Goal: Book appointment/travel/reservation

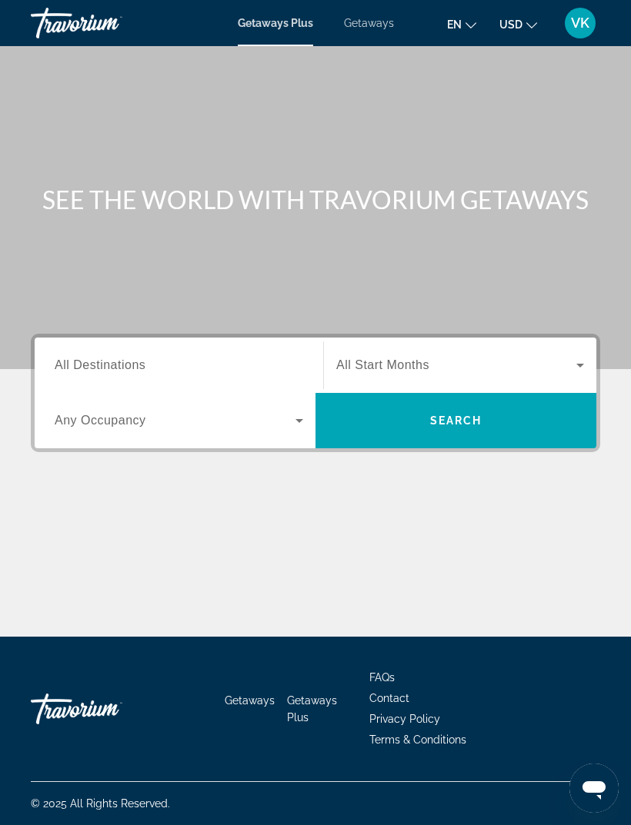
click at [74, 360] on span "All Destinations" at bounding box center [100, 364] width 91 height 13
click at [74, 360] on input "Destination All Destinations" at bounding box center [179, 366] width 248 height 18
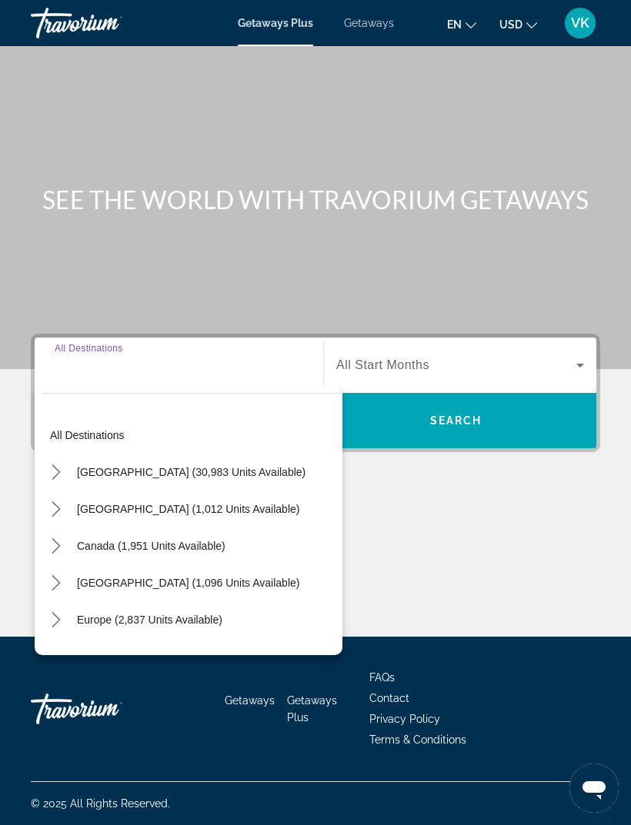
scroll to position [49, 0]
click at [64, 459] on mat-icon "Toggle United States (30,983 units available) submenu" at bounding box center [55, 472] width 27 height 27
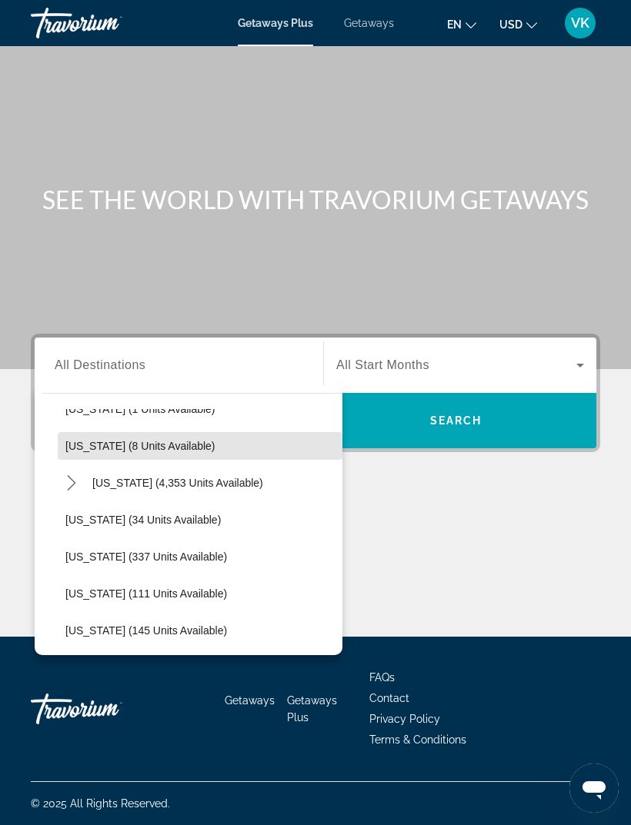
scroll to position [245, 0]
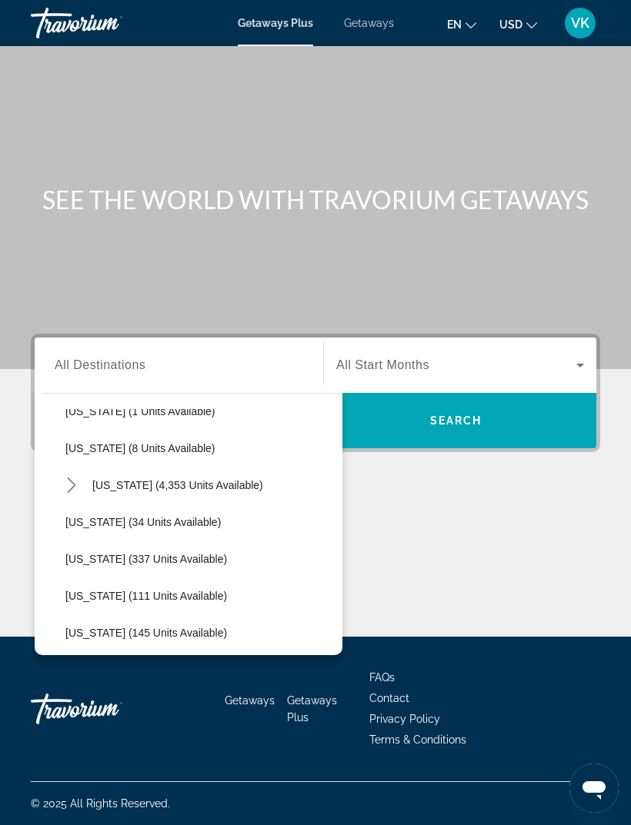
click at [72, 478] on icon "Toggle Florida (4,353 units available) submenu" at bounding box center [71, 485] width 8 height 15
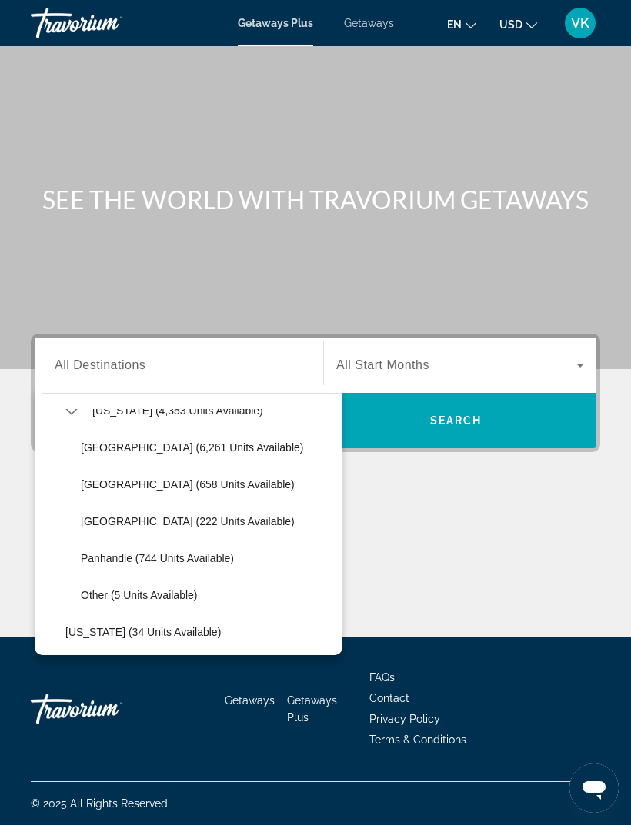
scroll to position [317, 0]
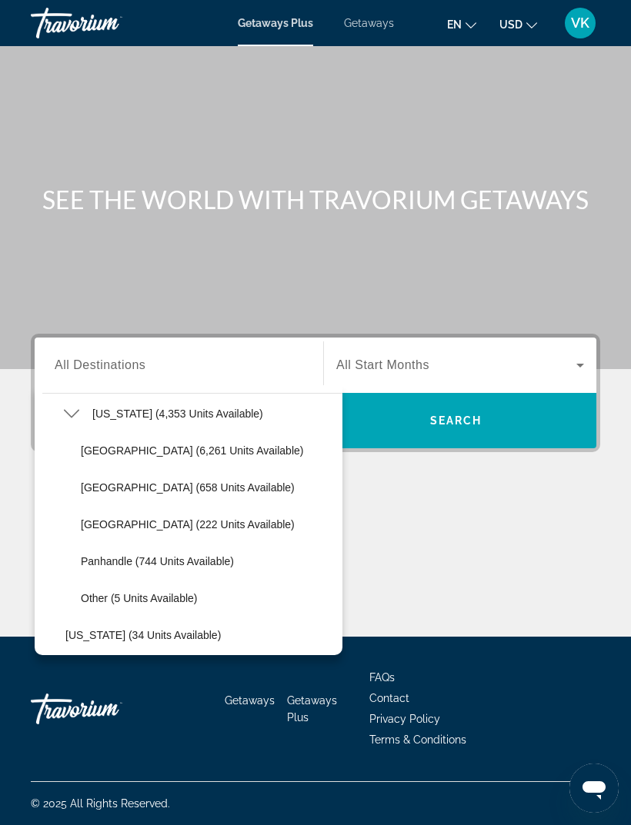
click at [92, 481] on span "[GEOGRAPHIC_DATA] (658 units available)" at bounding box center [188, 487] width 214 height 12
type input "**********"
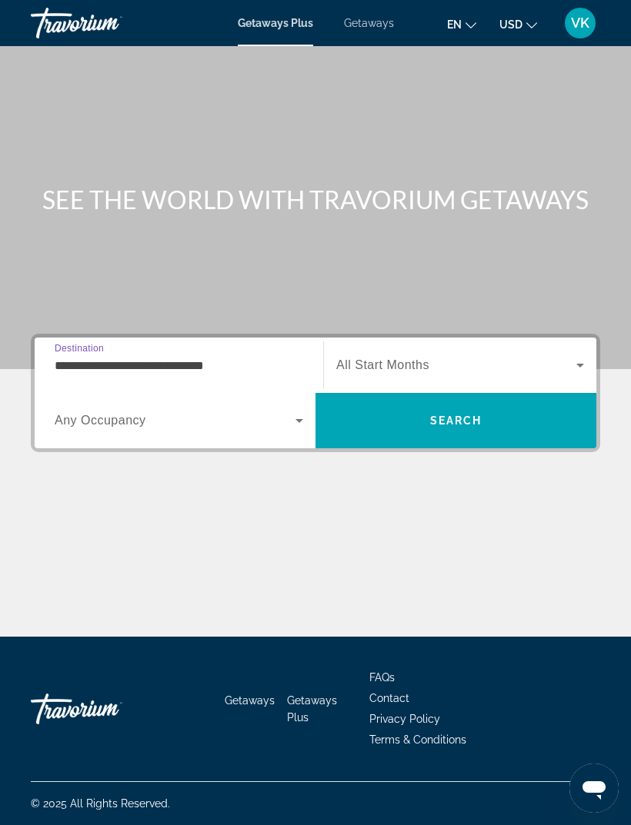
click at [574, 356] on icon "Search widget" at bounding box center [580, 365] width 18 height 18
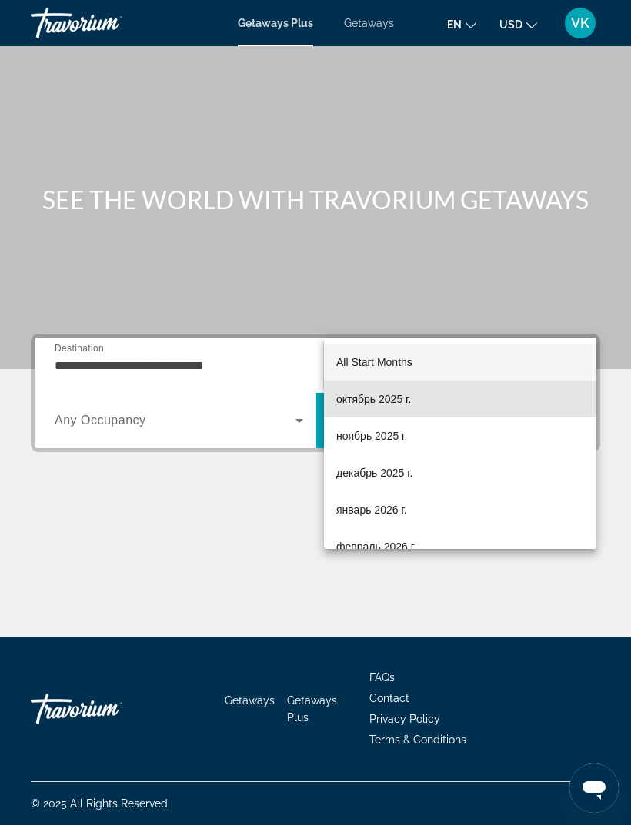
click at [402, 397] on span "октябрь 2025 г." at bounding box center [373, 399] width 75 height 18
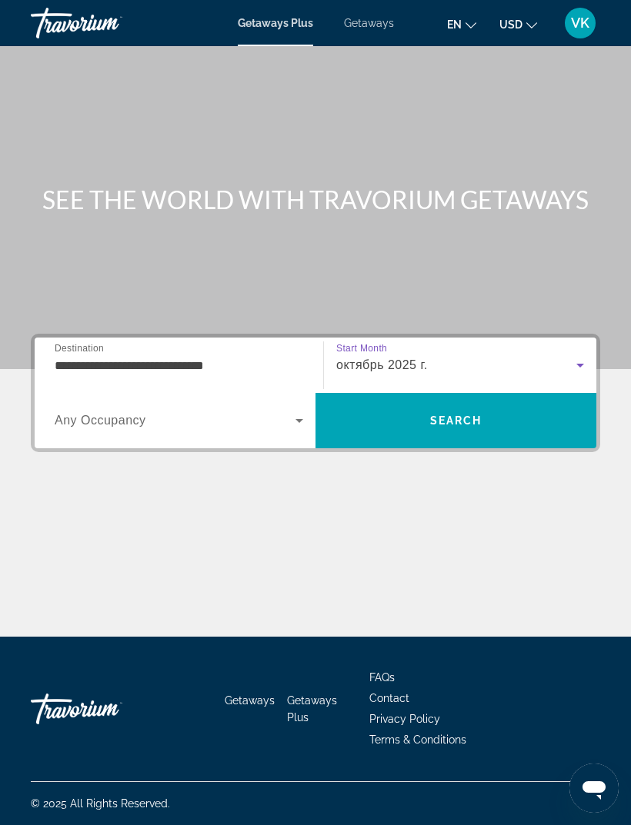
click at [53, 399] on div "Occupancy Any Occupancy" at bounding box center [178, 420] width 273 height 43
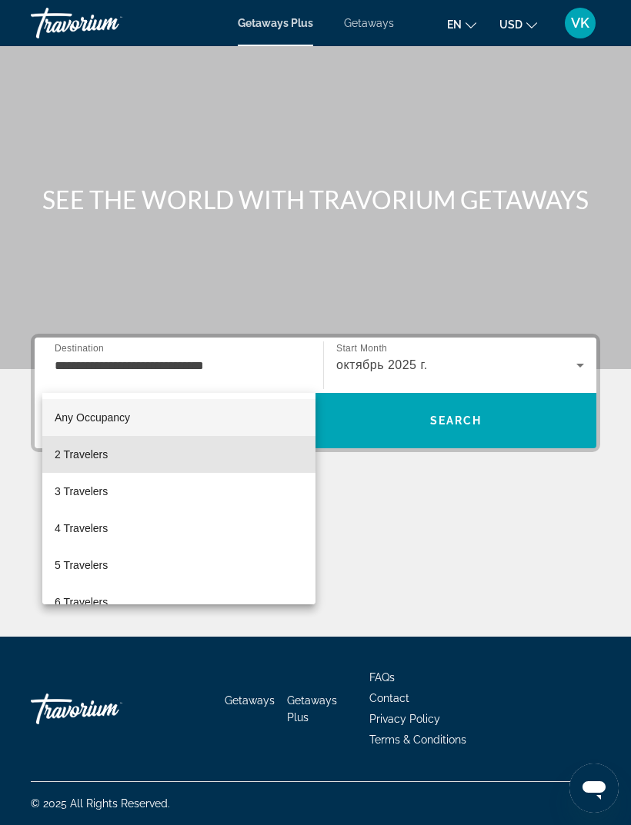
click at [59, 452] on span "2 Travelers" at bounding box center [81, 454] width 53 height 18
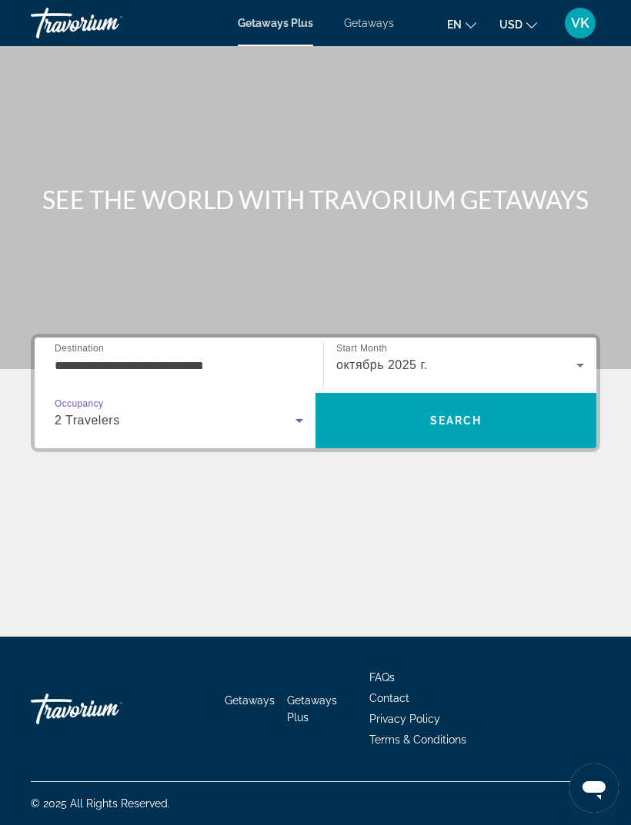
click at [529, 402] on span "Search" at bounding box center [455, 420] width 281 height 37
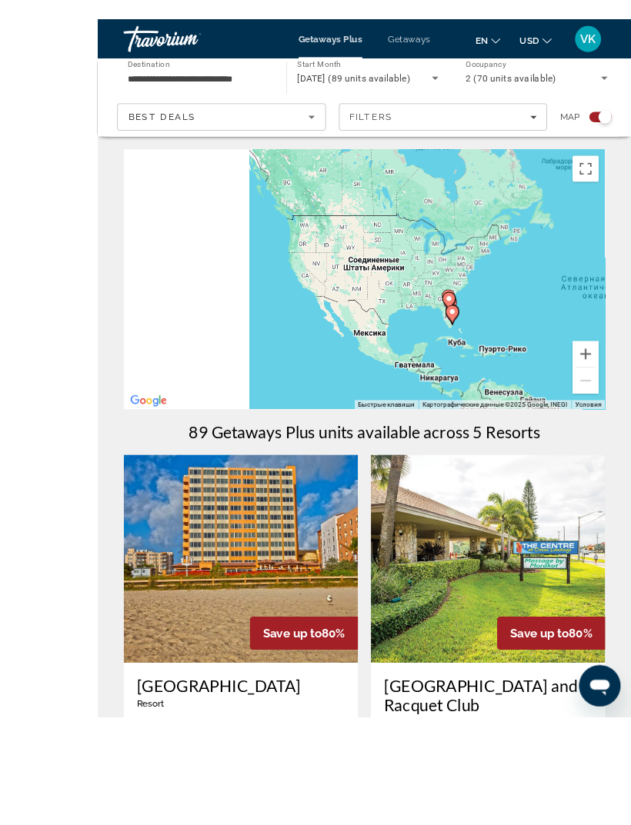
scroll to position [25, 0]
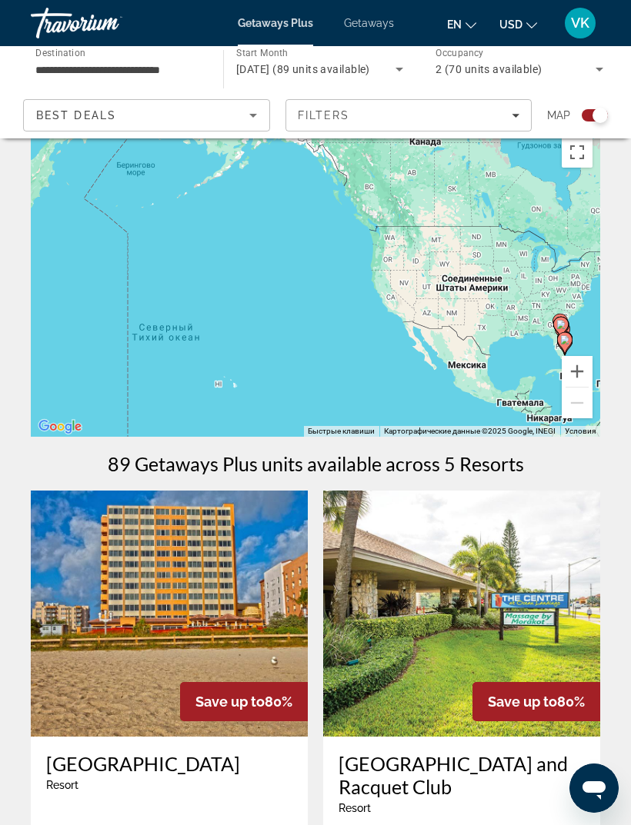
click at [368, 67] on span "[DATE] (89 units available)" at bounding box center [303, 69] width 134 height 12
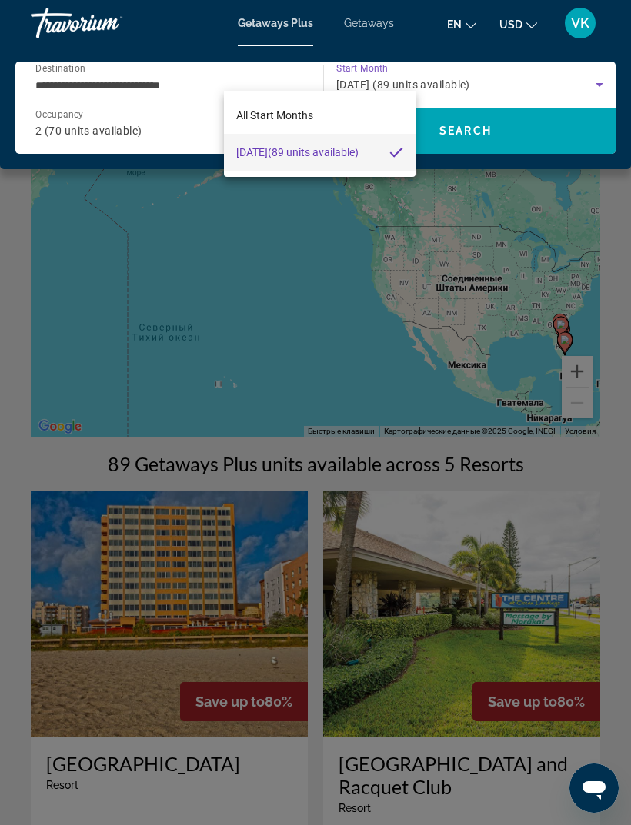
click at [599, 82] on div at bounding box center [315, 412] width 631 height 825
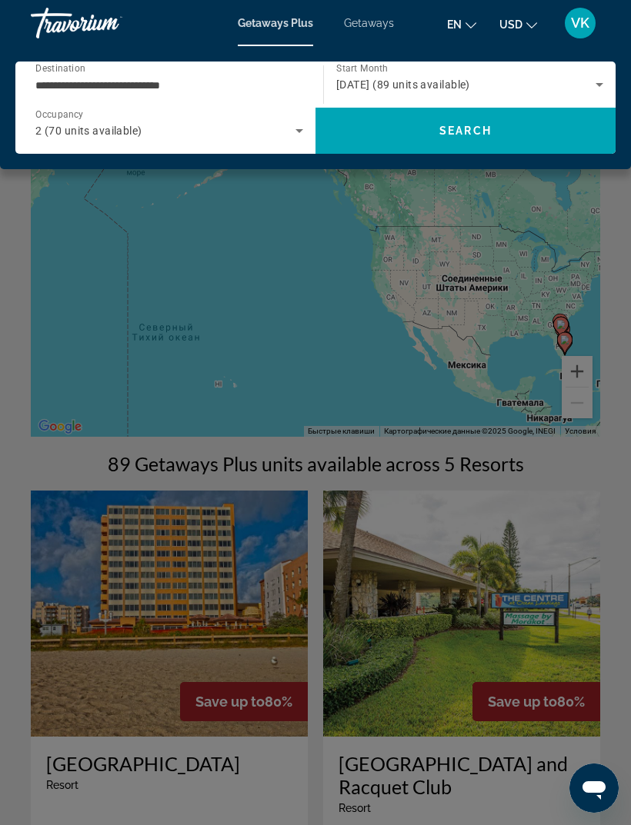
click at [591, 89] on icon "Search widget" at bounding box center [599, 84] width 18 height 18
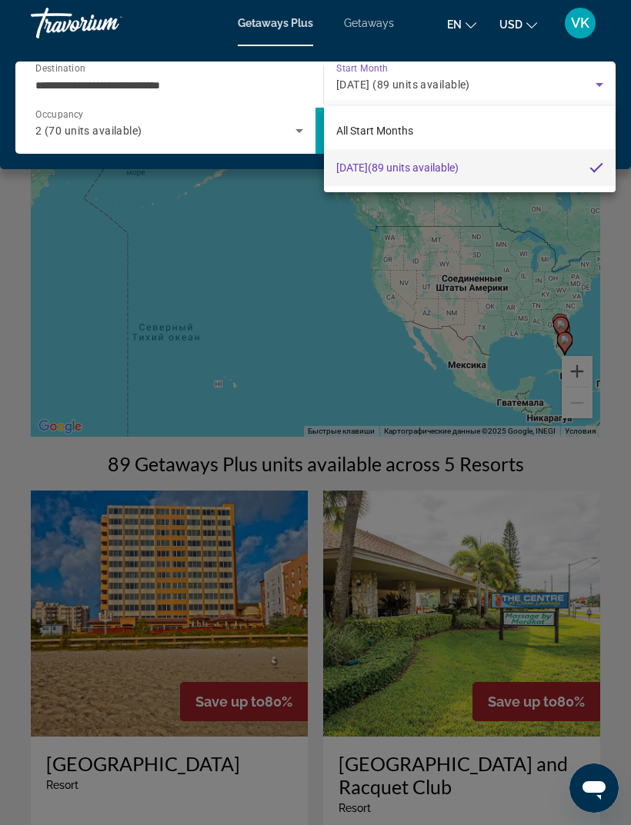
click at [258, 80] on div at bounding box center [315, 412] width 631 height 825
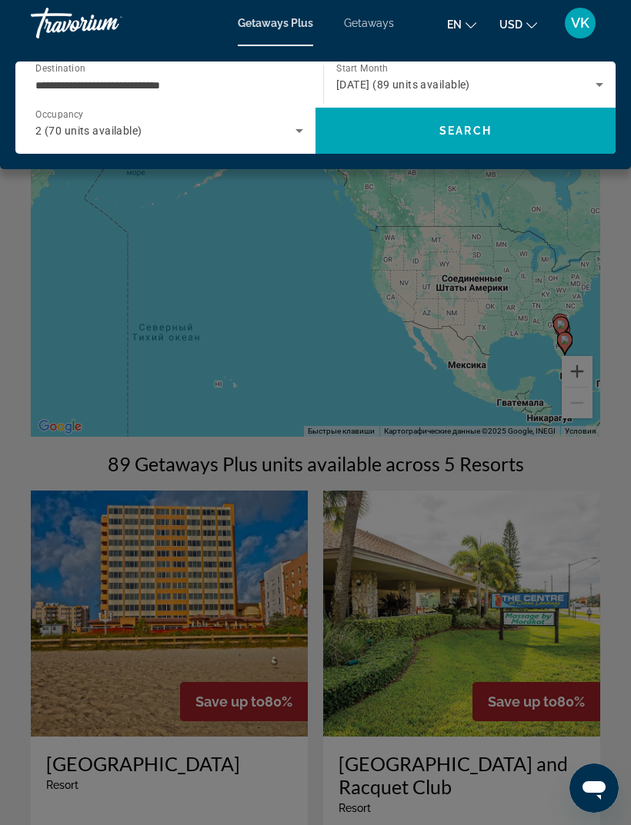
click at [301, 132] on icon "Search widget" at bounding box center [299, 130] width 18 height 18
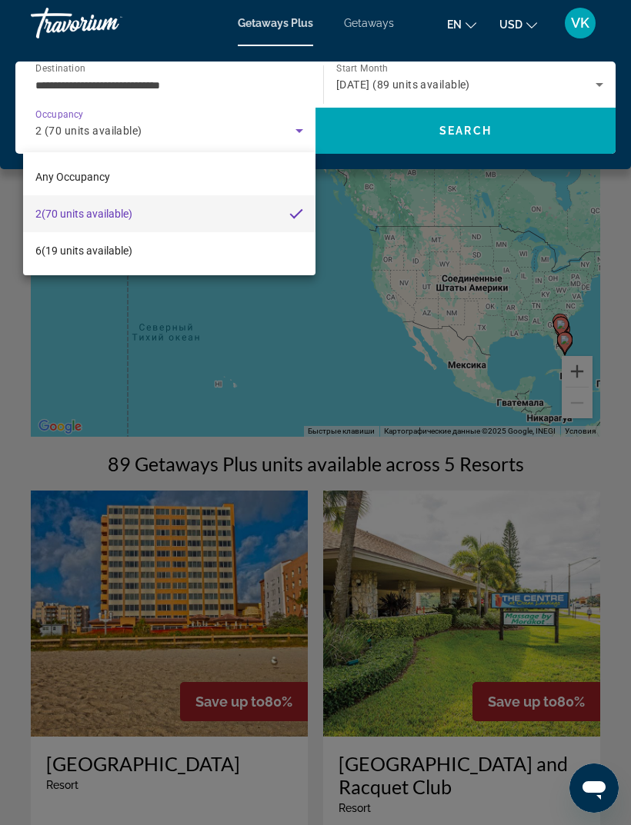
click at [456, 225] on div at bounding box center [315, 412] width 631 height 825
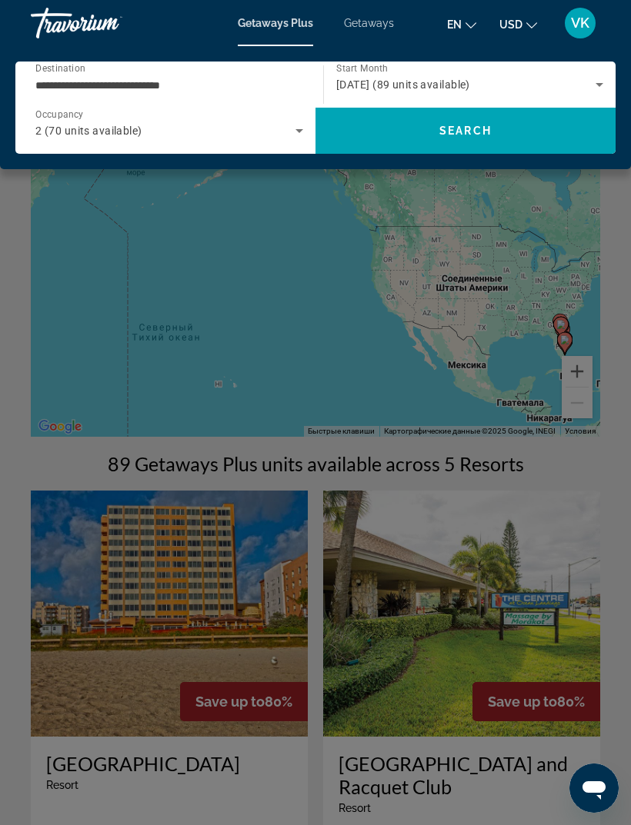
scroll to position [0, 0]
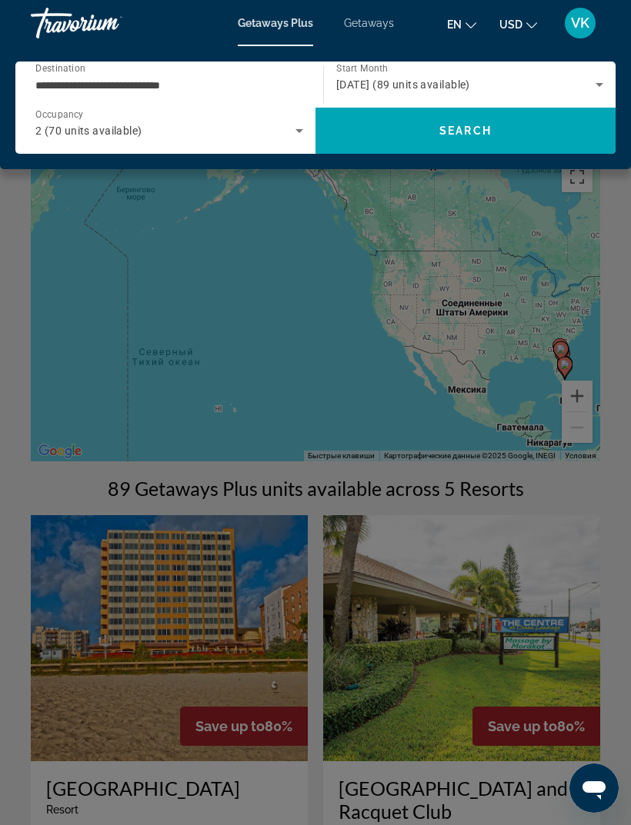
click at [234, 76] on input "**********" at bounding box center [165, 85] width 260 height 18
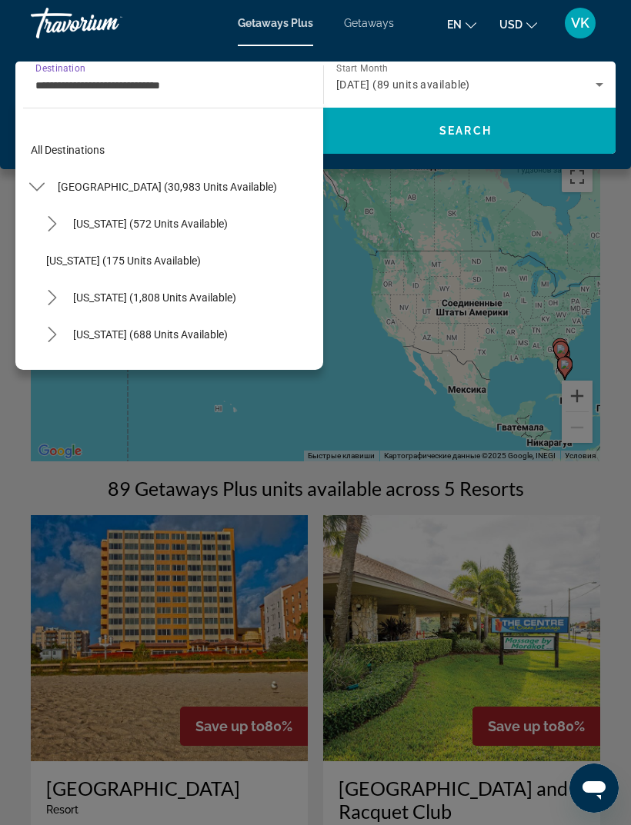
scroll to position [276, 0]
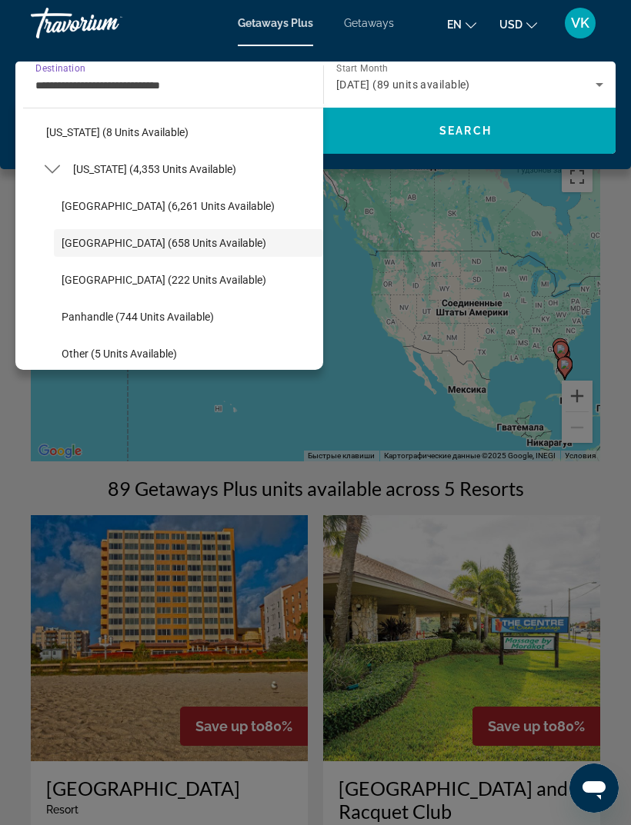
click at [406, 86] on span "[DATE] (89 units available)" at bounding box center [403, 84] width 134 height 12
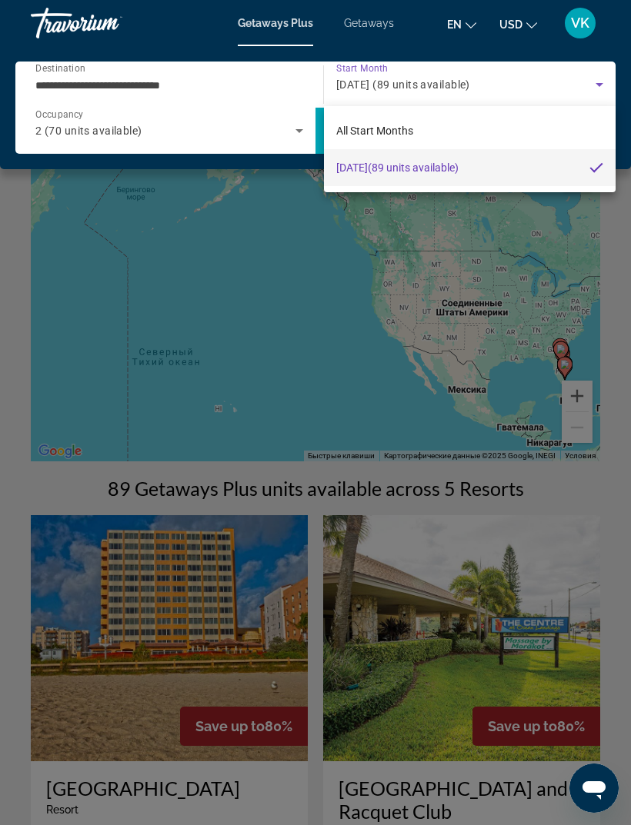
click at [376, 74] on div at bounding box center [315, 412] width 631 height 825
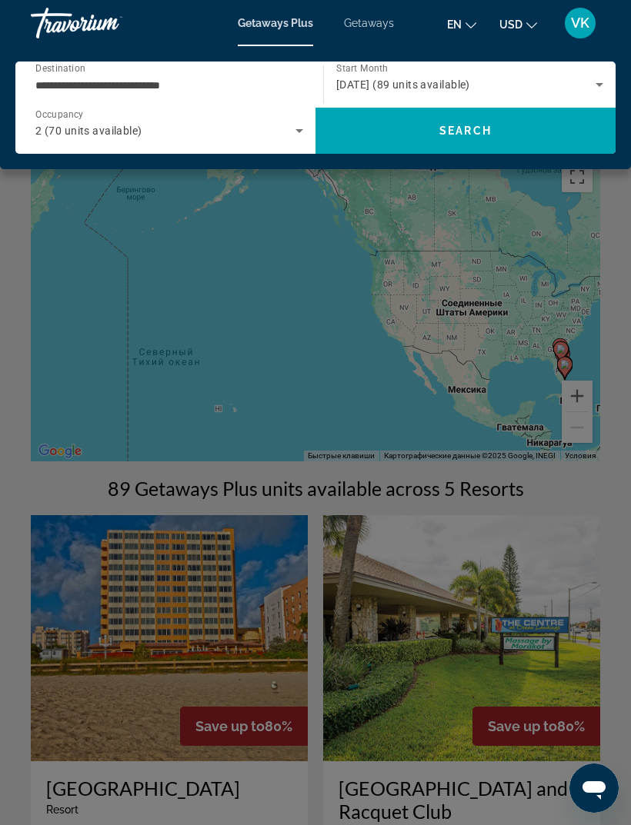
click at [383, 82] on span "[DATE] (89 units available)" at bounding box center [403, 84] width 134 height 12
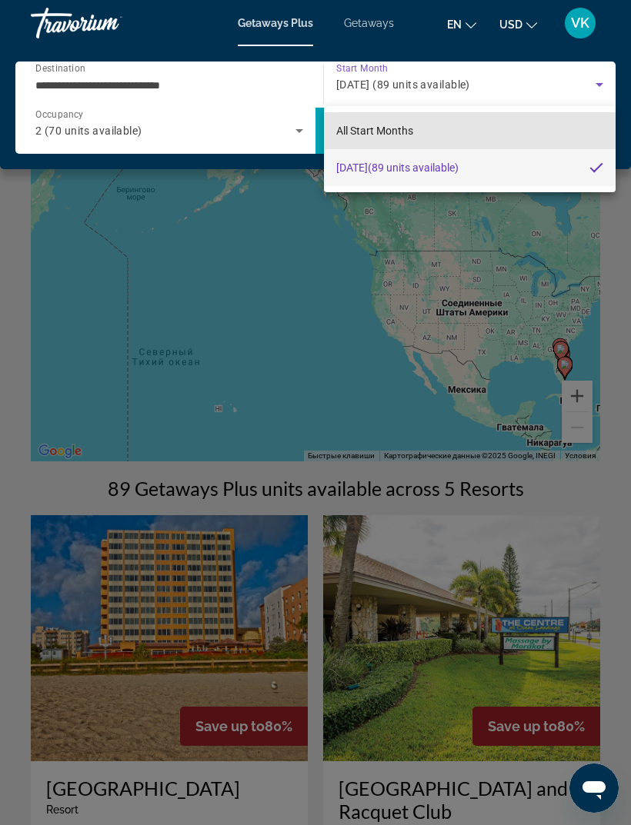
click at [397, 132] on span "All Start Months" at bounding box center [374, 131] width 77 height 12
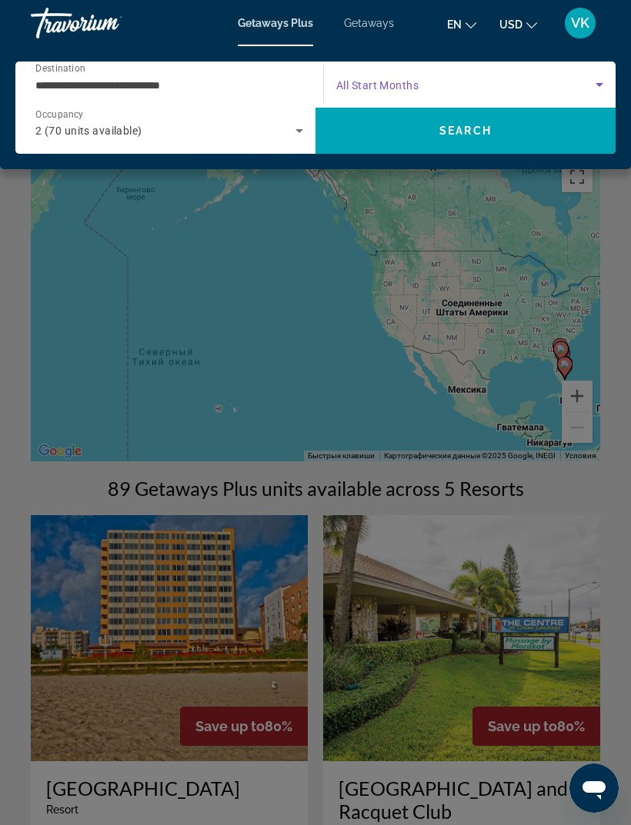
click at [596, 82] on icon "Search widget" at bounding box center [599, 84] width 18 height 18
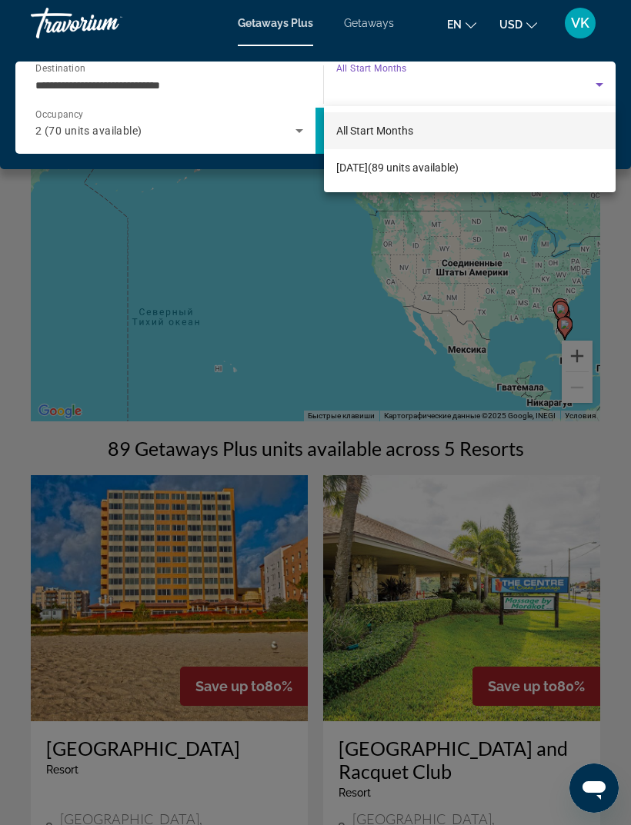
scroll to position [45, 0]
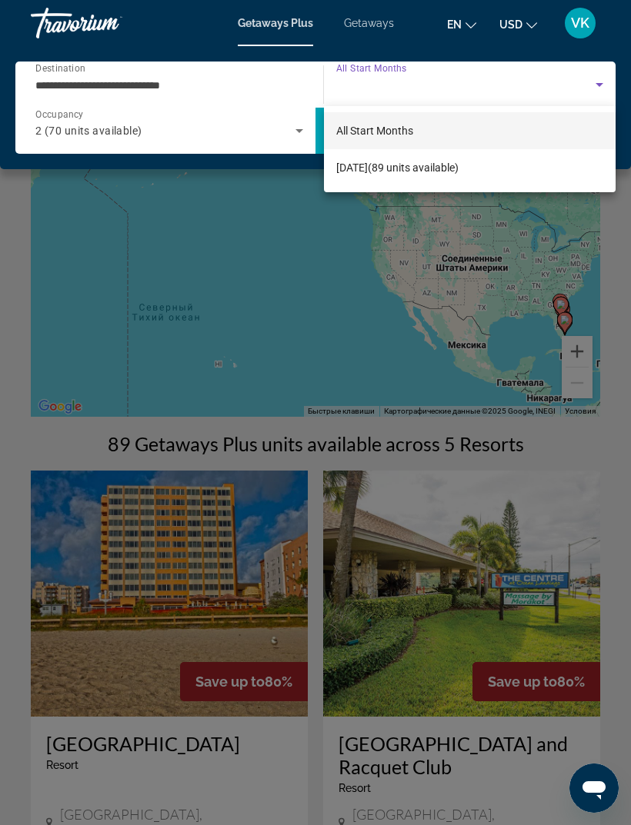
click at [455, 298] on div at bounding box center [315, 412] width 631 height 825
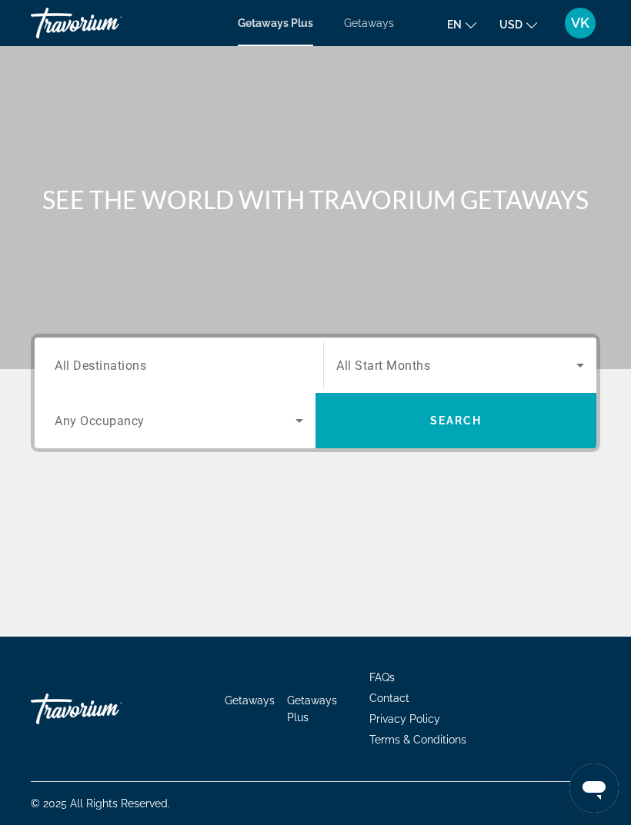
click at [42, 334] on div "Destination All Destinations Start Month All Start Months Occupancy Any Occupan…" at bounding box center [315, 393] width 569 height 118
click at [568, 368] on span "Search widget" at bounding box center [456, 365] width 240 height 18
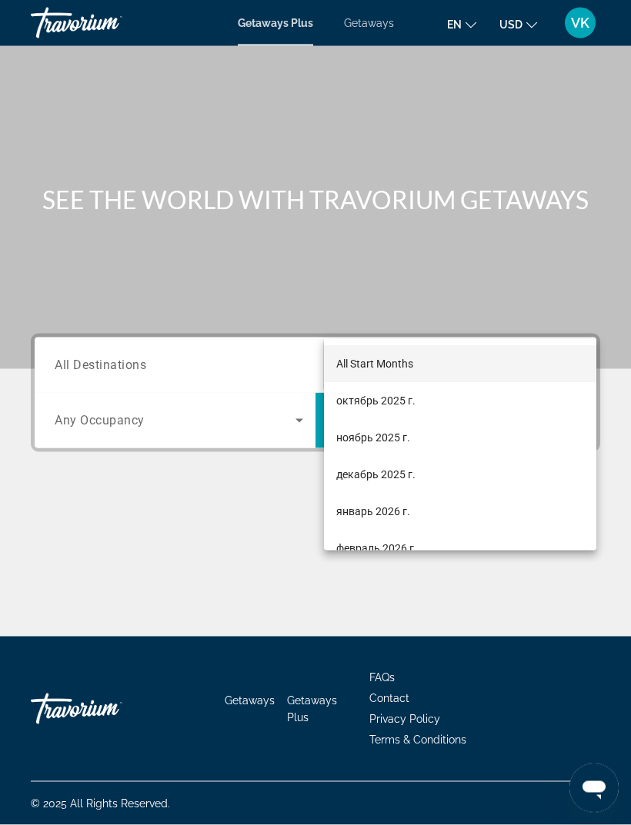
scroll to position [49, 0]
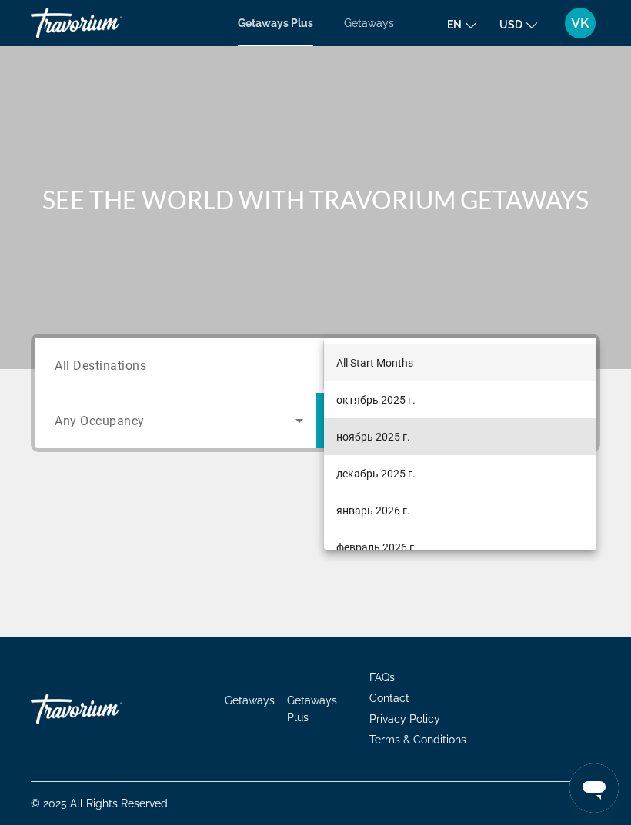
click at [400, 431] on span "ноябрь 2025 г." at bounding box center [373, 437] width 74 height 18
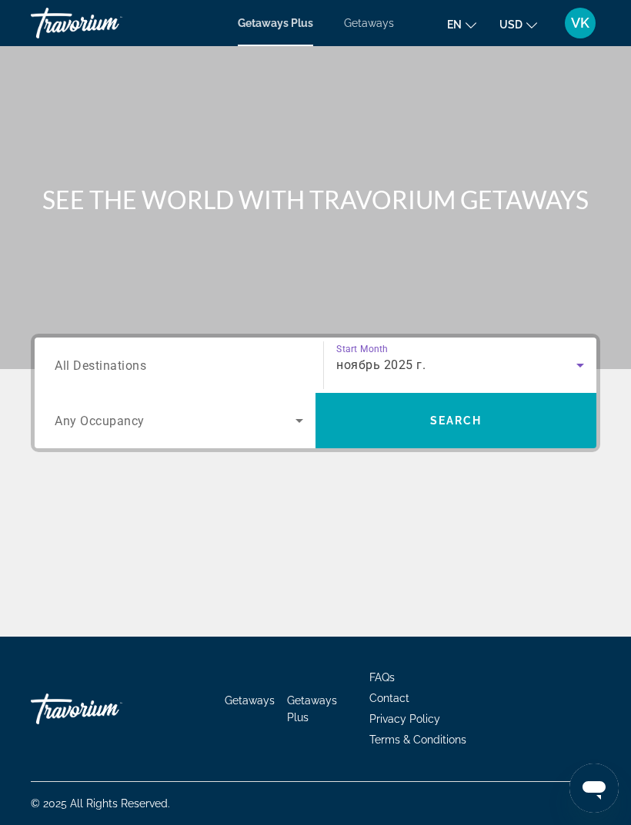
click at [63, 358] on span "All Destinations" at bounding box center [101, 365] width 92 height 15
click at [63, 357] on input "Destination All Destinations" at bounding box center [179, 366] width 248 height 18
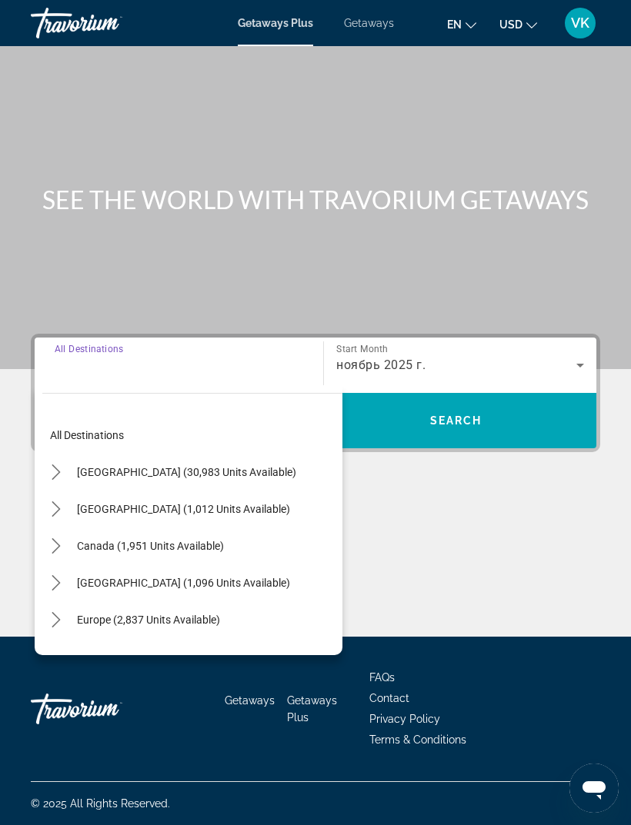
click at [225, 466] on span "[GEOGRAPHIC_DATA] (30,983 units available)" at bounding box center [186, 472] width 219 height 12
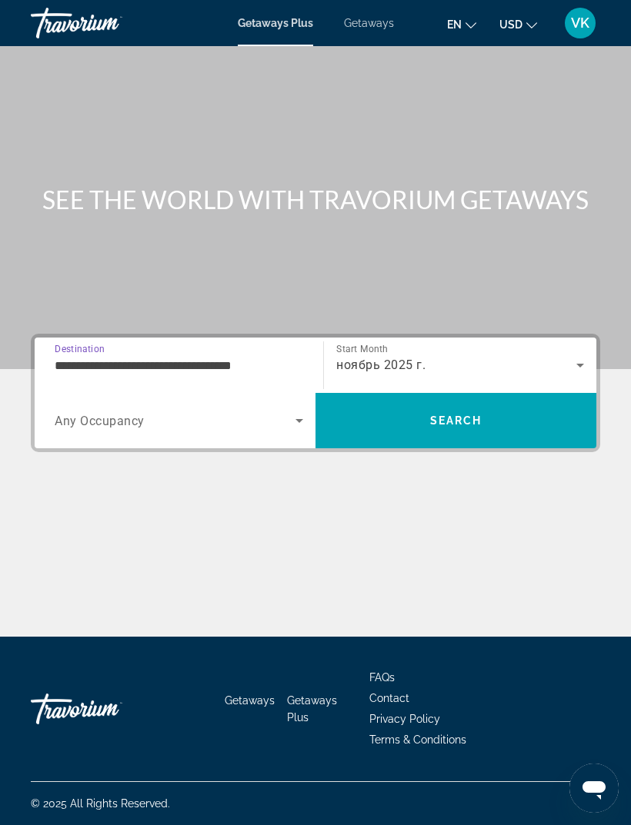
click at [259, 357] on input "**********" at bounding box center [179, 366] width 248 height 18
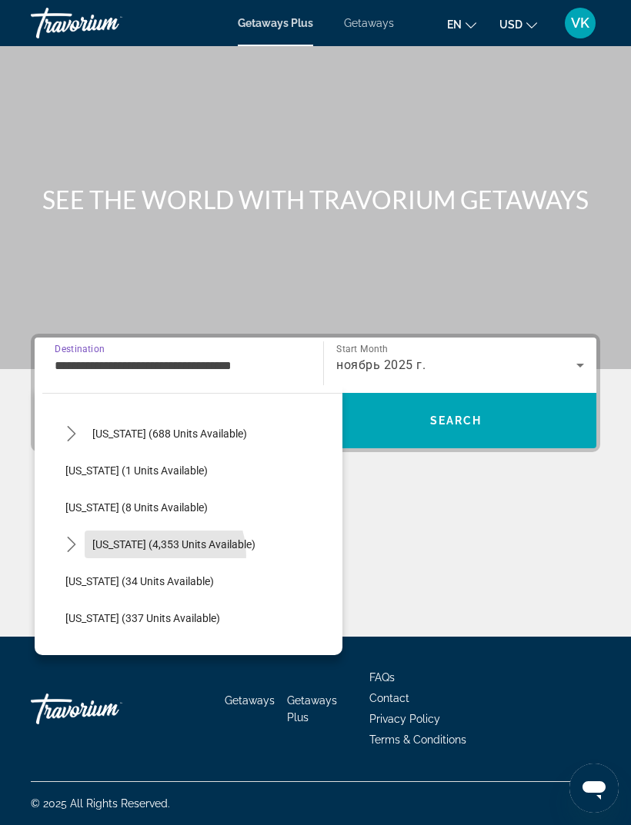
scroll to position [206, 0]
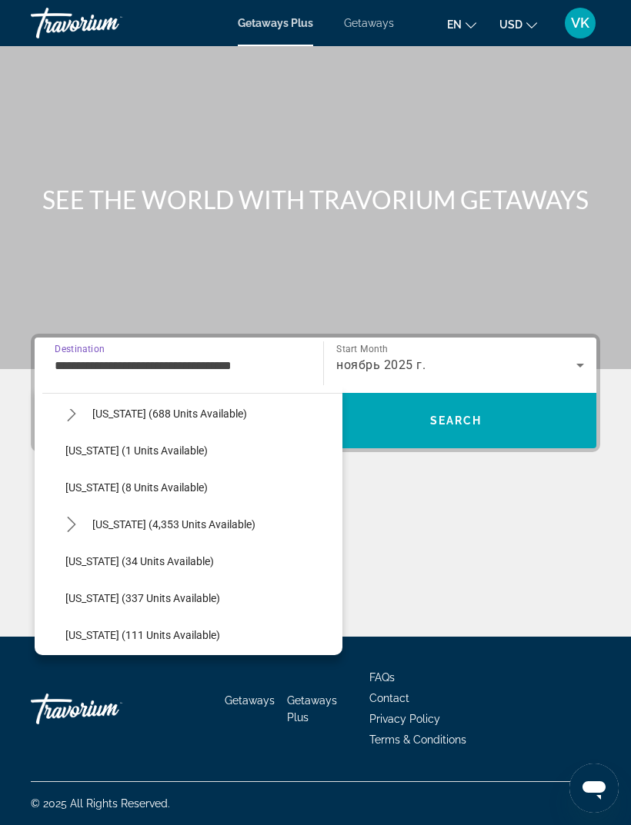
click at [78, 517] on icon "Toggle Florida (4,353 units available) submenu" at bounding box center [71, 524] width 15 height 15
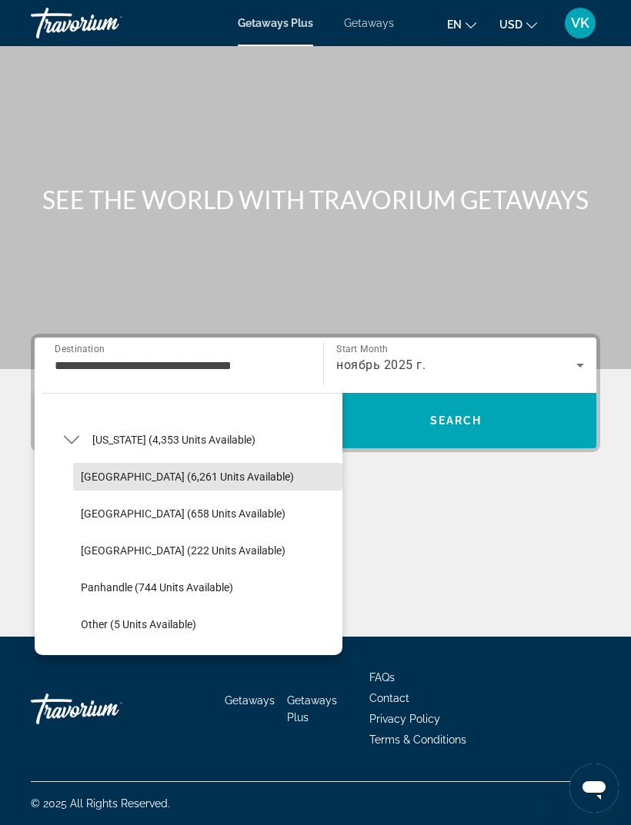
scroll to position [310, 0]
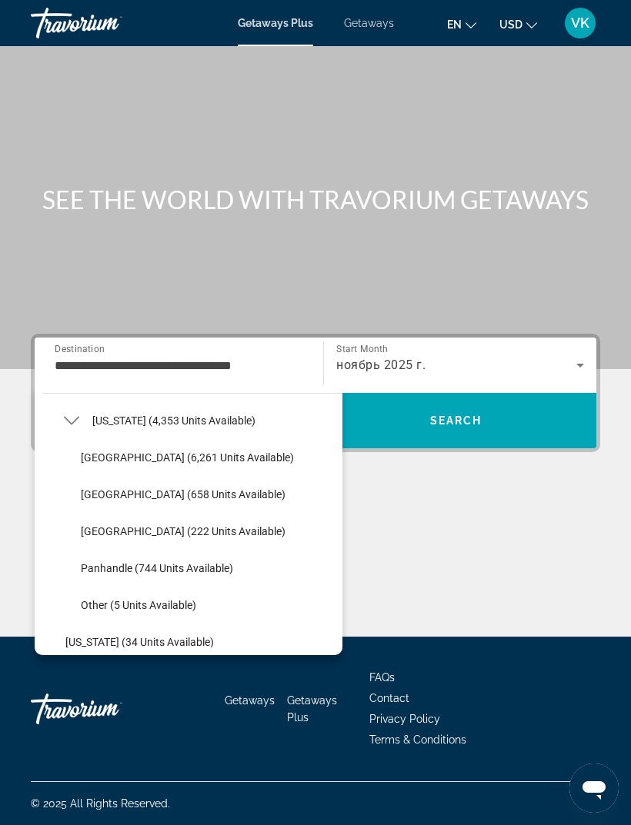
click at [222, 488] on span "[GEOGRAPHIC_DATA] (658 units available)" at bounding box center [183, 494] width 205 height 12
type input "**********"
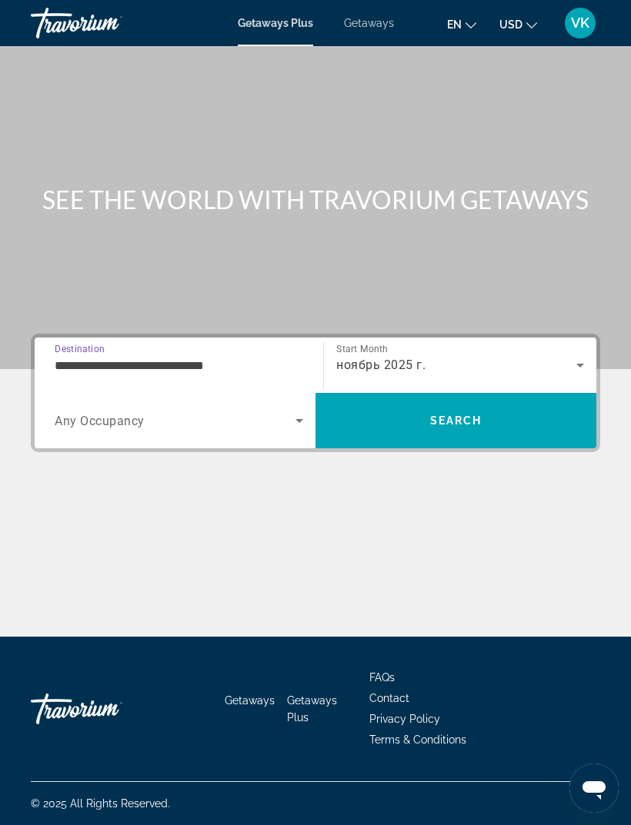
click at [291, 411] on icon "Search widget" at bounding box center [299, 420] width 18 height 18
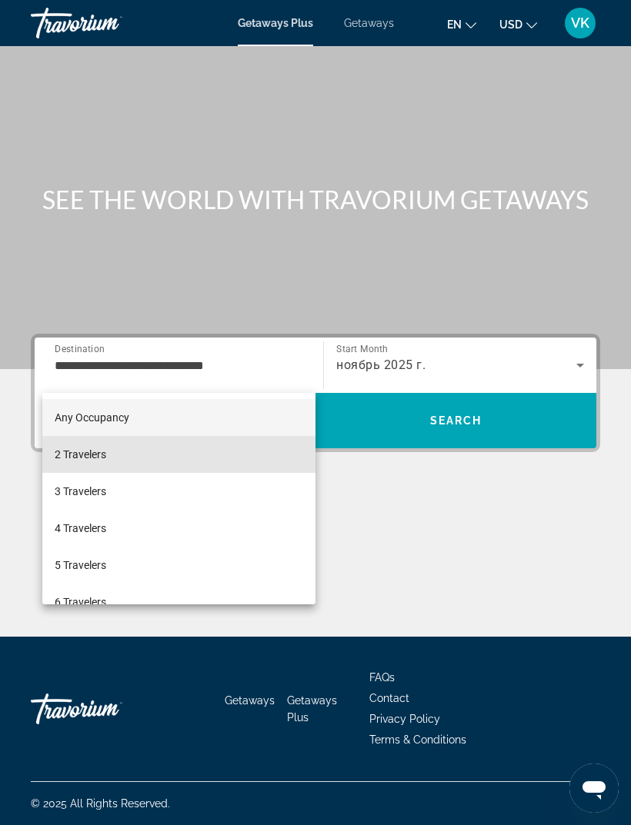
click at [123, 460] on mat-option "2 Travelers" at bounding box center [178, 454] width 273 height 37
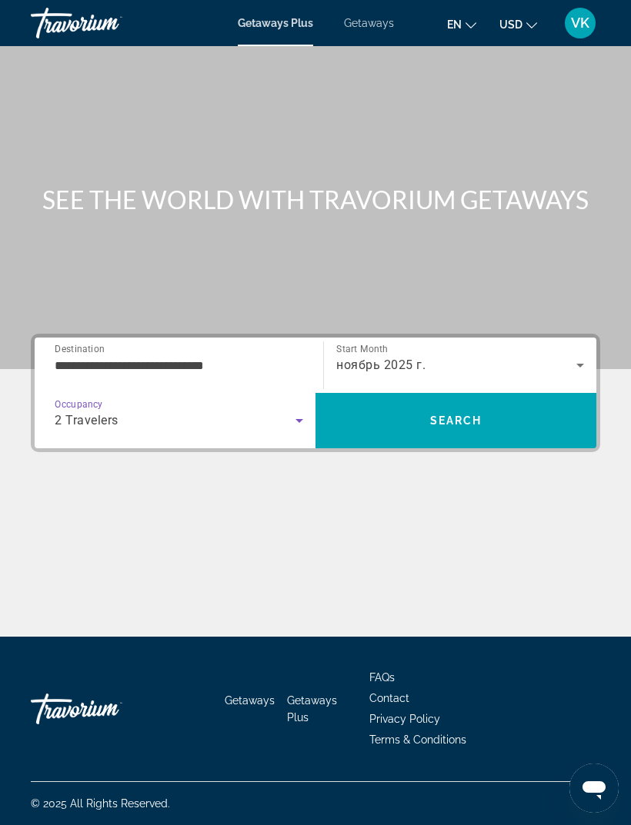
click at [535, 402] on span "Search" at bounding box center [455, 420] width 281 height 37
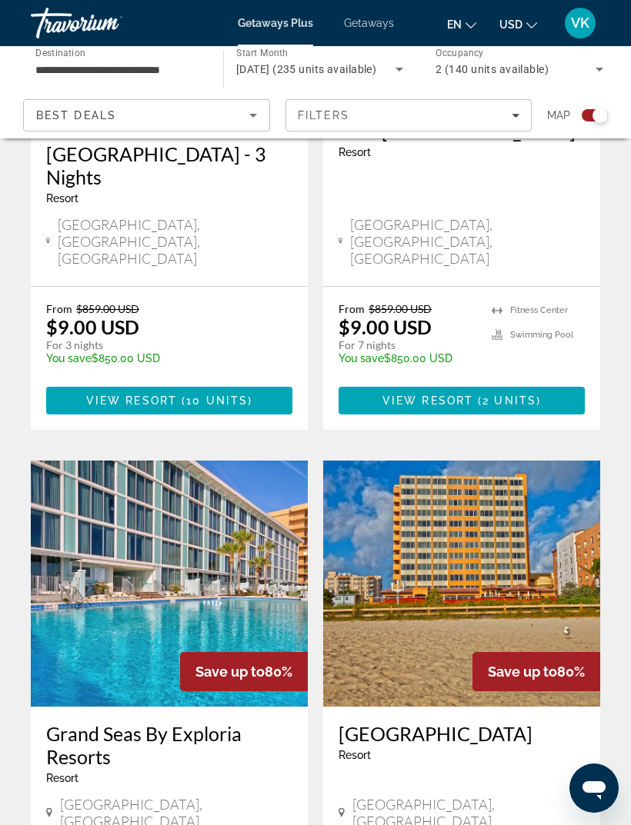
scroll to position [3167, 0]
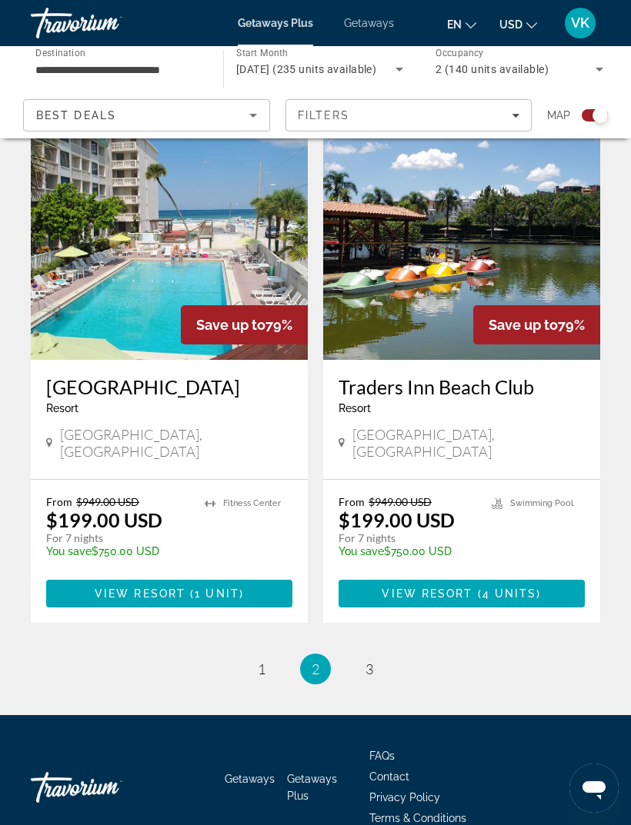
scroll to position [3155, 0]
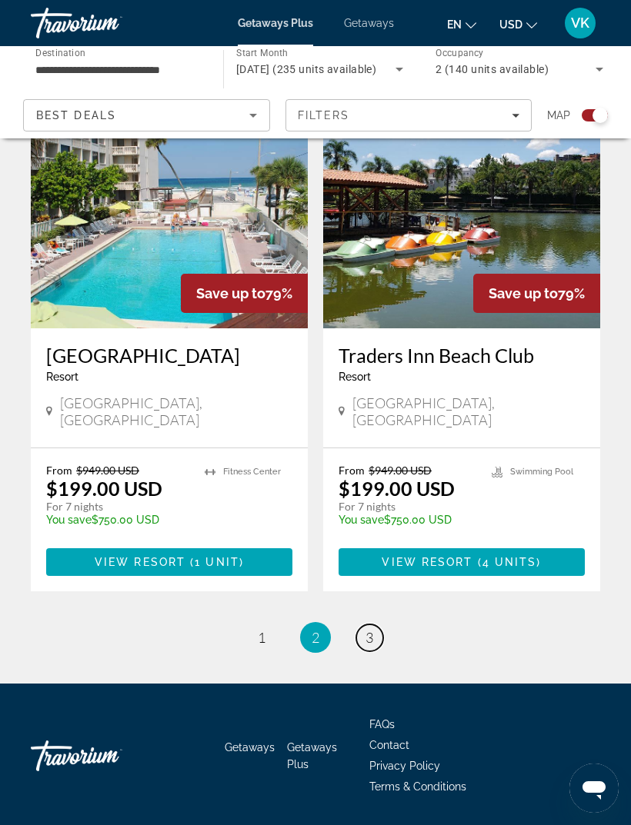
click at [368, 637] on span "3" at bounding box center [369, 637] width 8 height 17
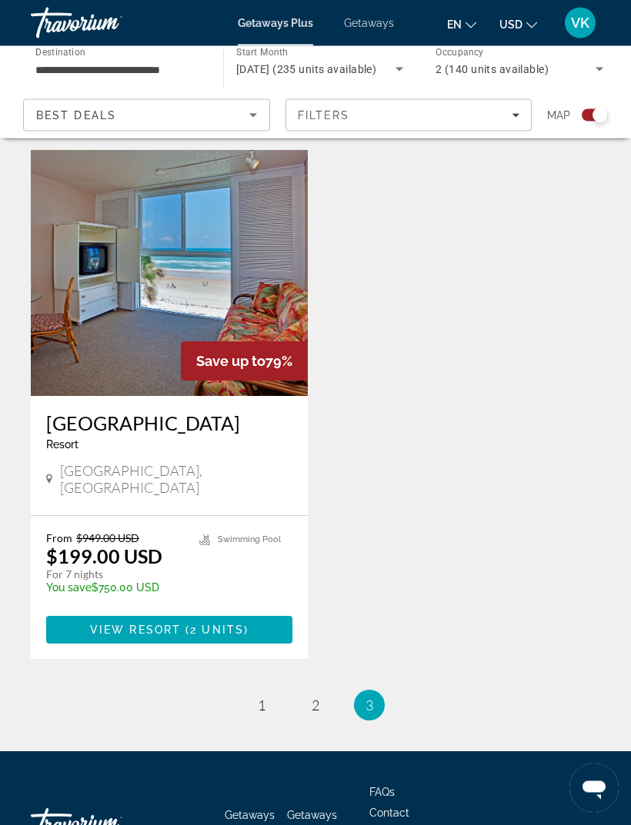
scroll to position [952, 0]
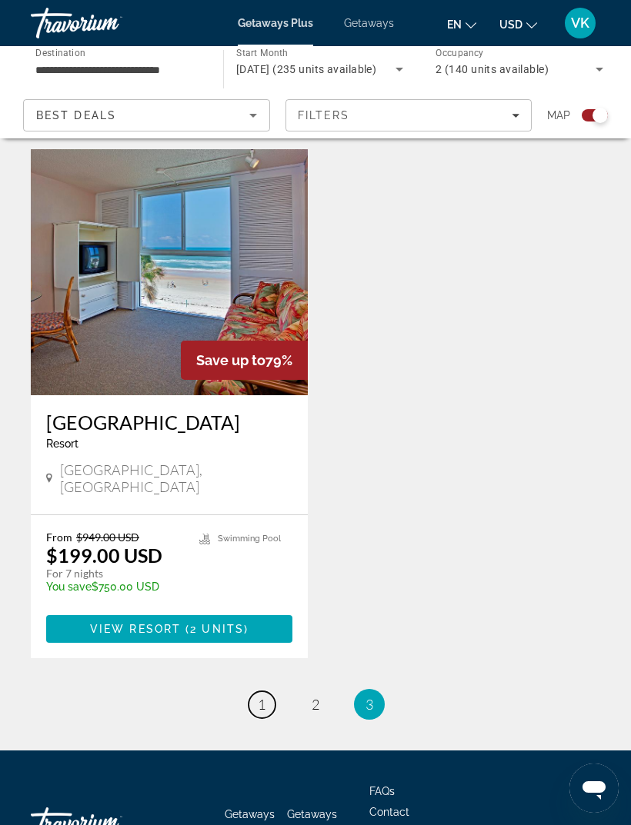
click at [268, 691] on link "page 1" at bounding box center [261, 704] width 27 height 27
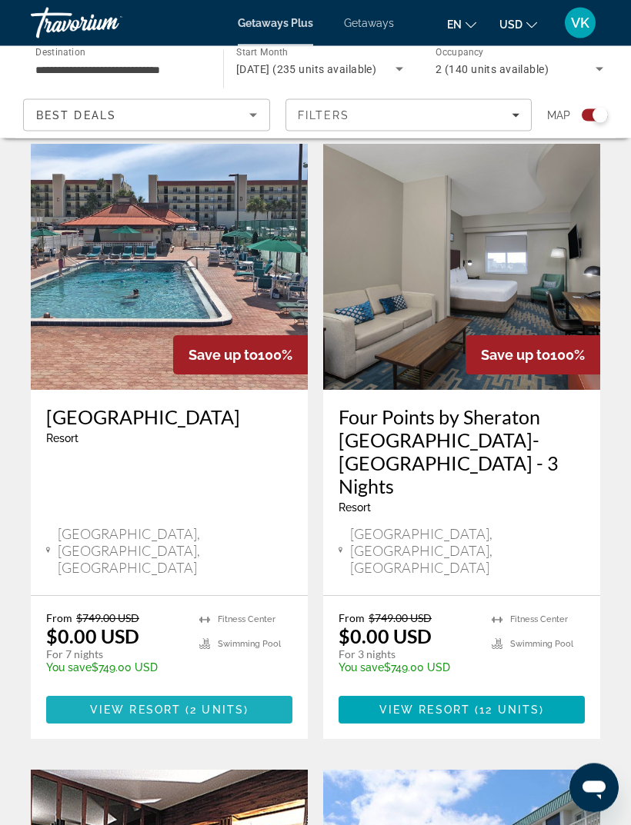
scroll to position [371, 0]
click at [100, 704] on span "View Resort" at bounding box center [135, 710] width 91 height 12
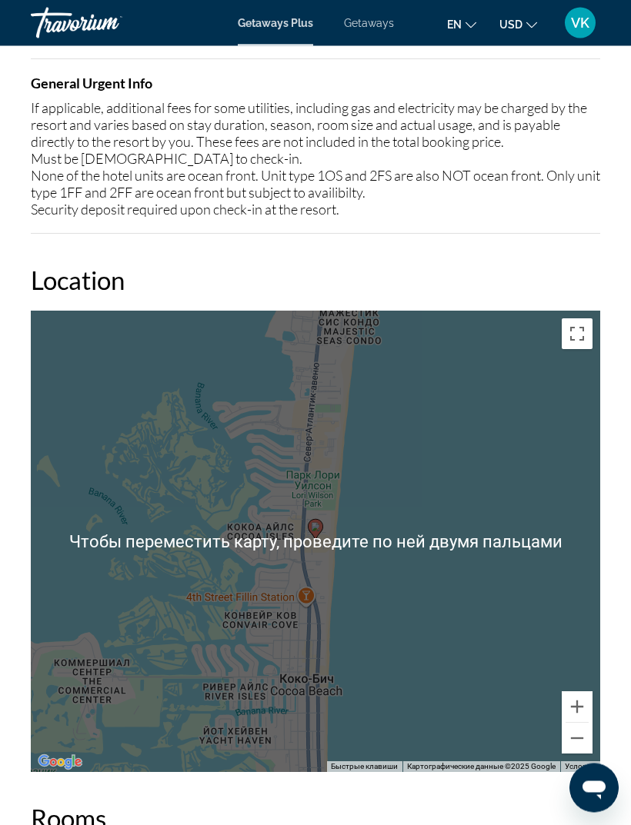
scroll to position [2241, 0]
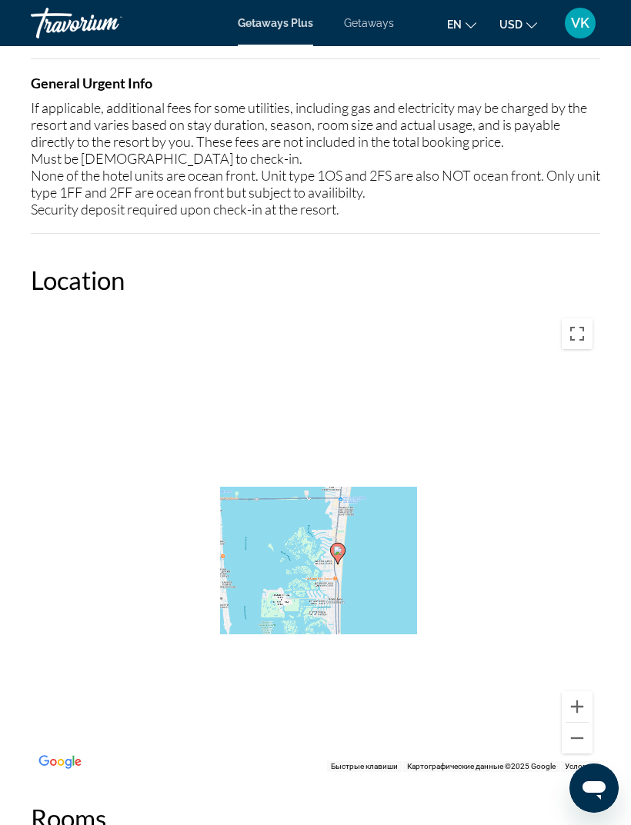
click at [572, 723] on button "Уменьшить" at bounding box center [576, 738] width 31 height 31
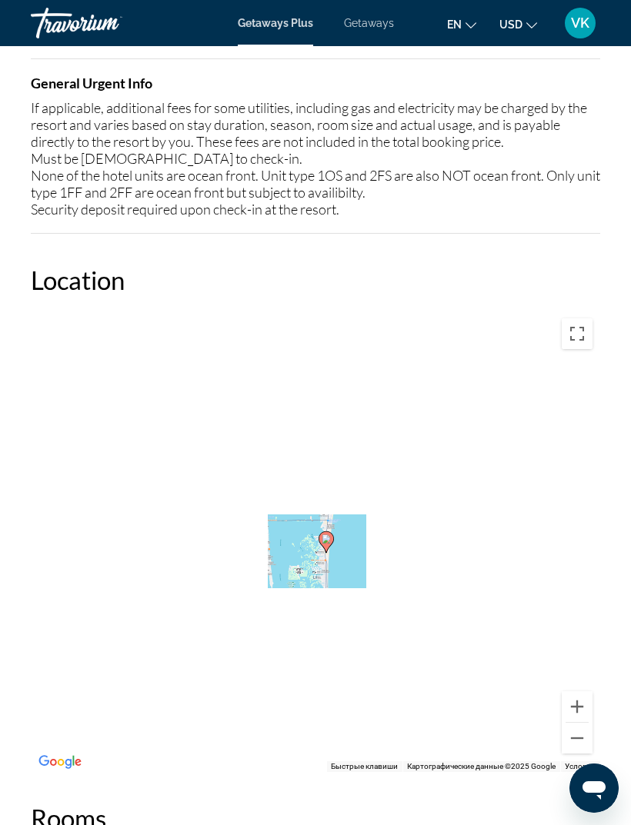
click at [584, 691] on button "Увеличить" at bounding box center [576, 706] width 31 height 31
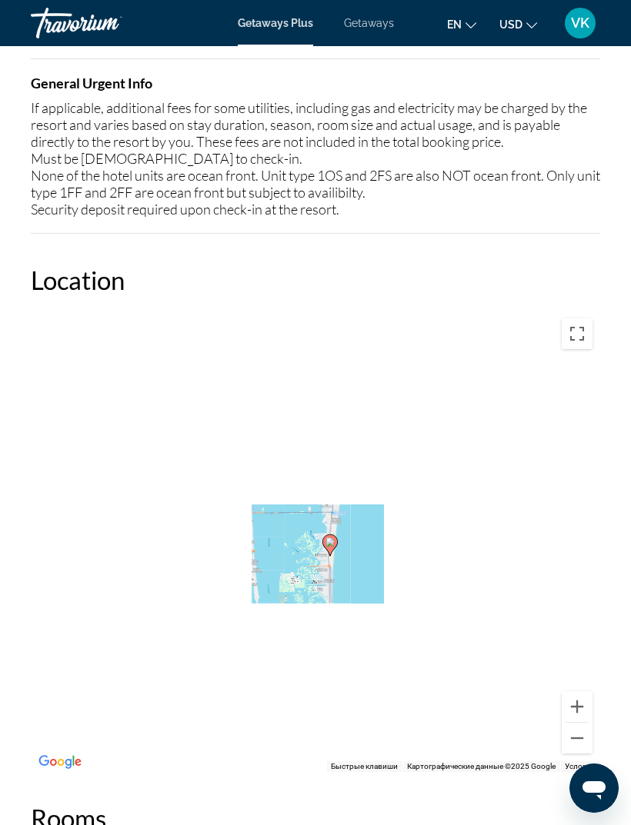
click at [580, 691] on button "Увеличить" at bounding box center [576, 706] width 31 height 31
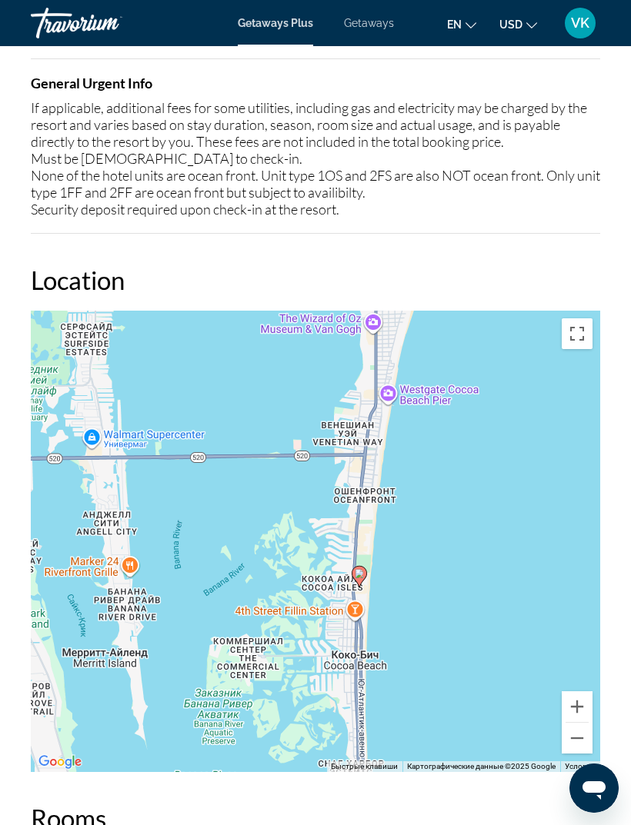
click at [577, 723] on button "Уменьшить" at bounding box center [576, 738] width 31 height 31
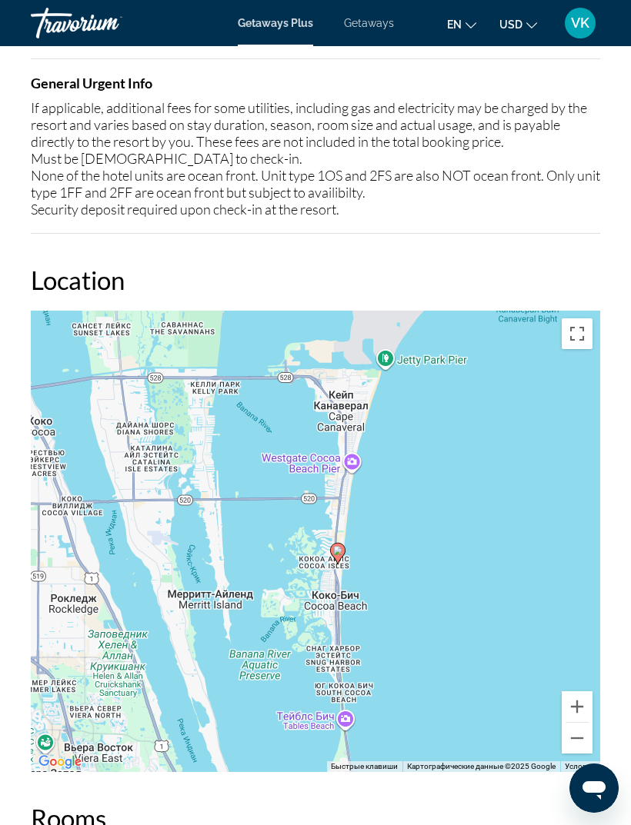
click at [582, 723] on button "Уменьшить" at bounding box center [576, 738] width 31 height 31
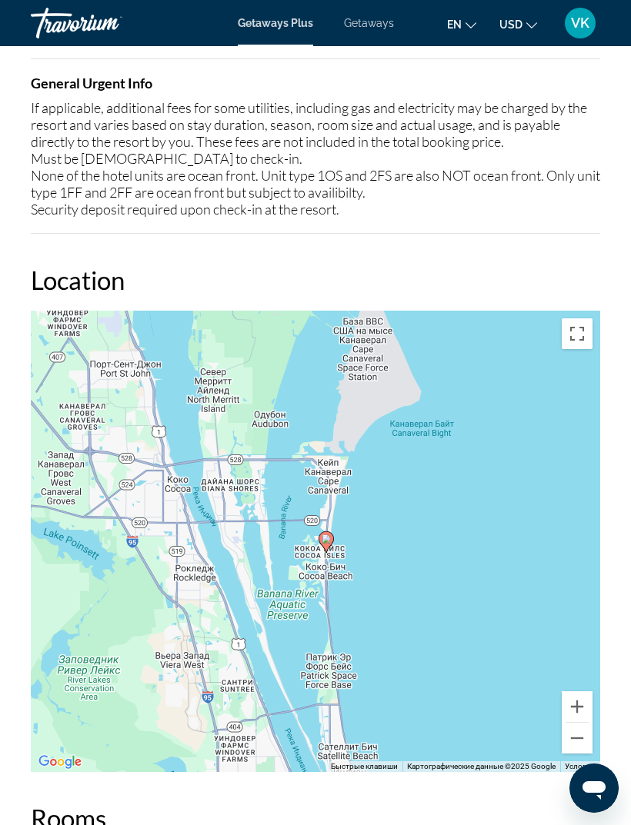
click at [579, 723] on button "Уменьшить" at bounding box center [576, 738] width 31 height 31
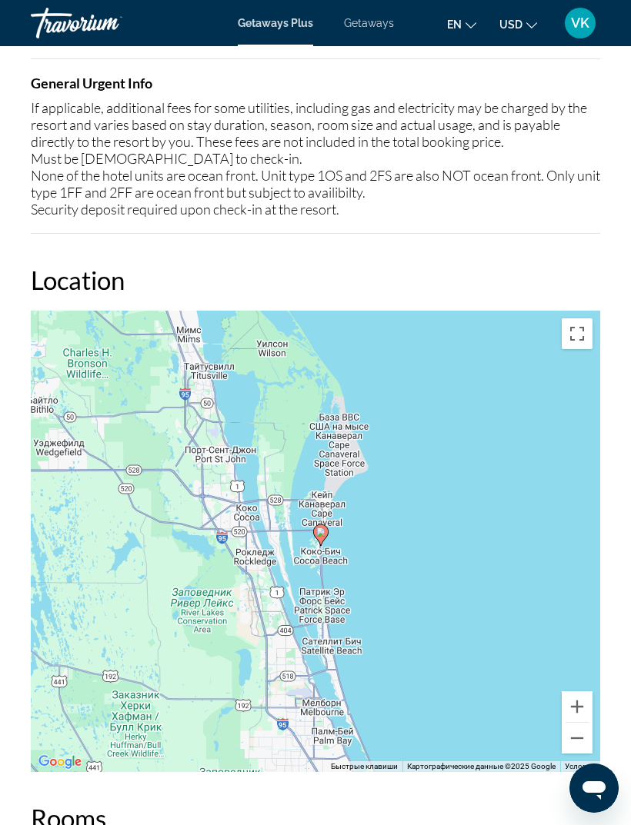
click at [585, 723] on button "Уменьшить" at bounding box center [576, 738] width 31 height 31
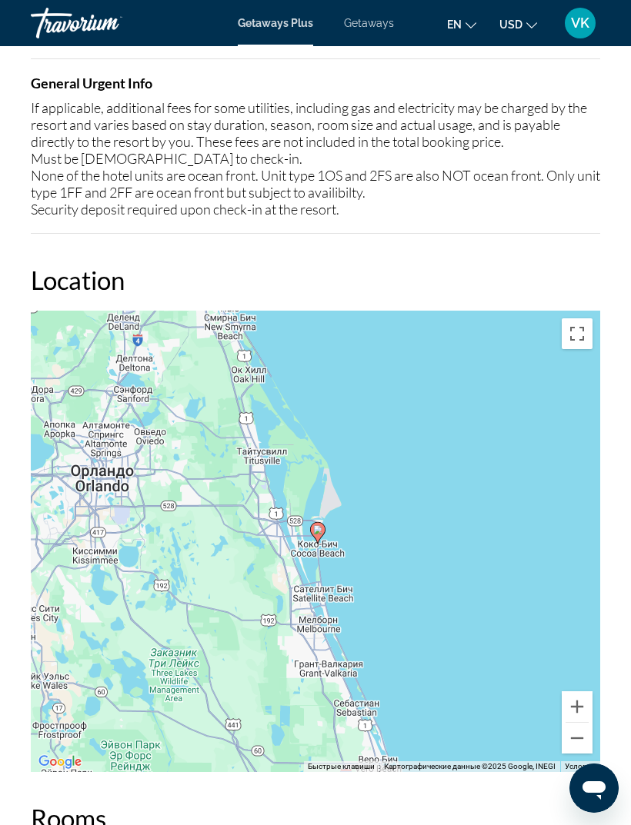
click at [580, 723] on button "Уменьшить" at bounding box center [576, 738] width 31 height 31
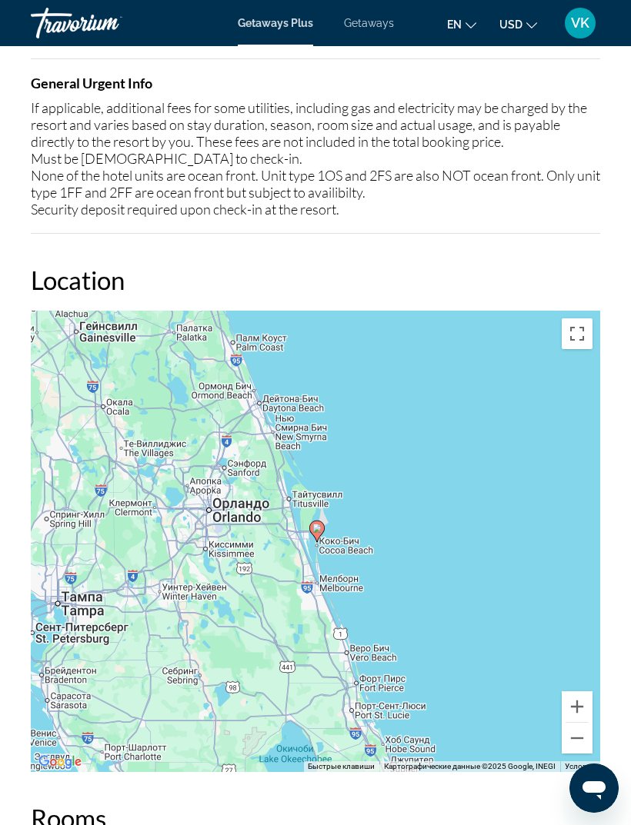
click at [574, 723] on button "Уменьшить" at bounding box center [576, 738] width 31 height 31
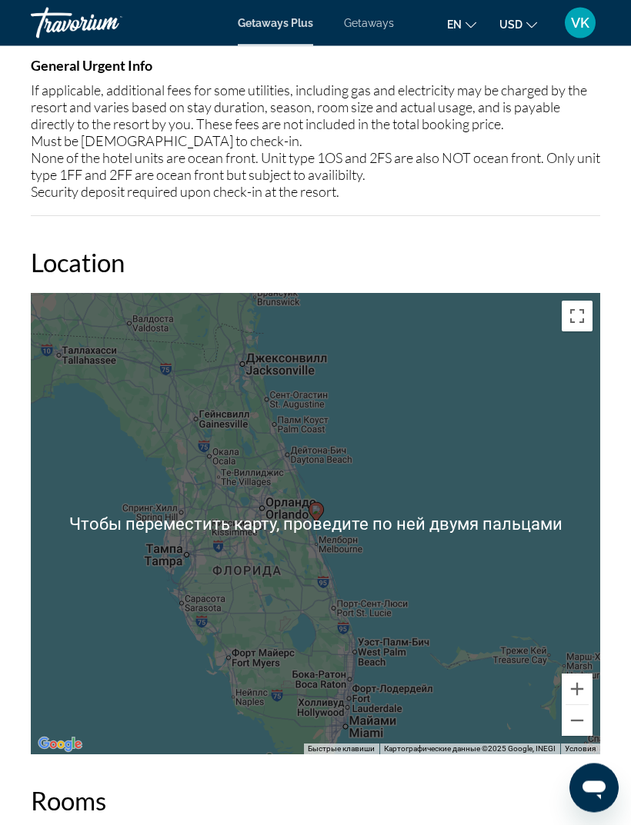
scroll to position [2258, 0]
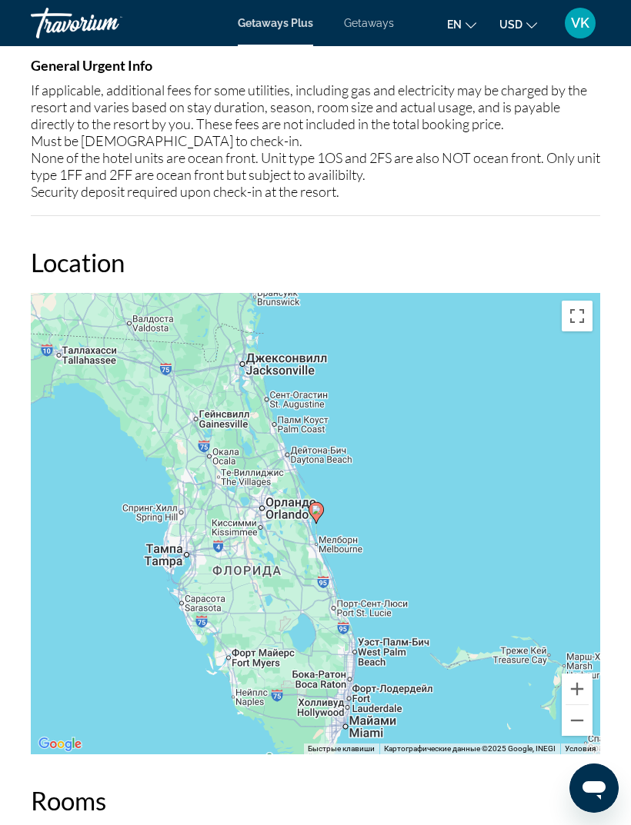
click at [574, 674] on button "Увеличить" at bounding box center [576, 689] width 31 height 31
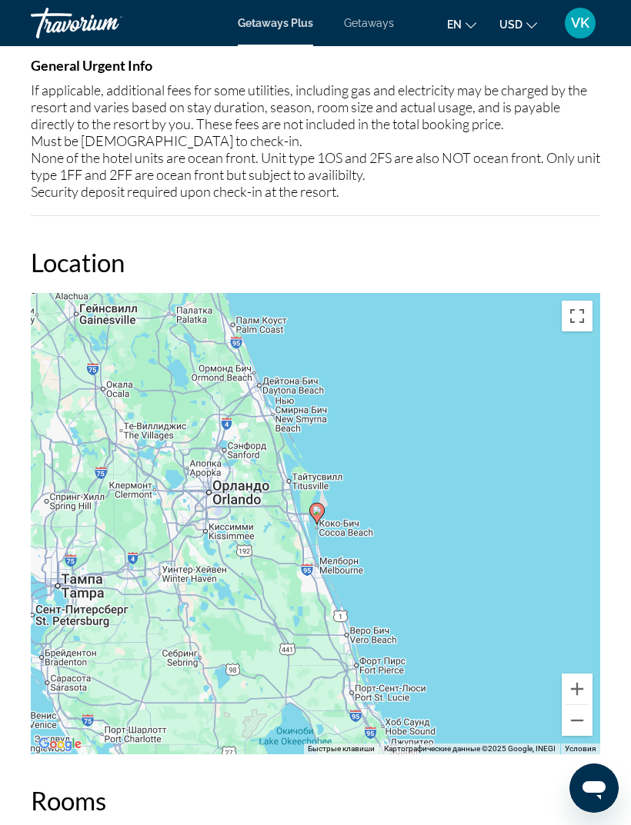
click at [576, 674] on button "Увеличить" at bounding box center [576, 689] width 31 height 31
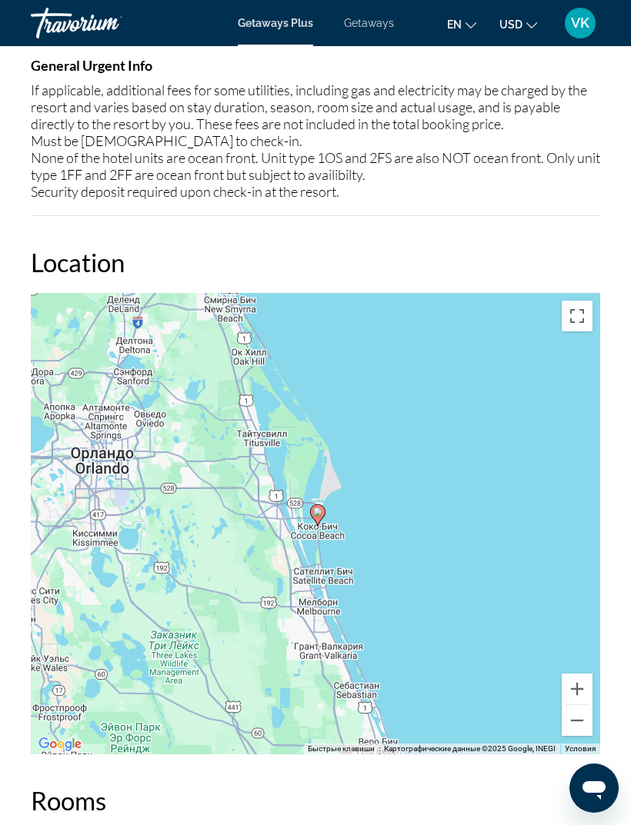
click at [68, 465] on div "Чтобы активировать перетаскивание с помощью клавиатуры, нажмите Alt + Ввод. Пос…" at bounding box center [315, 523] width 569 height 461
click at [577, 674] on button "Увеличить" at bounding box center [576, 689] width 31 height 31
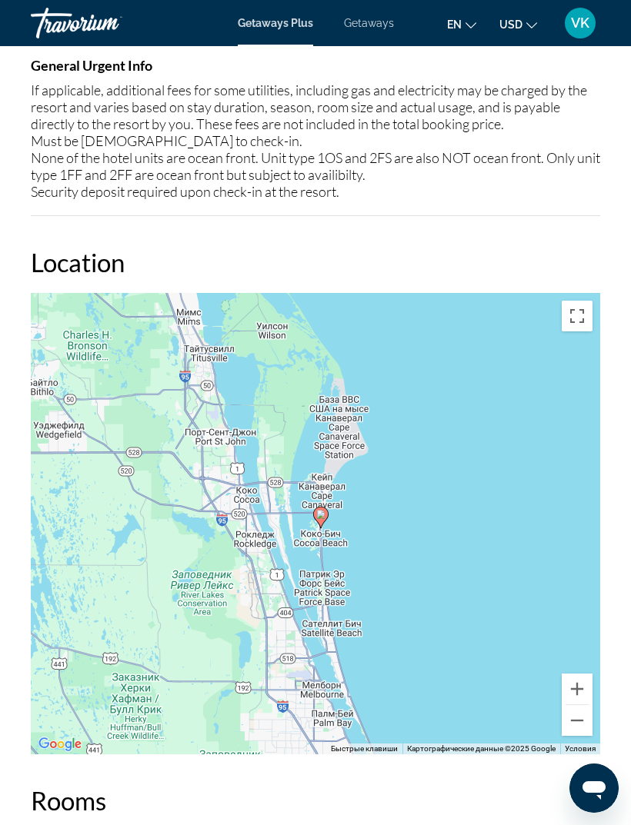
click at [580, 677] on button "Увеличить" at bounding box center [576, 689] width 31 height 31
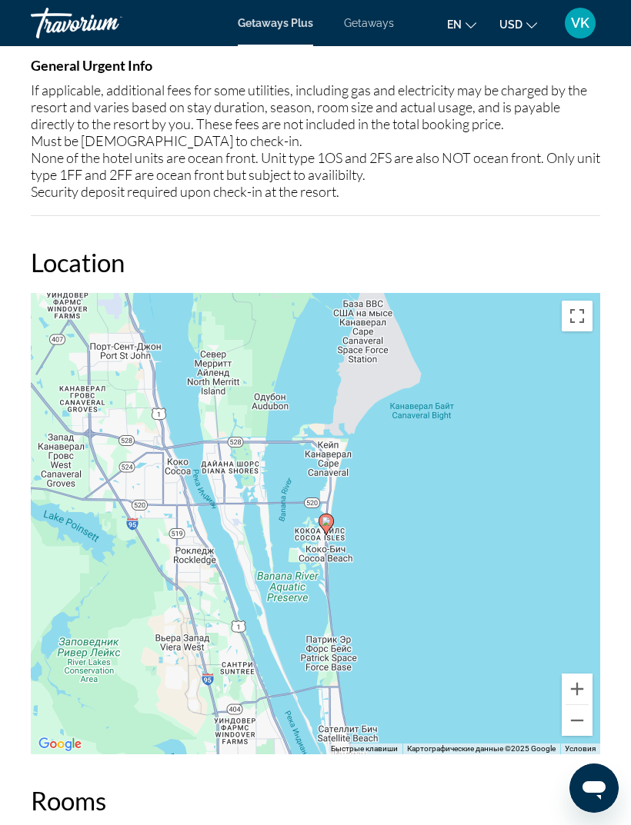
click at [580, 674] on button "Увеличить" at bounding box center [576, 689] width 31 height 31
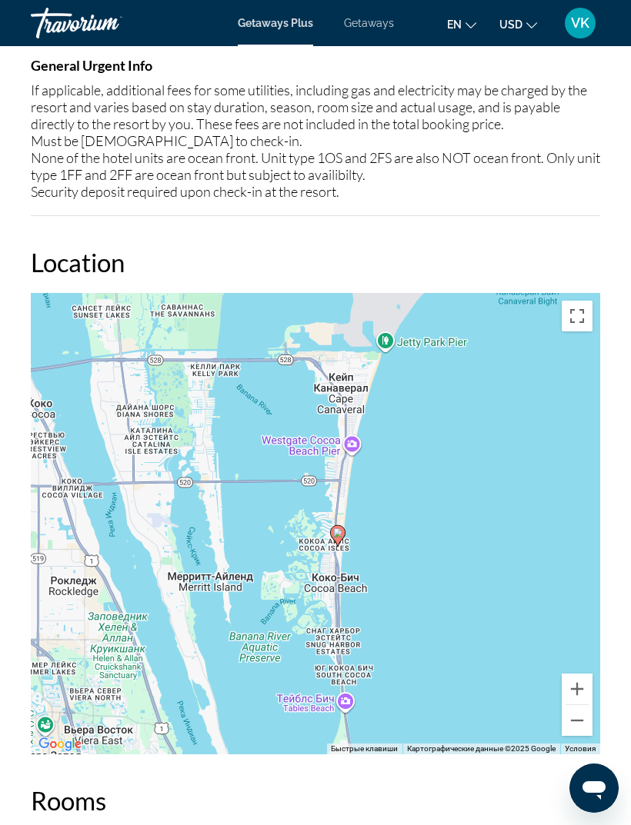
click at [581, 674] on button "Увеличить" at bounding box center [576, 689] width 31 height 31
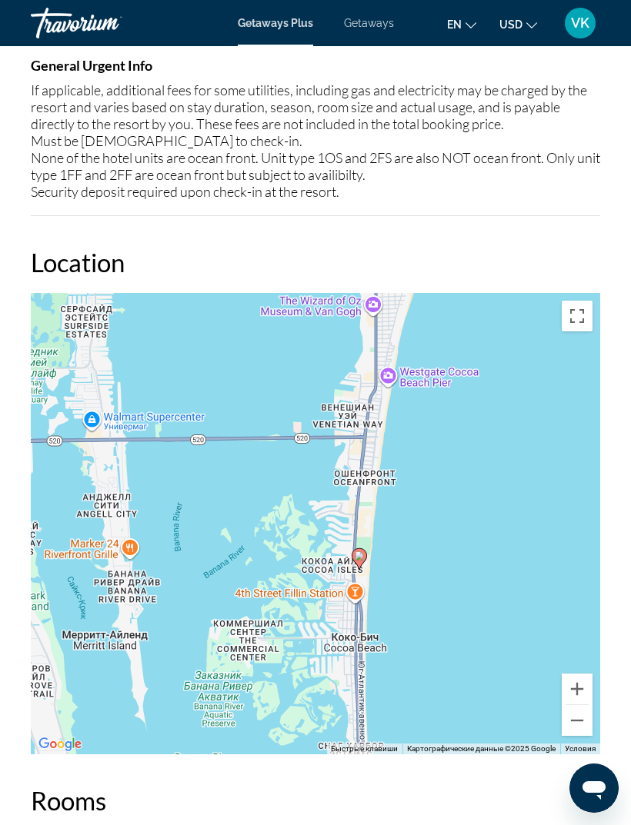
click at [583, 647] on div "Чтобы активировать перетаскивание с помощью клавиатуры, нажмите Alt + Ввод. Пос…" at bounding box center [315, 523] width 569 height 461
click at [574, 674] on button "Увеличить" at bounding box center [576, 689] width 31 height 31
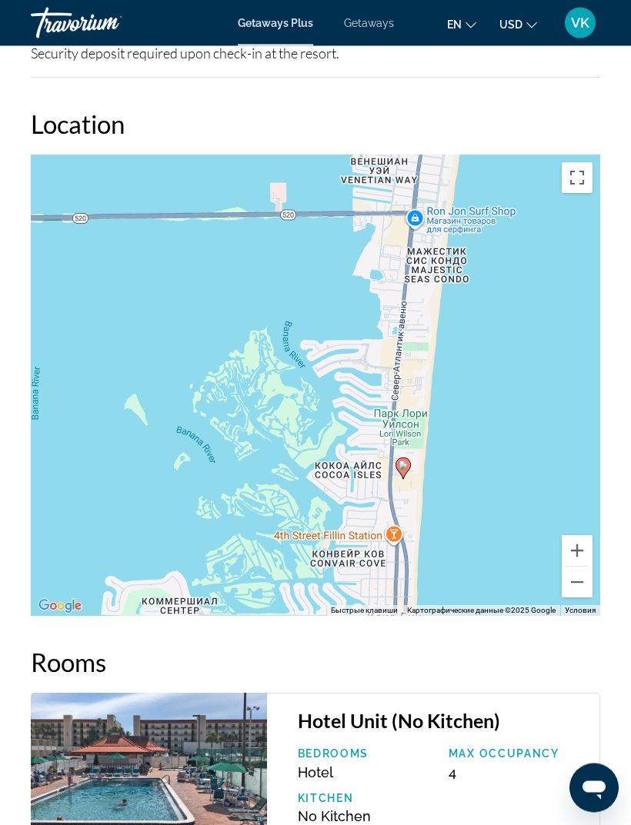
scroll to position [2396, 0]
click at [581, 567] on button "Уменьшить" at bounding box center [576, 582] width 31 height 31
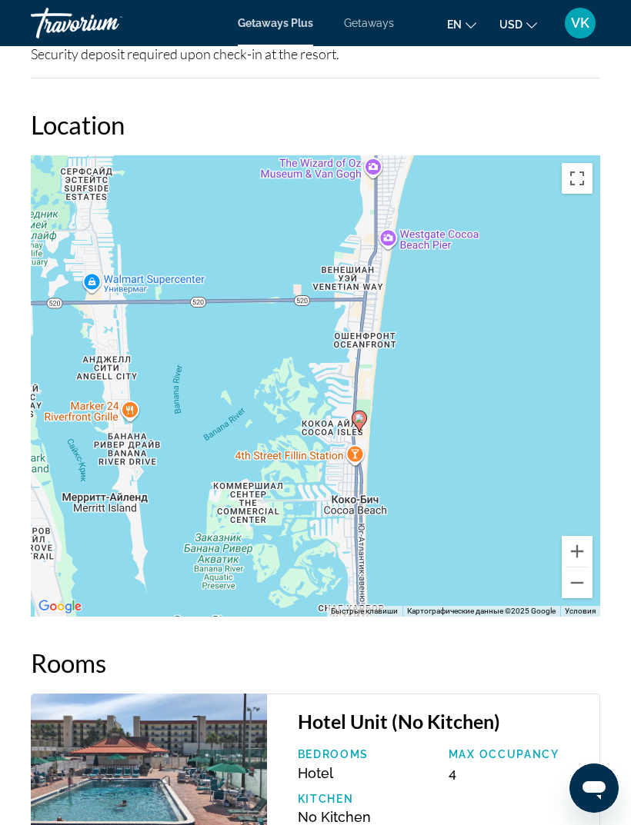
click at [571, 567] on button "Уменьшить" at bounding box center [576, 582] width 31 height 31
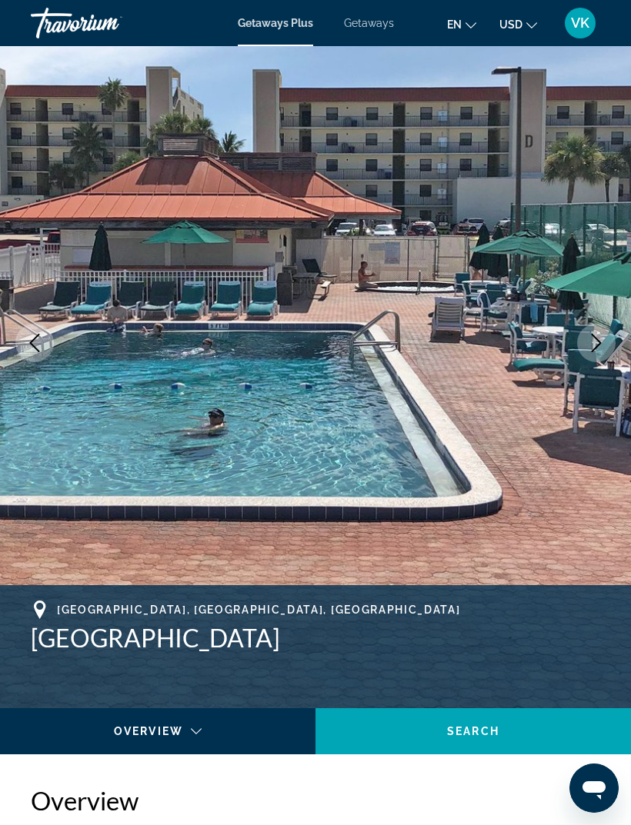
scroll to position [0, 0]
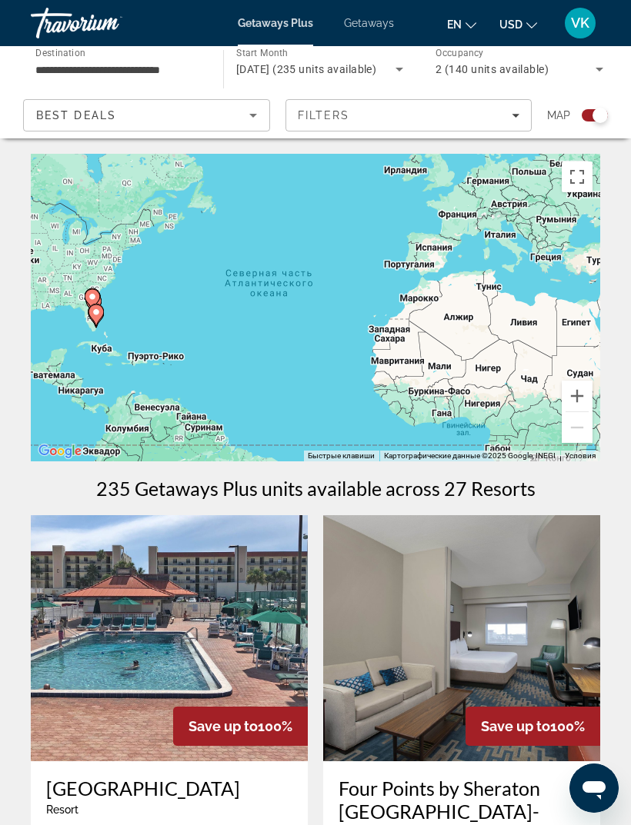
click at [264, 561] on img "Main content" at bounding box center [169, 638] width 277 height 246
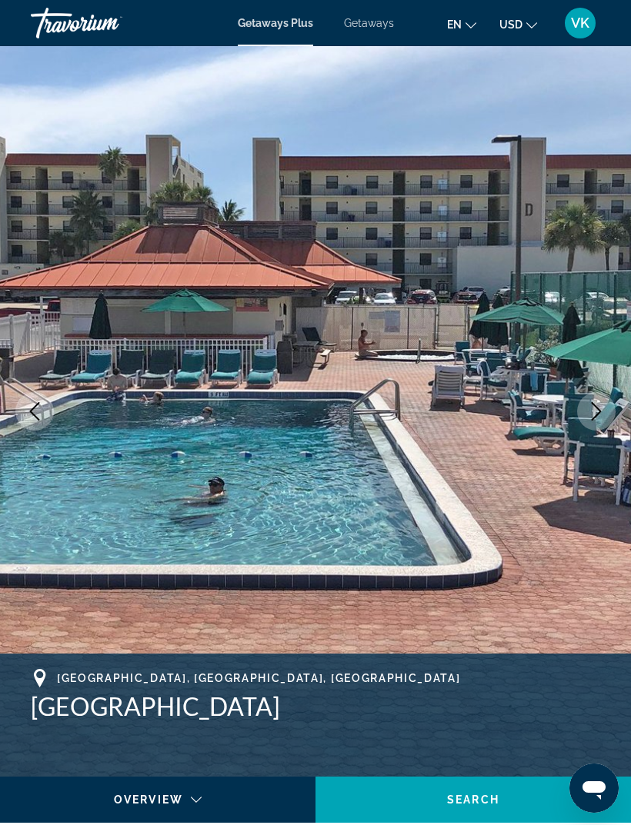
click at [561, 787] on span "Main content" at bounding box center [472, 799] width 315 height 37
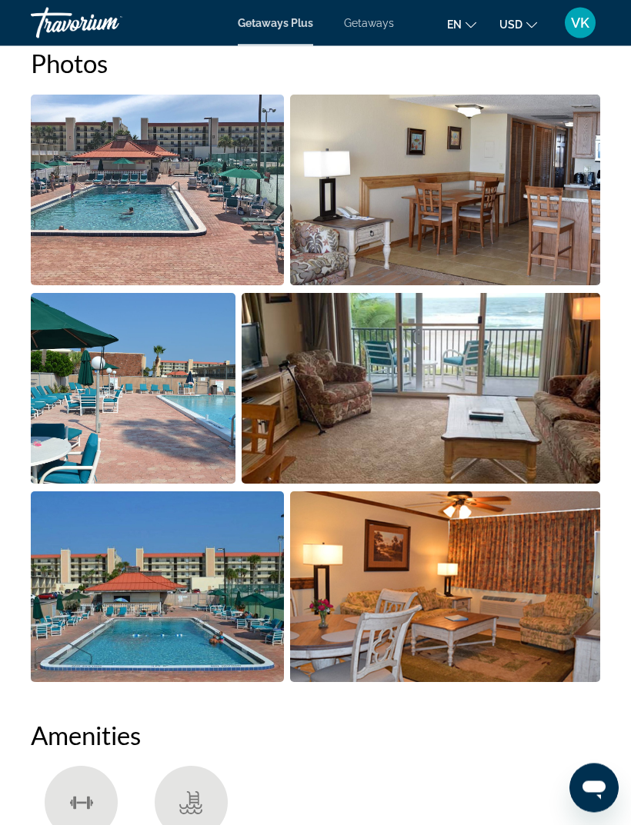
scroll to position [2881, 0]
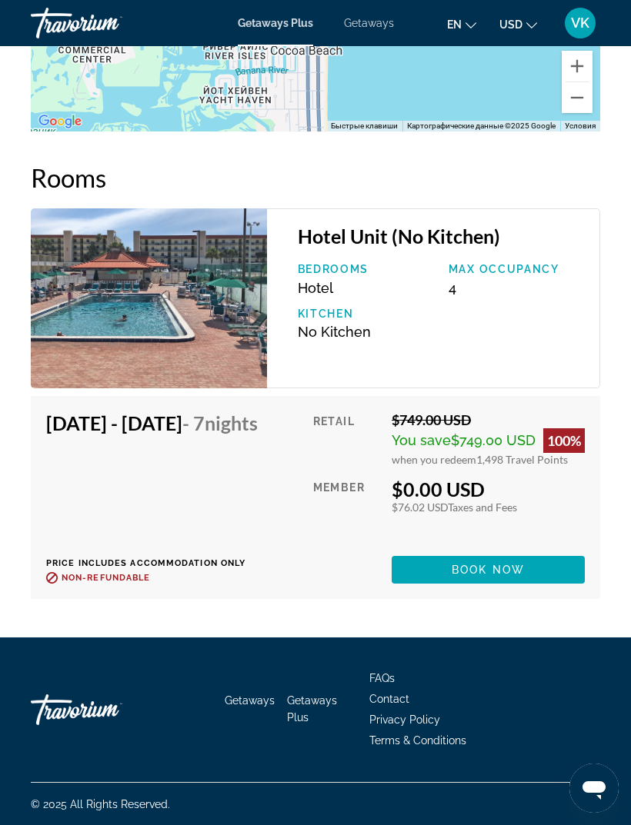
click at [459, 812] on div "© 2025 All Rights Reserved." at bounding box center [315, 804] width 569 height 43
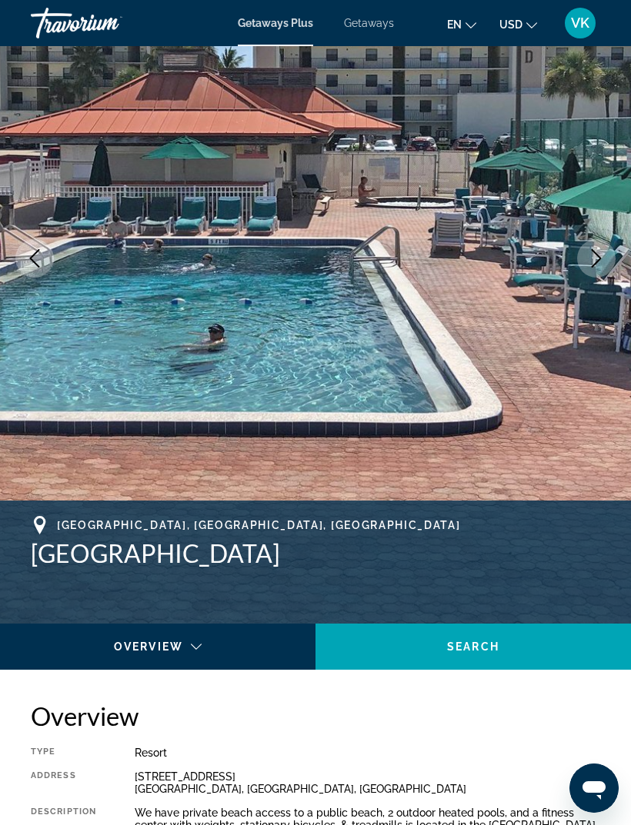
scroll to position [0, 0]
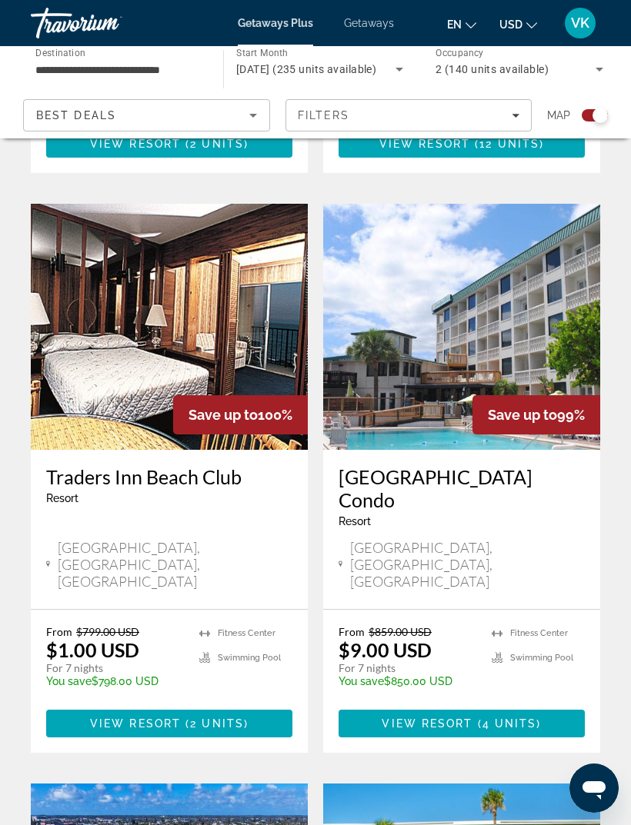
scroll to position [938, 0]
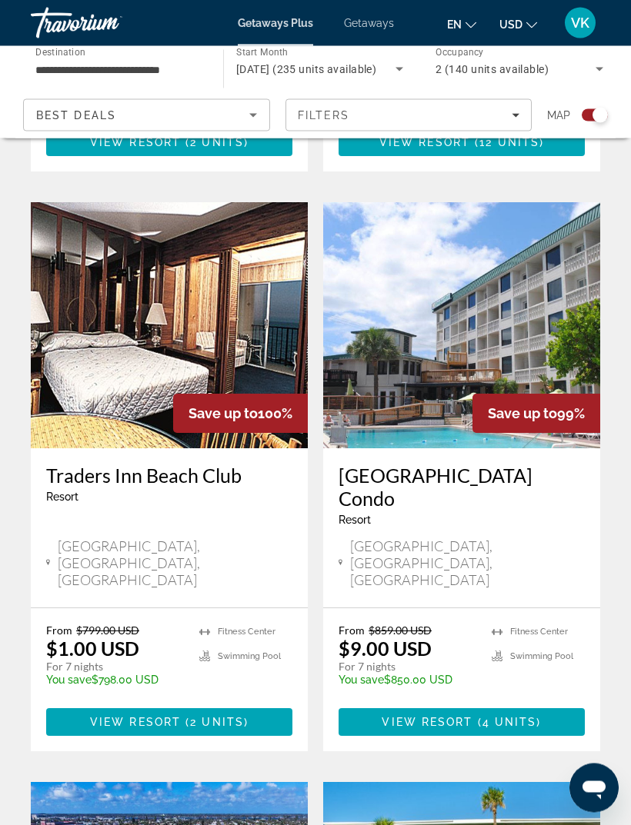
click at [530, 258] on img "Main content" at bounding box center [461, 326] width 277 height 246
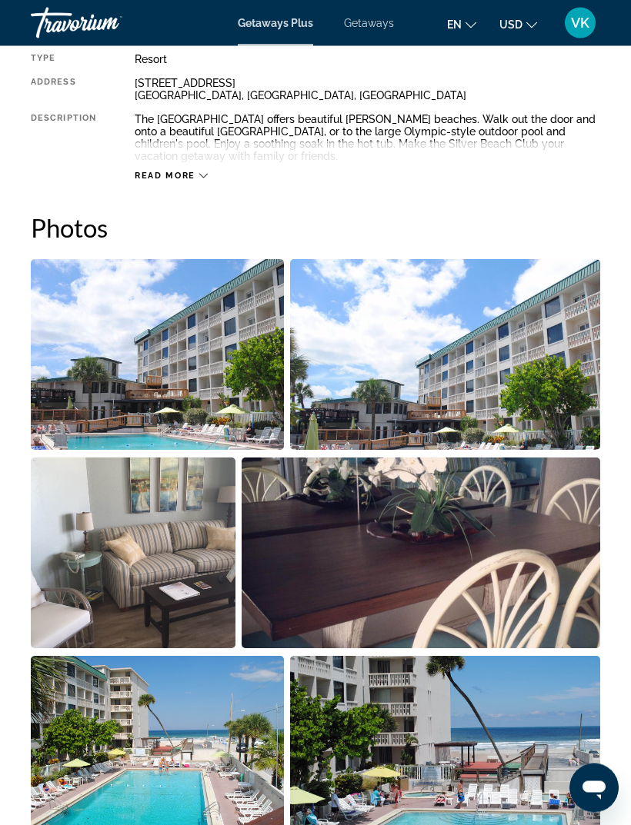
scroll to position [847, 0]
click at [208, 388] on img "Open full-screen image slider" at bounding box center [157, 354] width 253 height 191
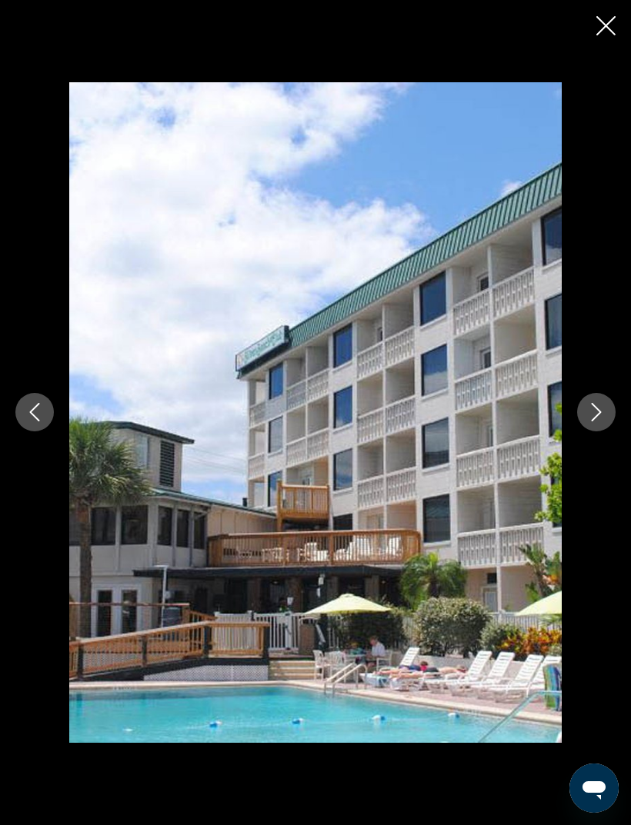
click at [594, 421] on icon "Next image" at bounding box center [596, 412] width 18 height 18
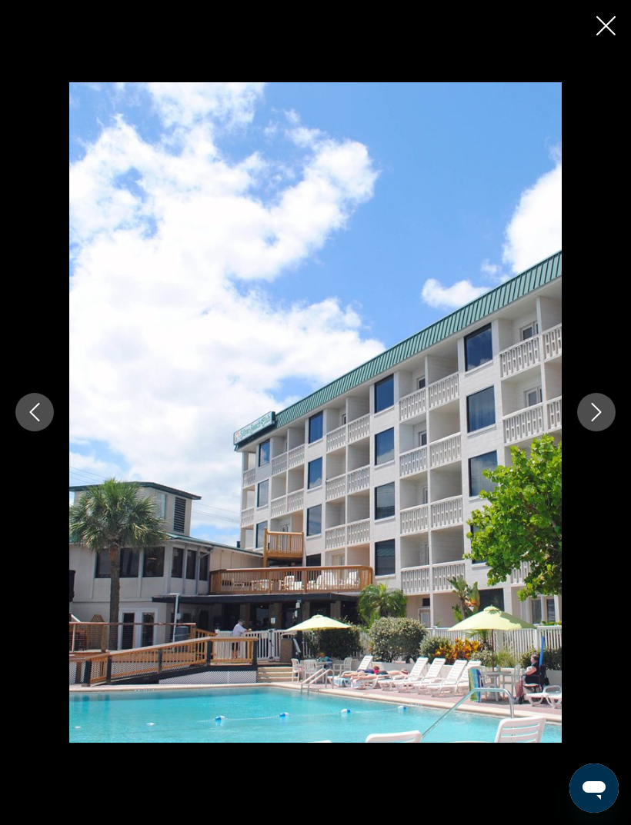
click at [594, 421] on icon "Next image" at bounding box center [596, 412] width 18 height 18
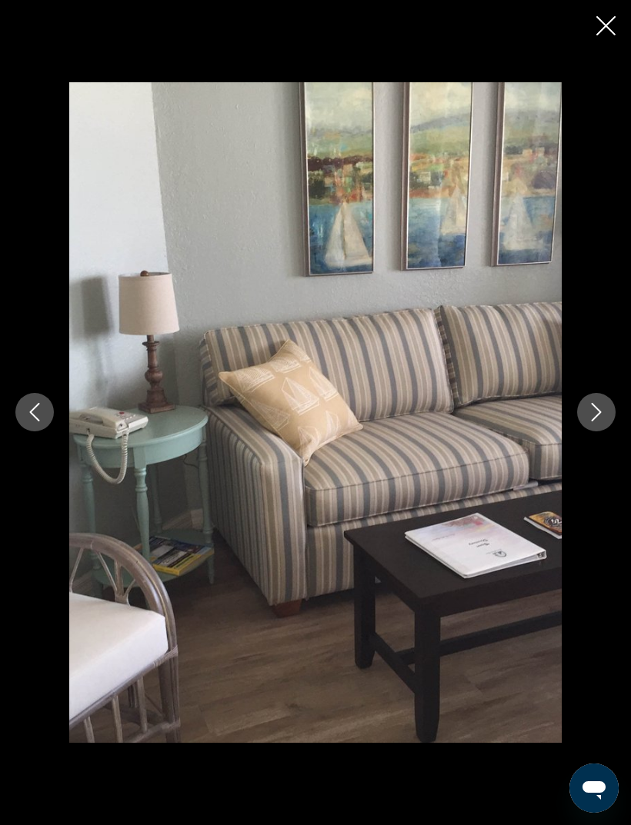
click at [580, 431] on button "Next image" at bounding box center [596, 412] width 38 height 38
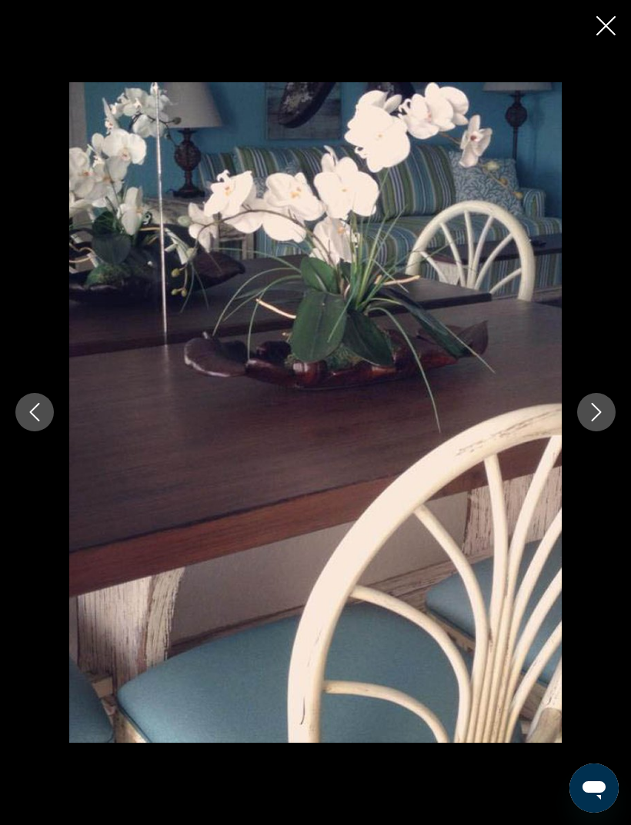
click at [593, 421] on icon "Next image" at bounding box center [596, 412] width 18 height 18
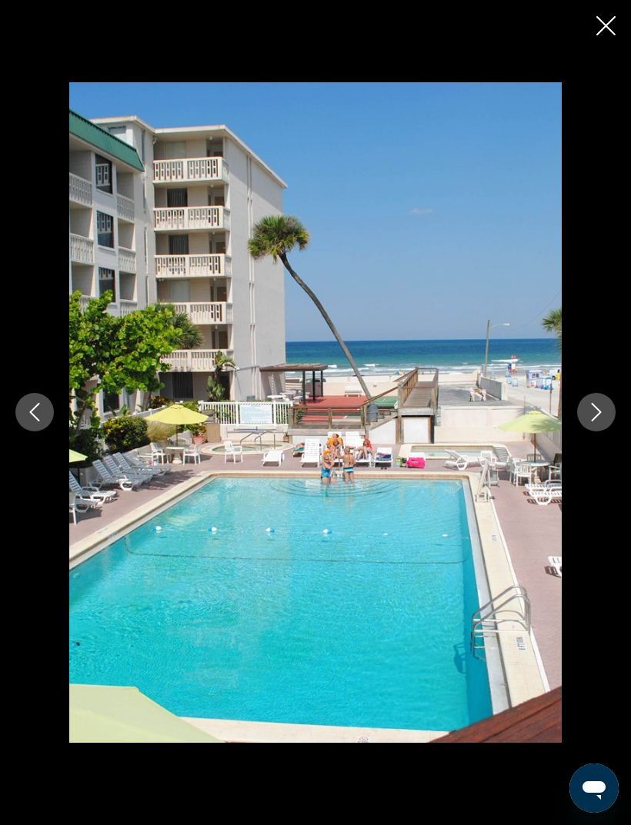
click at [595, 421] on icon "Next image" at bounding box center [596, 412] width 18 height 18
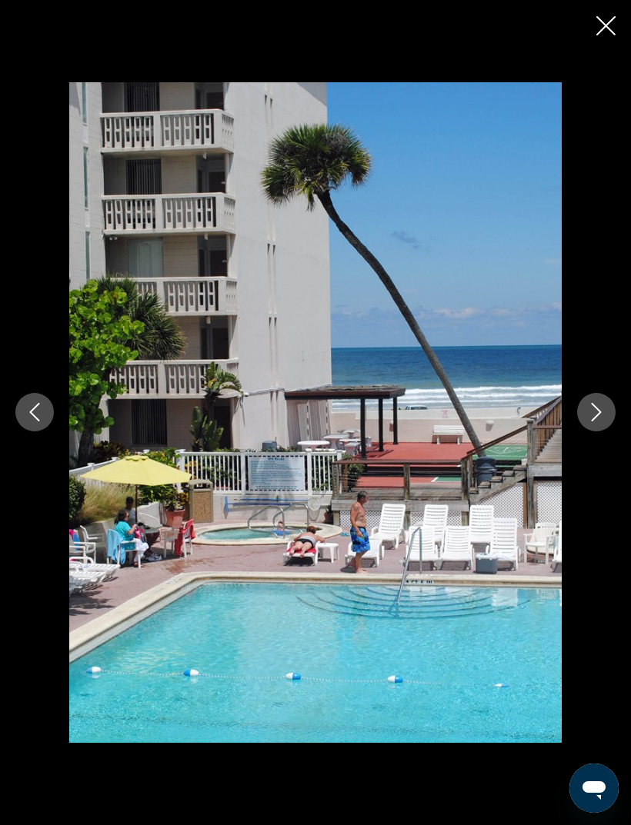
click at [594, 422] on icon "Next image" at bounding box center [596, 413] width 10 height 18
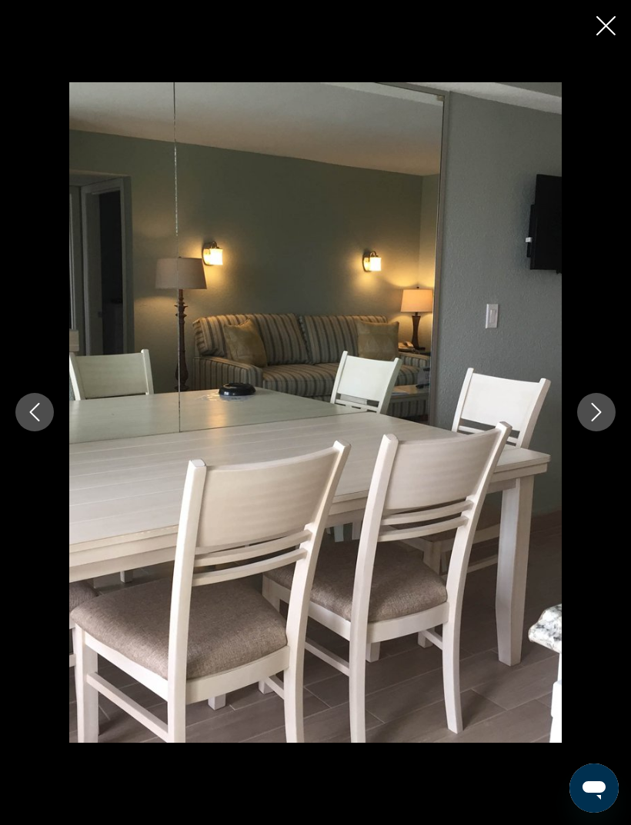
click at [602, 421] on icon "Next image" at bounding box center [596, 412] width 18 height 18
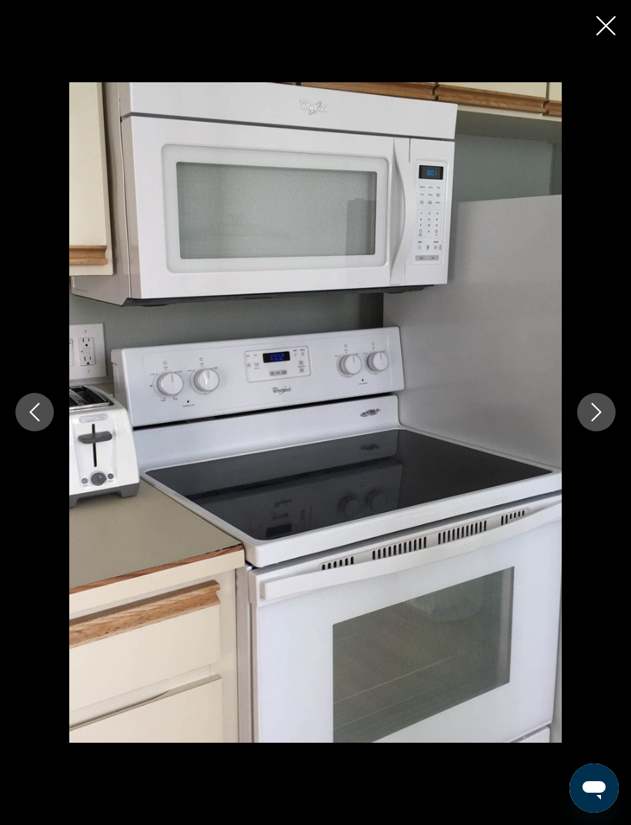
click at [603, 414] on div "prev next" at bounding box center [315, 412] width 631 height 660
click at [592, 421] on icon "Next image" at bounding box center [596, 412] width 18 height 18
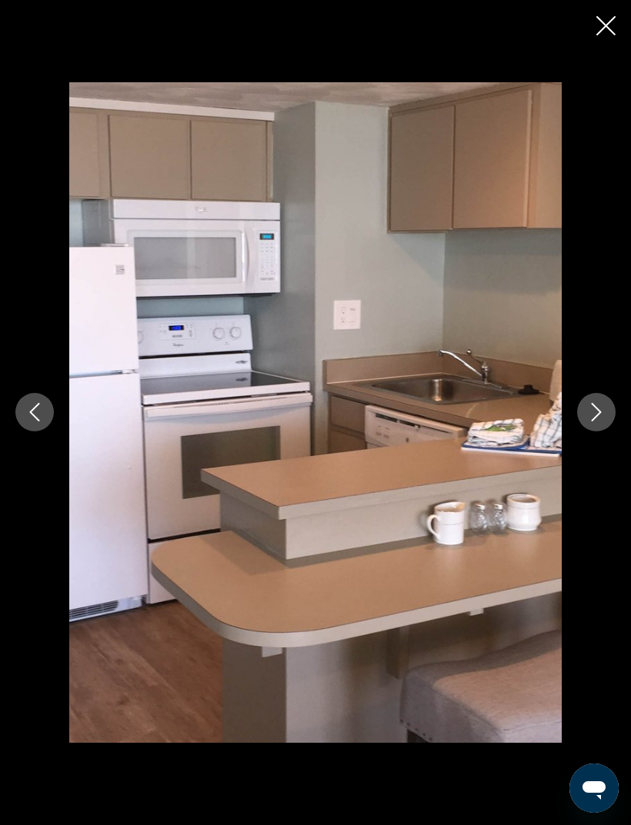
click at [598, 421] on icon "Next image" at bounding box center [596, 412] width 18 height 18
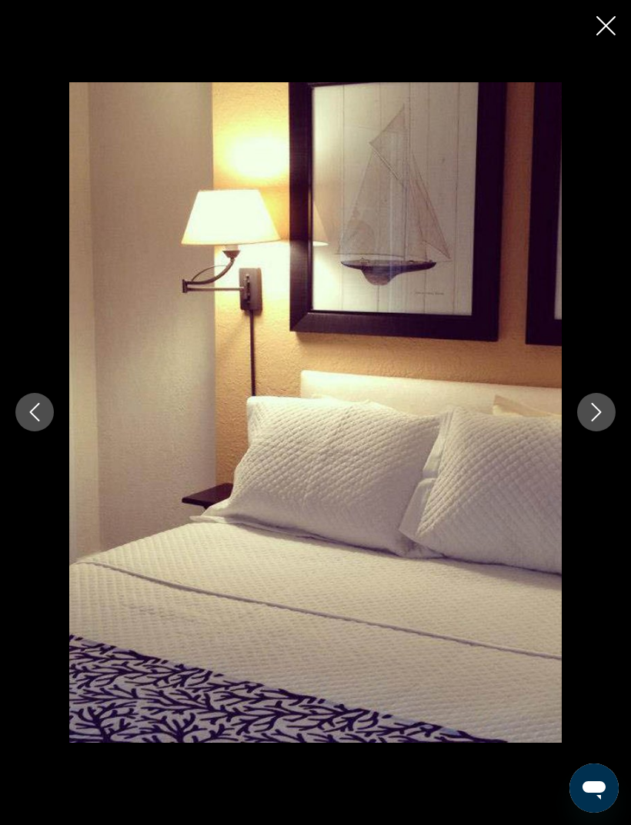
click at [591, 421] on icon "Next image" at bounding box center [596, 412] width 18 height 18
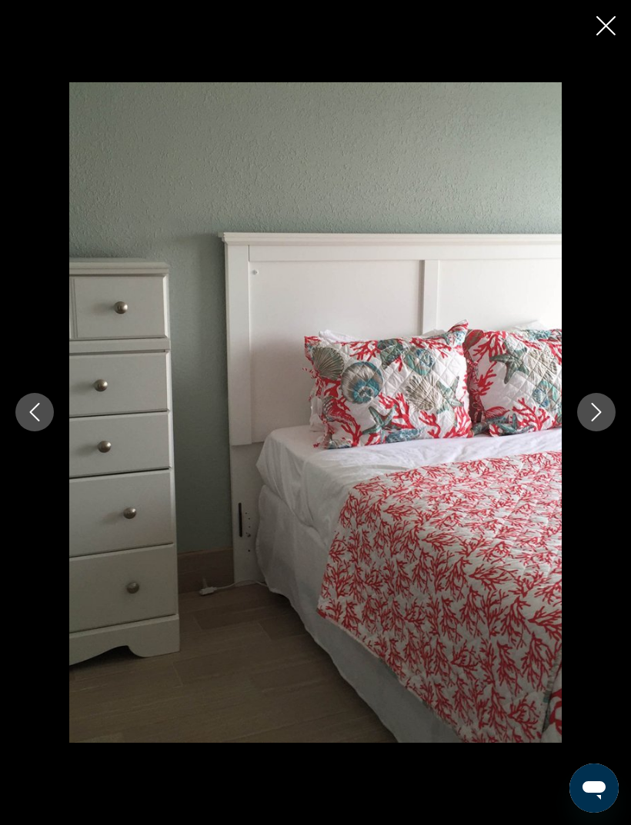
click at [597, 431] on button "Next image" at bounding box center [596, 412] width 38 height 38
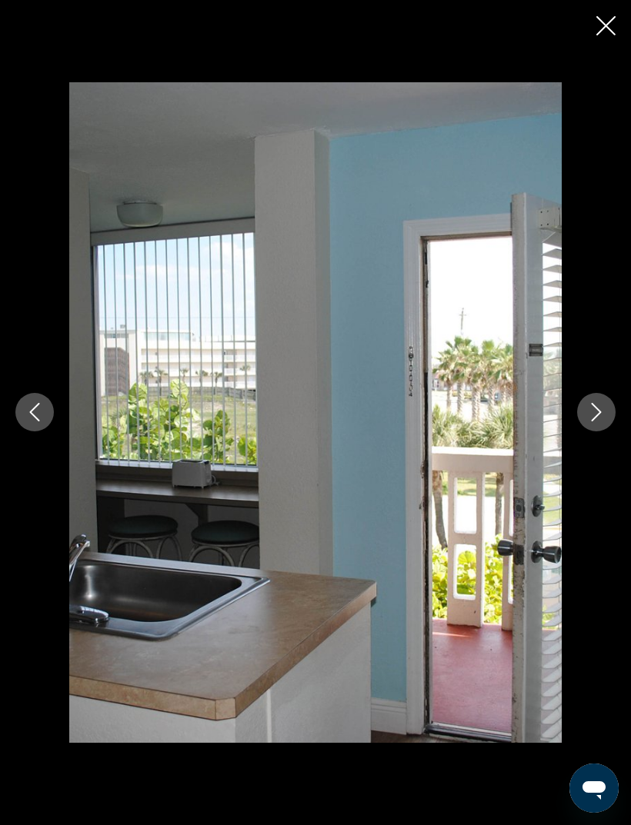
click at [604, 424] on button "Next image" at bounding box center [596, 412] width 38 height 38
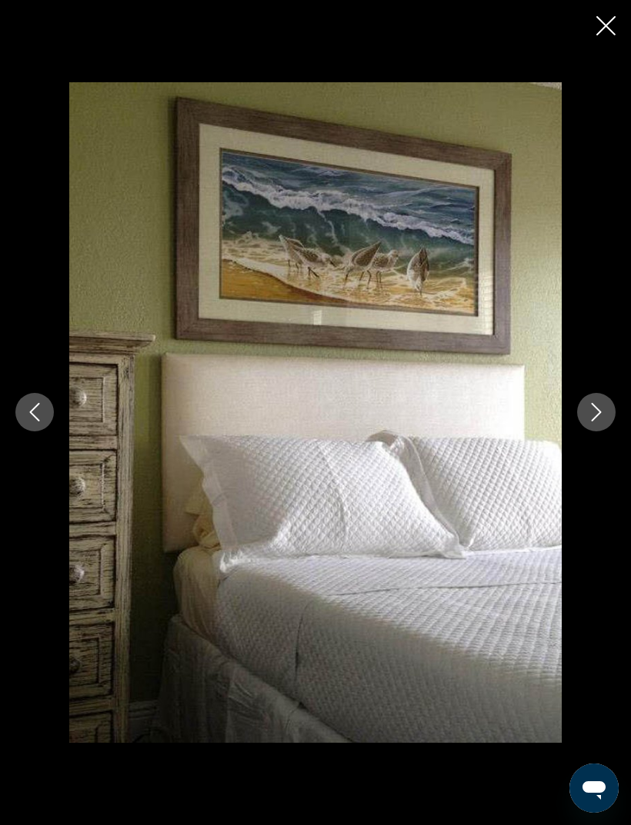
click at [594, 421] on icon "Next image" at bounding box center [596, 412] width 18 height 18
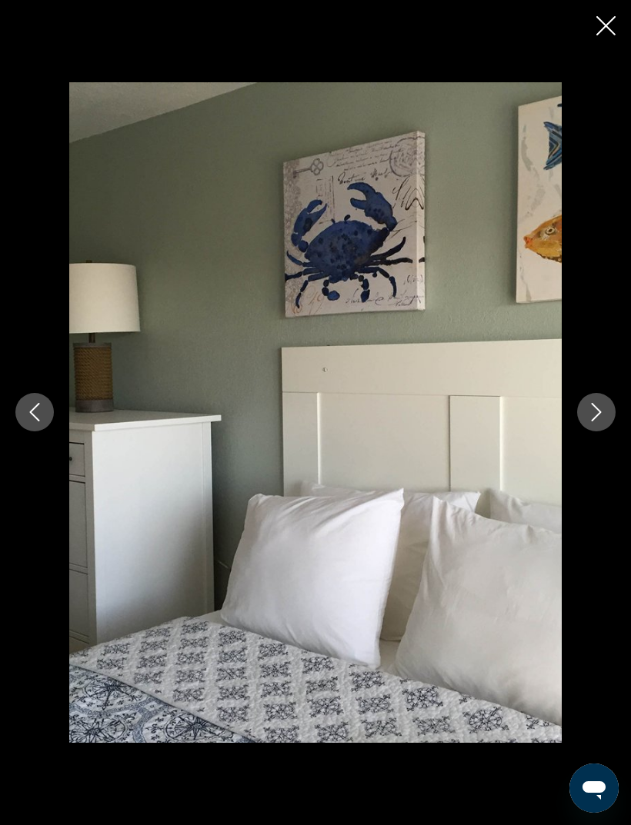
click at [596, 421] on icon "Next image" at bounding box center [596, 412] width 18 height 18
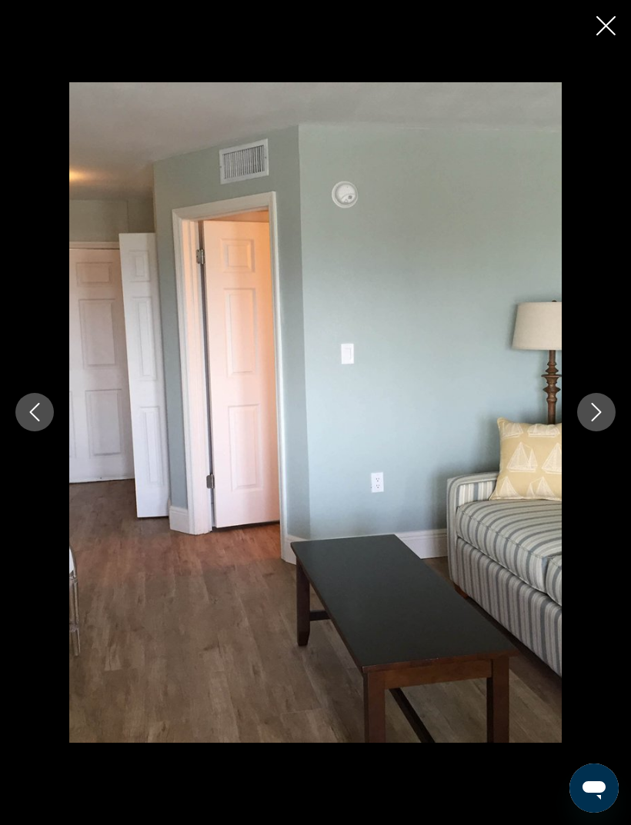
click at [597, 421] on icon "Next image" at bounding box center [596, 412] width 18 height 18
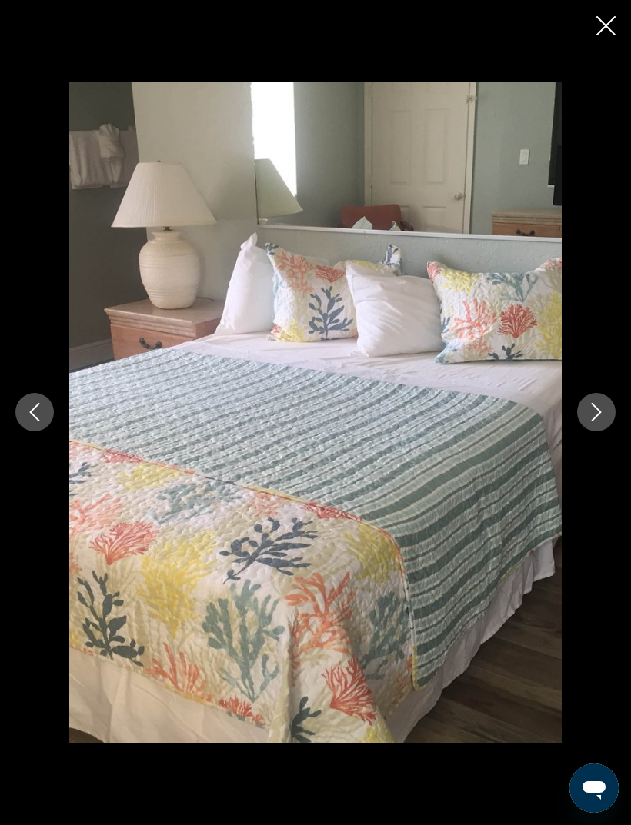
click at [598, 431] on button "Next image" at bounding box center [596, 412] width 38 height 38
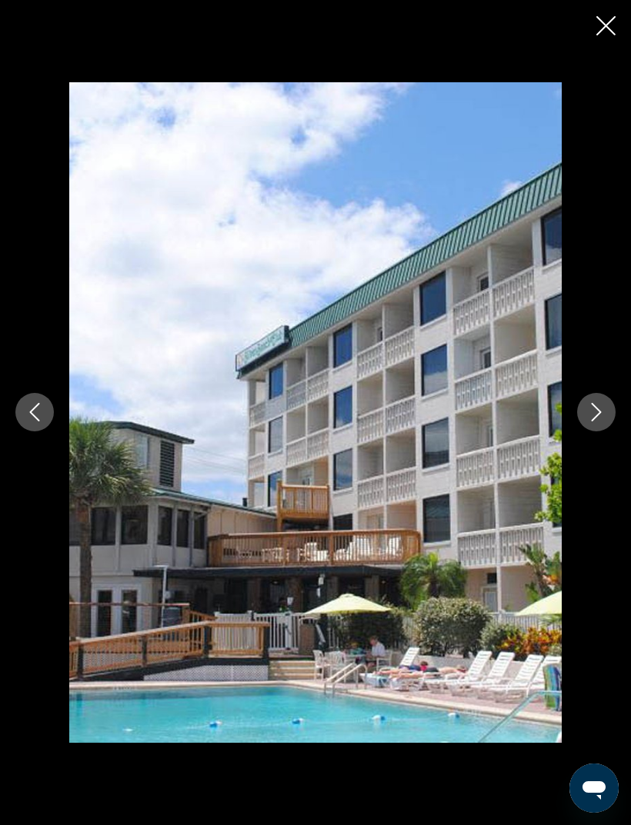
click at [598, 22] on icon "Close slideshow" at bounding box center [605, 25] width 19 height 19
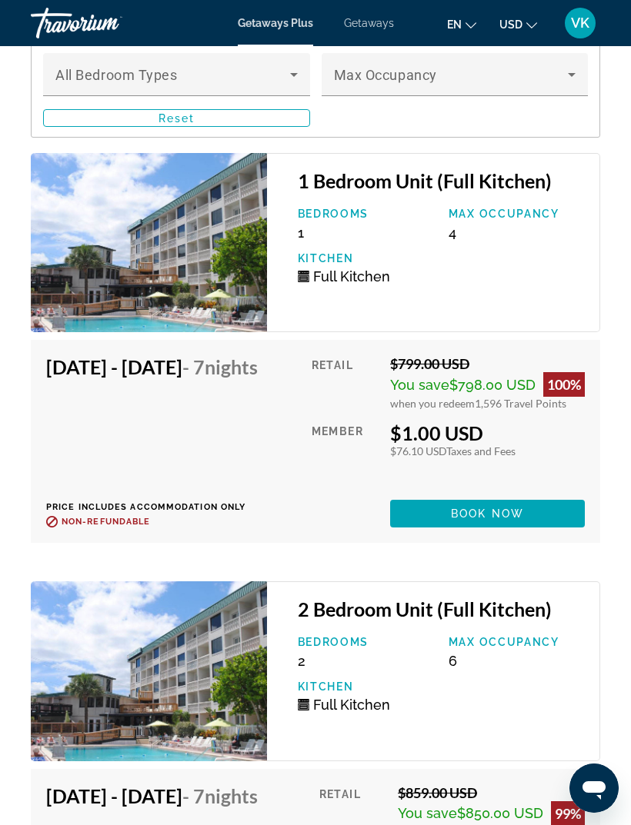
scroll to position [3234, 0]
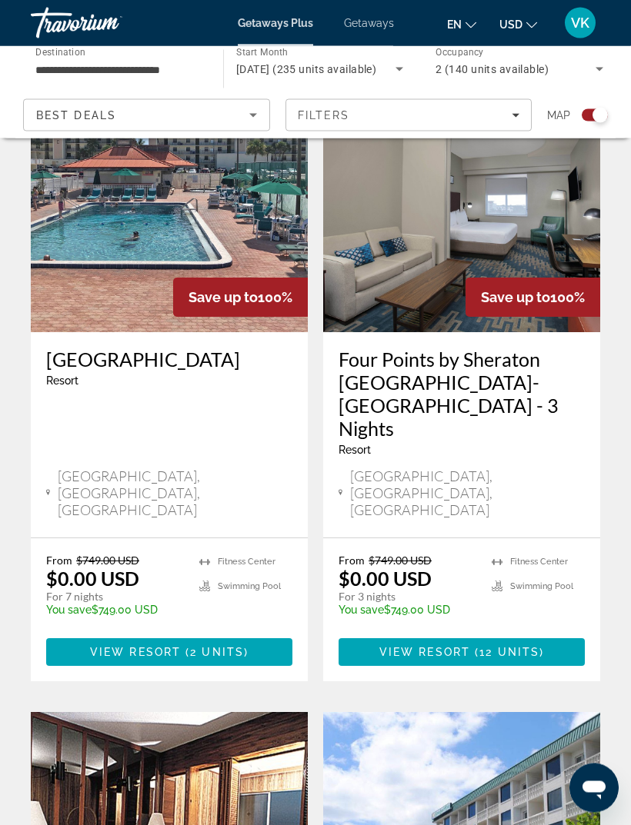
scroll to position [430, 0]
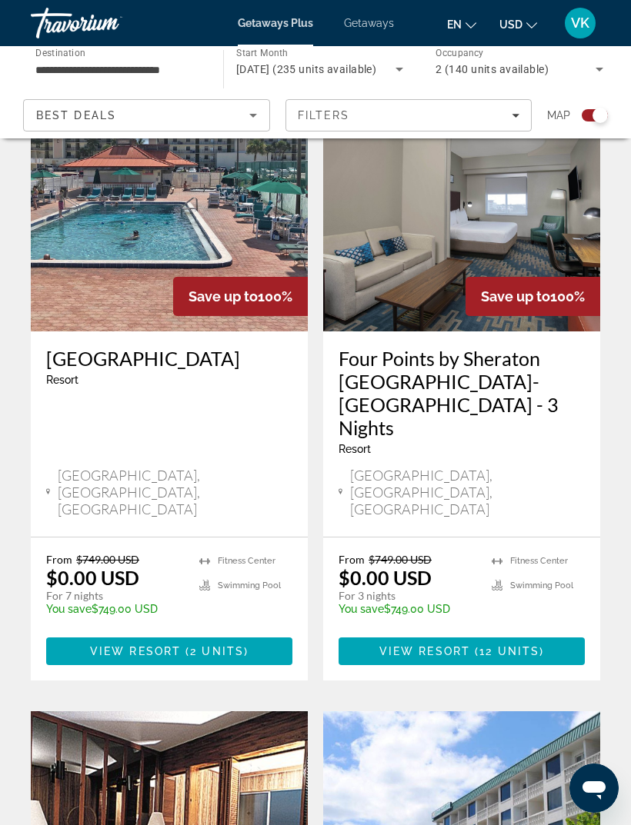
click at [105, 293] on img "Main content" at bounding box center [169, 208] width 277 height 246
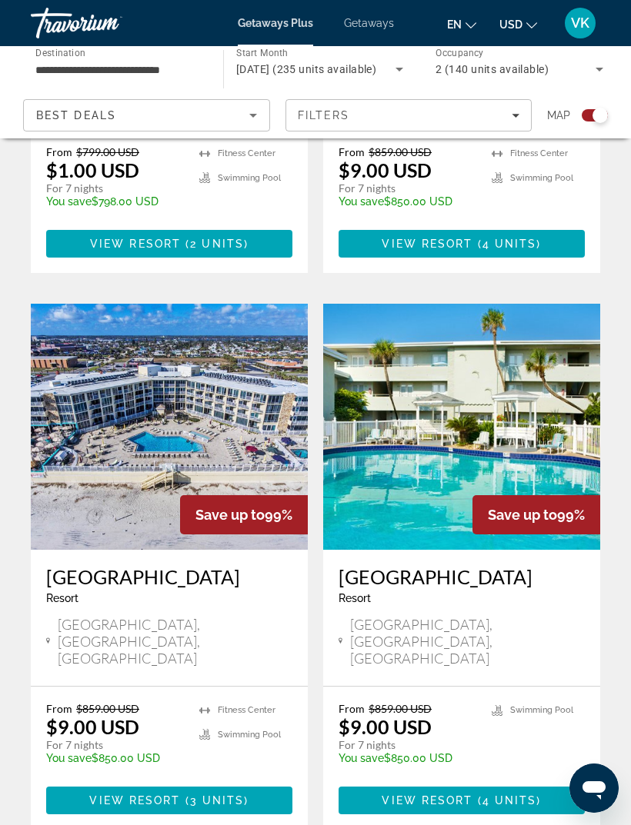
scroll to position [1418, 0]
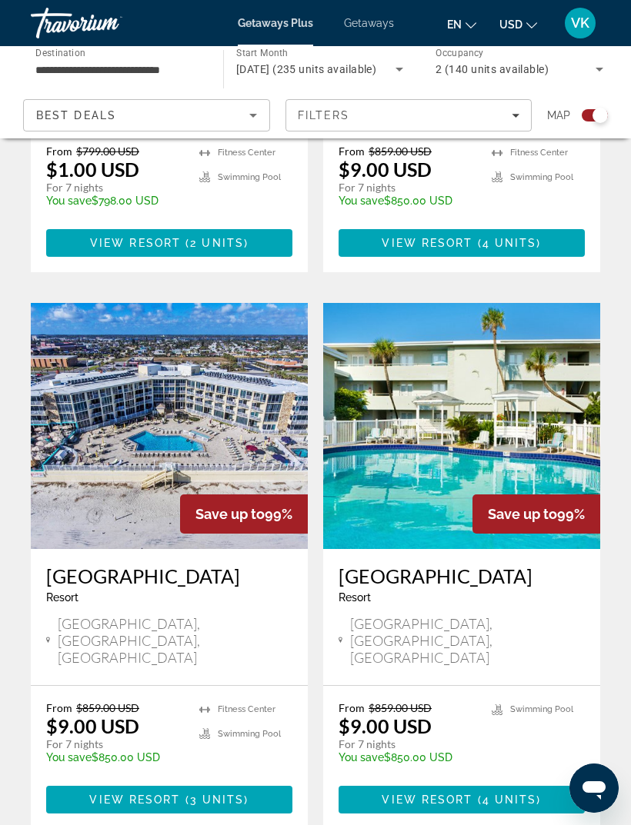
click at [98, 397] on img "Main content" at bounding box center [169, 426] width 277 height 246
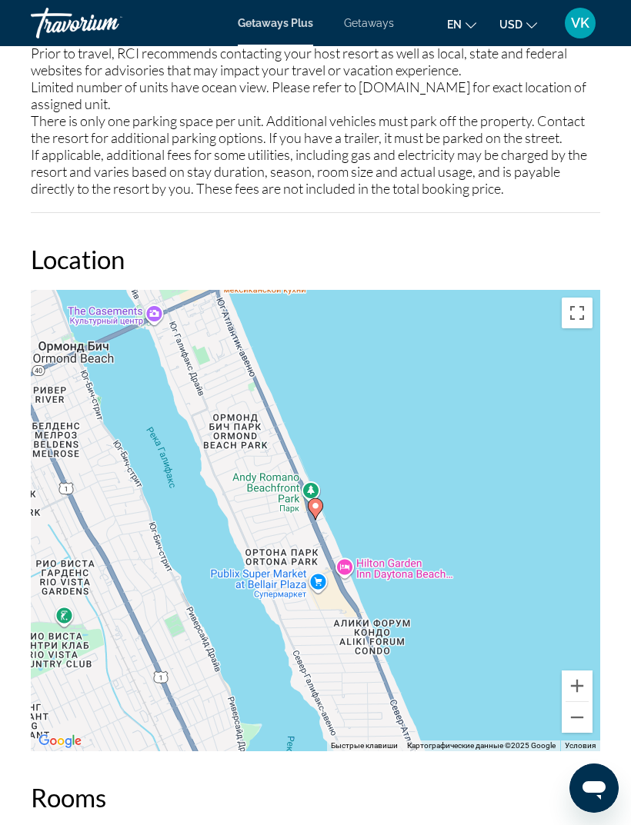
scroll to position [2791, 0]
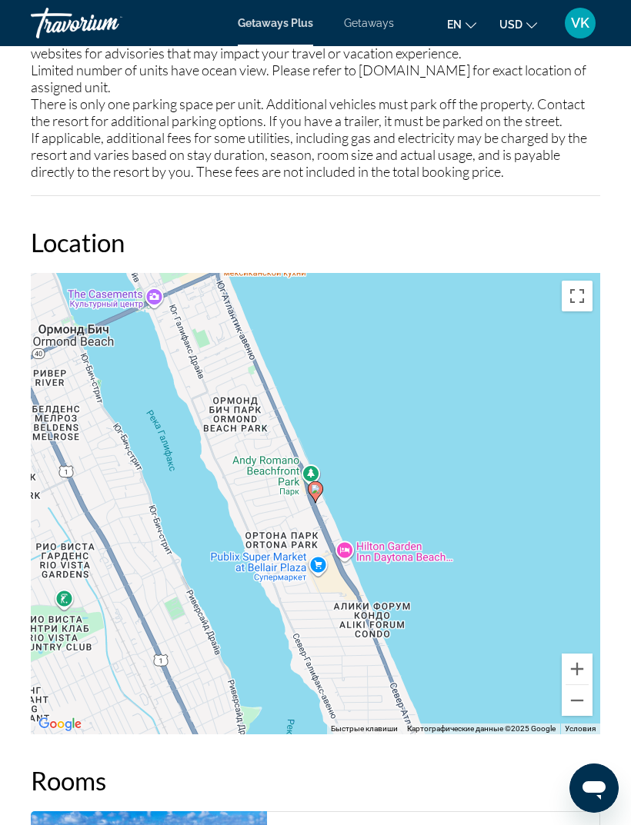
click at [579, 715] on button "Уменьшить" at bounding box center [576, 700] width 31 height 31
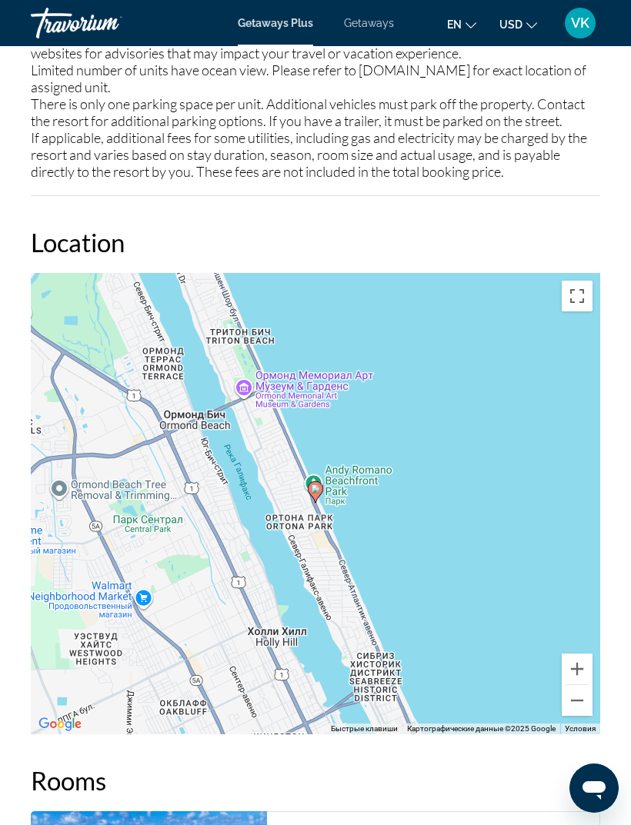
click at [574, 716] on button "Уменьшить" at bounding box center [576, 700] width 31 height 31
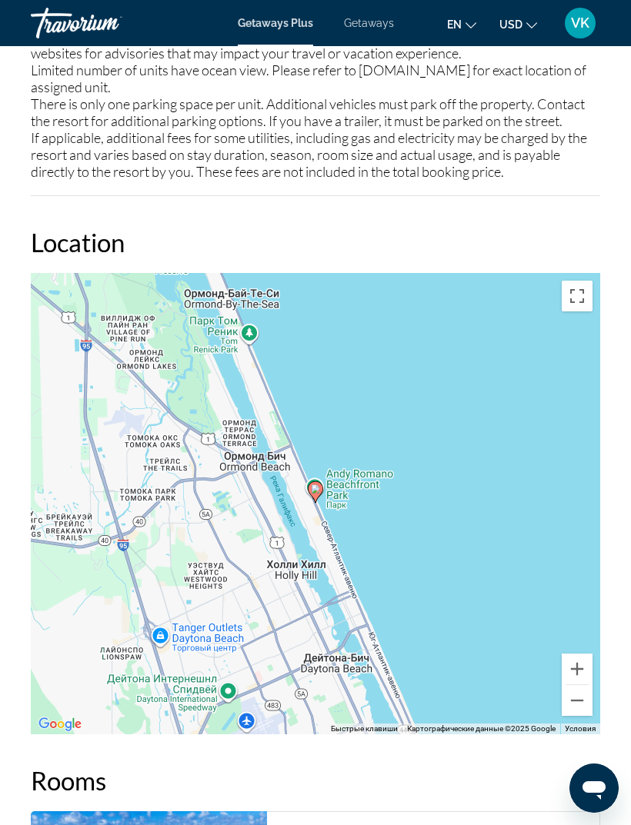
click at [568, 710] on button "Уменьшить" at bounding box center [576, 700] width 31 height 31
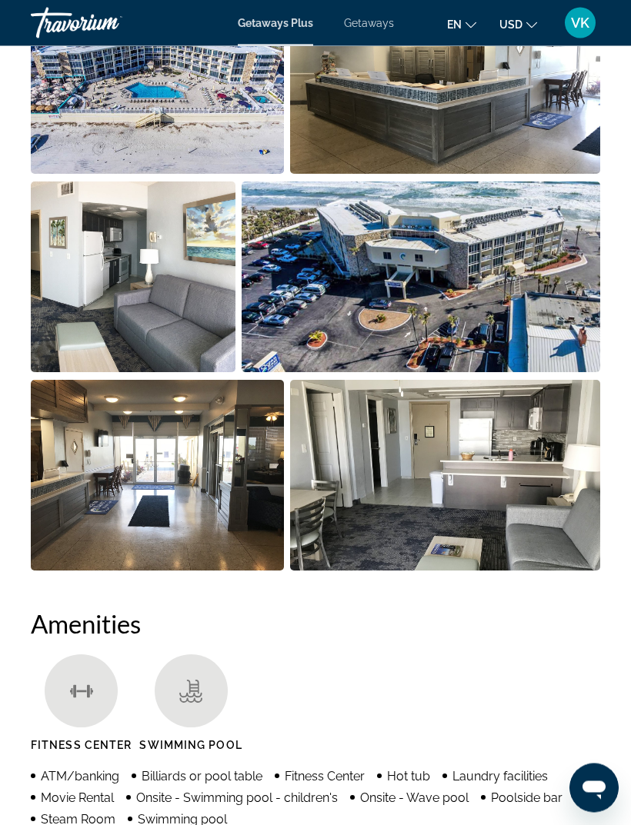
scroll to position [1189, 0]
click at [89, 102] on img "Open full-screen image slider" at bounding box center [157, 78] width 253 height 191
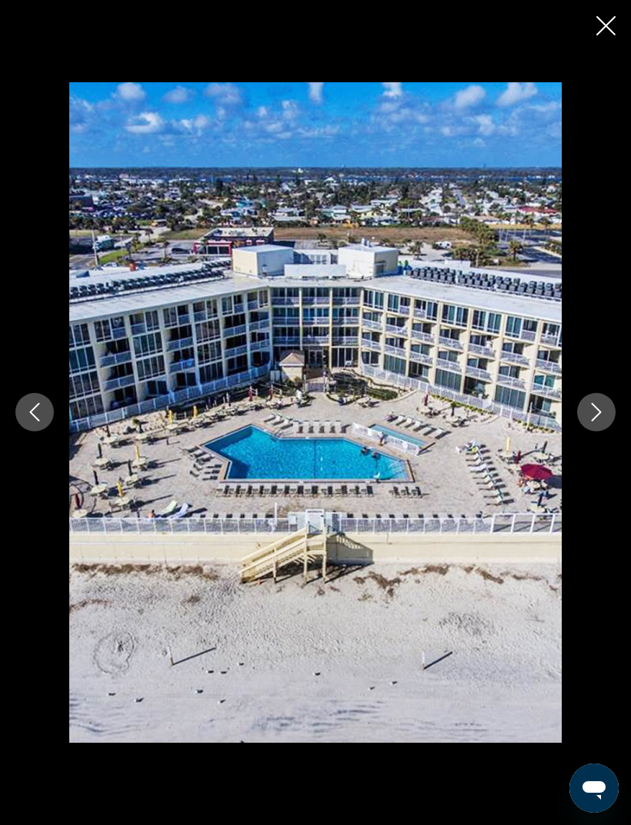
click at [587, 421] on icon "Next image" at bounding box center [596, 412] width 18 height 18
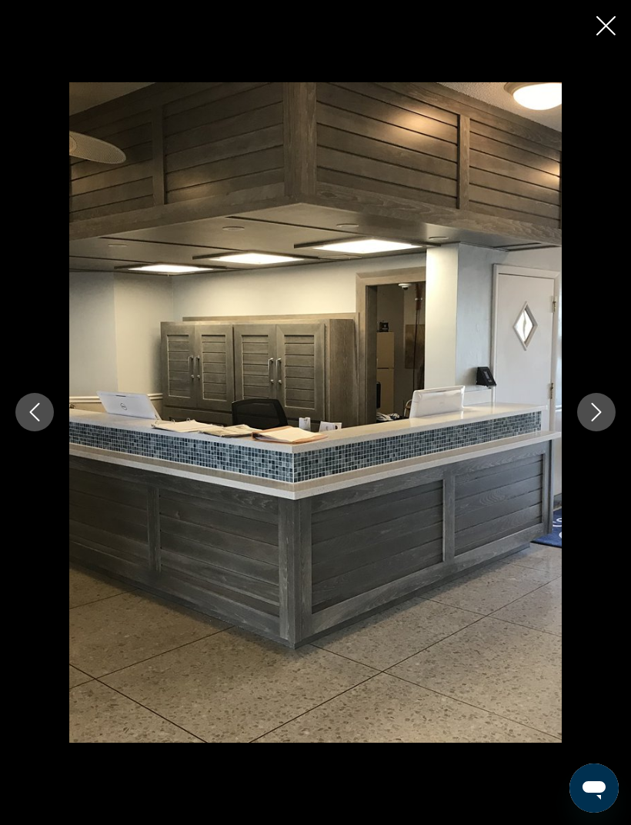
click at [594, 421] on icon "Next image" at bounding box center [596, 412] width 18 height 18
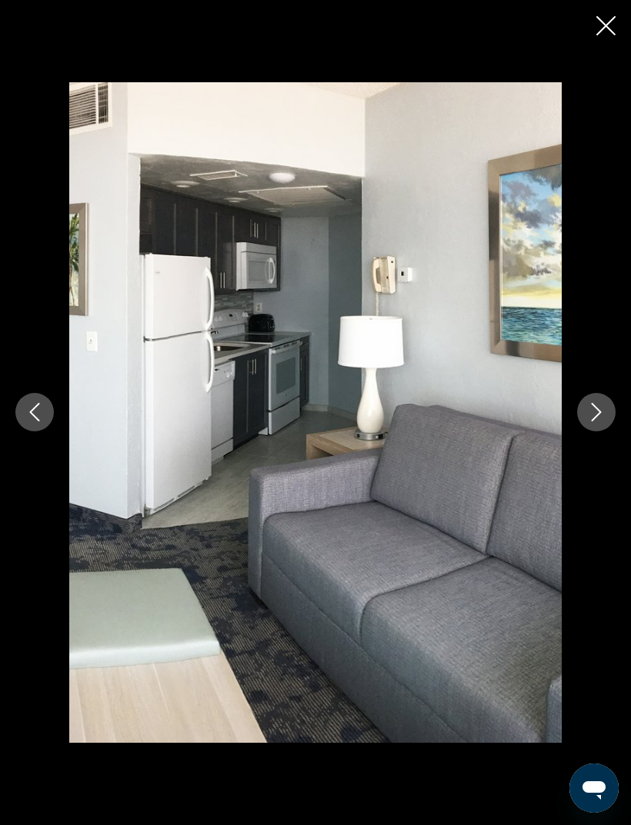
click at [594, 421] on icon "Next image" at bounding box center [596, 412] width 18 height 18
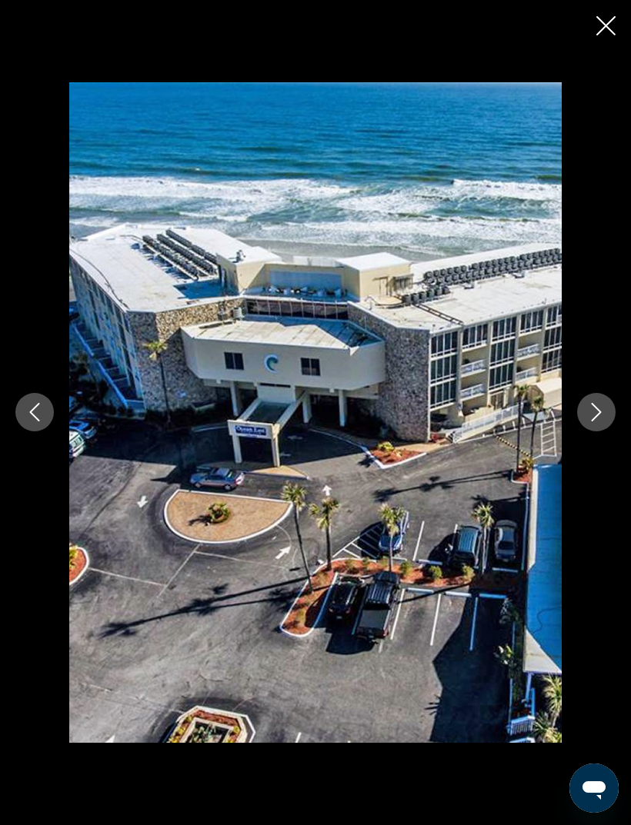
click at [585, 429] on button "Next image" at bounding box center [596, 412] width 38 height 38
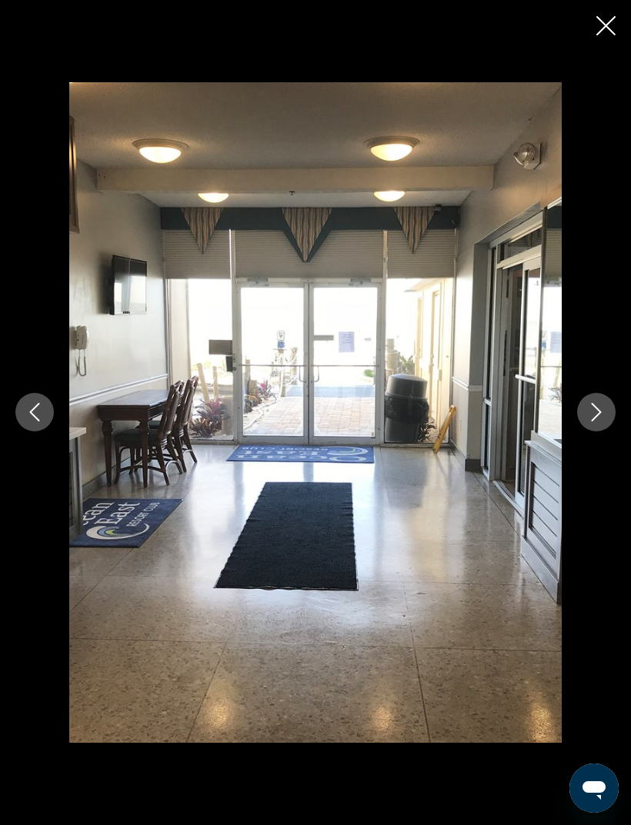
click at [597, 427] on button "Next image" at bounding box center [596, 412] width 38 height 38
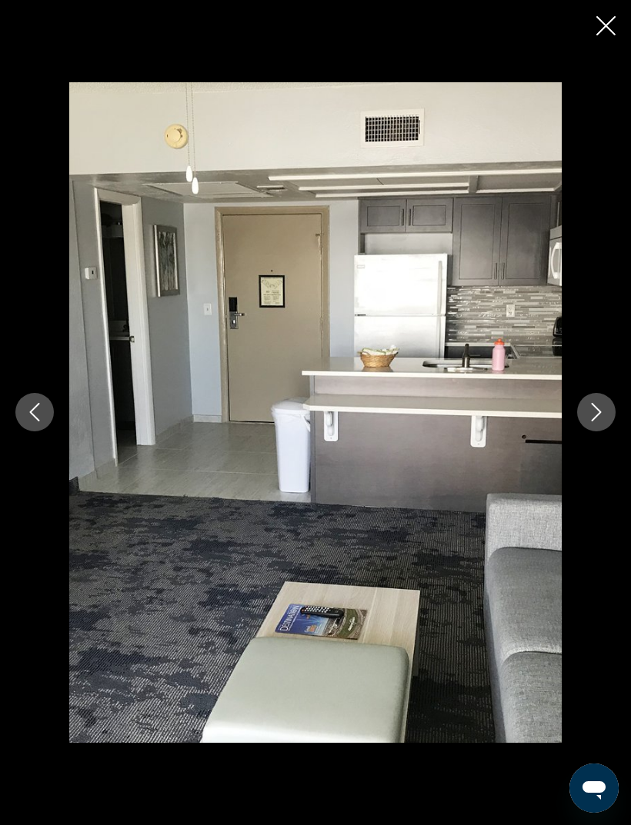
click at [591, 422] on icon "Next image" at bounding box center [596, 413] width 10 height 18
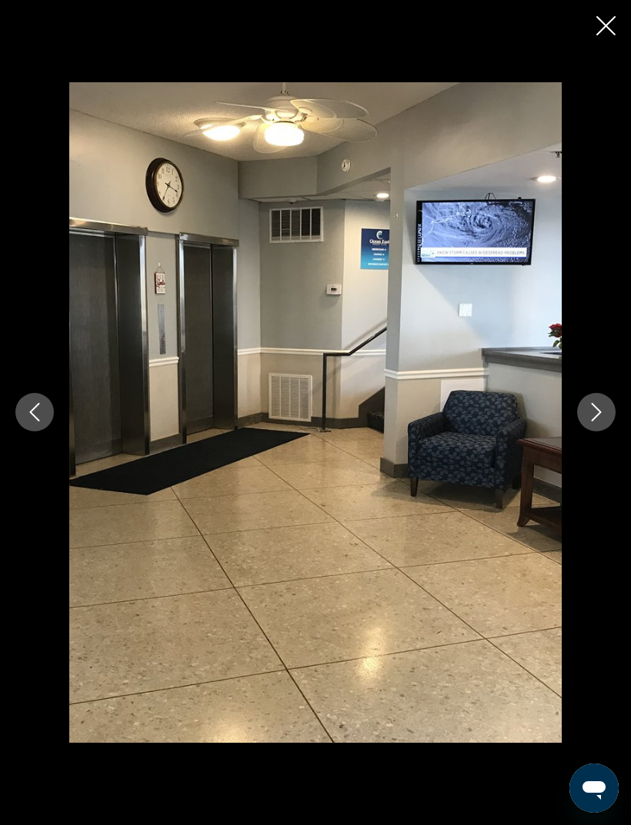
click at [606, 431] on button "Next image" at bounding box center [596, 412] width 38 height 38
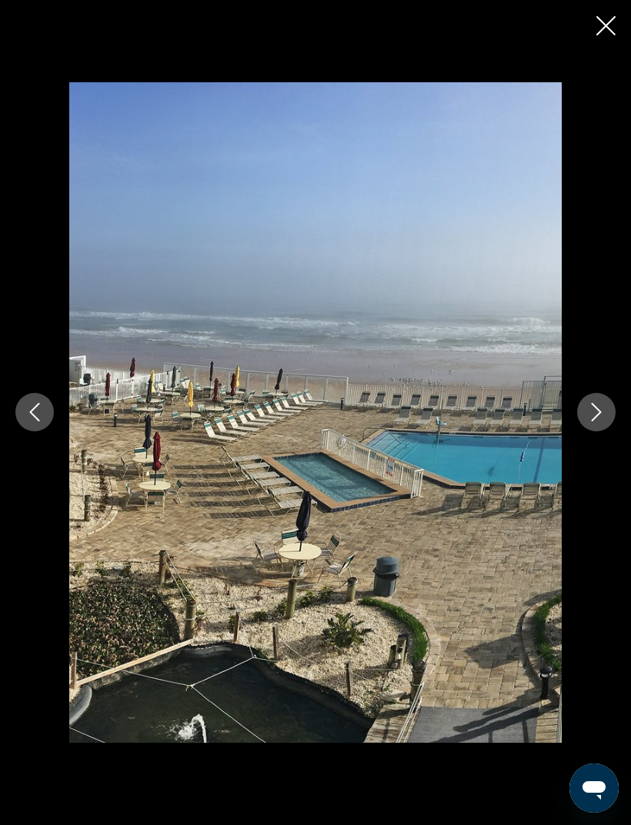
click at [600, 425] on button "Next image" at bounding box center [596, 412] width 38 height 38
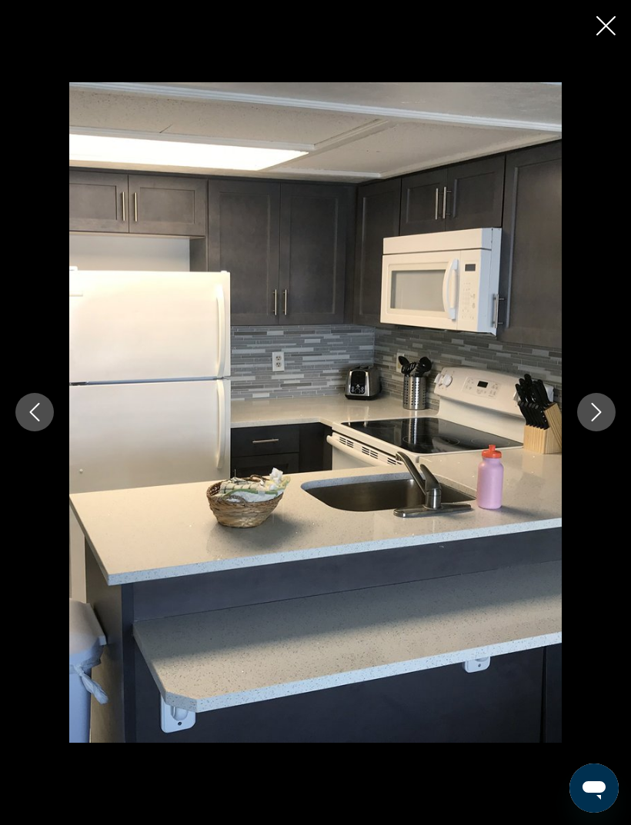
click at [600, 421] on icon "Next image" at bounding box center [596, 412] width 18 height 18
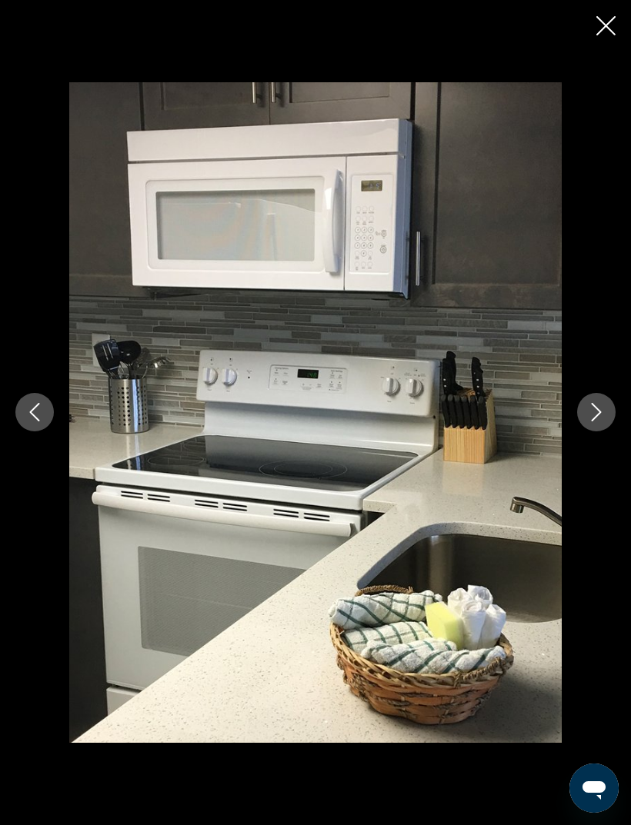
click at [597, 421] on icon "Next image" at bounding box center [596, 412] width 18 height 18
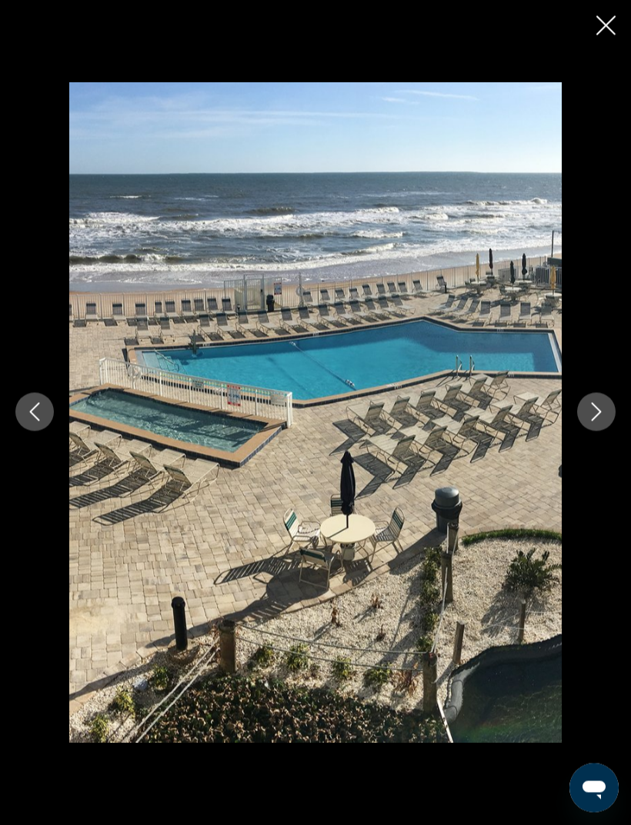
scroll to position [1519, 0]
click at [35, 420] on button "Previous image" at bounding box center [34, 412] width 38 height 38
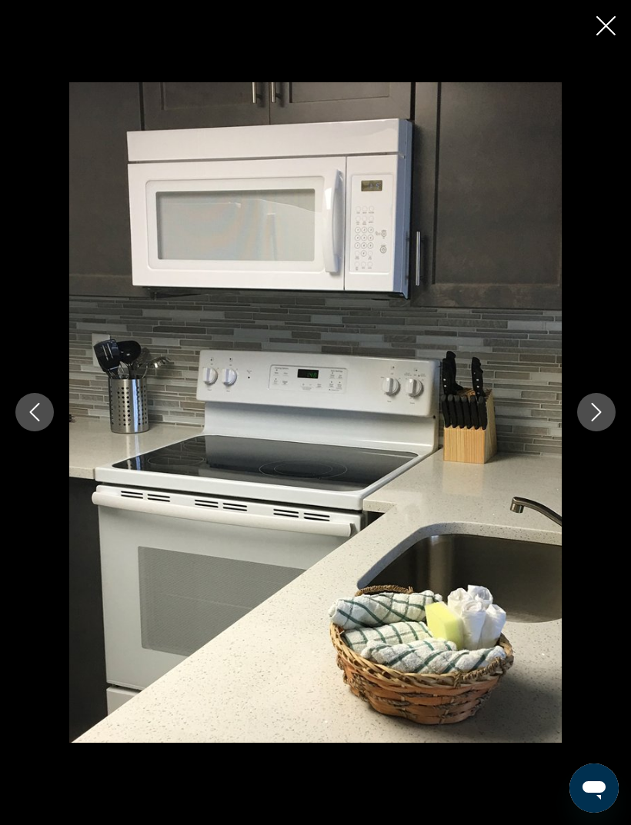
click at [29, 427] on button "Previous image" at bounding box center [34, 412] width 38 height 38
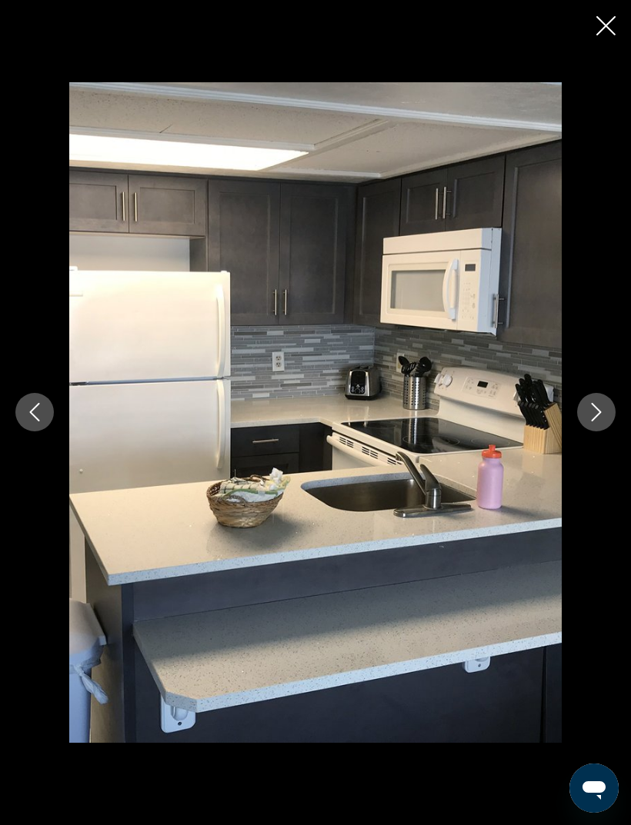
click at [52, 431] on button "Previous image" at bounding box center [34, 412] width 38 height 38
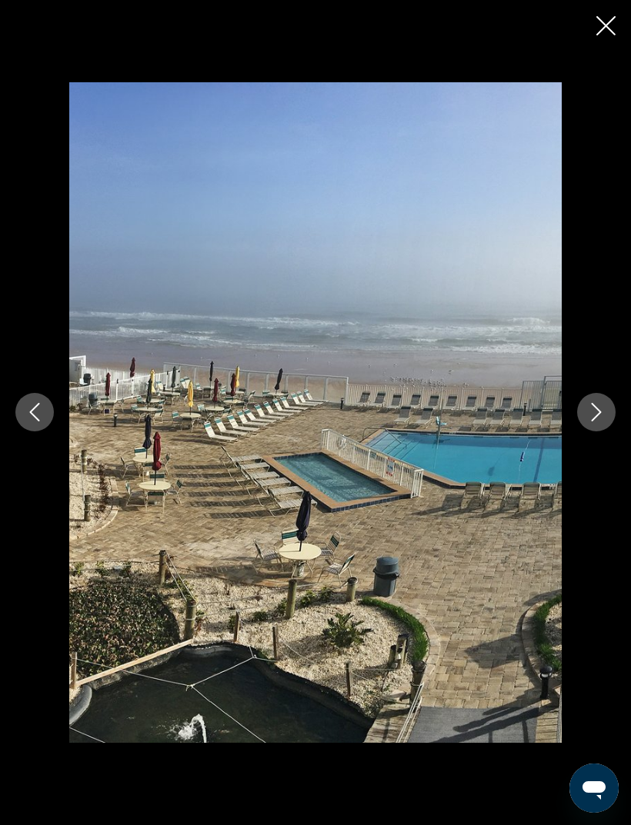
click at [37, 431] on button "Previous image" at bounding box center [34, 412] width 38 height 38
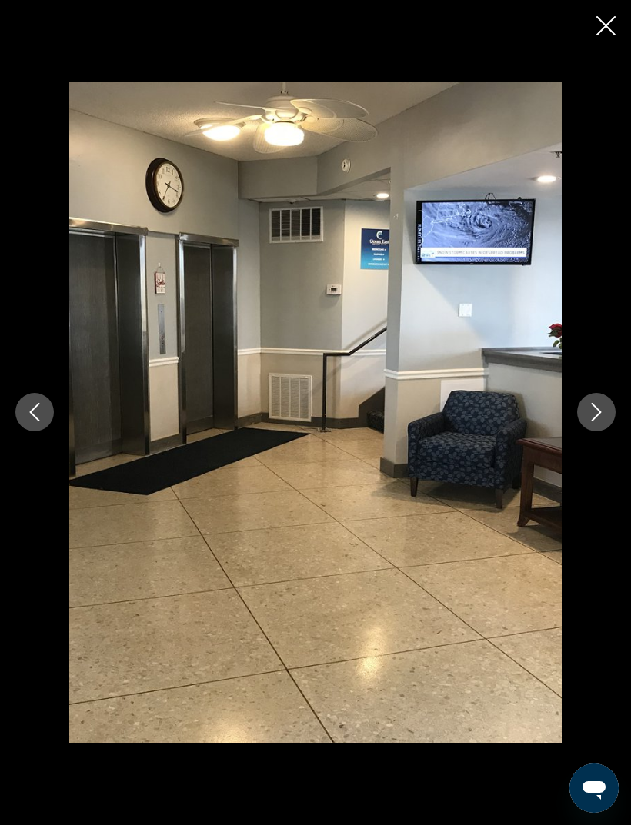
click at [40, 425] on button "Previous image" at bounding box center [34, 412] width 38 height 38
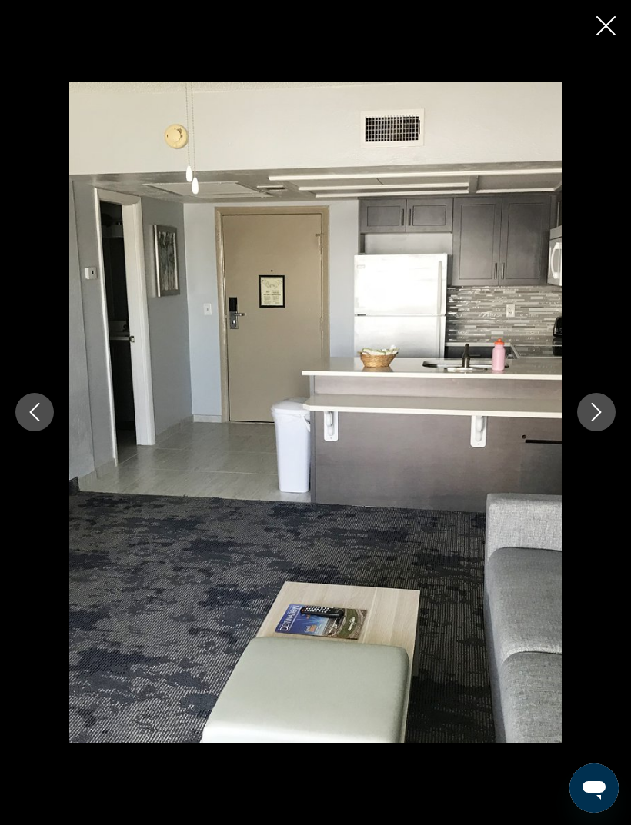
click at [600, 23] on icon "Close slideshow" at bounding box center [605, 25] width 19 height 19
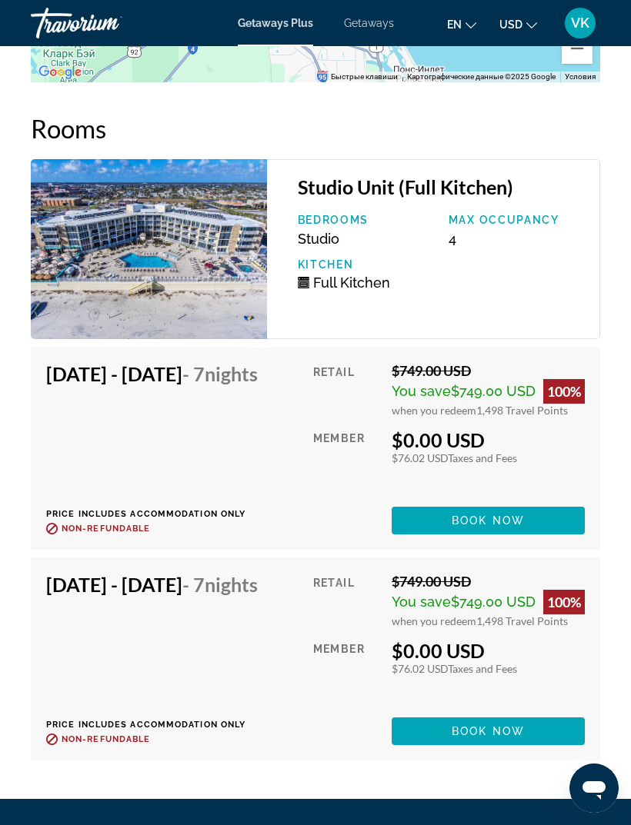
scroll to position [3442, 0]
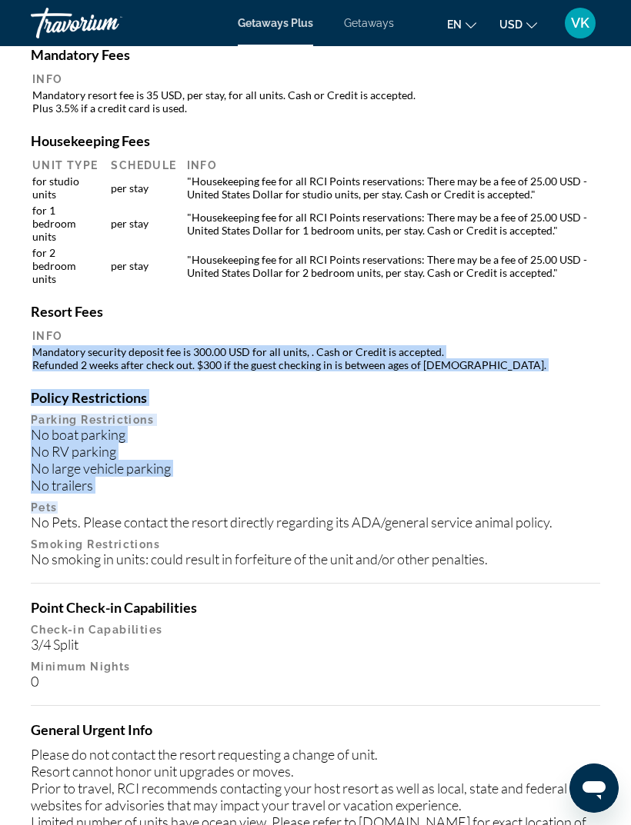
scroll to position [49, 0]
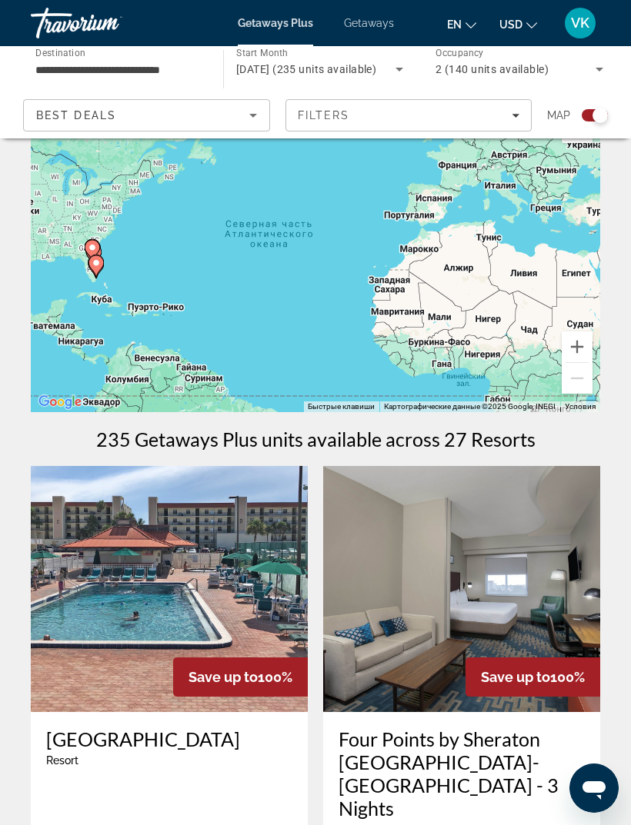
click at [508, 103] on span "Filters" at bounding box center [408, 115] width 245 height 37
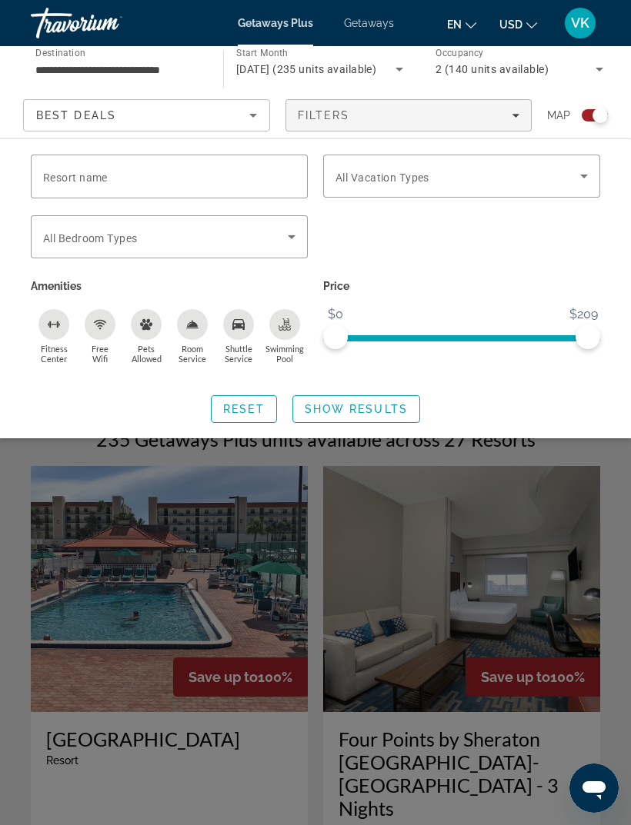
click at [502, 577] on div "Search widget" at bounding box center [315, 528] width 631 height 594
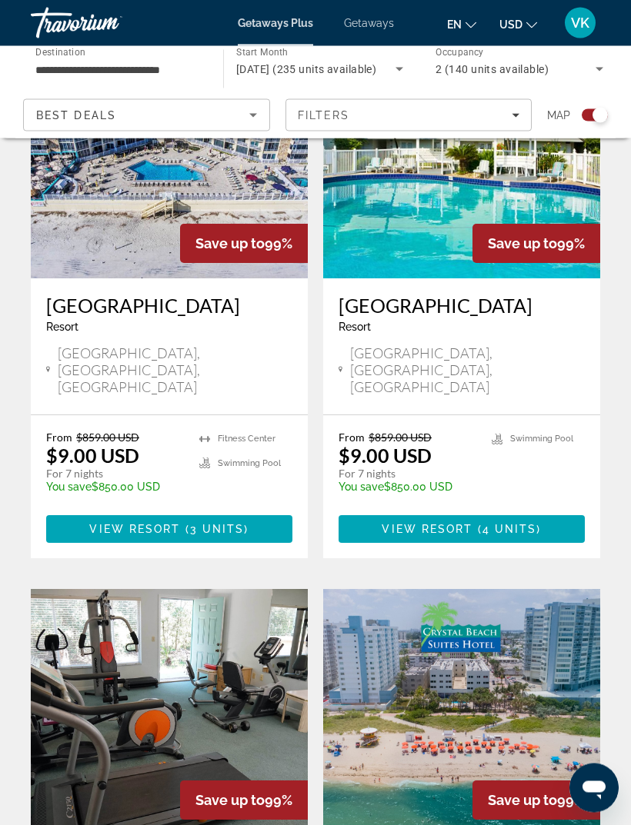
scroll to position [1710, 0]
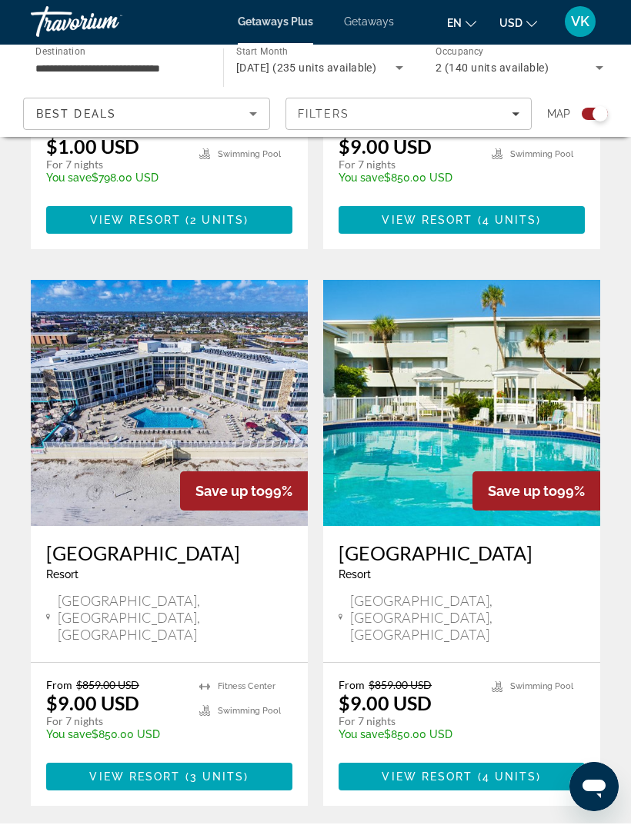
click at [416, 322] on img "Main content" at bounding box center [461, 404] width 277 height 246
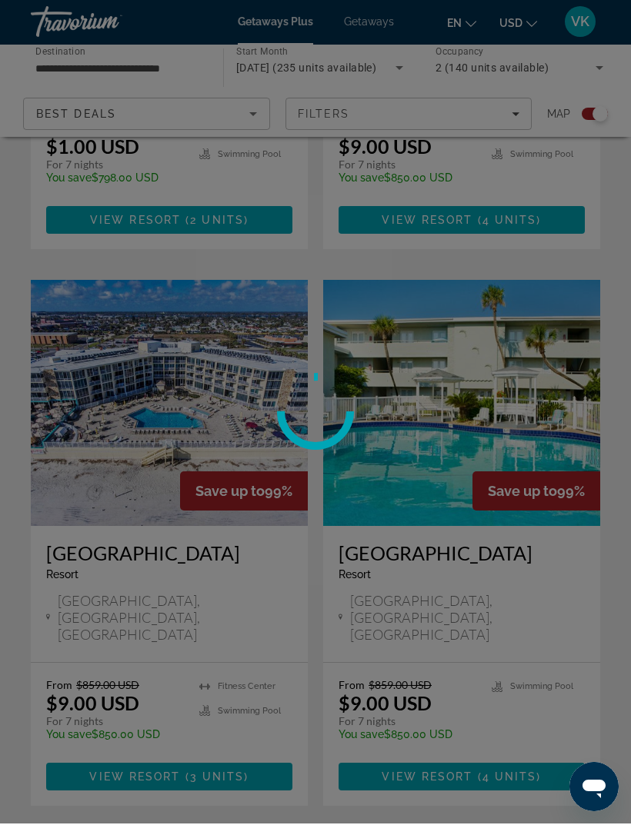
scroll to position [1441, 0]
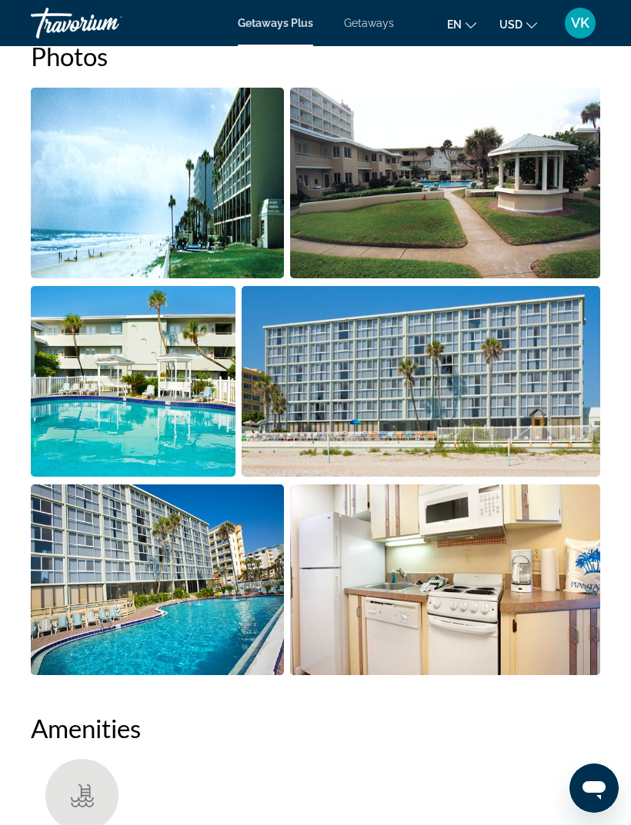
scroll to position [1019, 0]
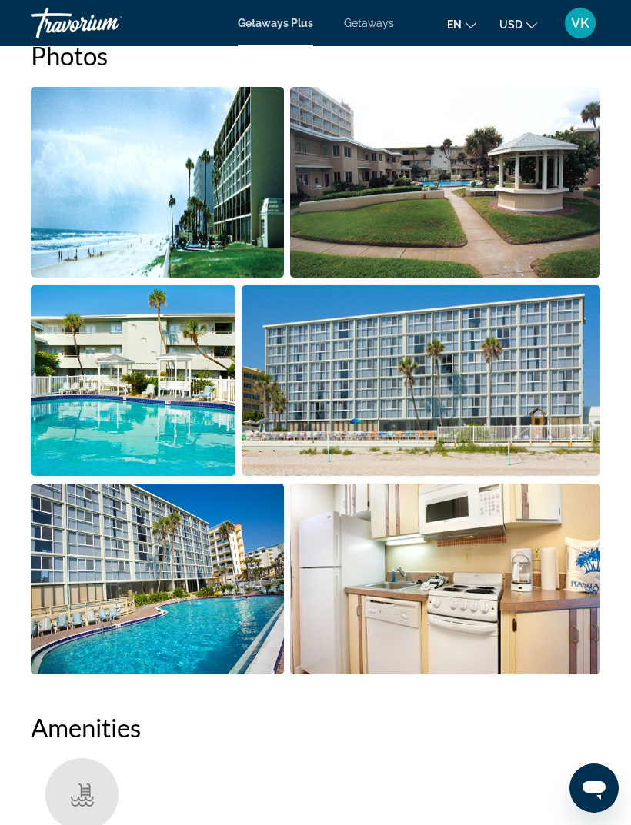
click at [53, 189] on img "Open full-screen image slider" at bounding box center [157, 182] width 253 height 191
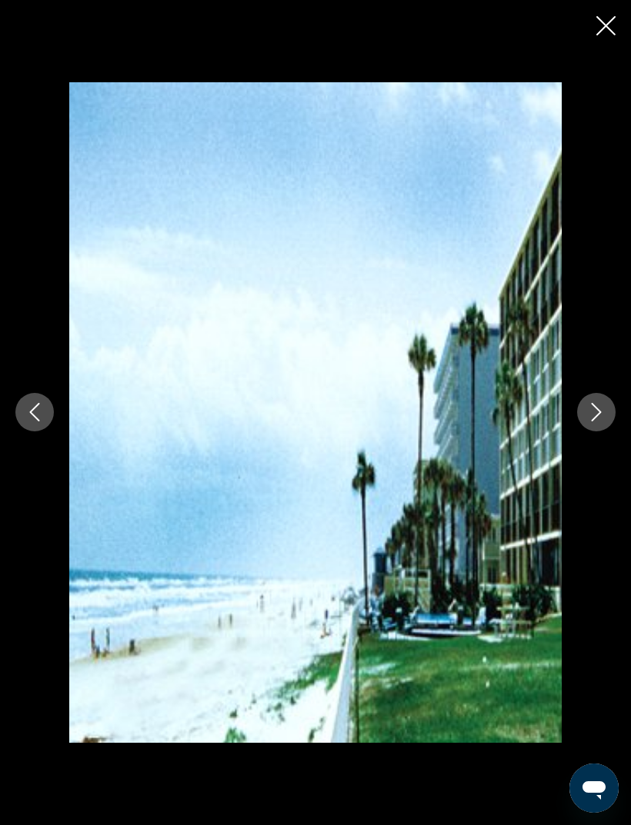
click at [584, 408] on button "Next image" at bounding box center [596, 412] width 38 height 38
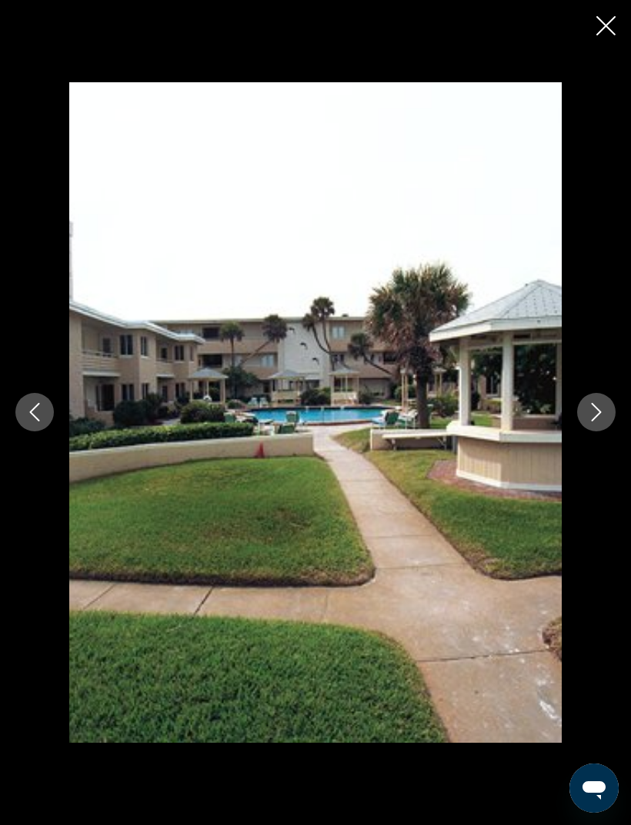
click at [587, 414] on icon "Next image" at bounding box center [596, 412] width 18 height 18
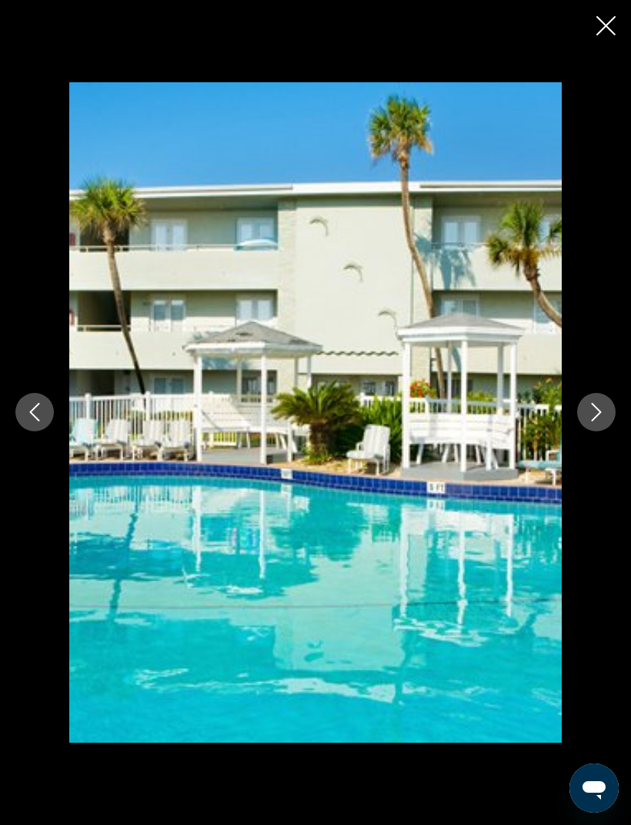
click at [583, 410] on button "Next image" at bounding box center [596, 412] width 38 height 38
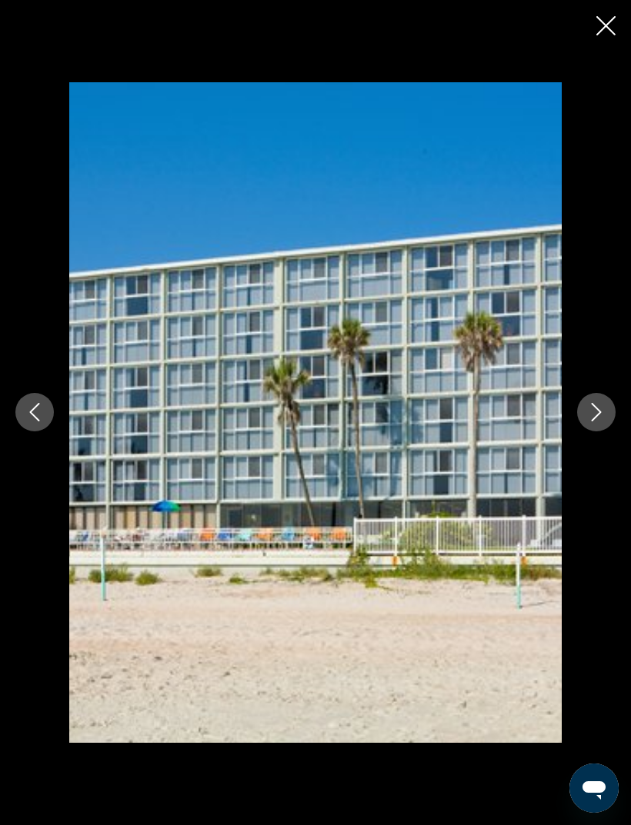
click at [593, 409] on icon "Next image" at bounding box center [596, 412] width 18 height 18
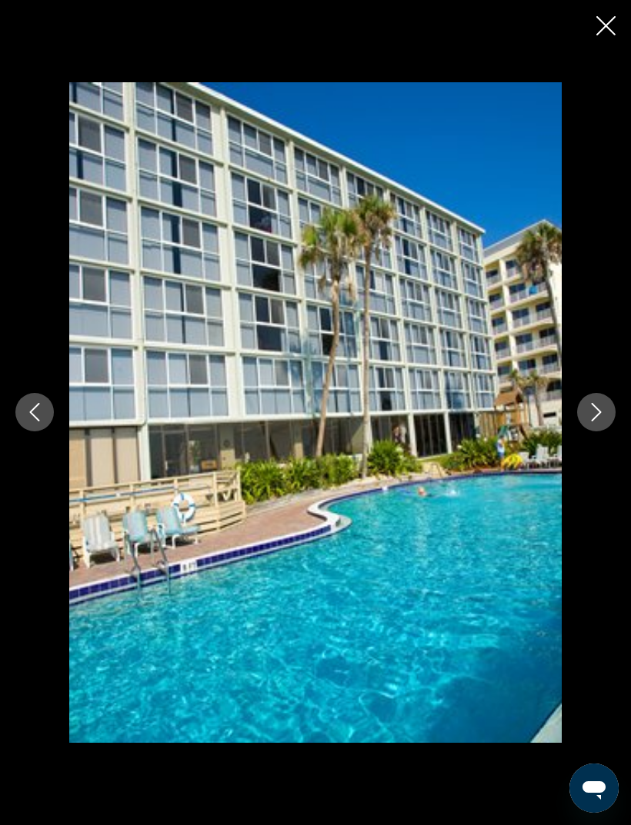
click at [574, 401] on div "prev next" at bounding box center [315, 412] width 631 height 660
click at [583, 409] on button "Next image" at bounding box center [596, 412] width 38 height 38
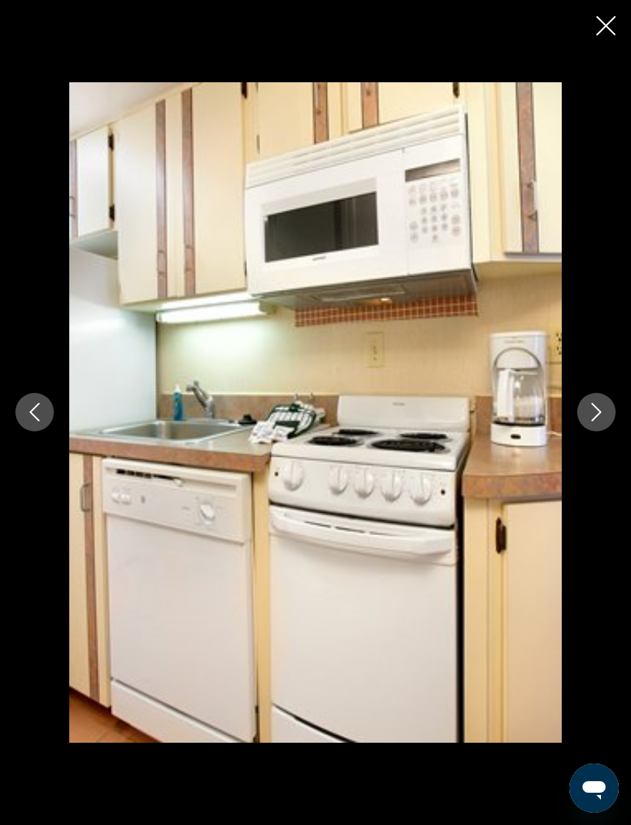
click at [602, 414] on icon "Next image" at bounding box center [596, 412] width 18 height 18
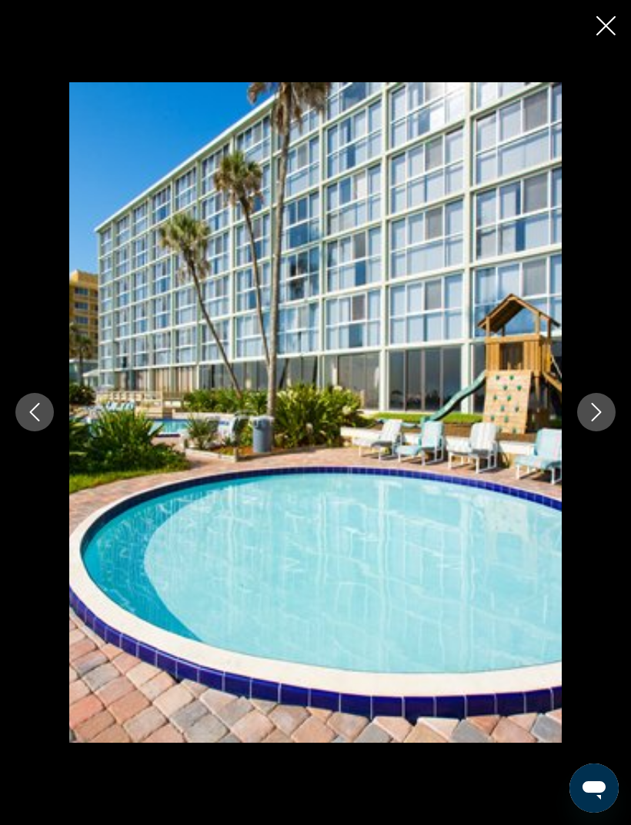
click at [587, 404] on icon "Next image" at bounding box center [596, 412] width 18 height 18
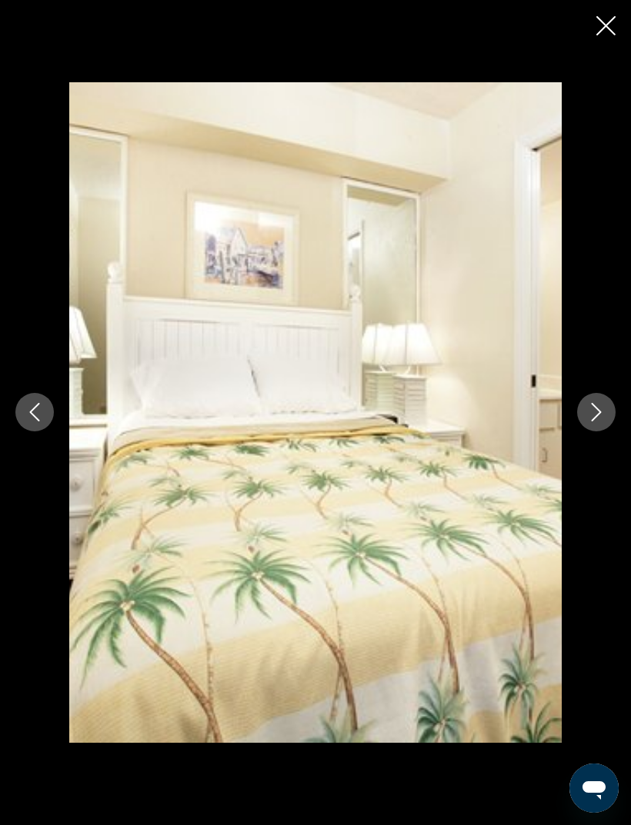
click at [596, 395] on button "Next image" at bounding box center [596, 412] width 38 height 38
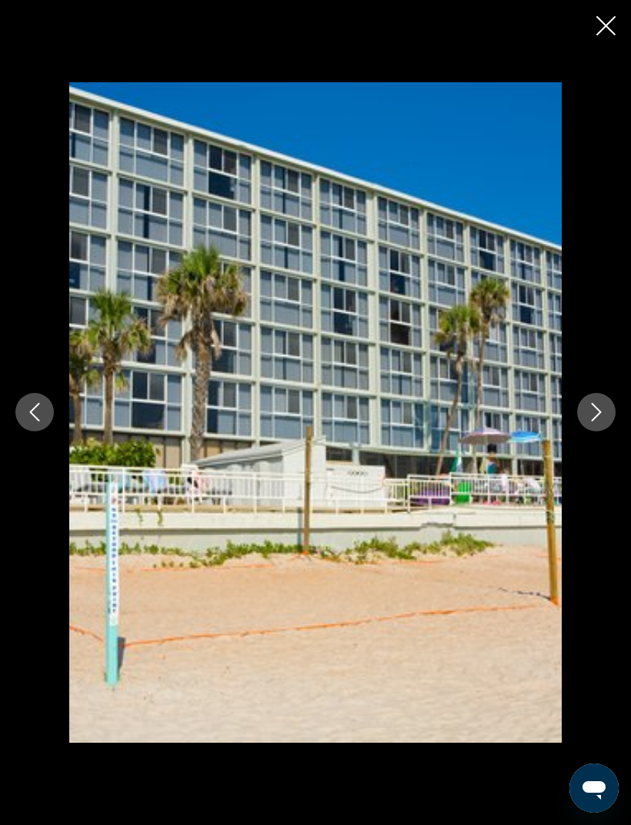
click at [593, 413] on icon "Next image" at bounding box center [596, 412] width 18 height 18
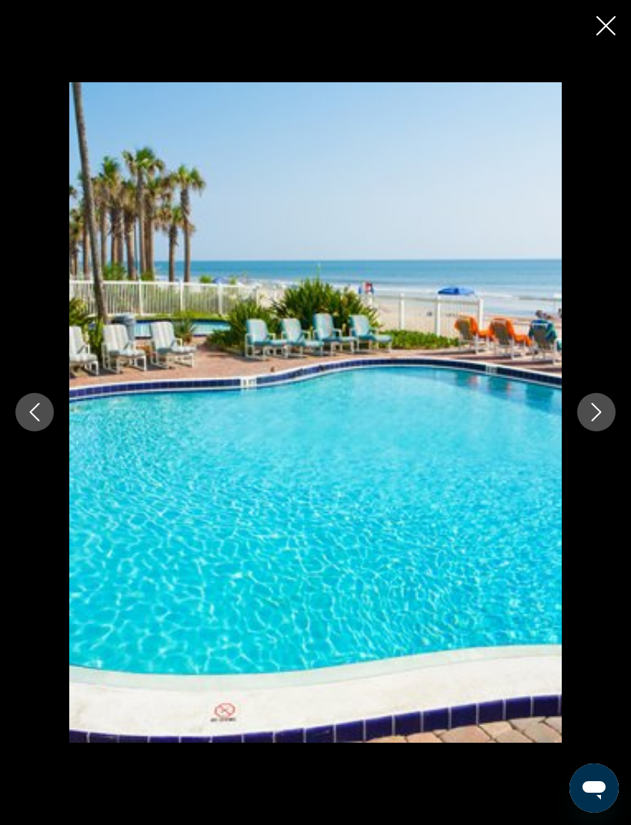
click at [597, 28] on icon "Close slideshow" at bounding box center [605, 25] width 19 height 19
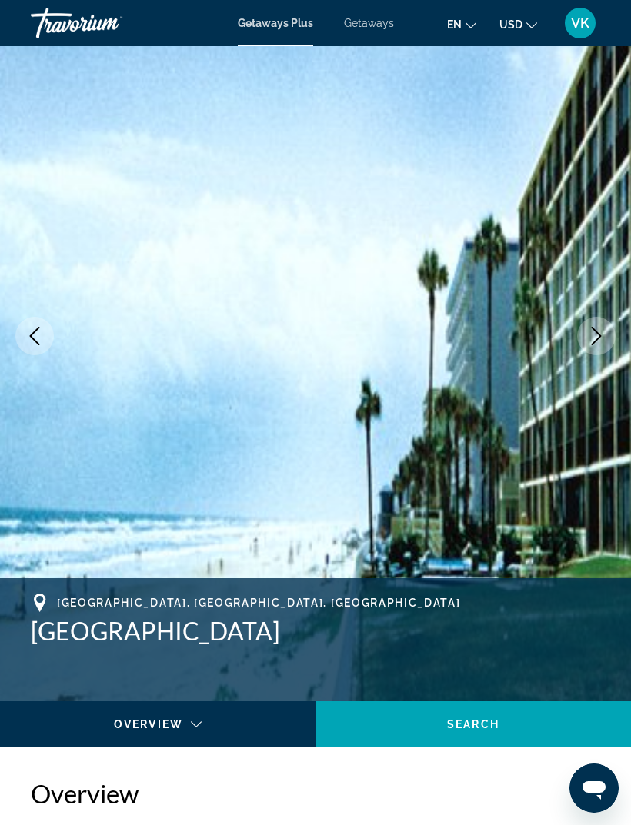
scroll to position [0, 0]
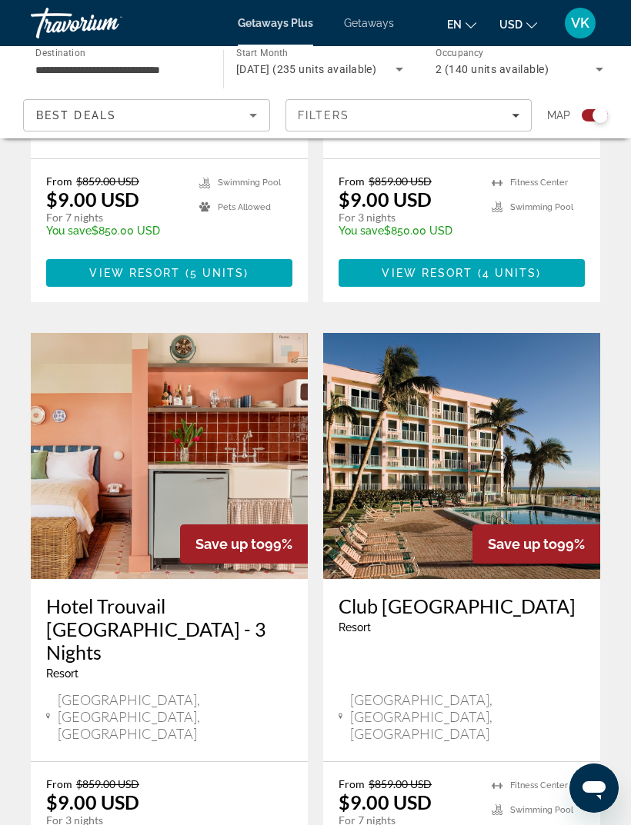
scroll to position [2530, 0]
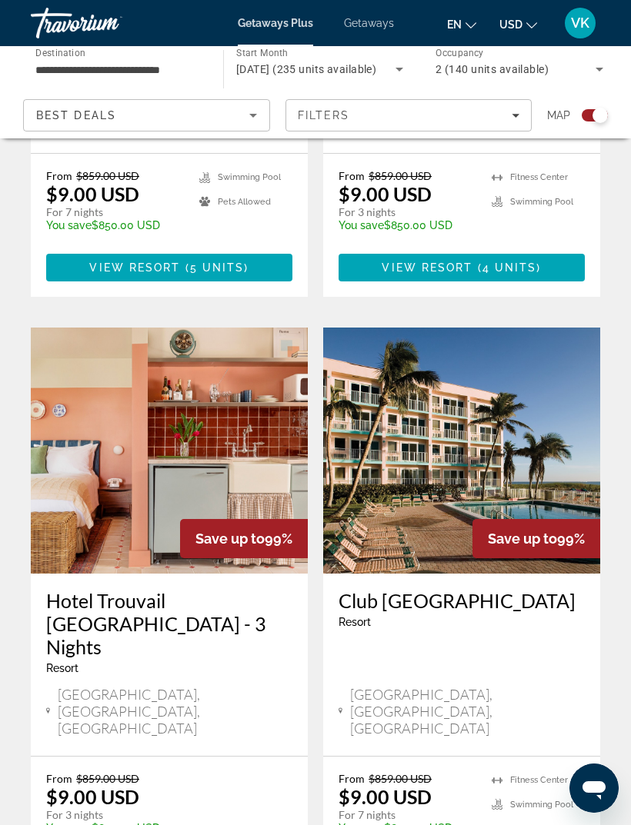
click at [456, 328] on img "Main content" at bounding box center [461, 451] width 277 height 246
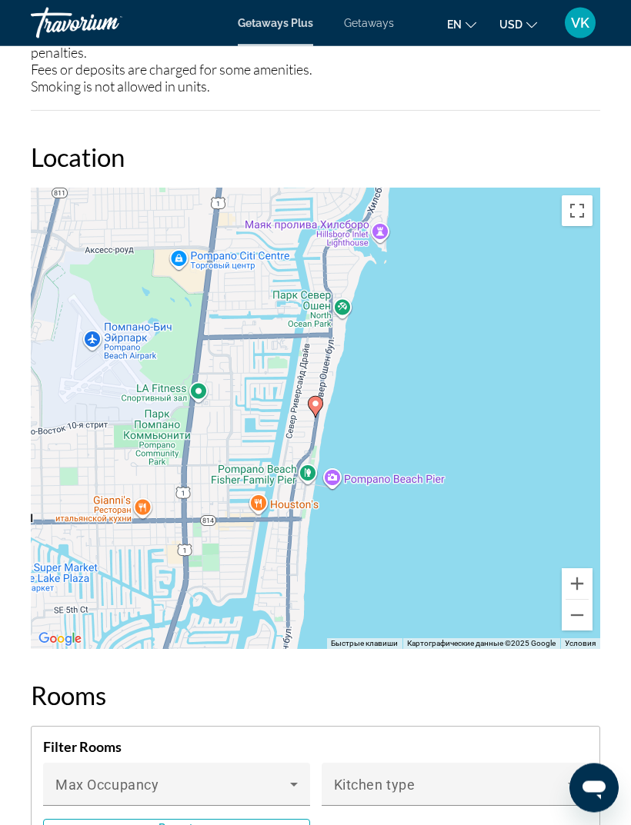
scroll to position [3079, 0]
click at [576, 617] on button "Уменьшить" at bounding box center [576, 615] width 31 height 31
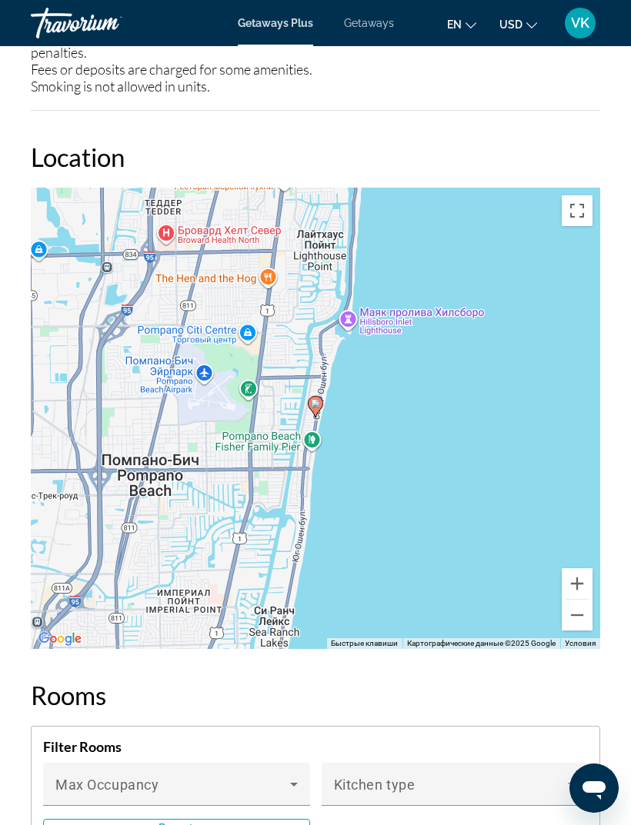
click at [577, 613] on button "Уменьшить" at bounding box center [576, 615] width 31 height 31
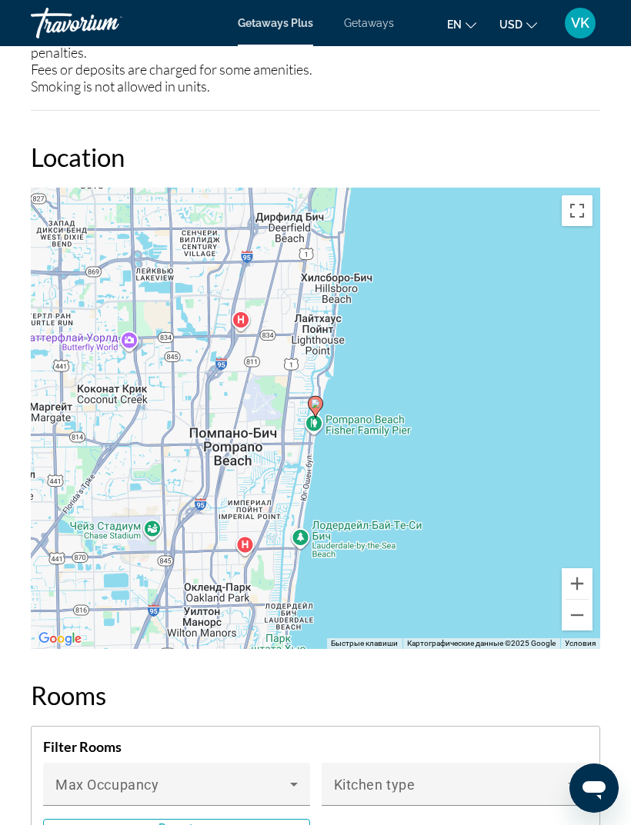
click at [576, 611] on button "Уменьшить" at bounding box center [576, 615] width 31 height 31
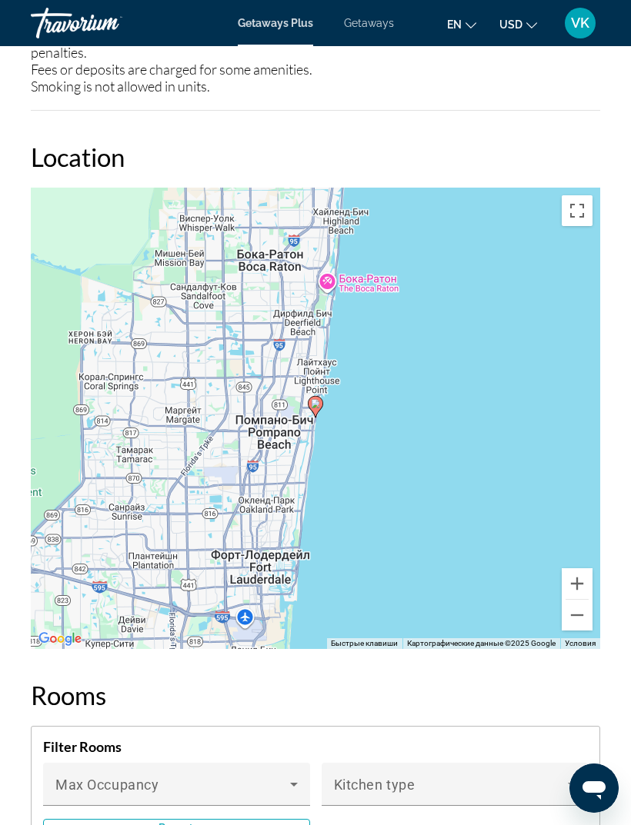
click at [575, 612] on button "Уменьшить" at bounding box center [576, 615] width 31 height 31
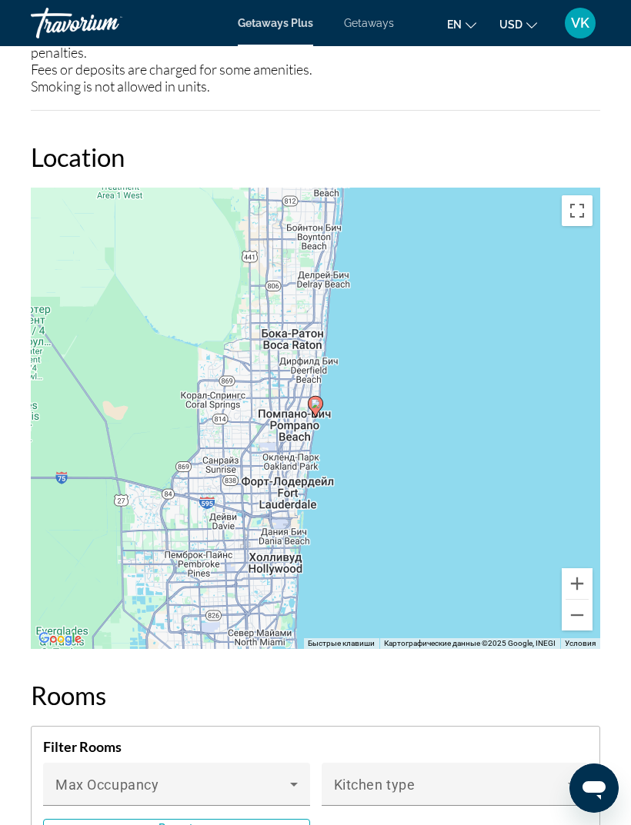
click at [577, 616] on button "Уменьшить" at bounding box center [576, 615] width 31 height 31
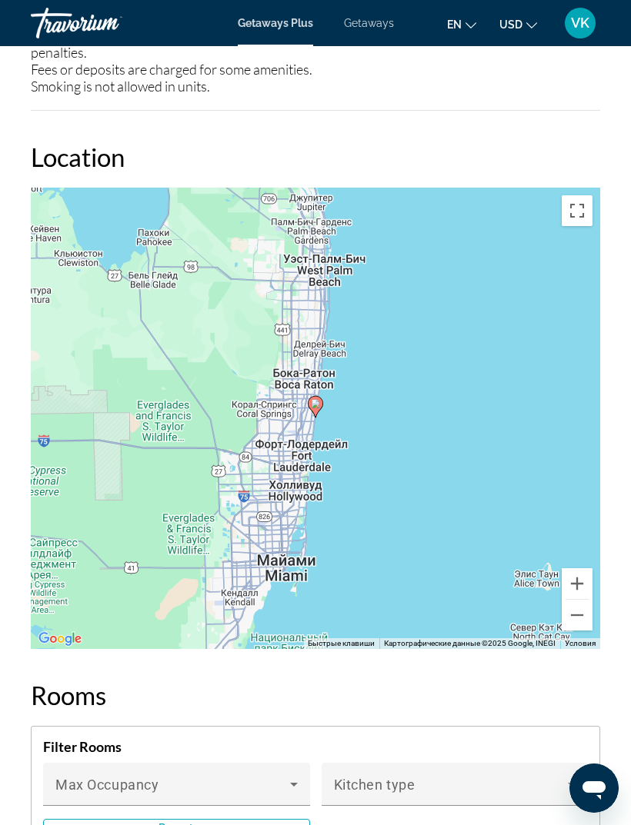
click at [589, 588] on button "Увеличить" at bounding box center [576, 583] width 31 height 31
click at [579, 587] on button "Увеличить" at bounding box center [576, 583] width 31 height 31
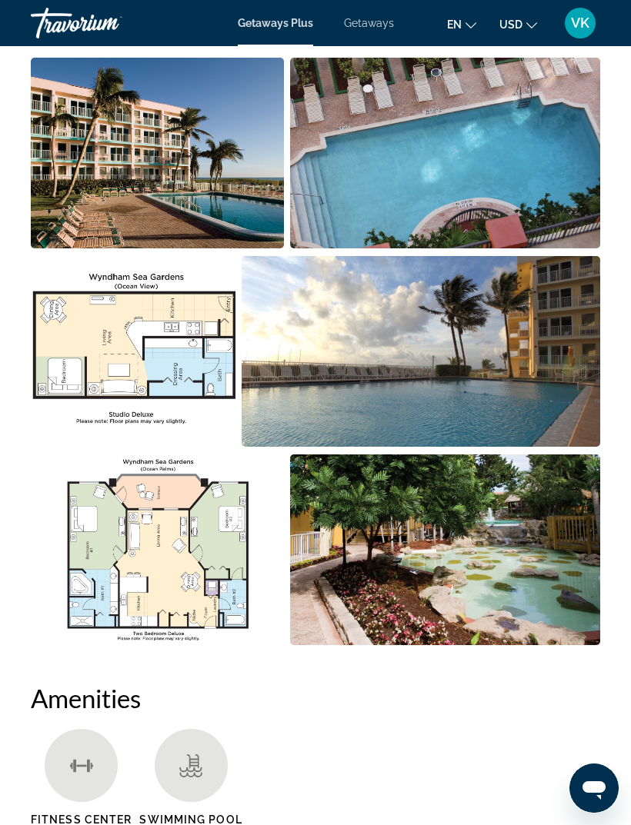
scroll to position [1039, 0]
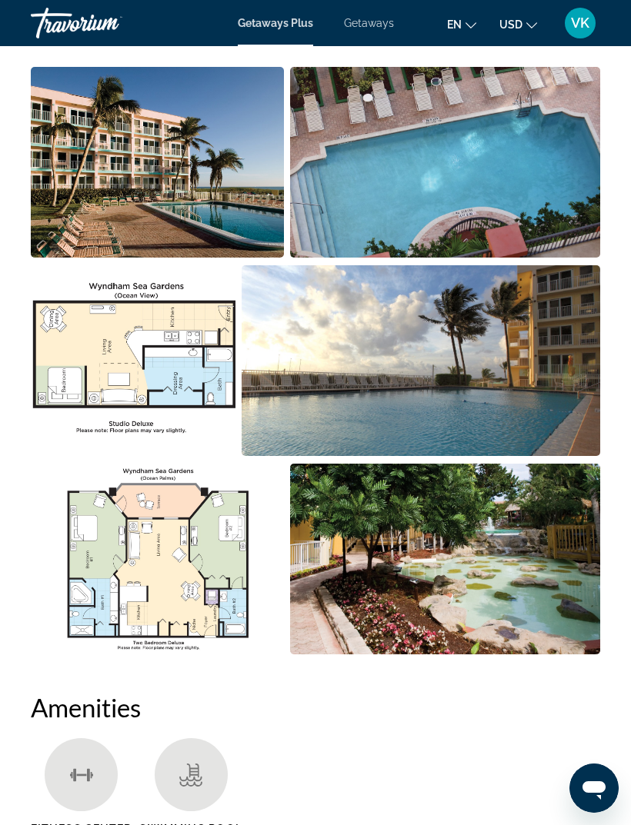
click at [115, 229] on img "Open full-screen image slider" at bounding box center [157, 162] width 253 height 191
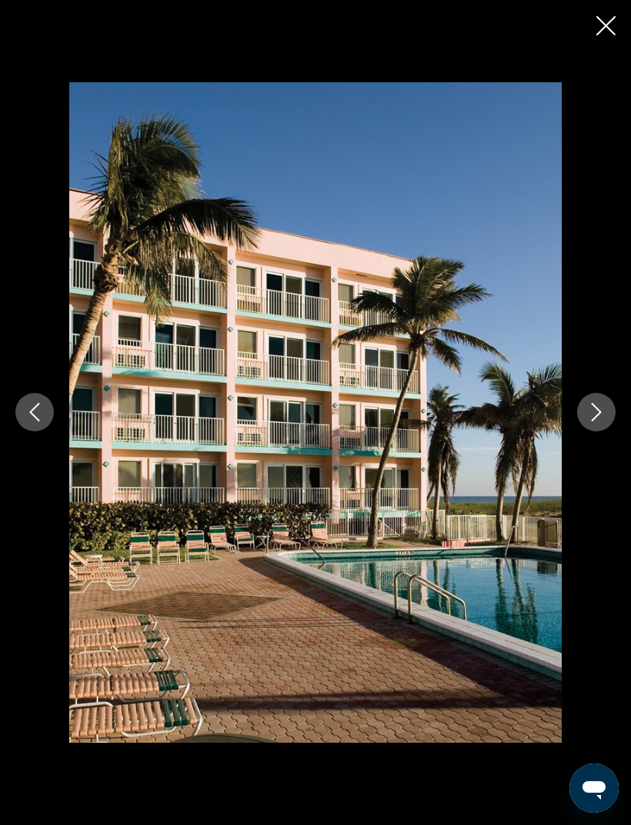
click at [602, 421] on icon "Next image" at bounding box center [596, 412] width 18 height 18
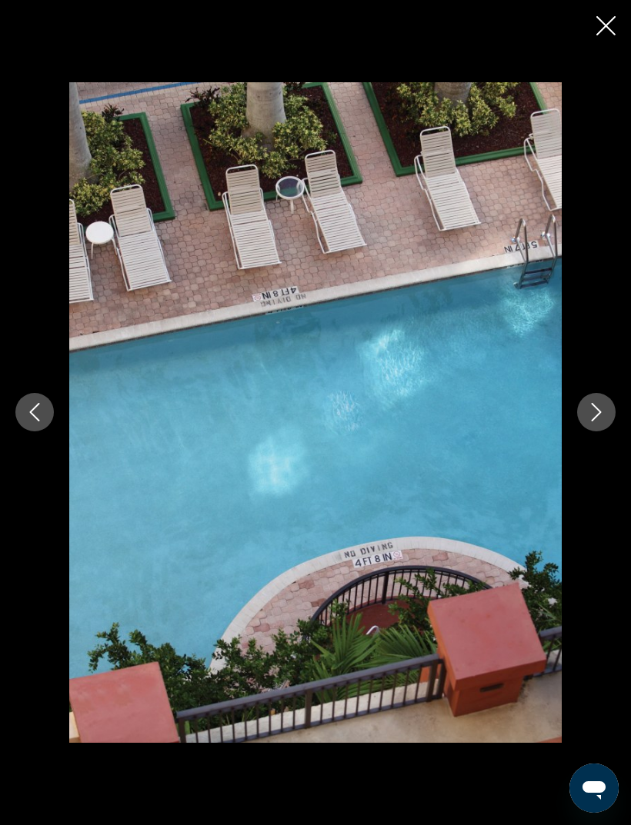
click at [597, 422] on icon "Next image" at bounding box center [596, 413] width 10 height 18
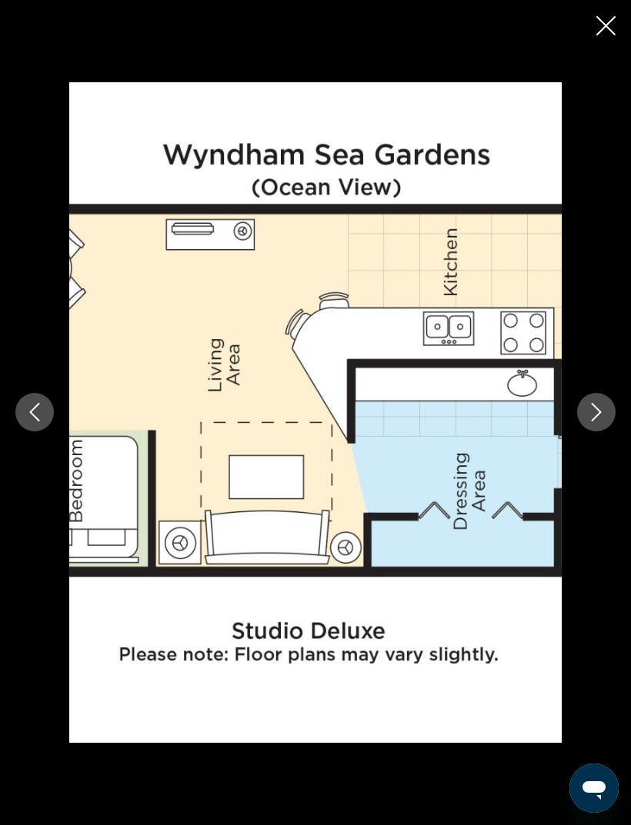
click at [602, 421] on icon "Next image" at bounding box center [596, 412] width 18 height 18
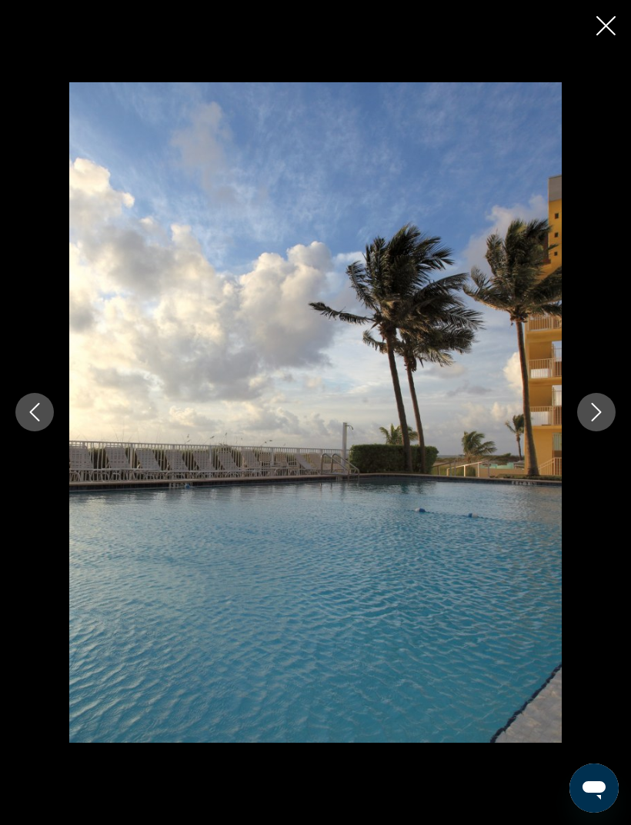
click at [35, 422] on icon "Previous image" at bounding box center [35, 413] width 10 height 18
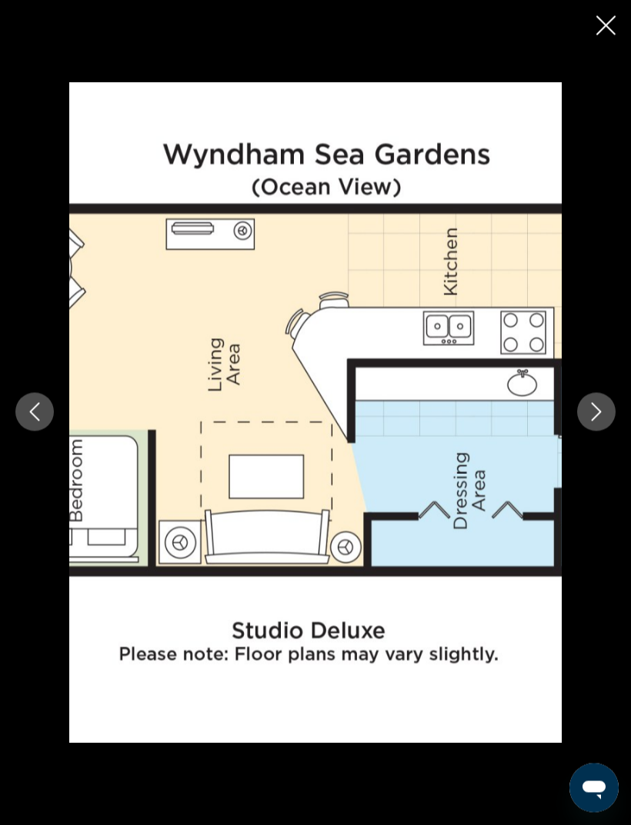
scroll to position [1029, 0]
click at [600, 421] on icon "Next image" at bounding box center [596, 412] width 18 height 18
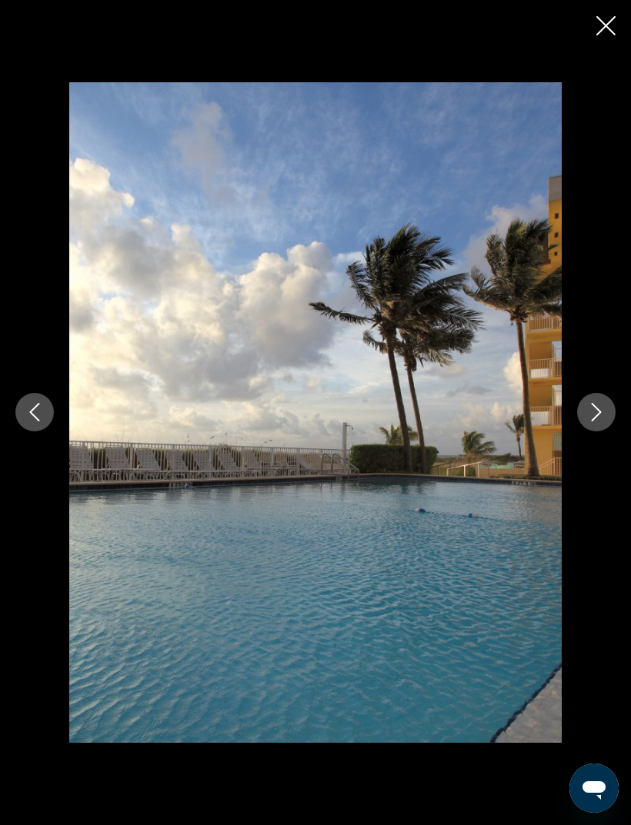
click at [597, 421] on icon "Next image" at bounding box center [596, 412] width 18 height 18
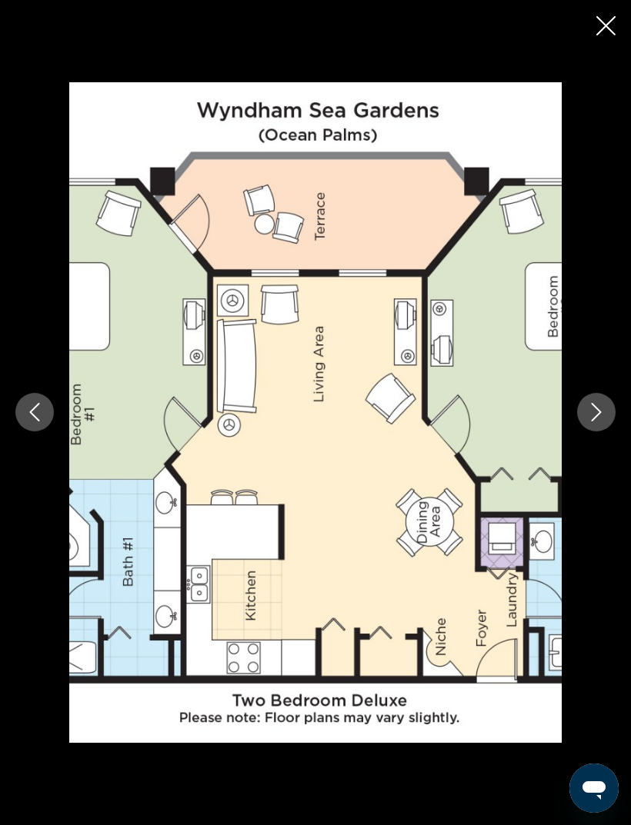
click at [607, 421] on button "Next image" at bounding box center [596, 412] width 38 height 38
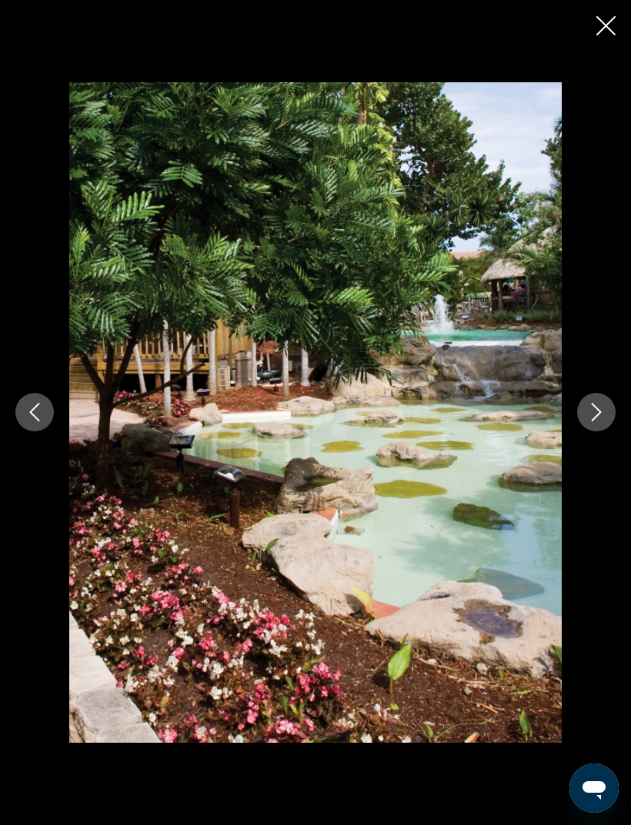
click at [607, 421] on button "Next image" at bounding box center [596, 412] width 38 height 38
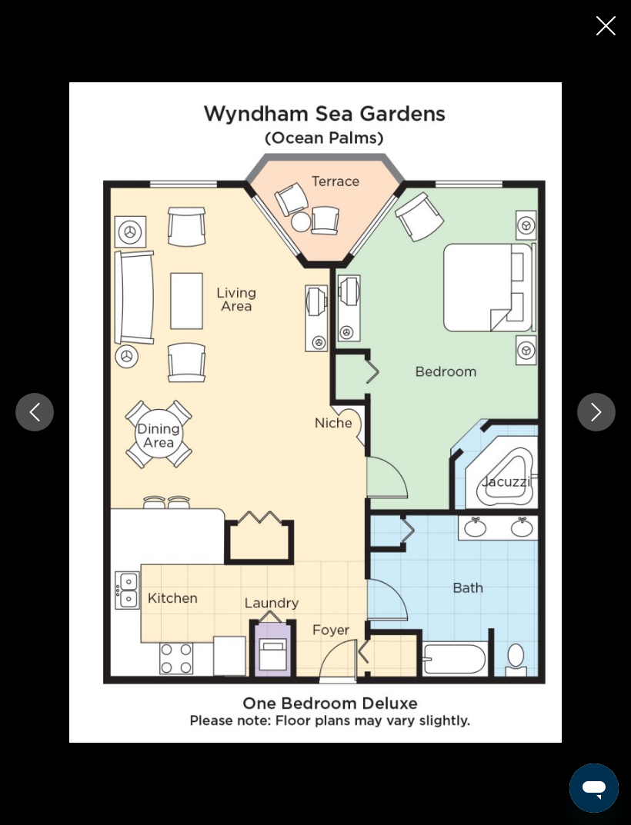
click at [607, 427] on button "Next image" at bounding box center [596, 412] width 38 height 38
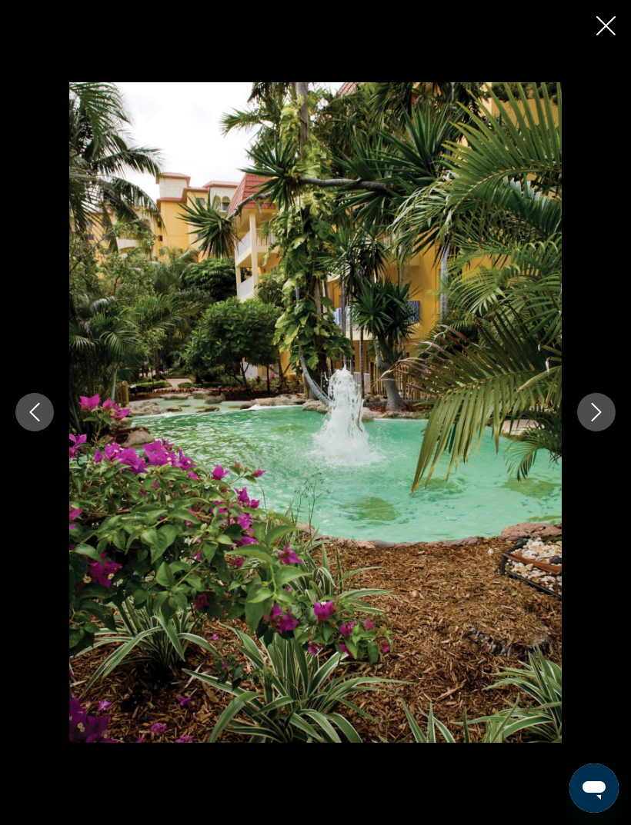
click at [607, 423] on button "Next image" at bounding box center [596, 412] width 38 height 38
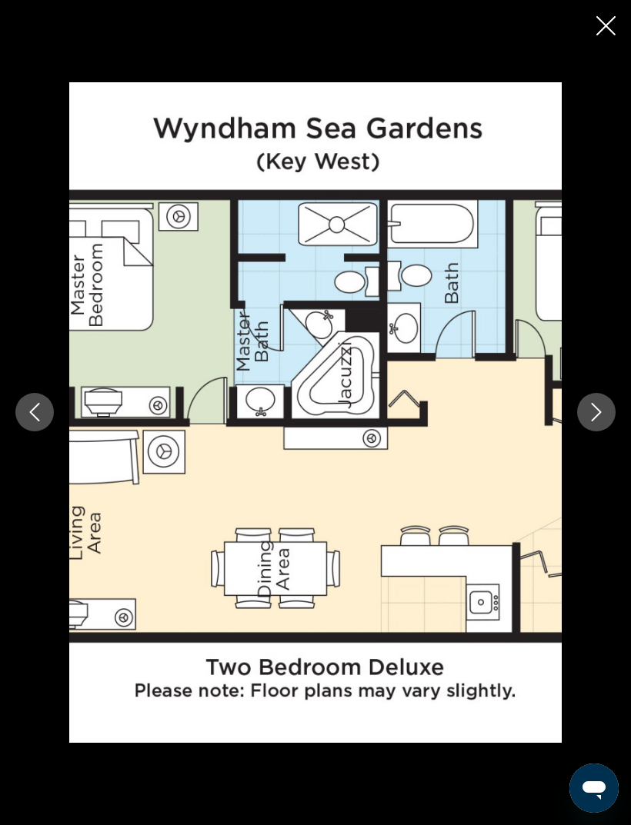
click at [611, 421] on div "prev next" at bounding box center [315, 412] width 631 height 660
click at [611, 420] on div "prev next" at bounding box center [315, 412] width 631 height 660
click at [596, 421] on icon "Next image" at bounding box center [596, 412] width 18 height 18
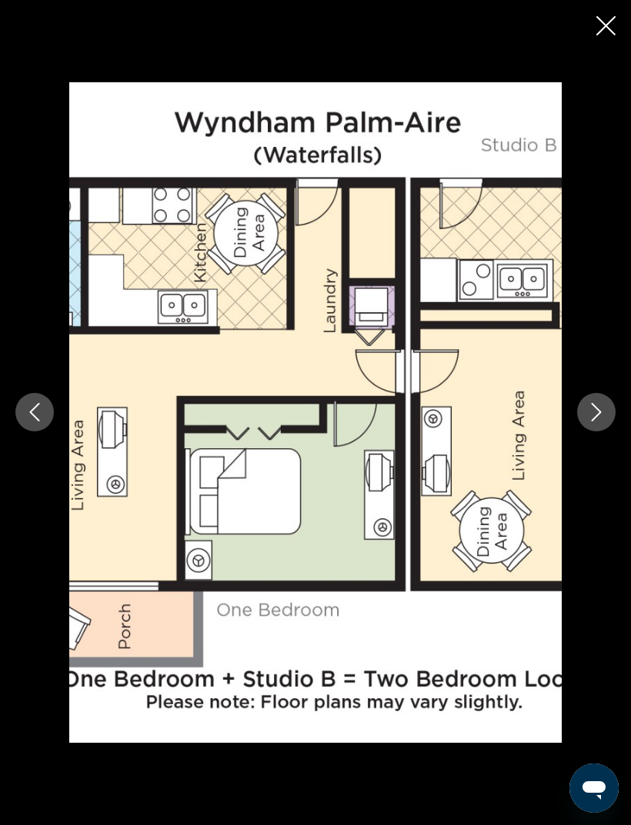
click at [598, 421] on icon "Next image" at bounding box center [596, 412] width 18 height 18
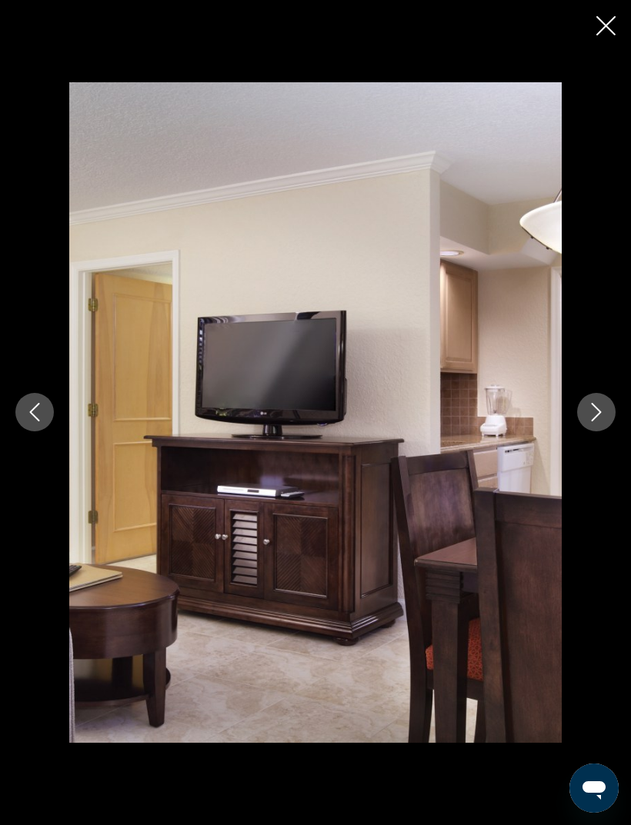
click at [607, 428] on button "Next image" at bounding box center [596, 412] width 38 height 38
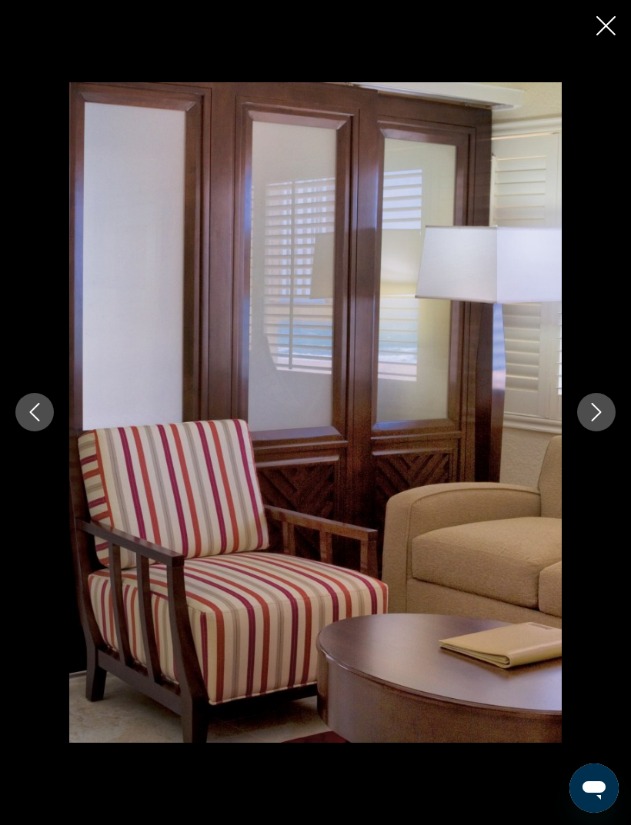
click at [611, 423] on div "prev next" at bounding box center [315, 412] width 631 height 660
click at [591, 421] on icon "Next image" at bounding box center [596, 412] width 18 height 18
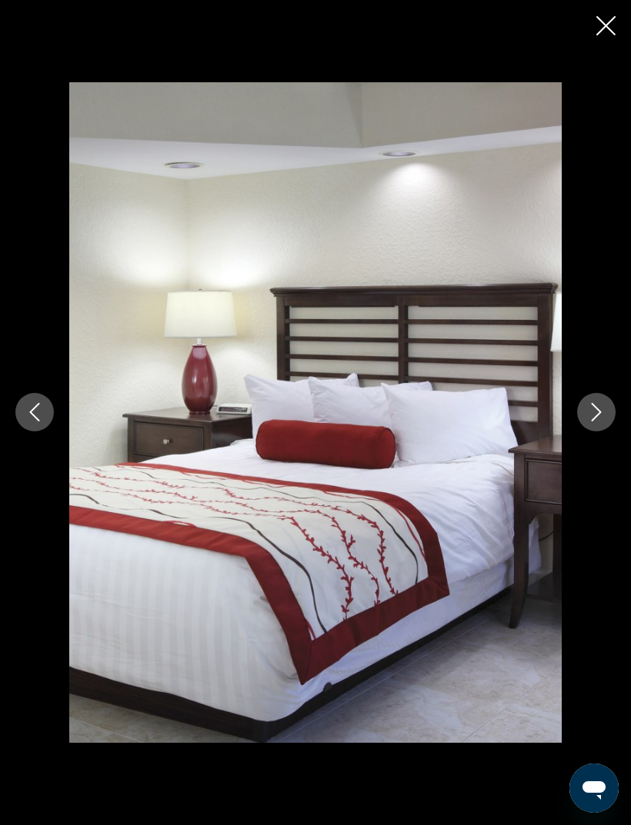
click at [600, 422] on icon "Next image" at bounding box center [596, 413] width 10 height 18
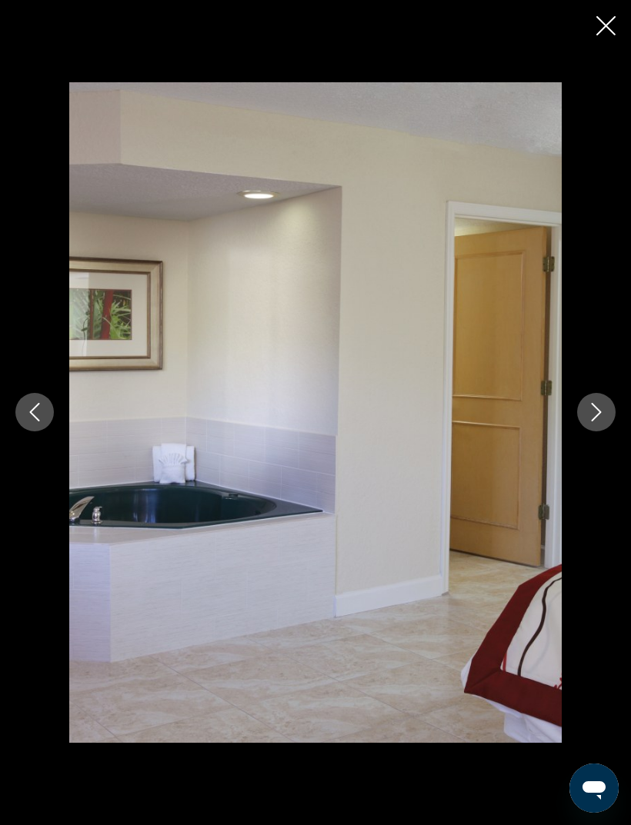
click at [607, 428] on button "Next image" at bounding box center [596, 412] width 38 height 38
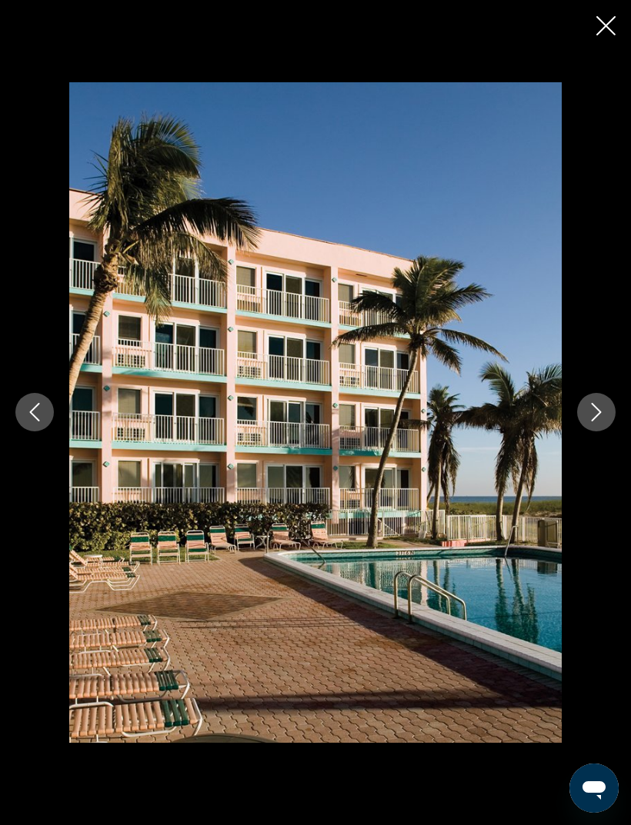
click at [604, 421] on icon "Next image" at bounding box center [596, 412] width 18 height 18
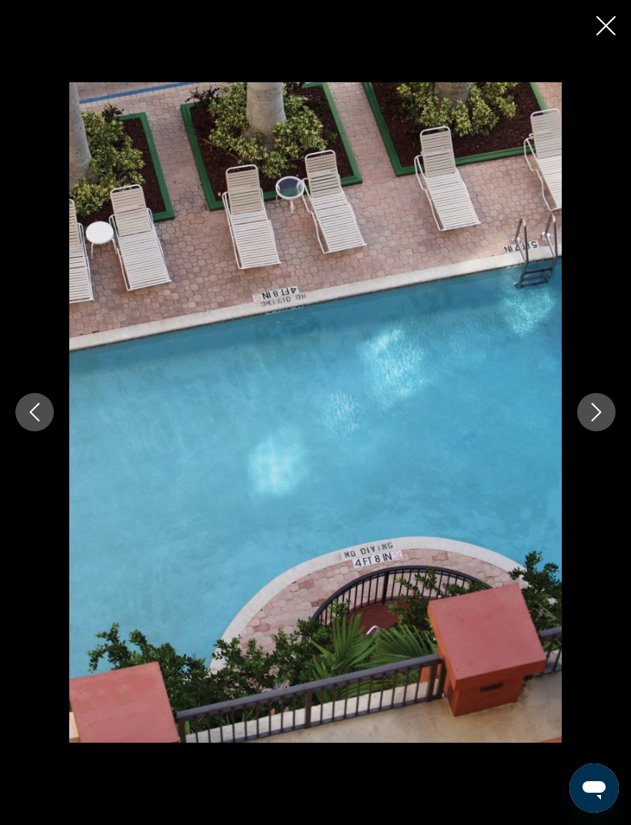
click at [603, 421] on icon "Next image" at bounding box center [596, 412] width 18 height 18
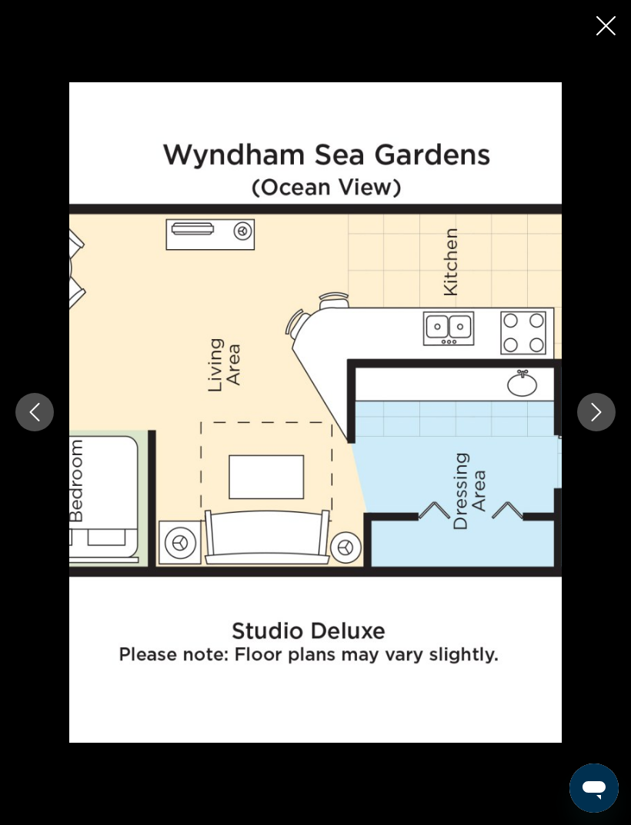
click at [597, 22] on icon "Close slideshow" at bounding box center [605, 25] width 19 height 19
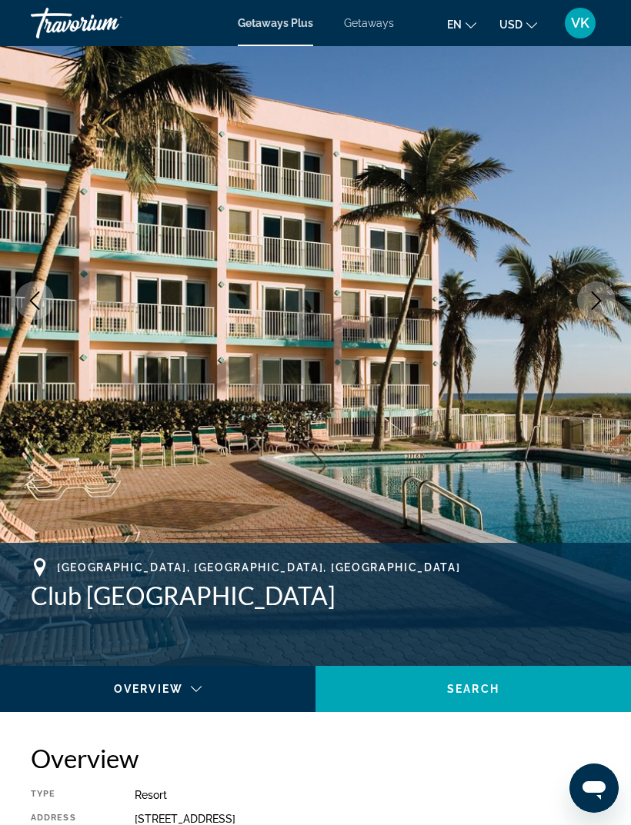
scroll to position [0, 0]
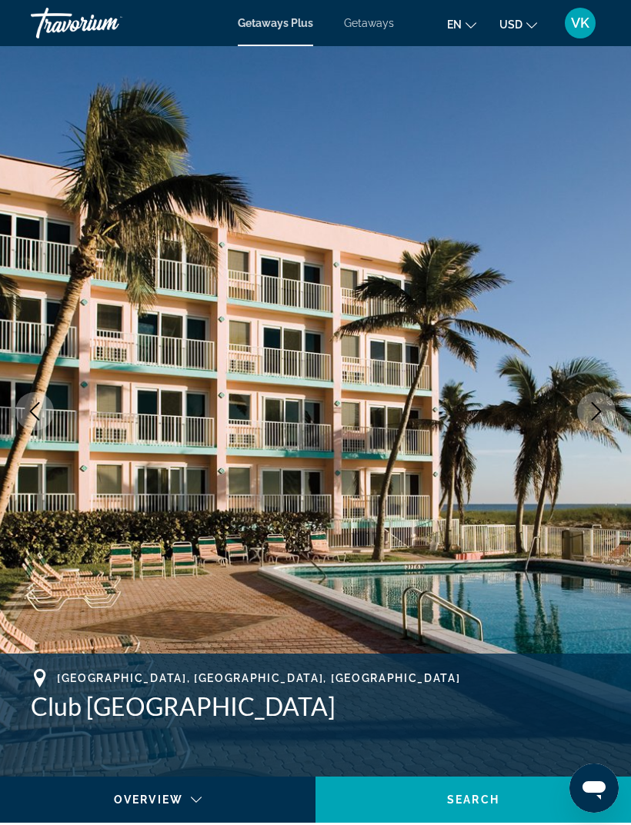
click at [378, 21] on span "Getaways" at bounding box center [369, 23] width 50 height 12
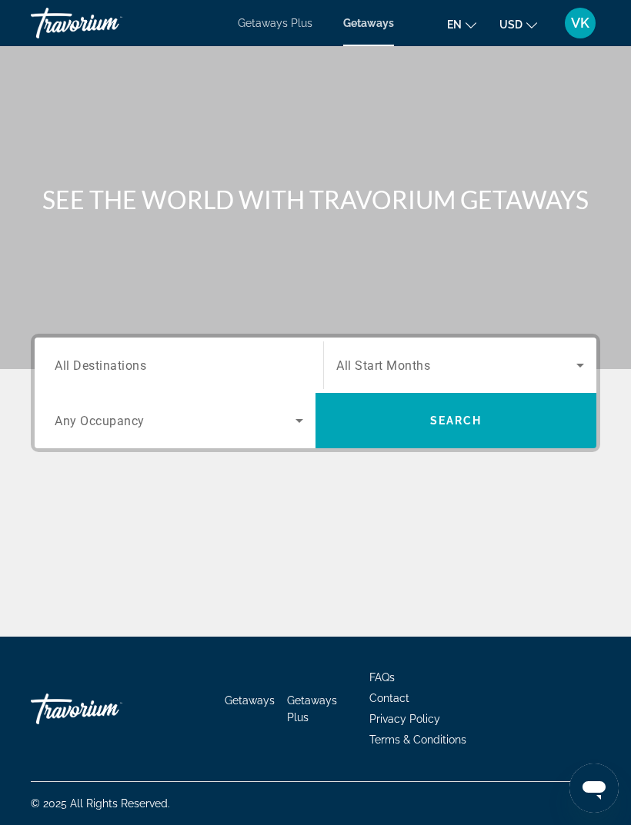
click at [285, 353] on div "Search widget" at bounding box center [179, 366] width 248 height 44
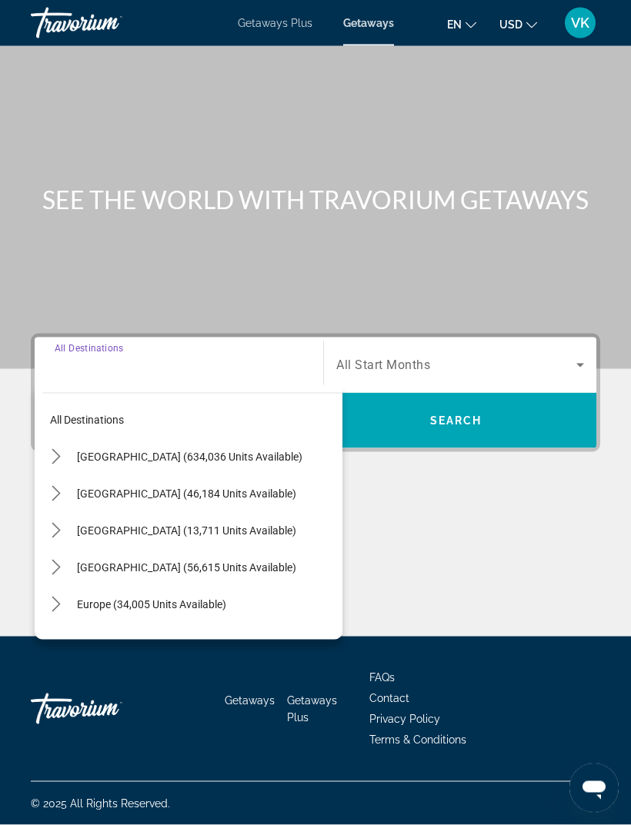
scroll to position [49, 0]
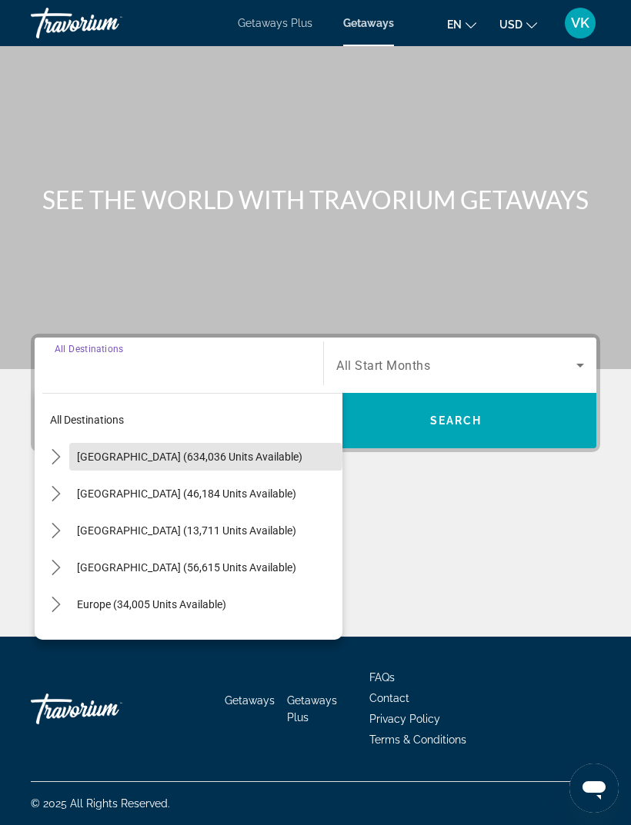
click at [75, 438] on span "Select destination: United States (634,036 units available)" at bounding box center [205, 456] width 273 height 37
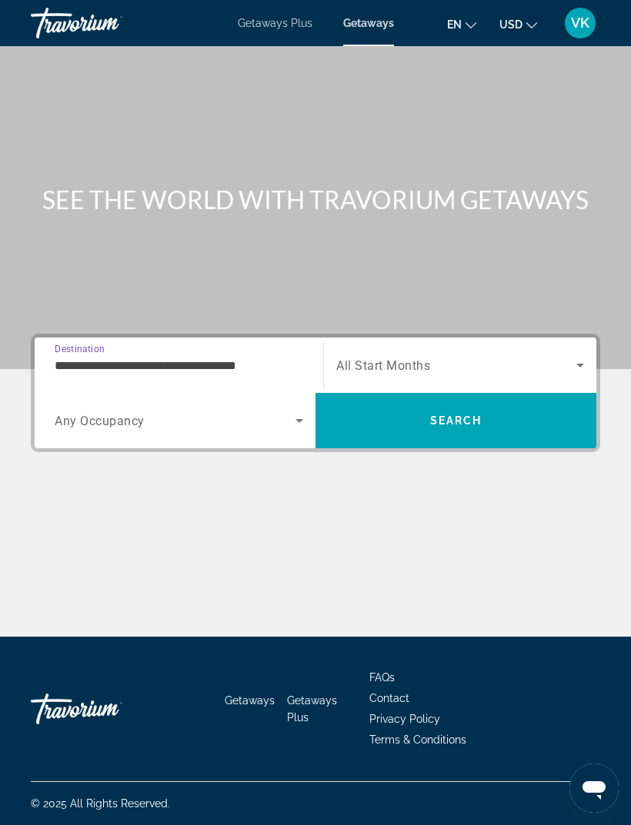
click at [257, 357] on input "**********" at bounding box center [179, 366] width 248 height 18
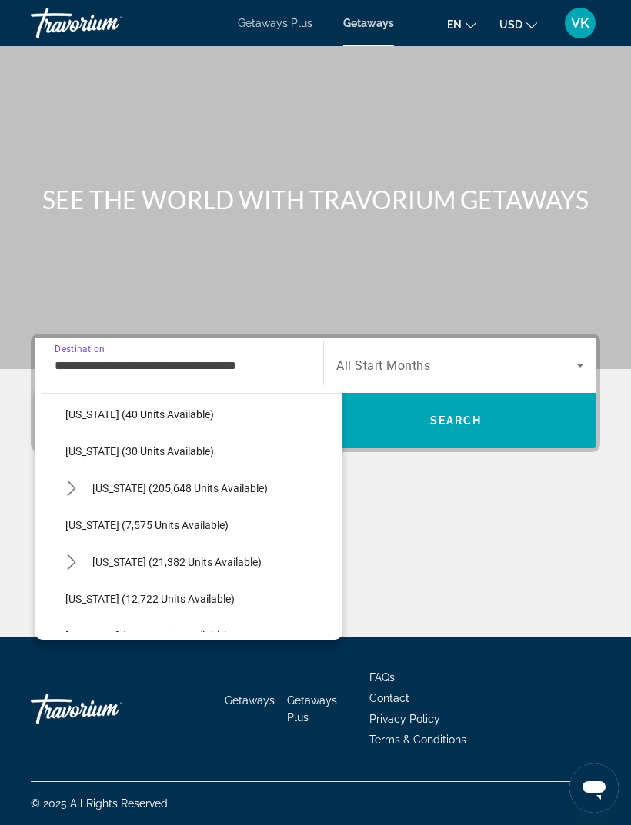
scroll to position [228, 0]
click at [68, 479] on icon "Toggle Florida (205,648 units available) submenu" at bounding box center [71, 486] width 15 height 15
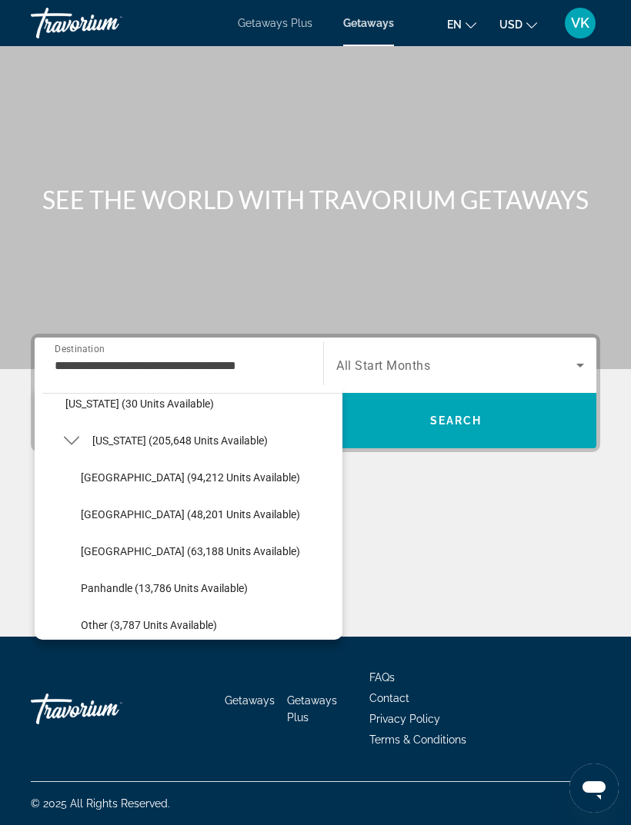
scroll to position [274, 0]
click at [205, 546] on span "[GEOGRAPHIC_DATA] (63,188 units available)" at bounding box center [190, 552] width 219 height 12
type input "**********"
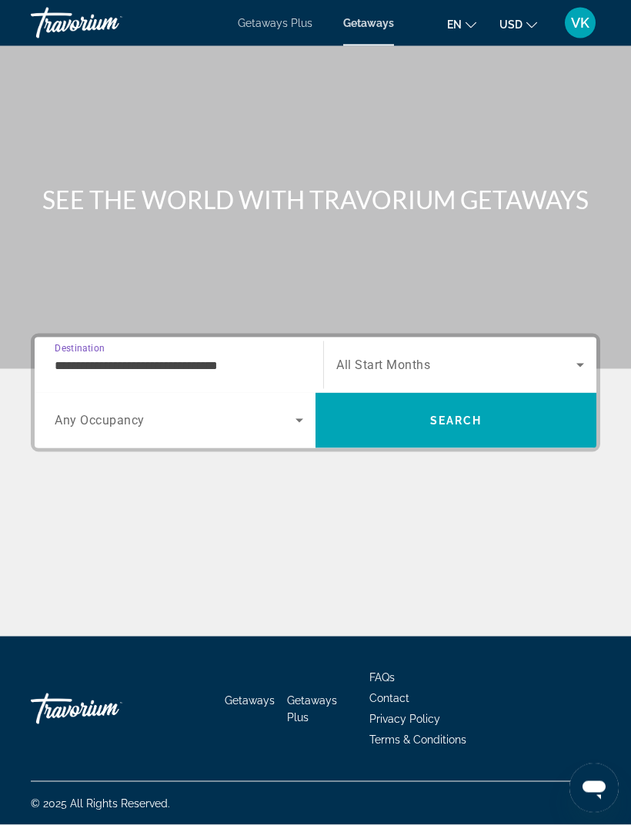
scroll to position [48, 0]
click at [303, 411] on icon "Search widget" at bounding box center [299, 420] width 18 height 18
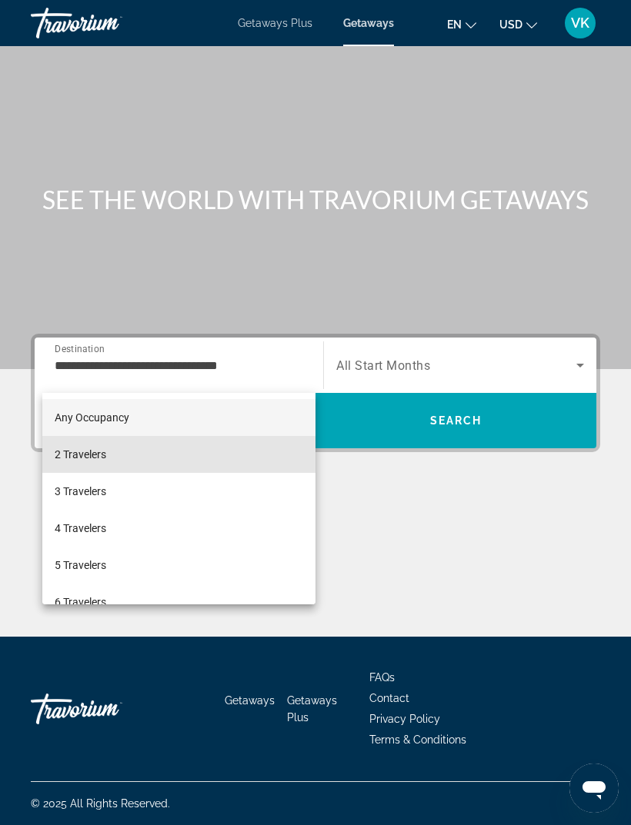
click at [100, 455] on span "2 Travelers" at bounding box center [81, 454] width 52 height 18
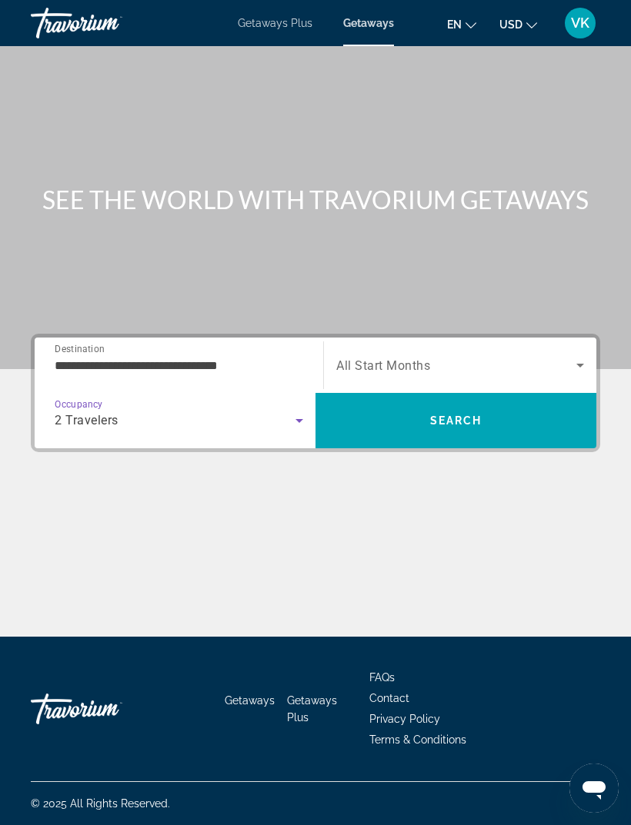
click at [583, 356] on icon "Search widget" at bounding box center [580, 365] width 18 height 18
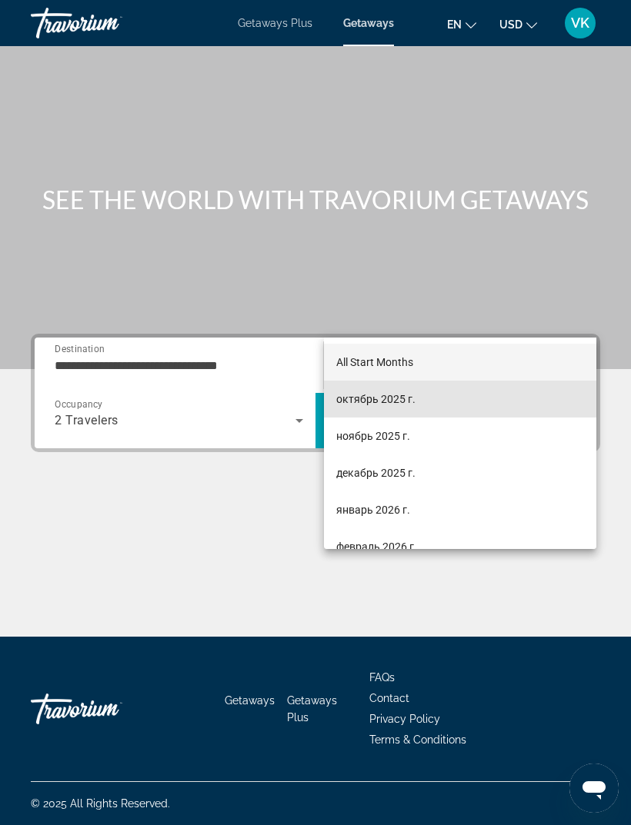
click at [410, 402] on span "октябрь 2025 г." at bounding box center [375, 399] width 79 height 18
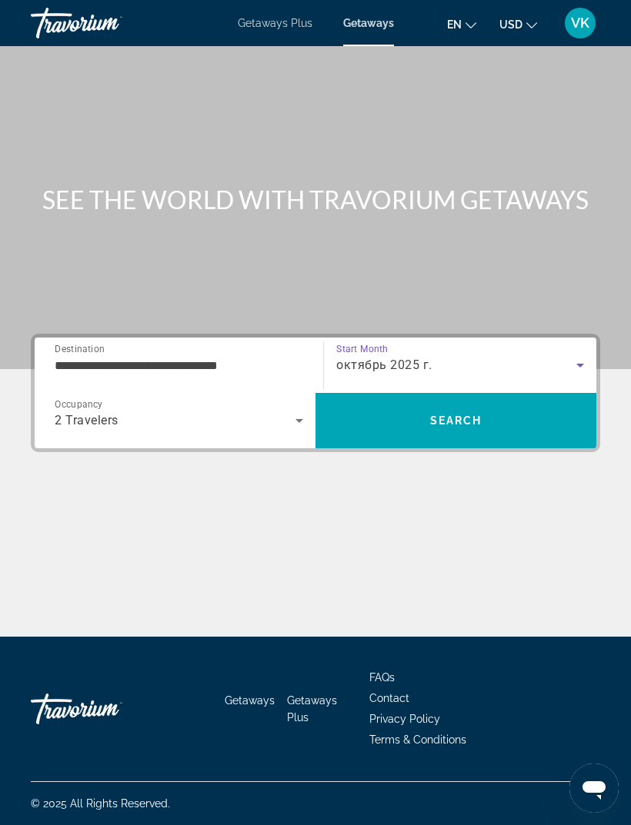
click at [517, 402] on span "Search" at bounding box center [455, 420] width 281 height 37
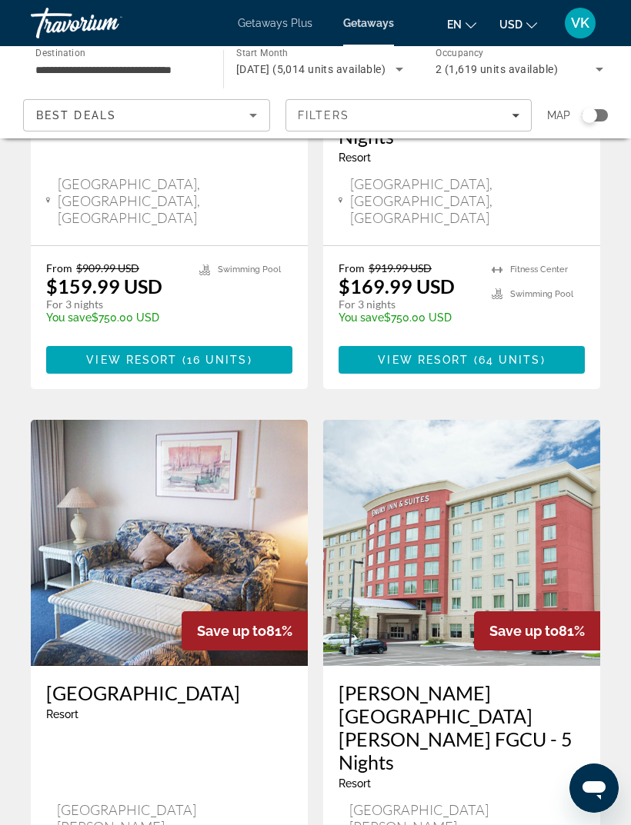
scroll to position [2867, 0]
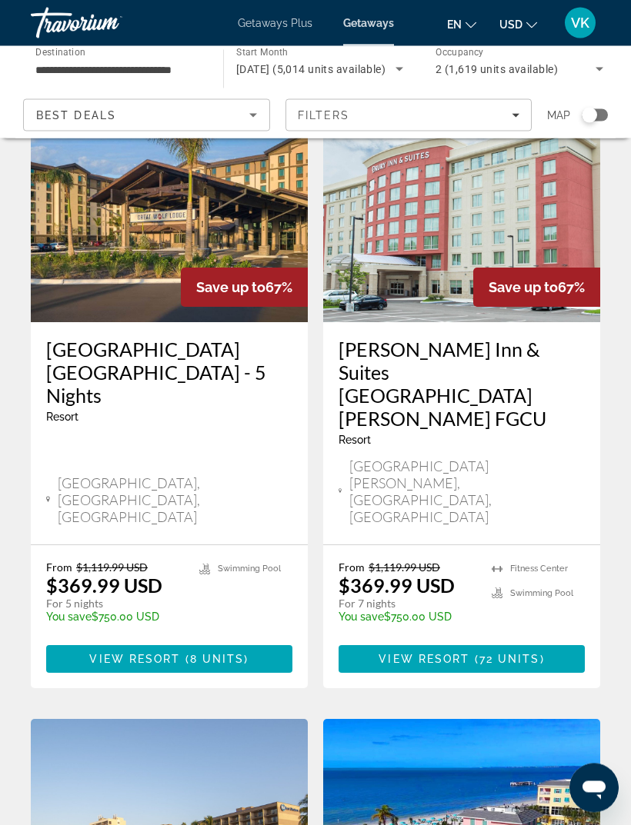
scroll to position [2868, 0]
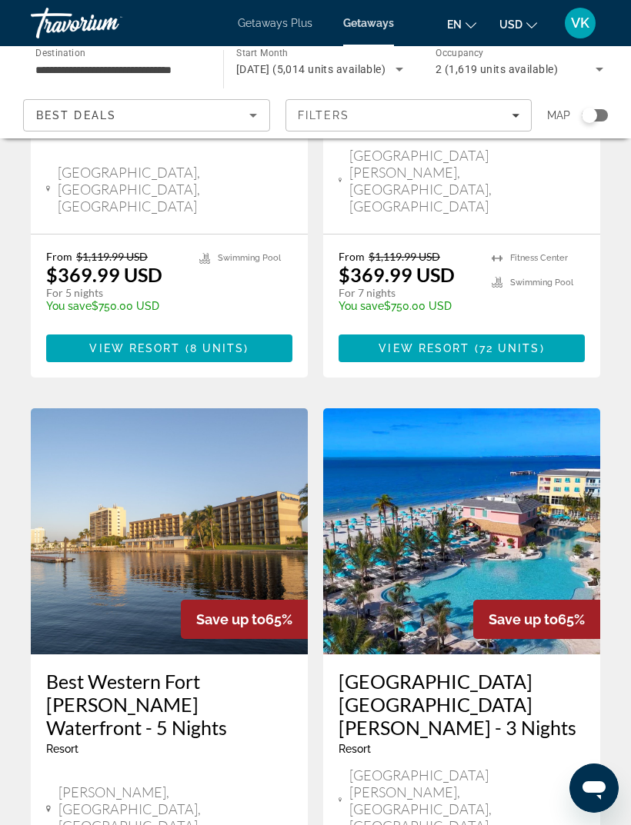
click at [285, 21] on span "Getaways Plus" at bounding box center [275, 23] width 75 height 12
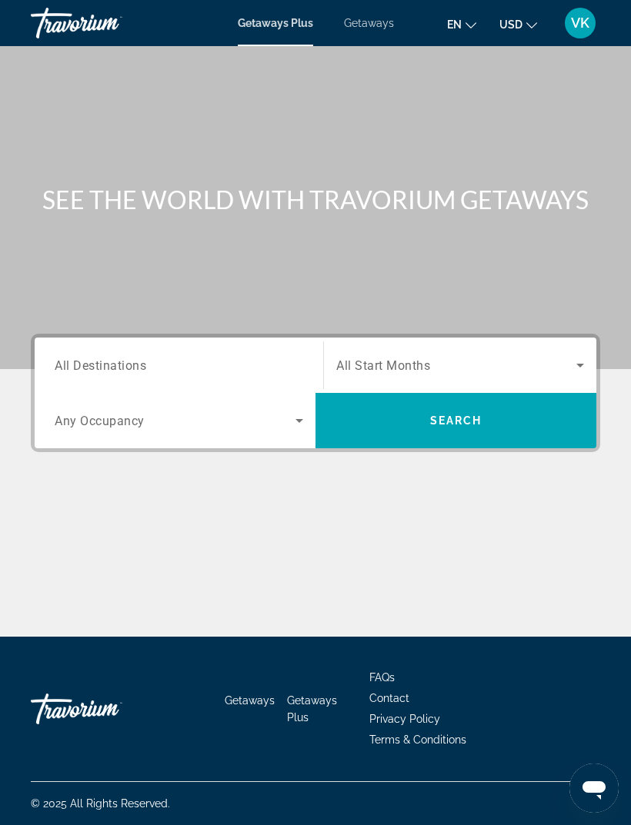
click at [567, 367] on span "Search widget" at bounding box center [456, 365] width 240 height 18
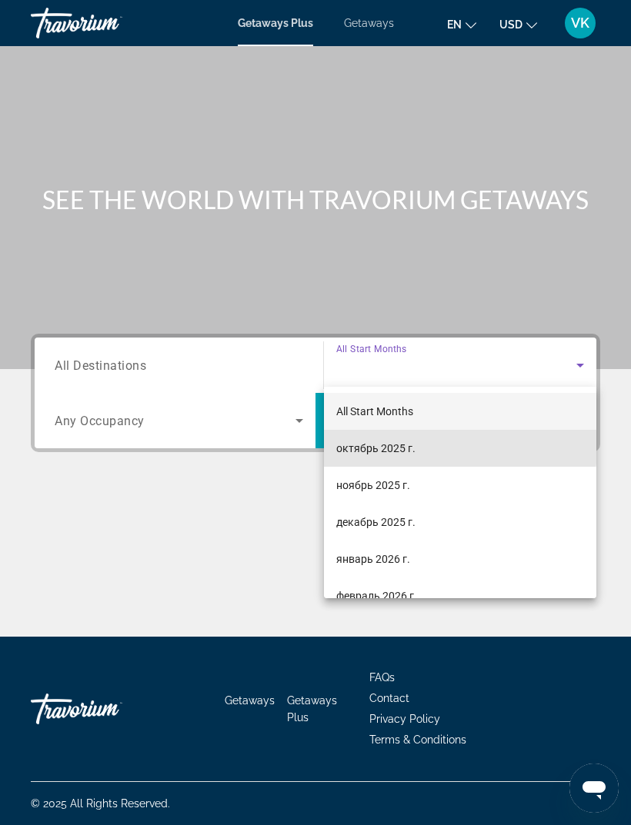
click at [409, 447] on span "октябрь 2025 г." at bounding box center [375, 448] width 79 height 18
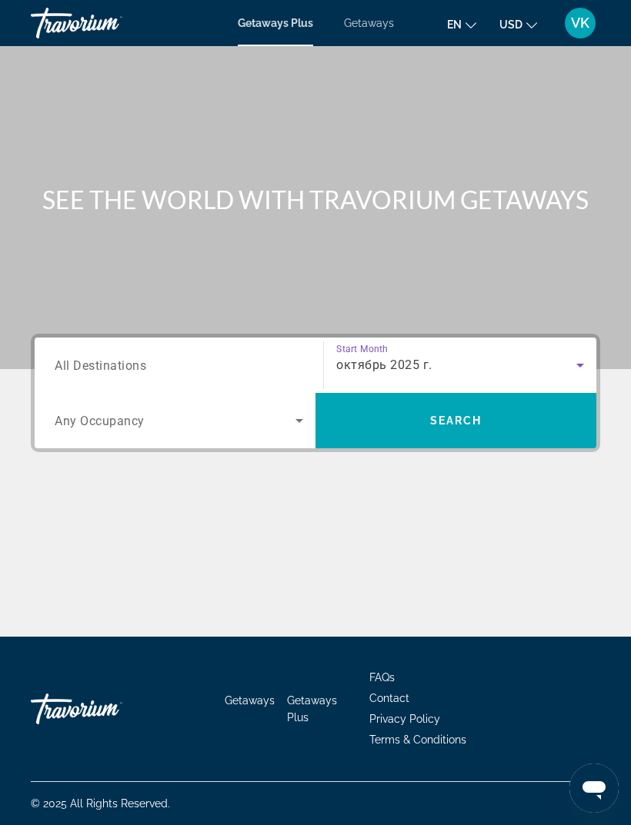
click at [287, 357] on input "Destination All Destinations" at bounding box center [179, 366] width 248 height 18
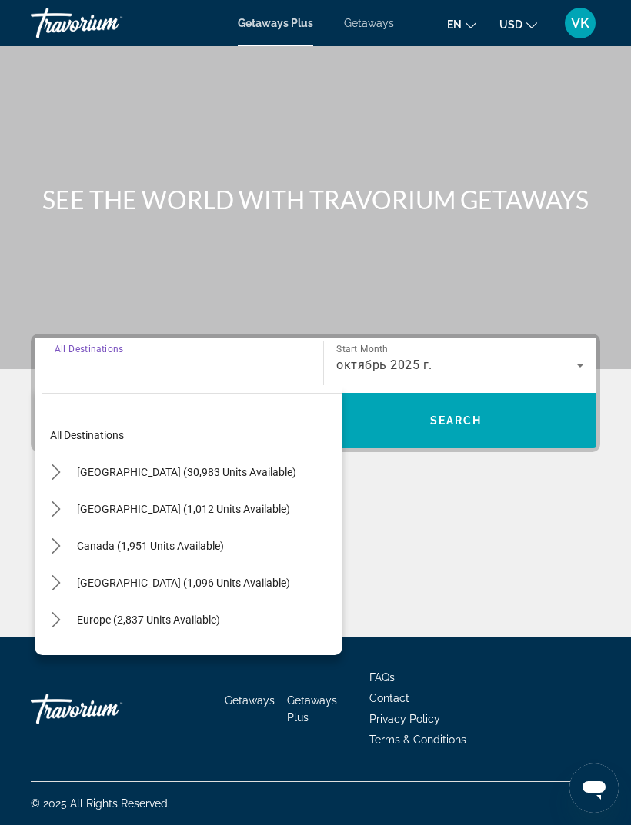
click at [62, 473] on icon "Toggle United States (30,983 units available) submenu" at bounding box center [55, 471] width 15 height 15
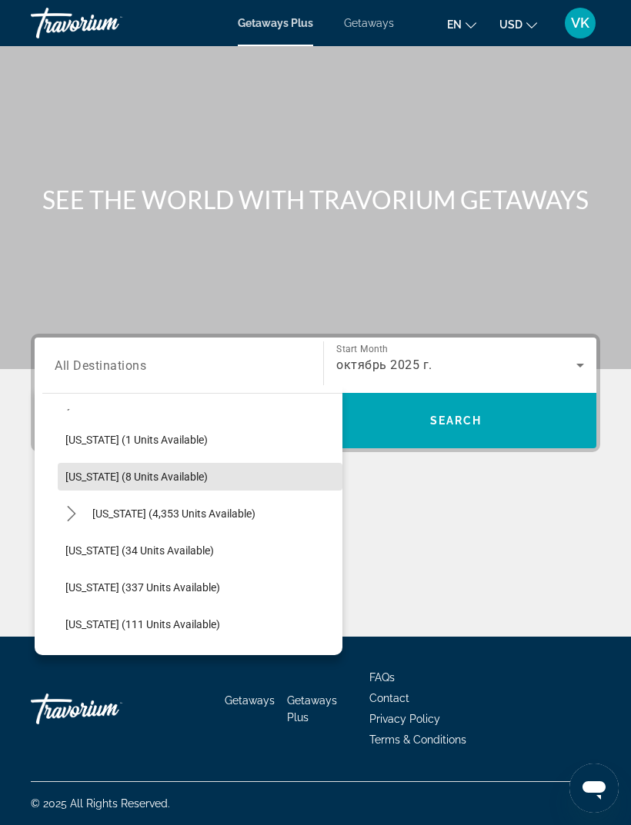
scroll to position [222, 0]
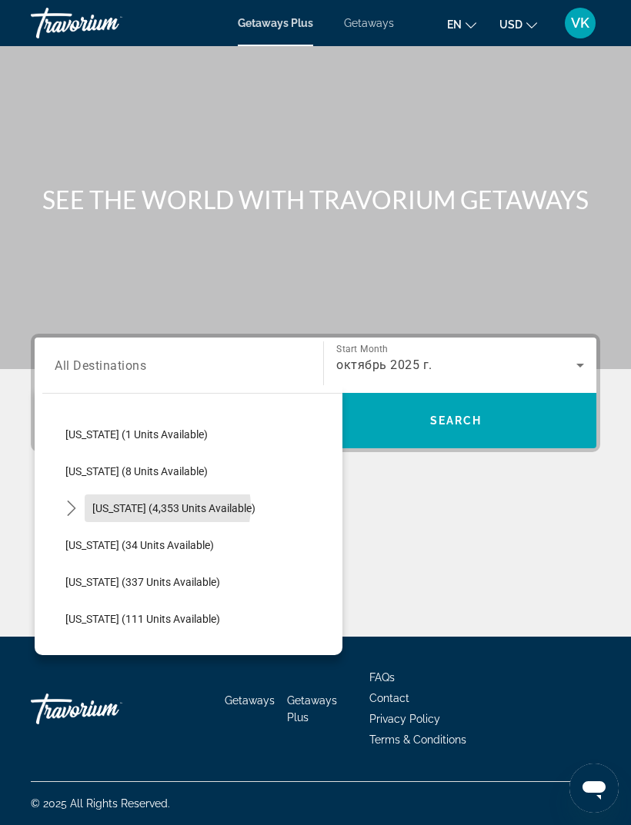
click at [167, 507] on span "[US_STATE] (4,353 units available)" at bounding box center [173, 508] width 163 height 12
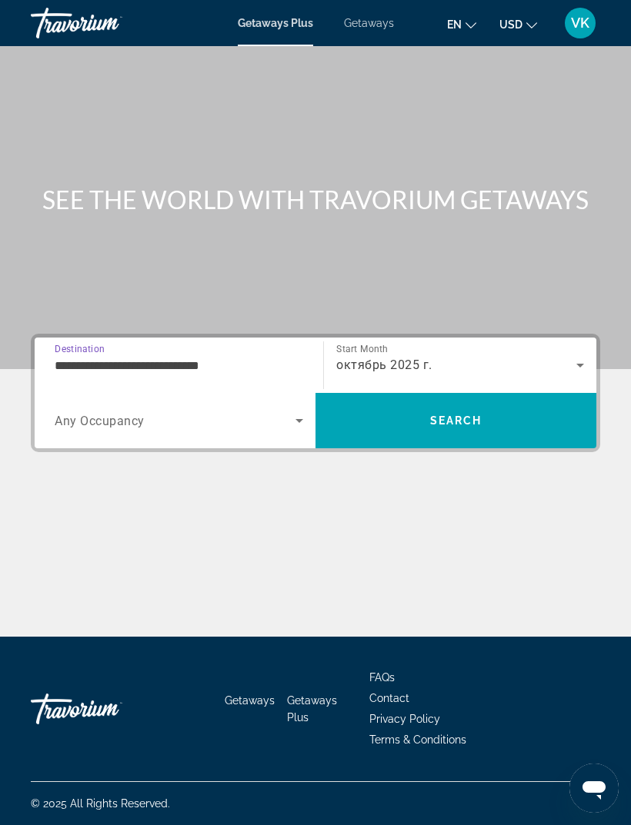
click at [285, 361] on input "**********" at bounding box center [179, 366] width 248 height 18
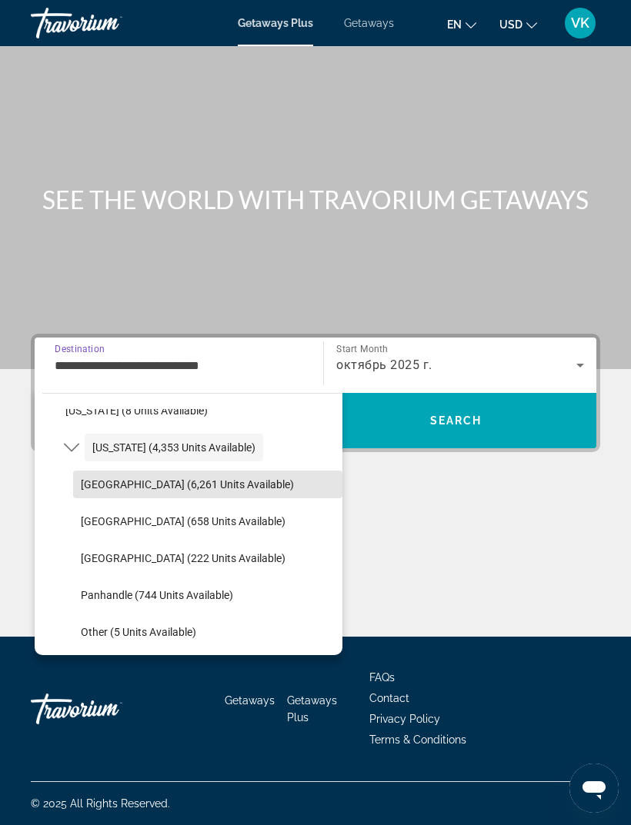
scroll to position [288, 0]
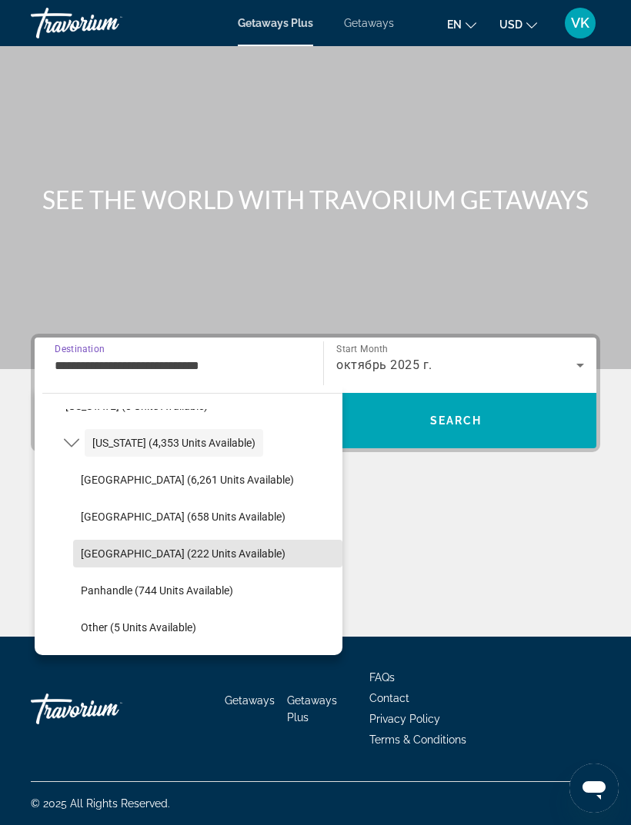
click at [190, 554] on span "[GEOGRAPHIC_DATA] (222 units available)" at bounding box center [183, 553] width 205 height 12
type input "**********"
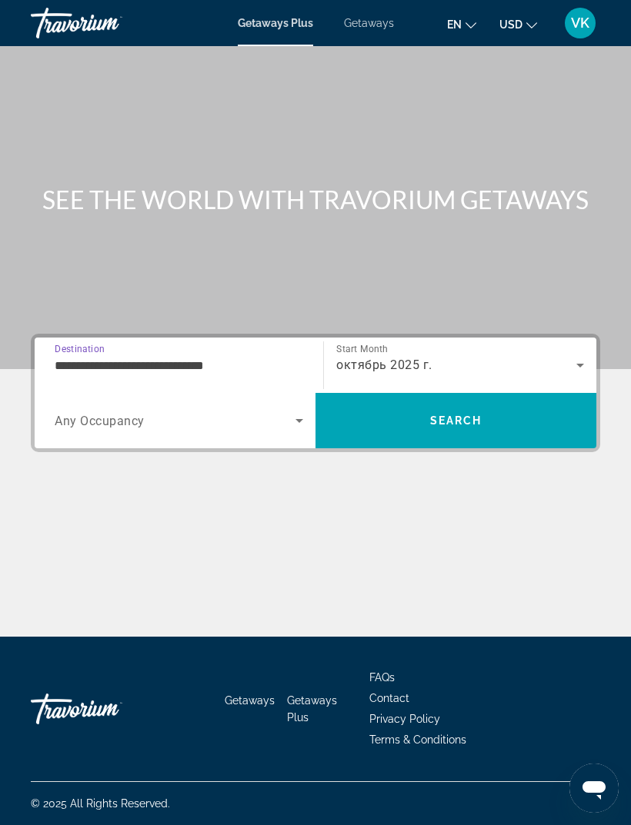
click at [294, 421] on icon "Search widget" at bounding box center [299, 420] width 18 height 18
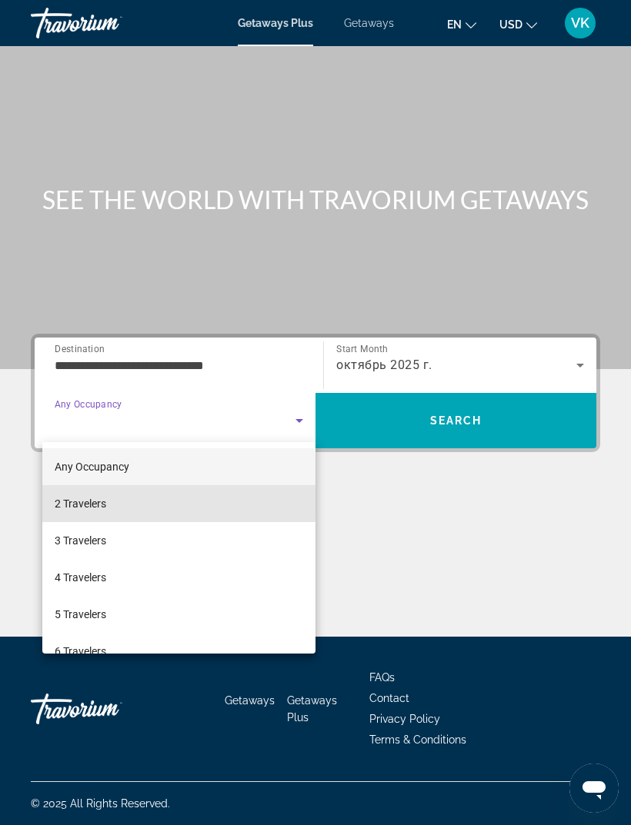
click at [115, 503] on mat-option "2 Travelers" at bounding box center [178, 503] width 273 height 37
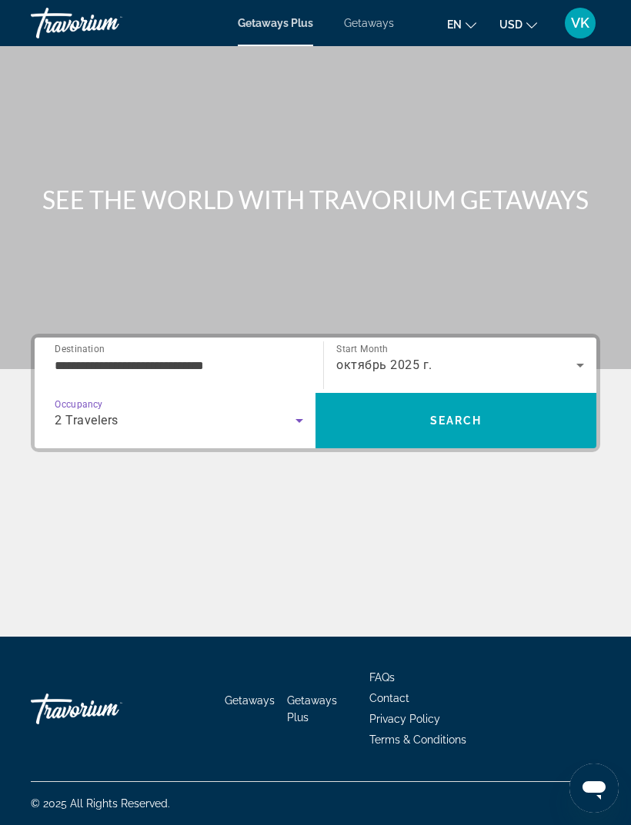
click at [443, 420] on span "Search" at bounding box center [456, 420] width 52 height 12
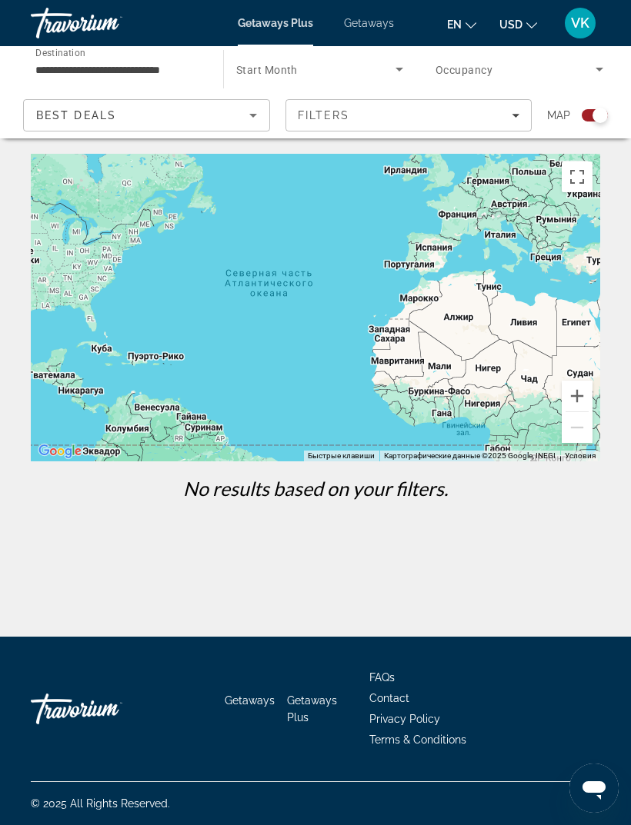
click at [142, 63] on input "**********" at bounding box center [119, 70] width 168 height 18
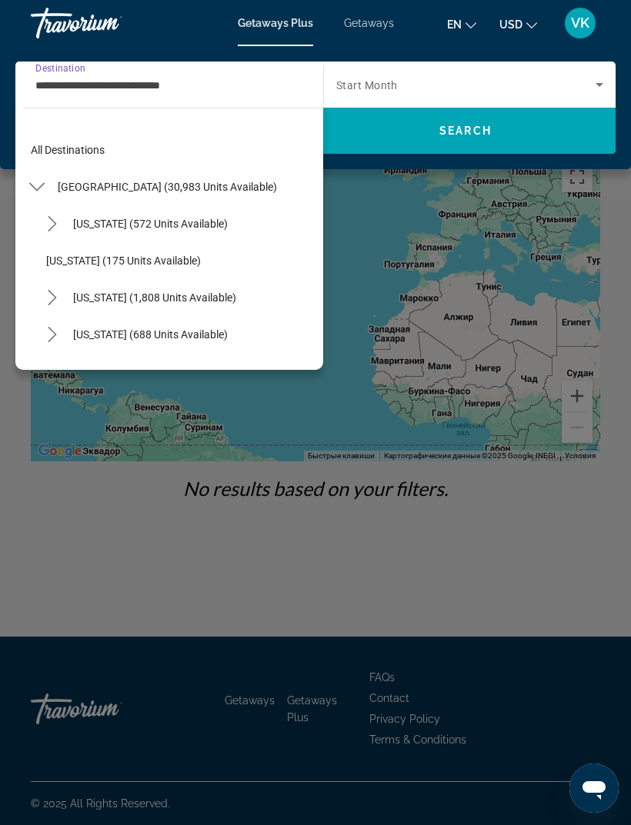
scroll to position [313, 0]
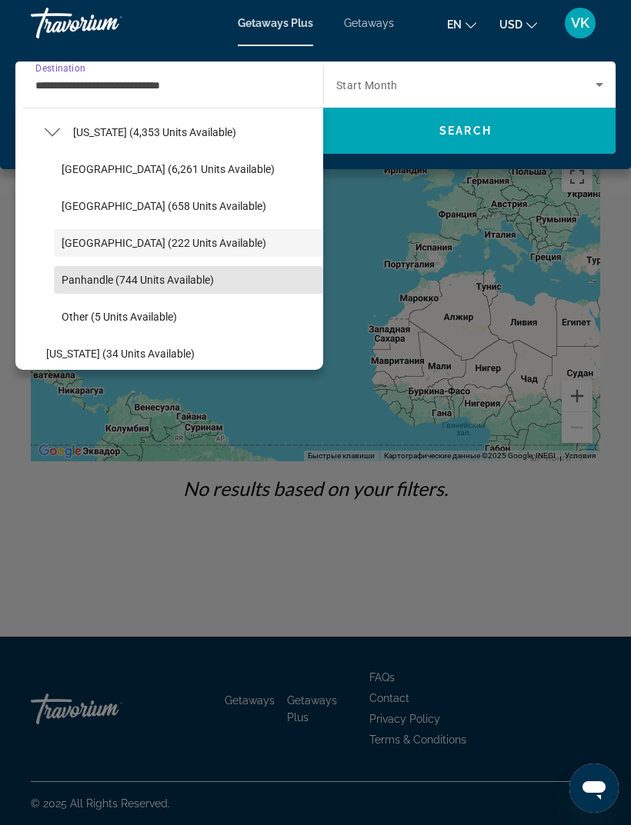
click at [208, 278] on span "Panhandle (744 units available)" at bounding box center [138, 280] width 152 height 12
type input "**********"
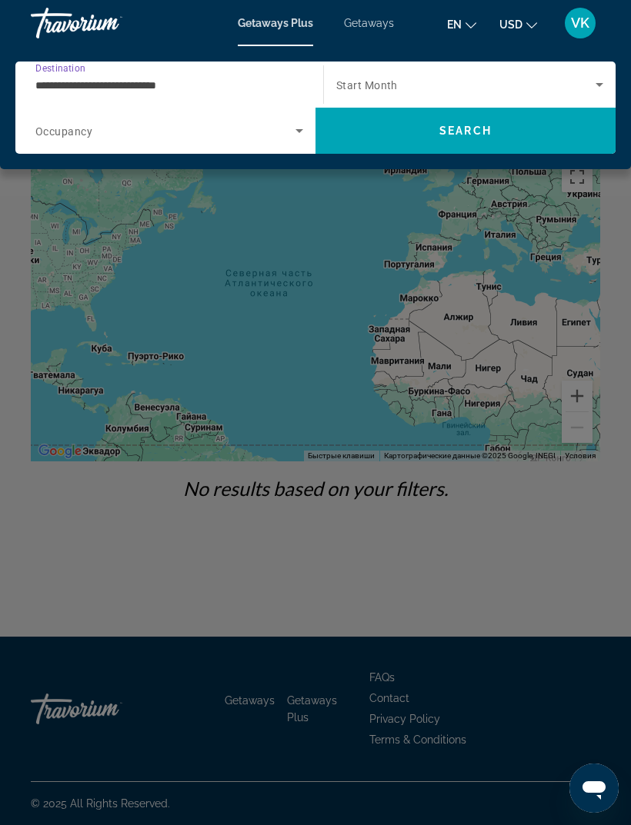
click at [543, 78] on span "Search widget" at bounding box center [465, 84] width 259 height 18
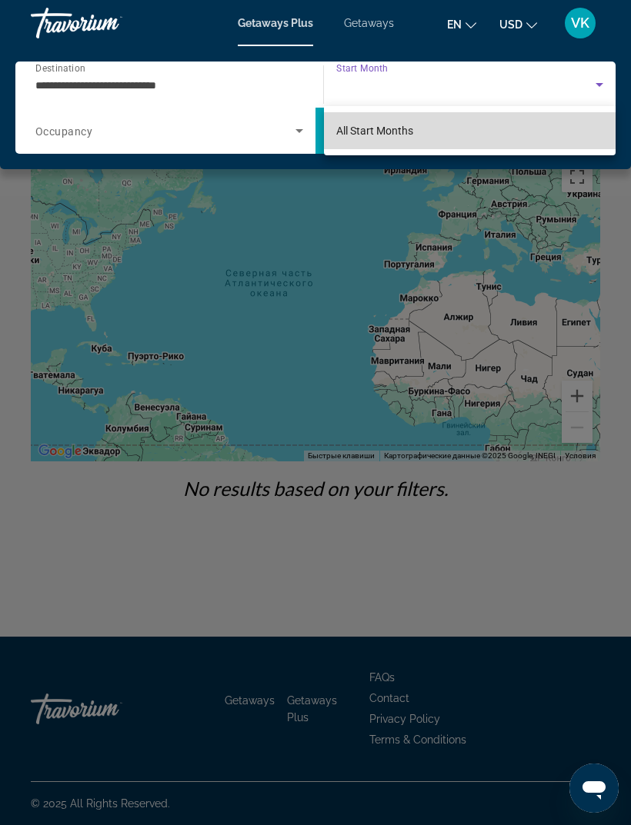
click at [444, 128] on mat-option "All Start Months" at bounding box center [469, 130] width 291 height 37
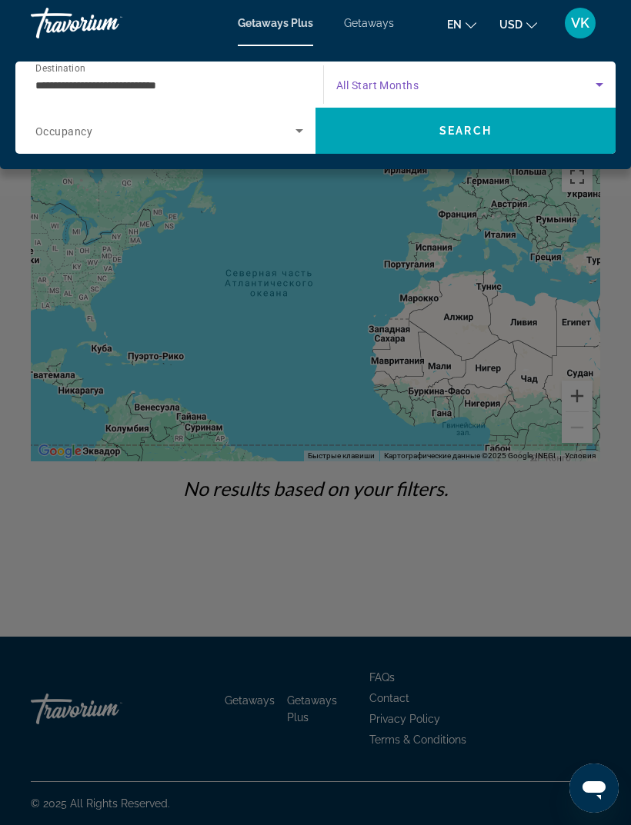
click at [280, 129] on span "Search widget" at bounding box center [165, 130] width 260 height 18
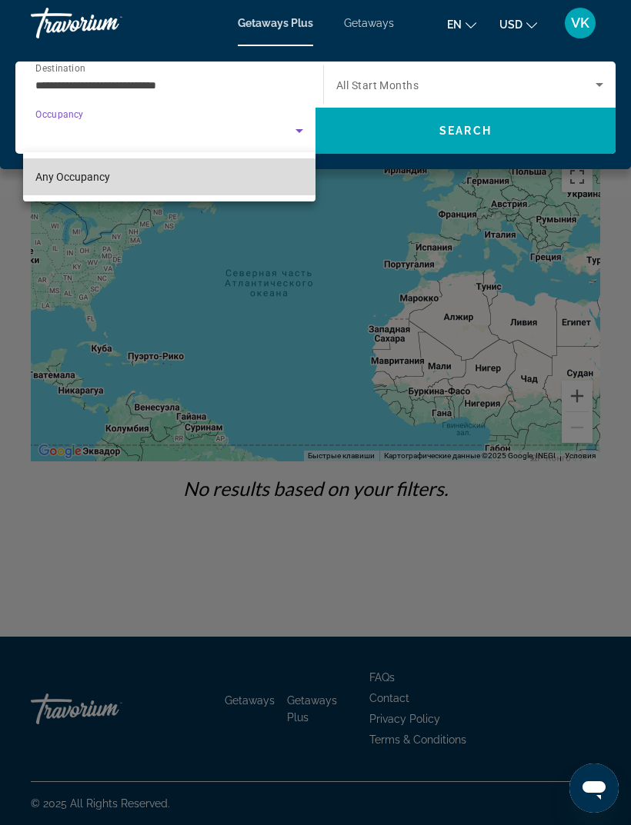
click at [115, 180] on mat-option "Any Occupancy" at bounding box center [169, 176] width 292 height 37
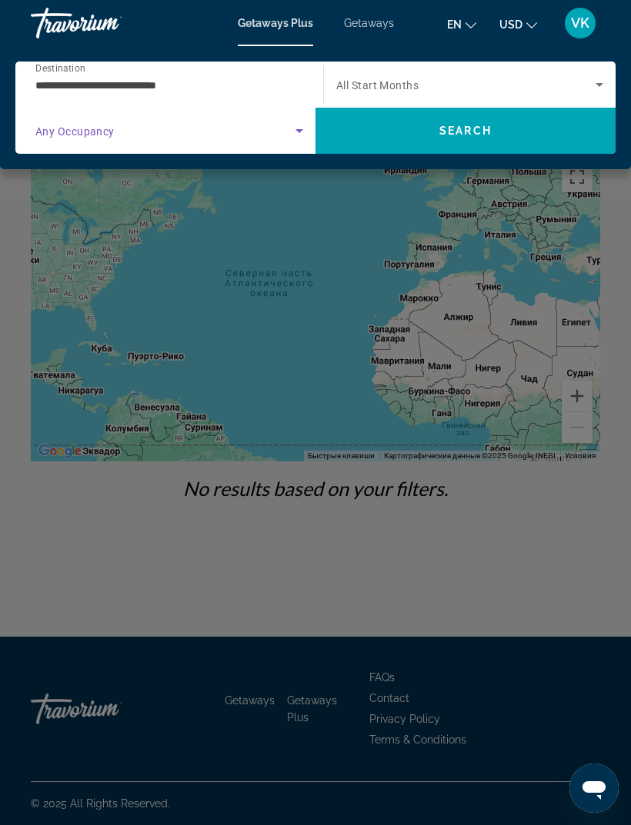
click at [481, 138] on span "Search" at bounding box center [465, 130] width 300 height 37
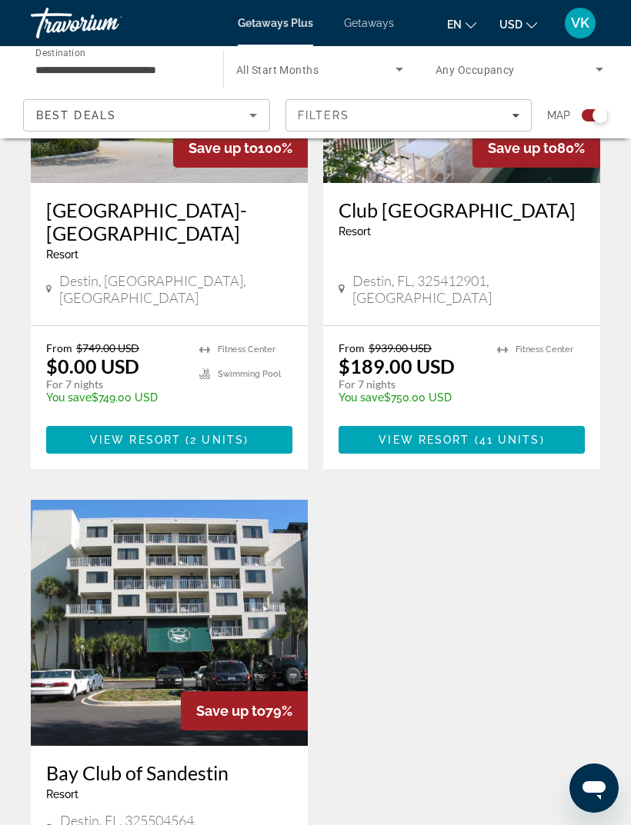
scroll to position [1784, 0]
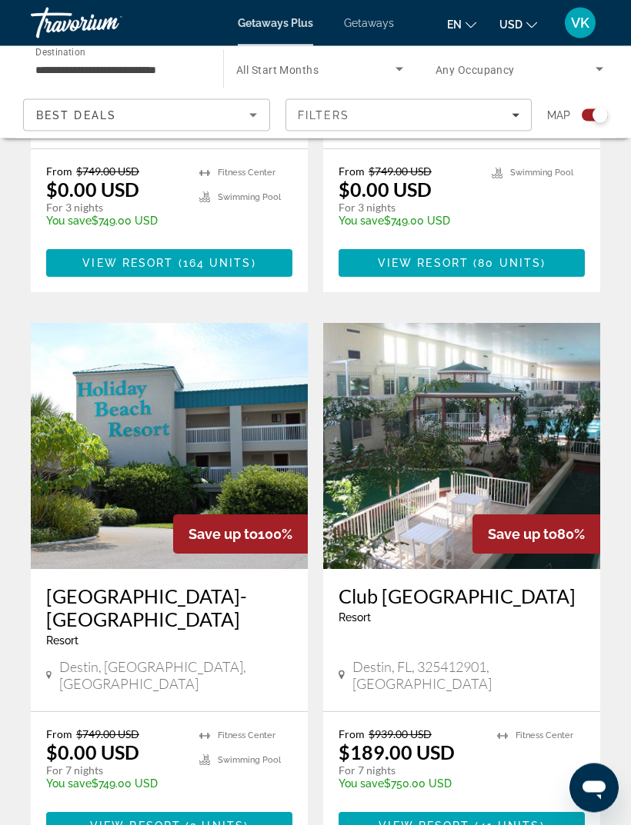
click at [92, 363] on img "Main content" at bounding box center [169, 447] width 277 height 246
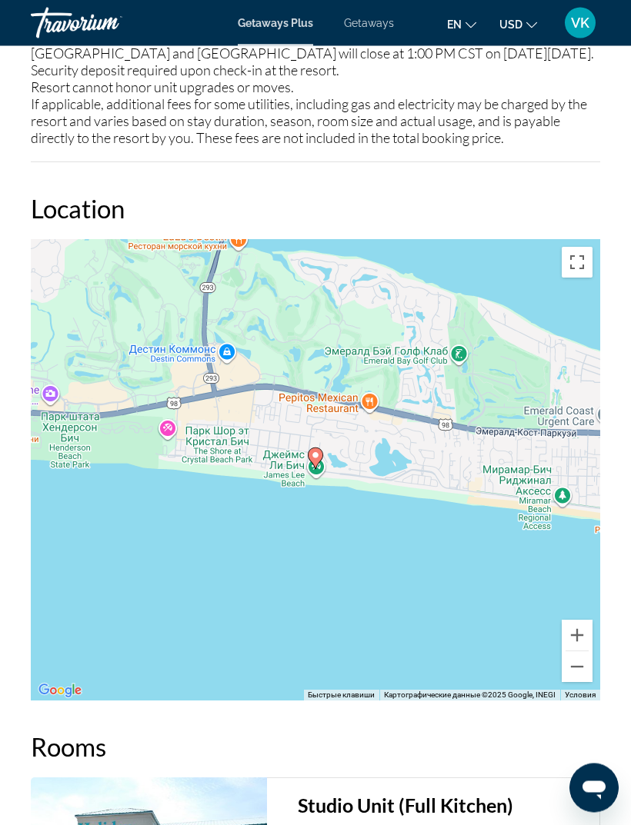
scroll to position [2734, 0]
click at [584, 682] on button "Уменьшить" at bounding box center [576, 666] width 31 height 31
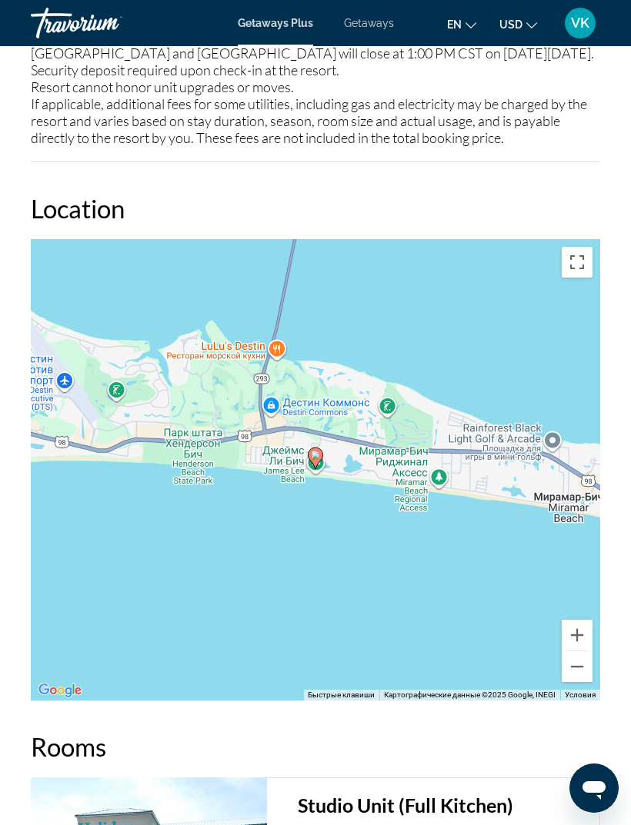
click at [584, 682] on button "Уменьшить" at bounding box center [576, 666] width 31 height 31
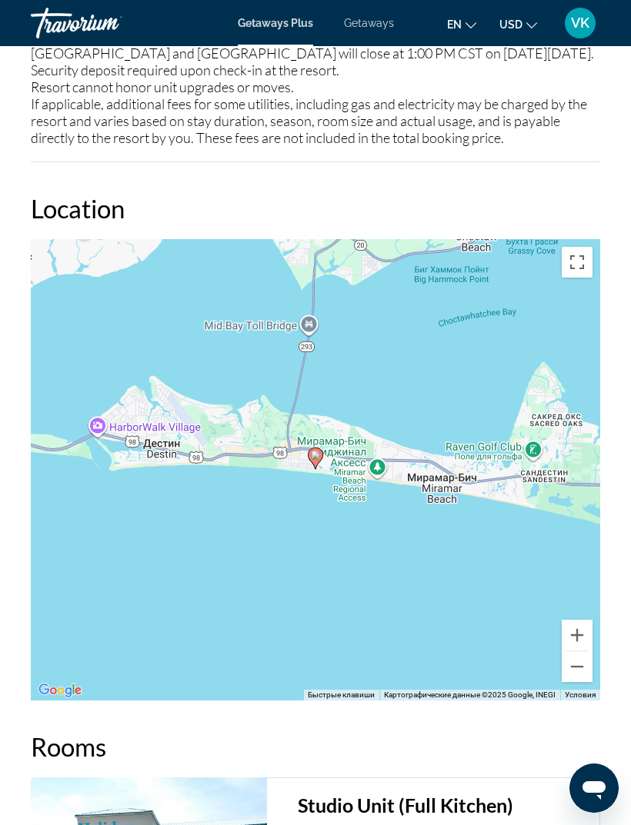
click at [585, 679] on button "Уменьшить" at bounding box center [576, 666] width 31 height 31
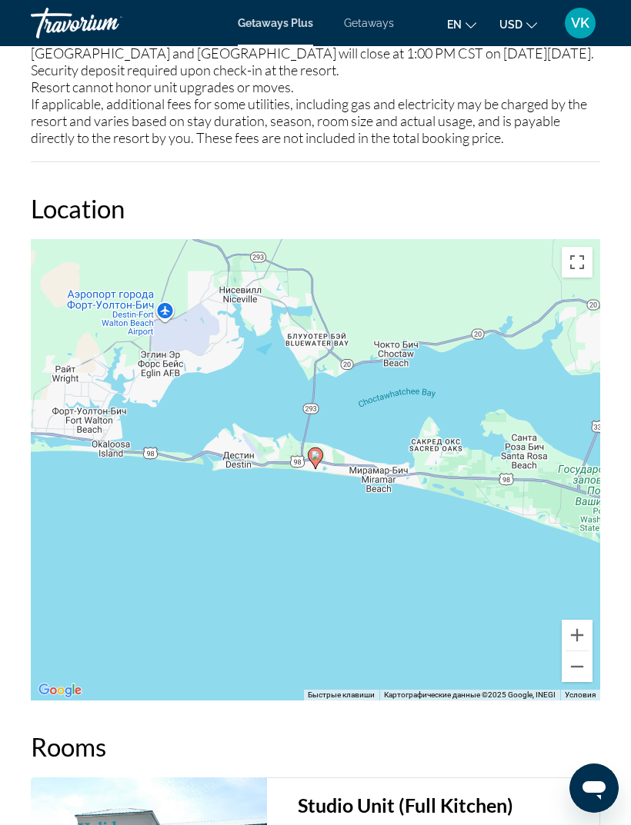
click at [581, 677] on button "Уменьшить" at bounding box center [576, 666] width 31 height 31
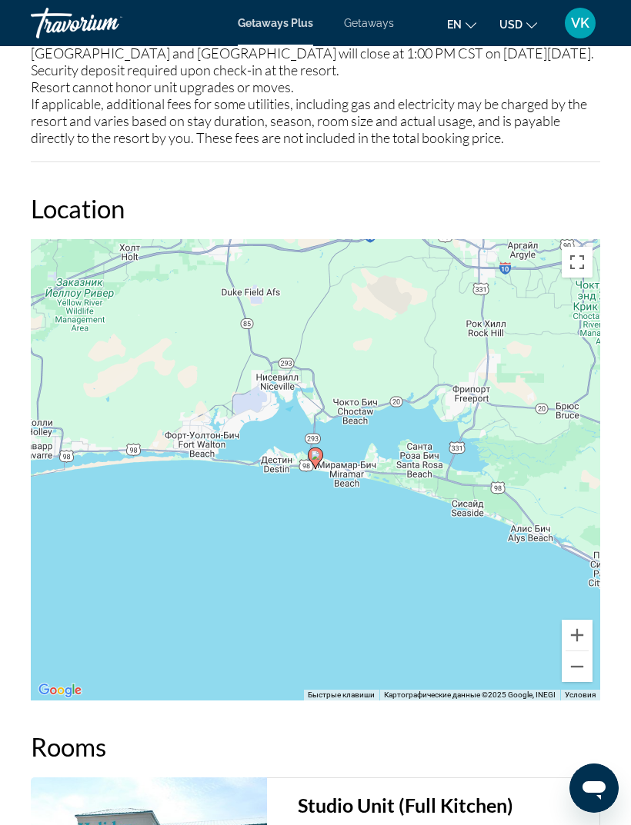
click at [581, 682] on button "Уменьшить" at bounding box center [576, 666] width 31 height 31
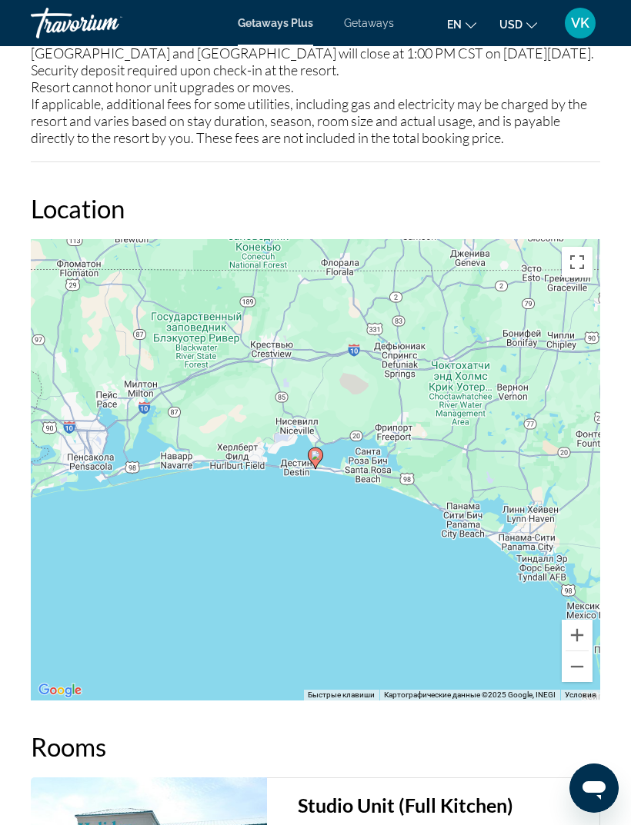
click at [581, 682] on button "Уменьшить" at bounding box center [576, 666] width 31 height 31
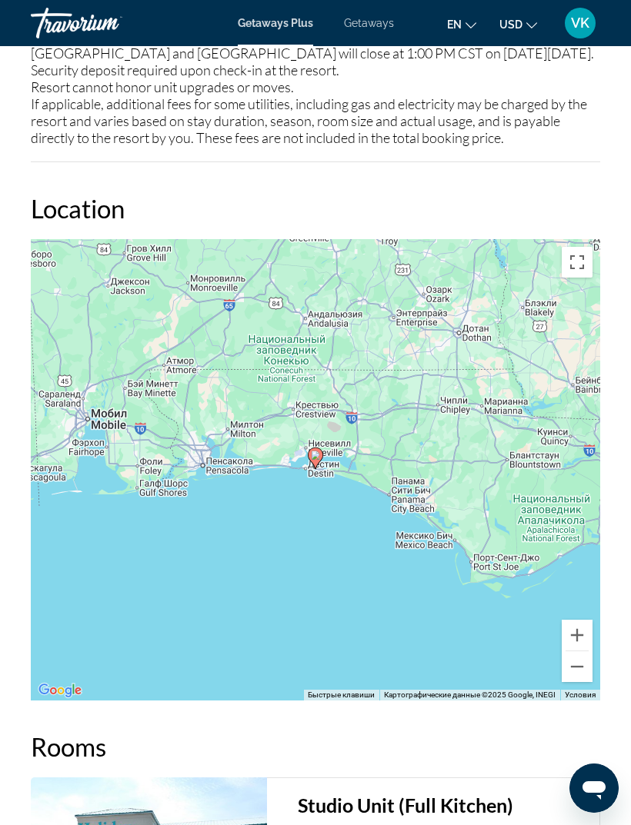
click at [584, 674] on button "Уменьшить" at bounding box center [576, 666] width 31 height 31
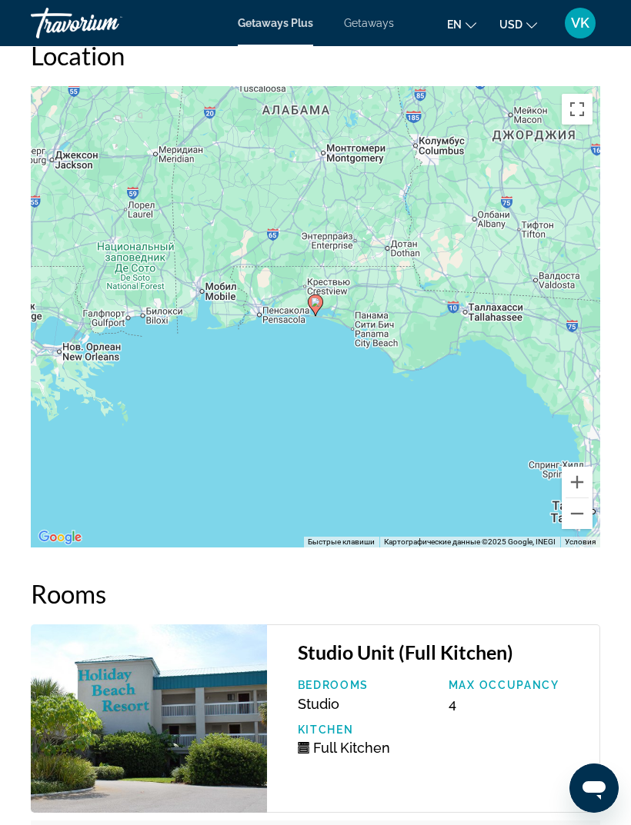
scroll to position [2876, 0]
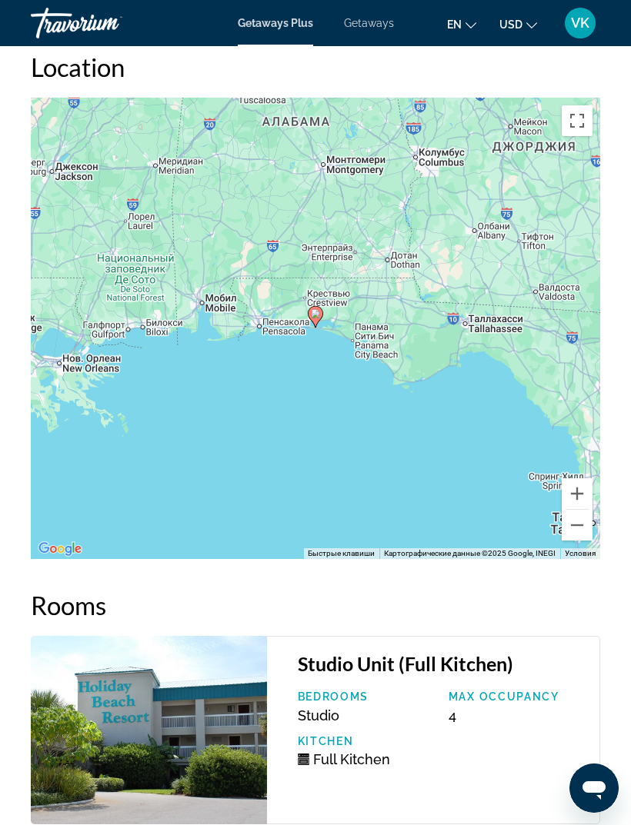
click at [582, 135] on button "Включить полноэкранный режим" at bounding box center [576, 120] width 31 height 31
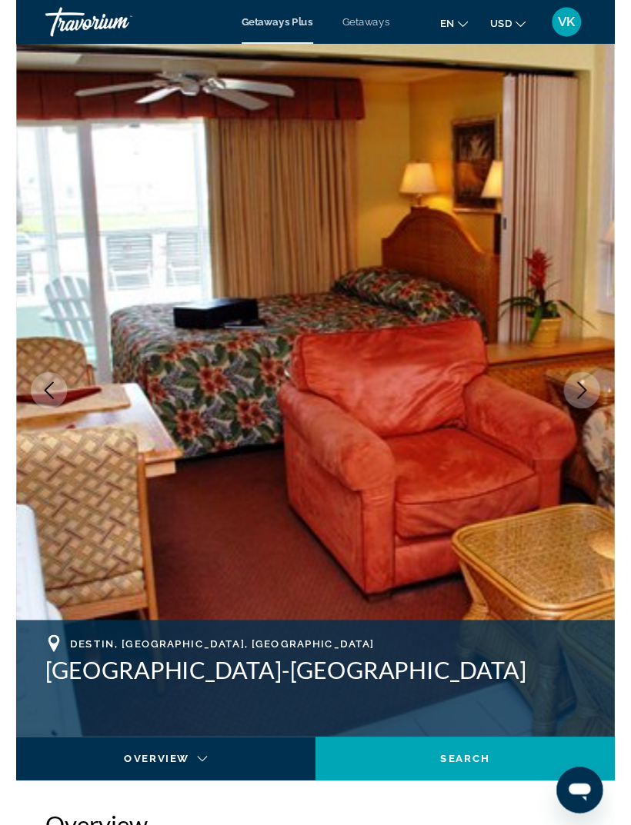
scroll to position [2809, 0]
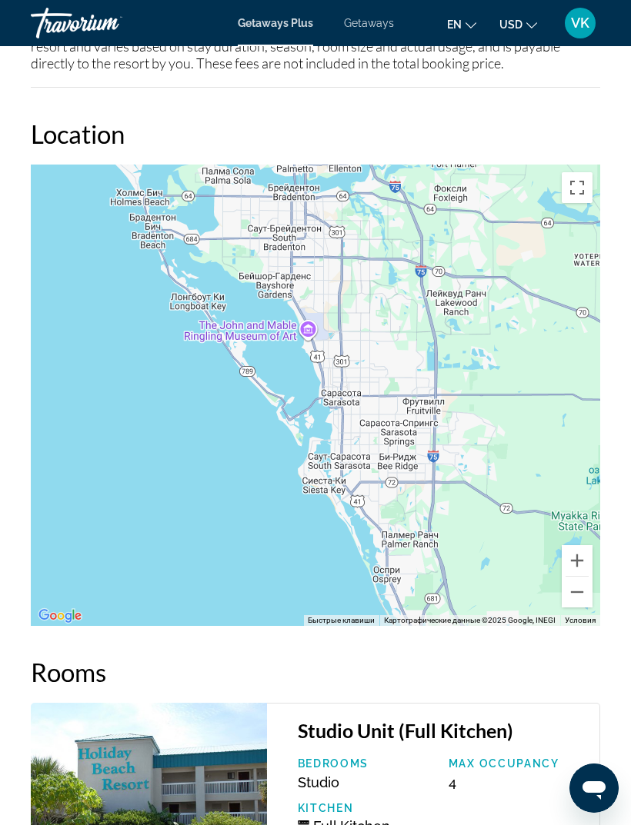
click at [578, 202] on button "Включить полноэкранный режим" at bounding box center [576, 187] width 31 height 31
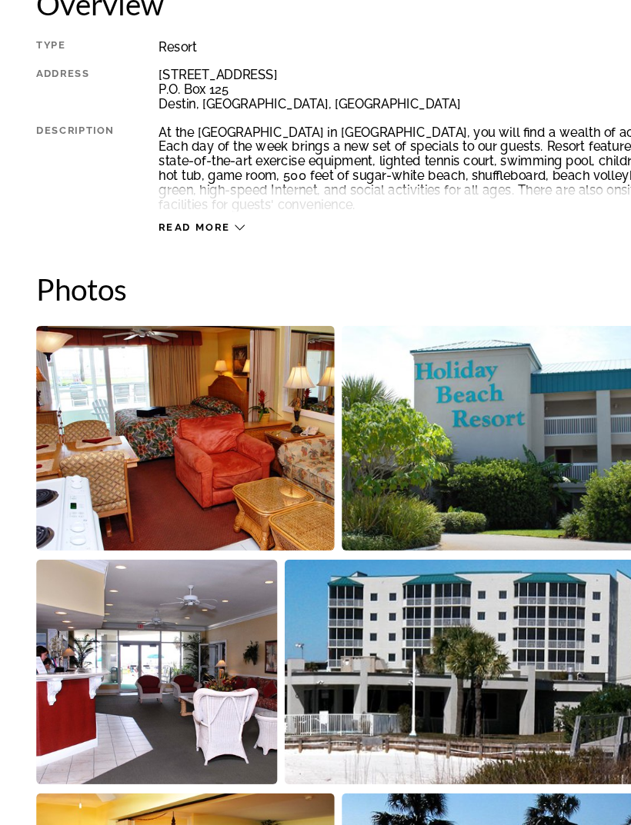
scroll to position [787, 0]
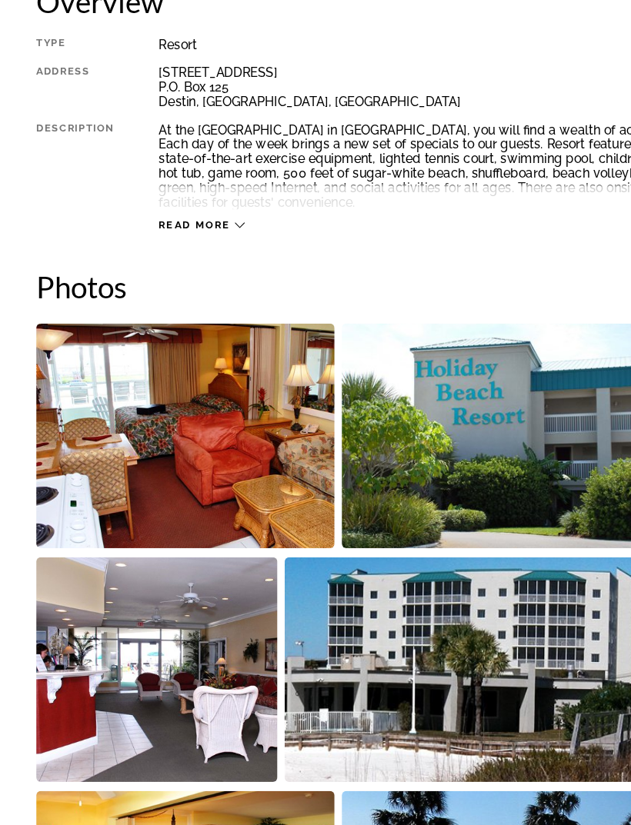
click at [138, 355] on img "Open full-screen image slider" at bounding box center [157, 450] width 253 height 191
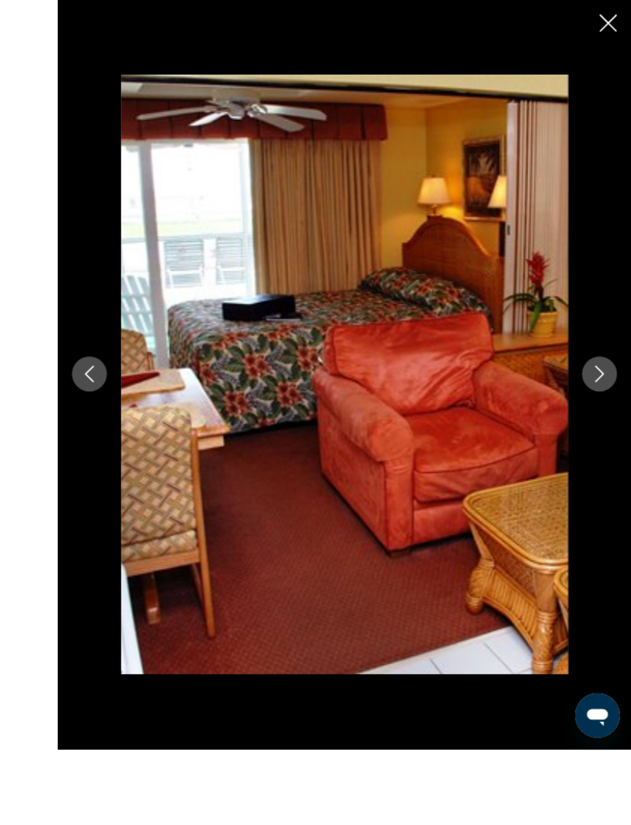
scroll to position [789, 0]
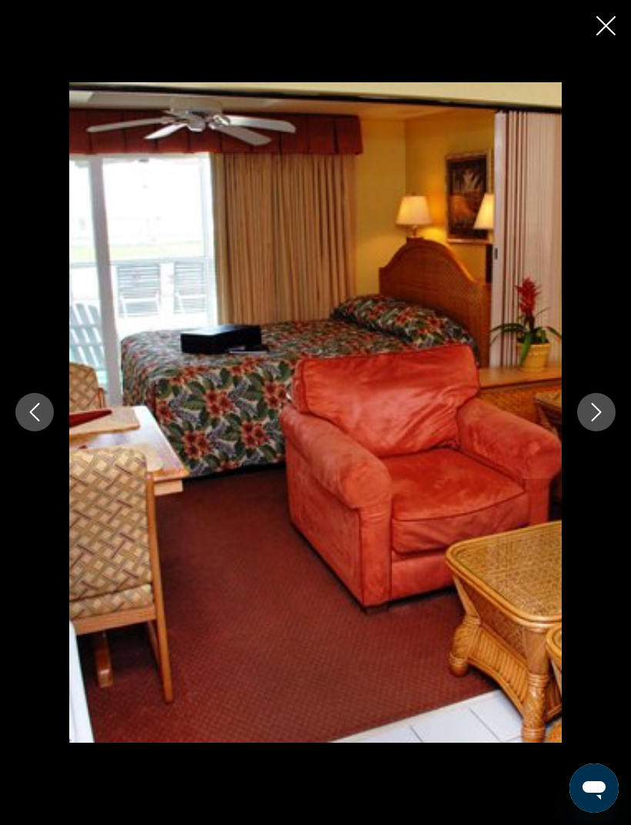
click at [591, 421] on icon "Next image" at bounding box center [596, 412] width 18 height 18
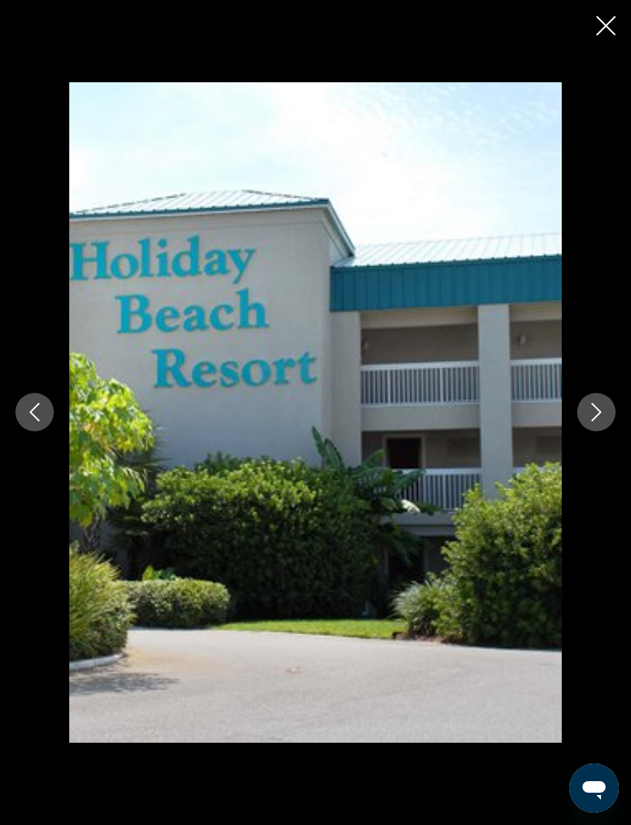
click at [594, 424] on button "Next image" at bounding box center [596, 412] width 38 height 38
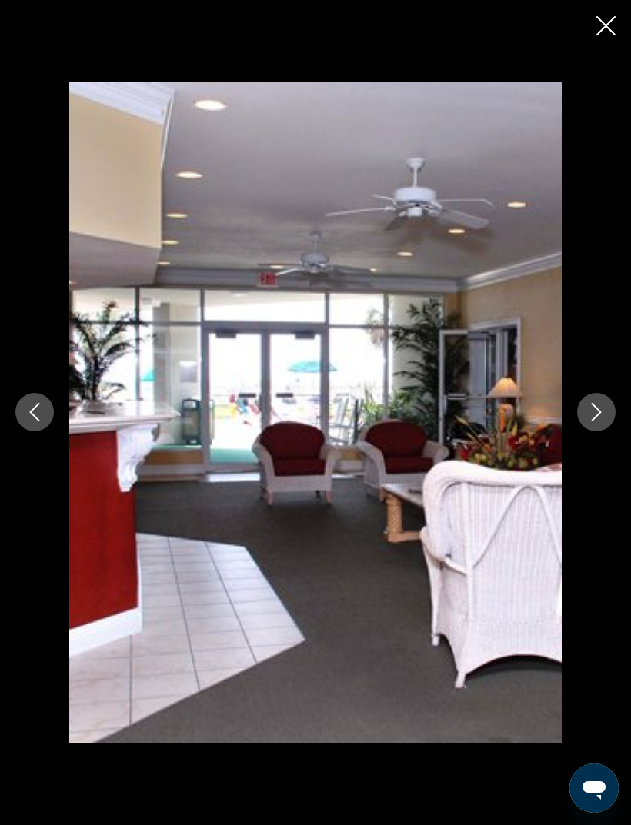
click at [587, 421] on icon "Next image" at bounding box center [596, 412] width 18 height 18
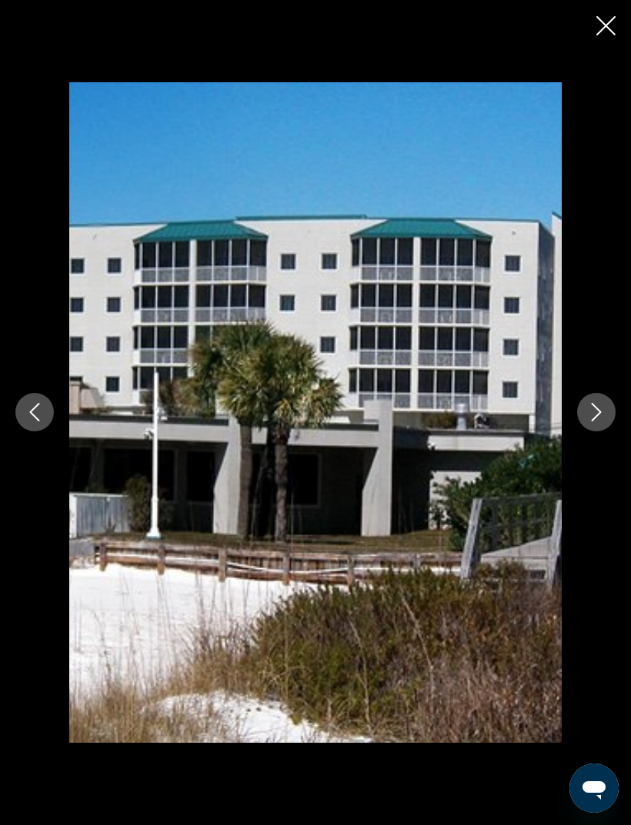
click at [590, 421] on icon "Next image" at bounding box center [596, 412] width 18 height 18
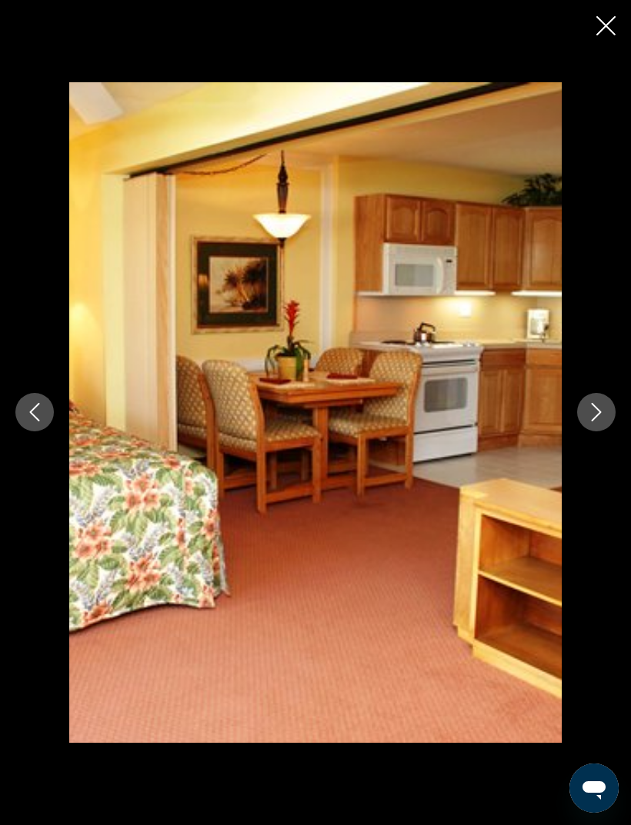
click at [595, 421] on icon "Next image" at bounding box center [596, 412] width 18 height 18
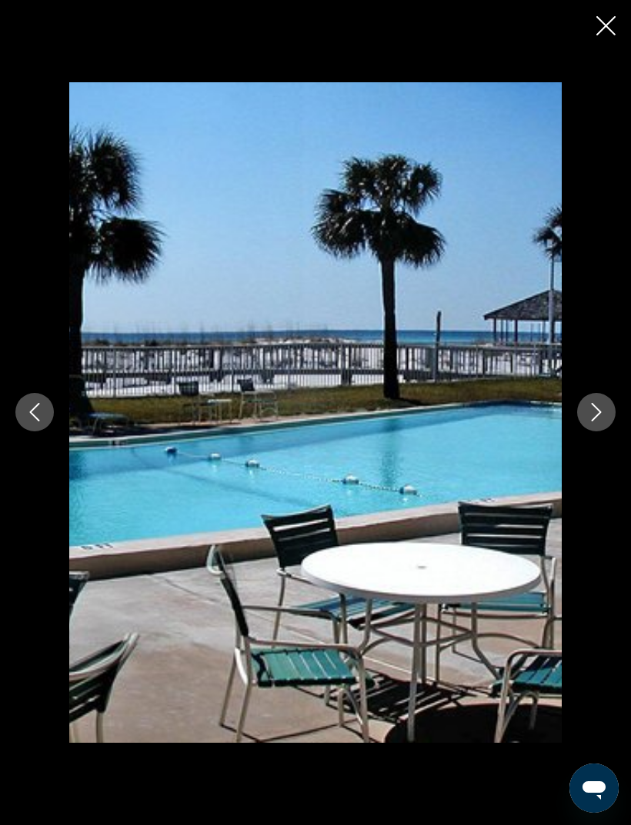
click at [607, 427] on button "Next image" at bounding box center [596, 412] width 38 height 38
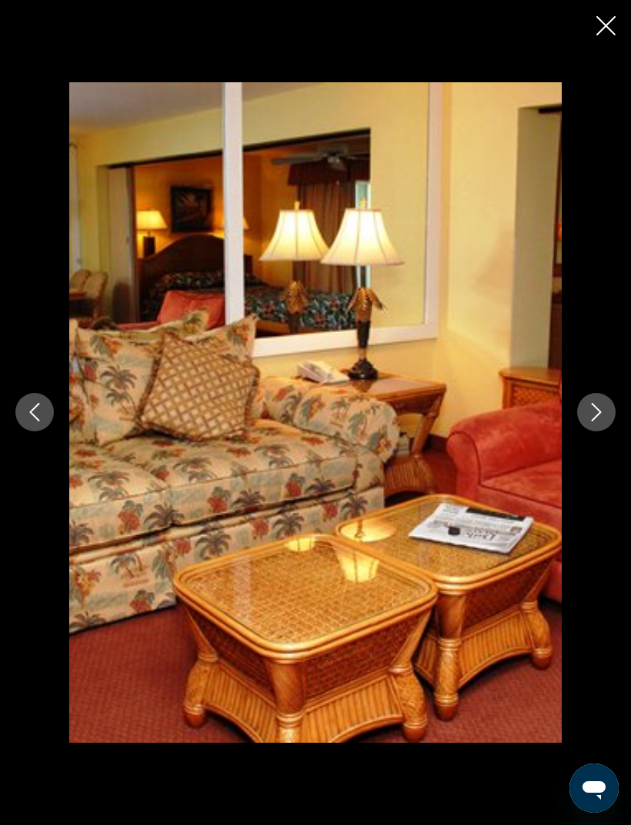
click at [598, 425] on button "Next image" at bounding box center [596, 412] width 38 height 38
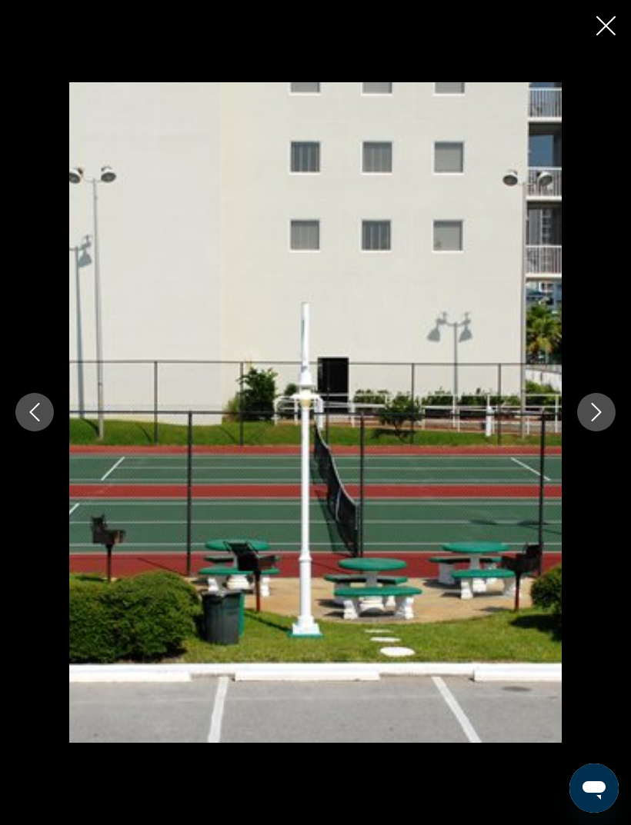
click at [595, 421] on icon "Next image" at bounding box center [596, 412] width 18 height 18
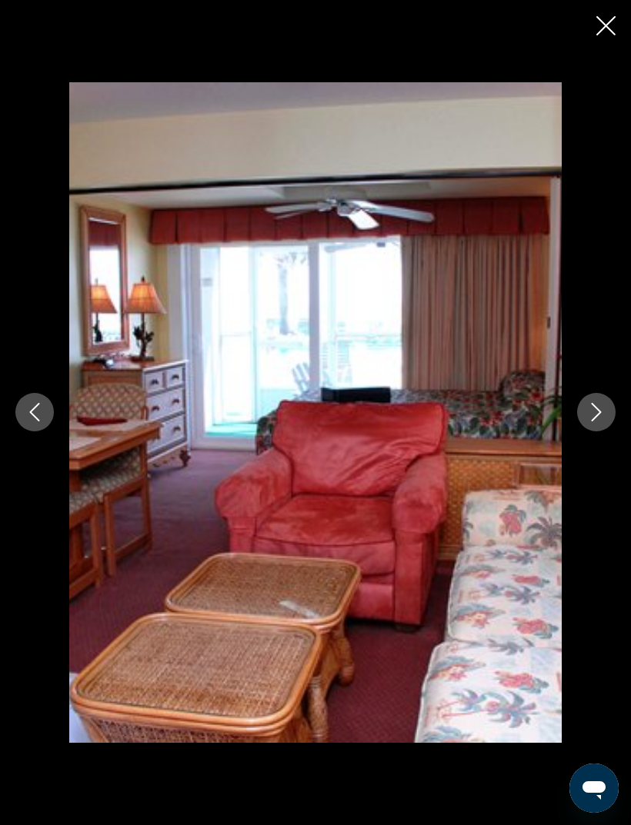
click at [599, 422] on icon "Next image" at bounding box center [596, 413] width 10 height 18
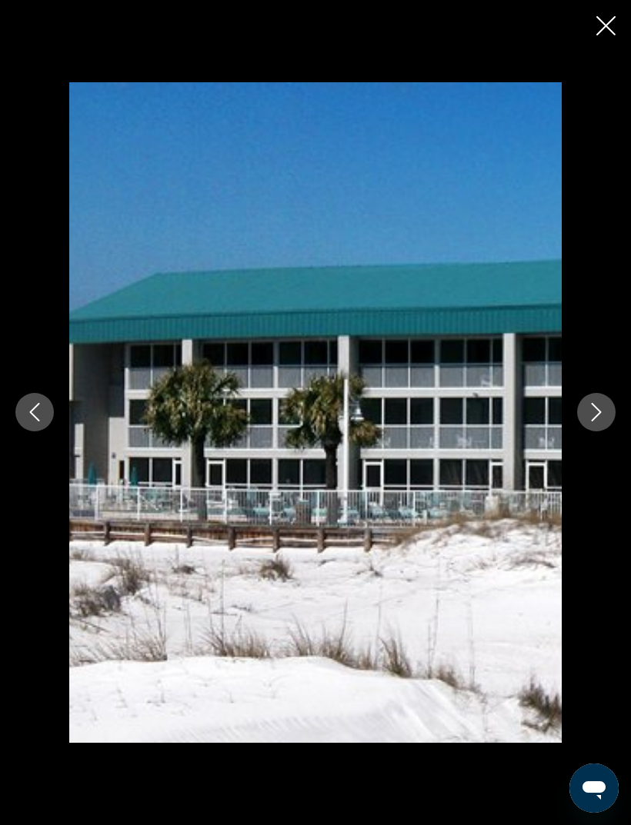
click at [593, 421] on icon "Next image" at bounding box center [596, 412] width 18 height 18
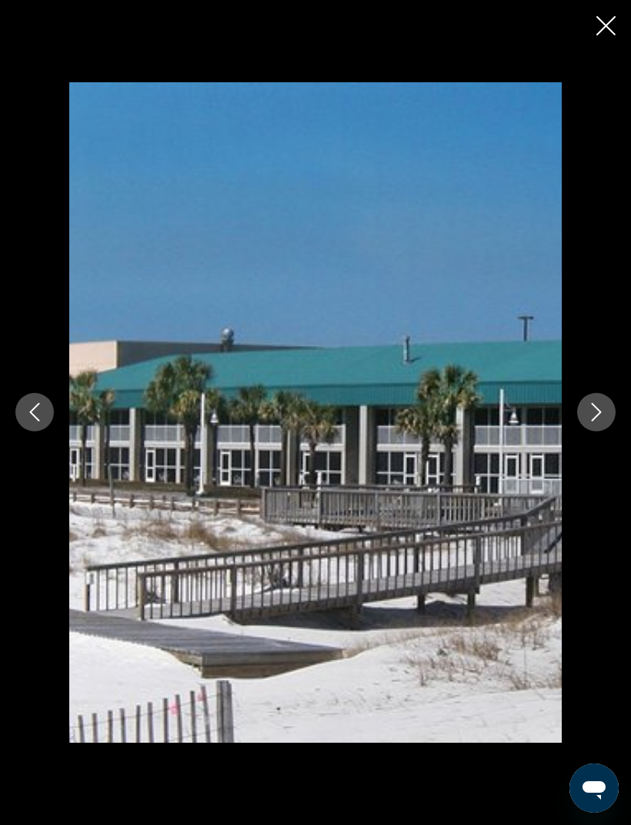
click at [590, 421] on icon "Next image" at bounding box center [596, 412] width 18 height 18
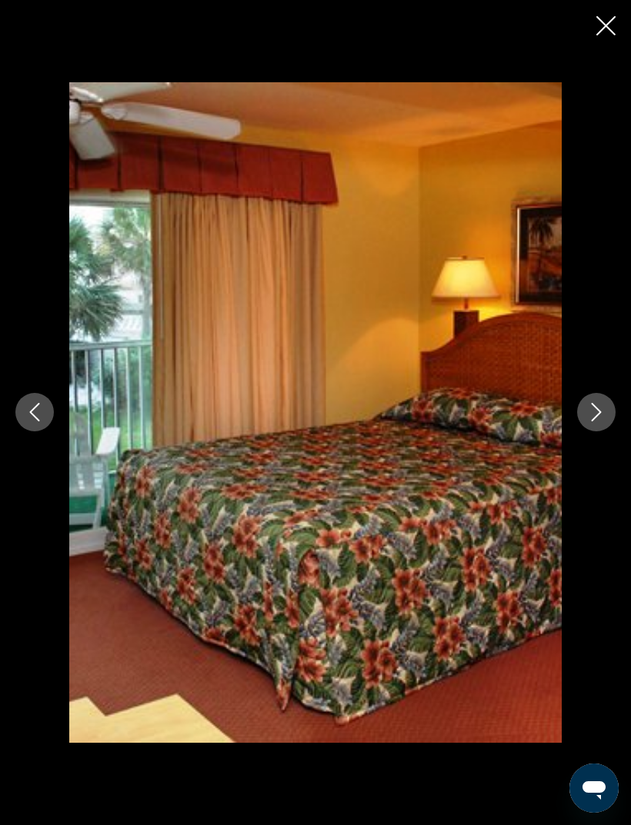
click at [591, 421] on icon "Next image" at bounding box center [596, 412] width 18 height 18
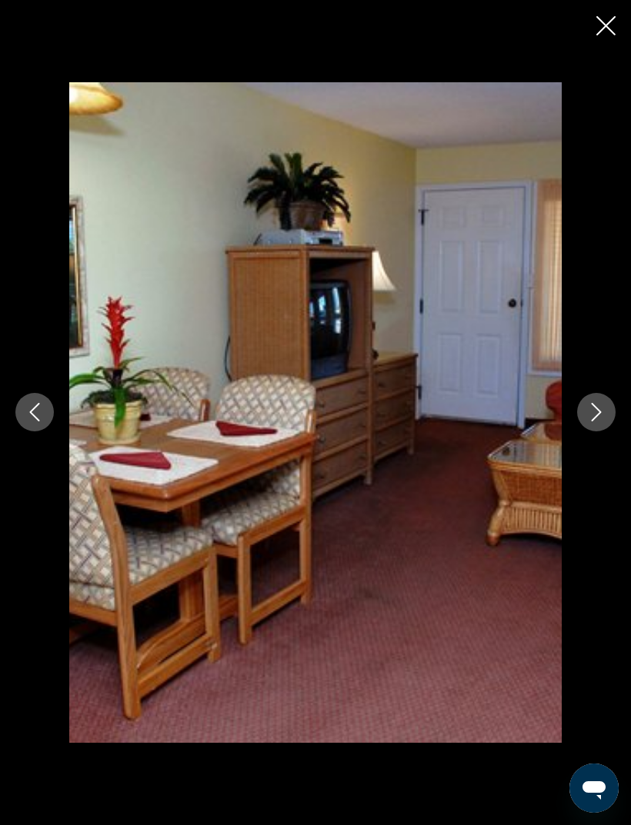
click at [593, 421] on icon "Next image" at bounding box center [596, 412] width 18 height 18
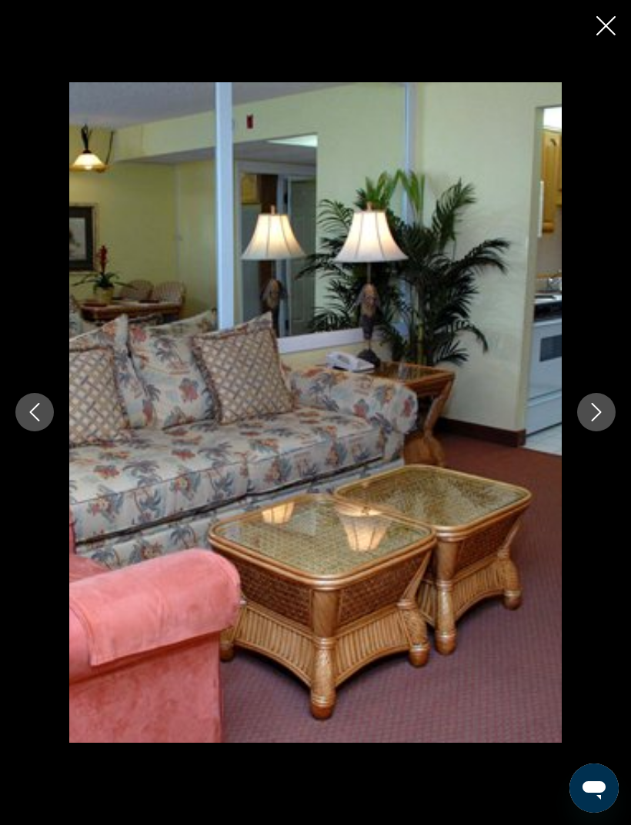
click at [599, 421] on icon "Next image" at bounding box center [596, 412] width 18 height 18
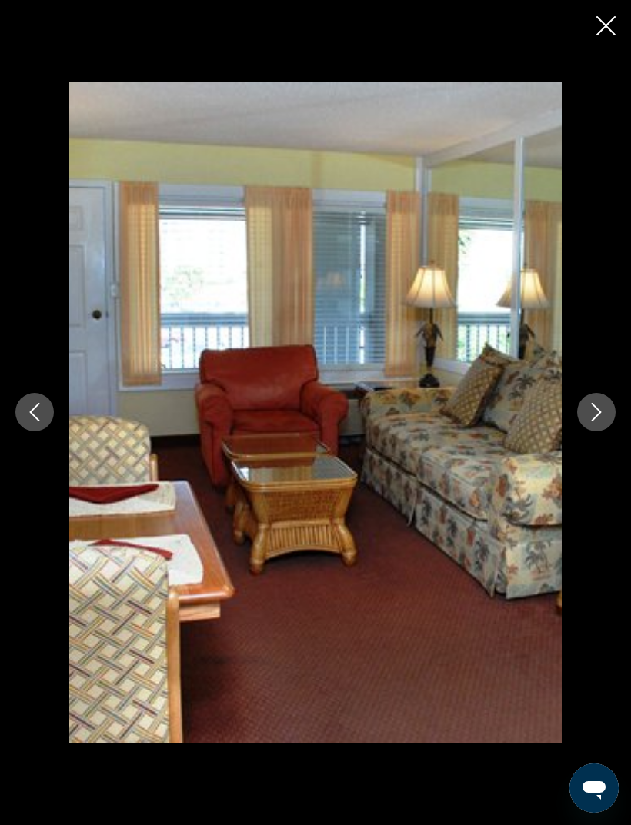
click at [602, 31] on icon "Close slideshow" at bounding box center [605, 25] width 19 height 19
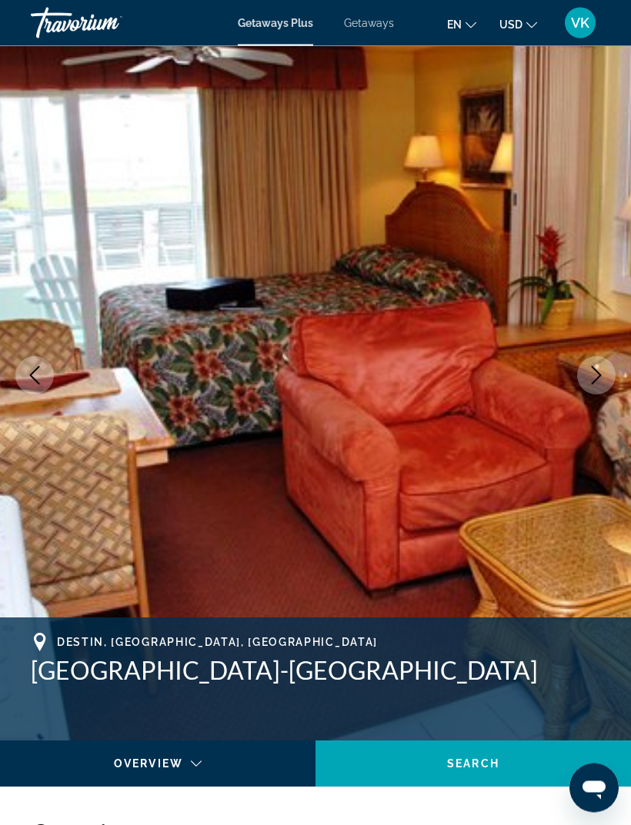
scroll to position [0, 0]
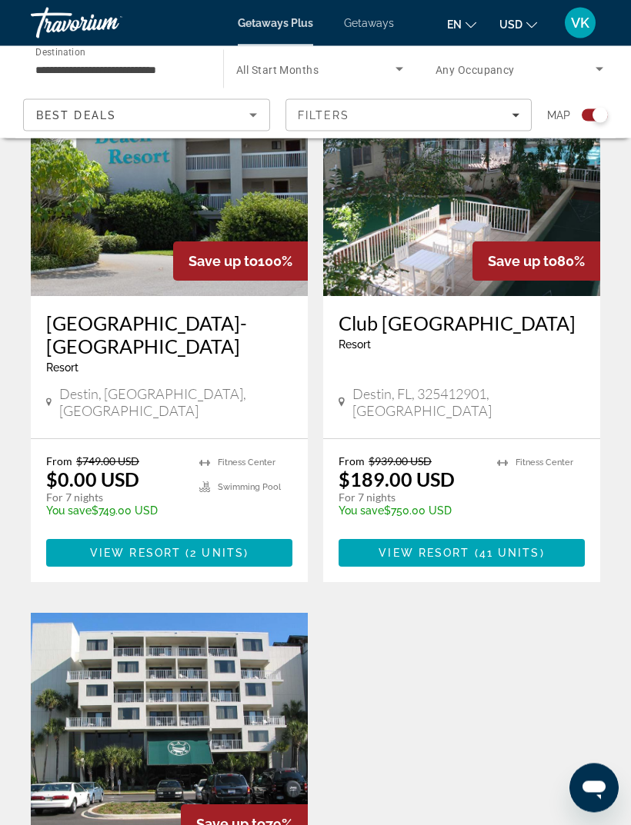
scroll to position [1654, 0]
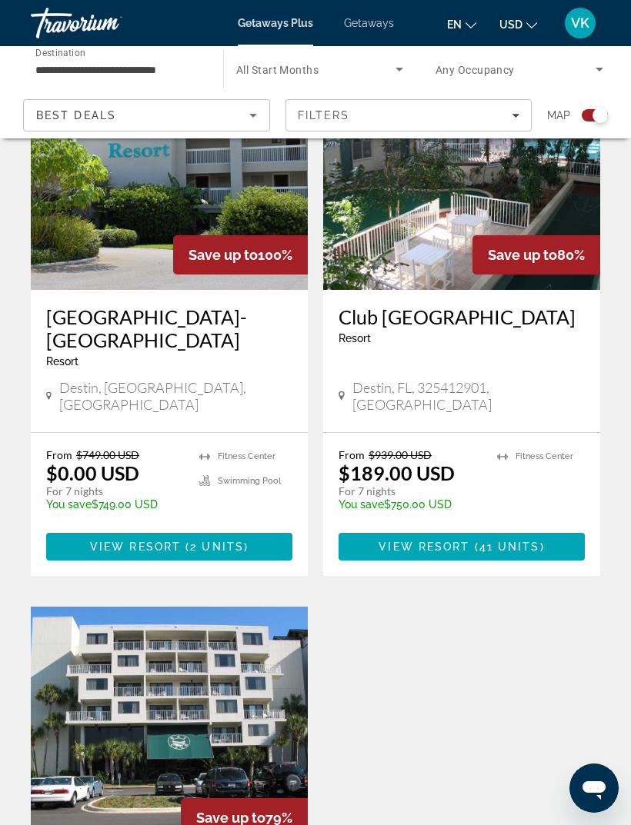
click at [175, 607] on img "Main content" at bounding box center [169, 730] width 277 height 246
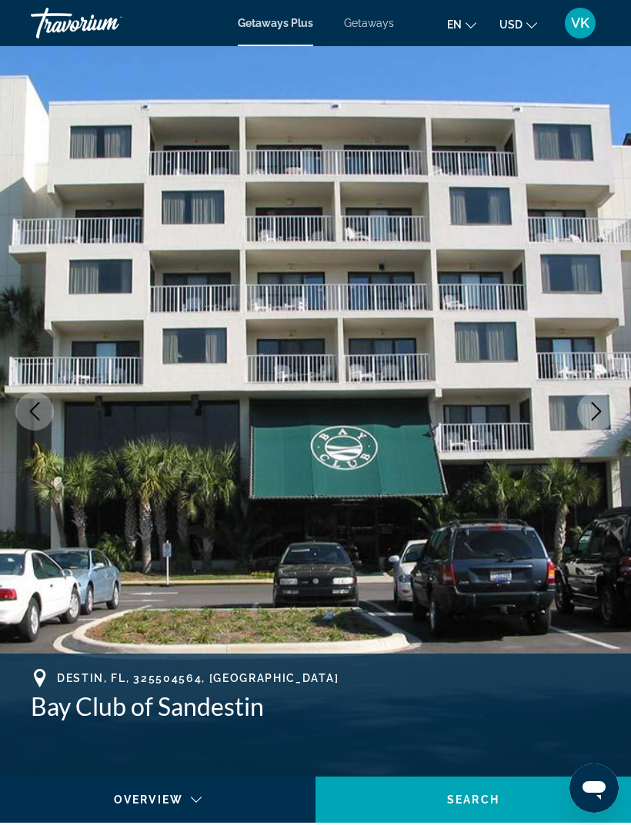
click at [600, 407] on icon "Next image" at bounding box center [596, 411] width 18 height 18
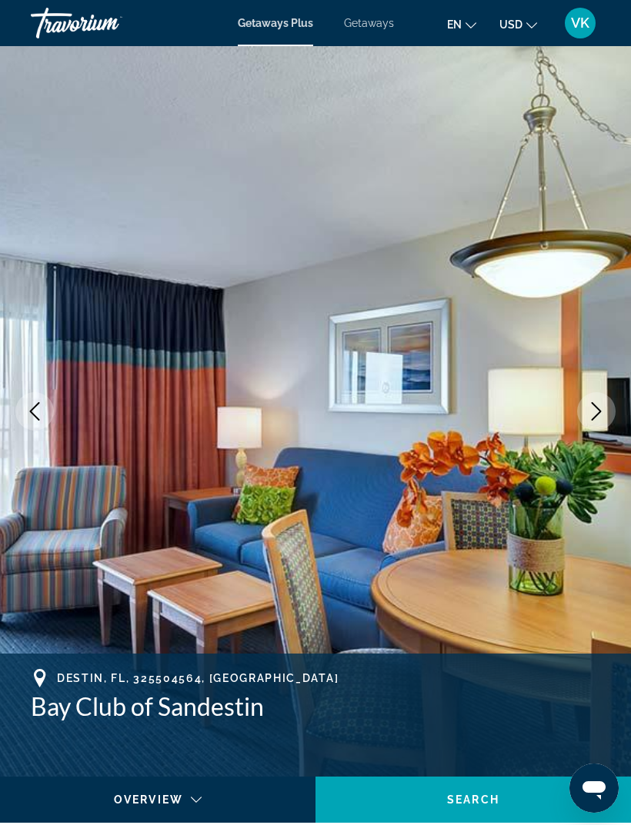
click at [597, 401] on button "Next image" at bounding box center [596, 411] width 38 height 38
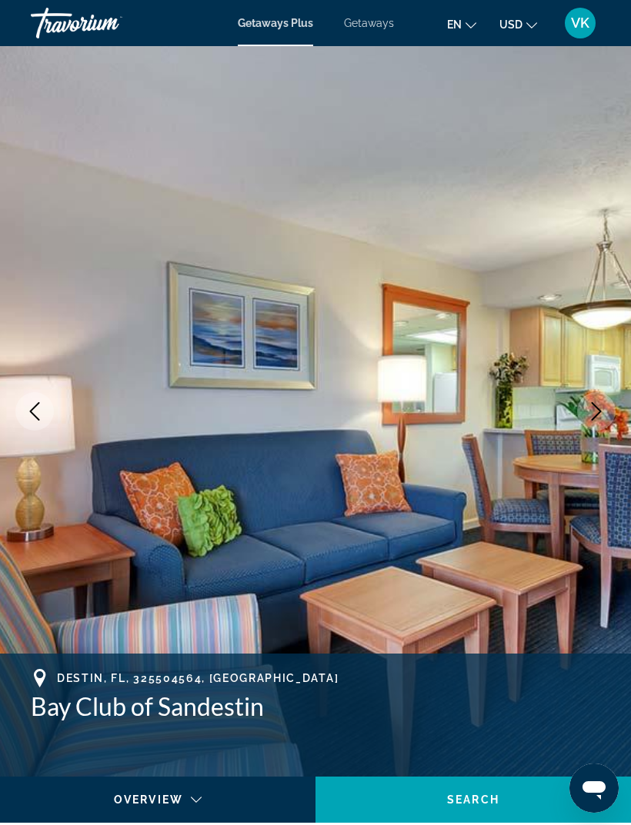
click at [598, 394] on button "Next image" at bounding box center [596, 411] width 38 height 38
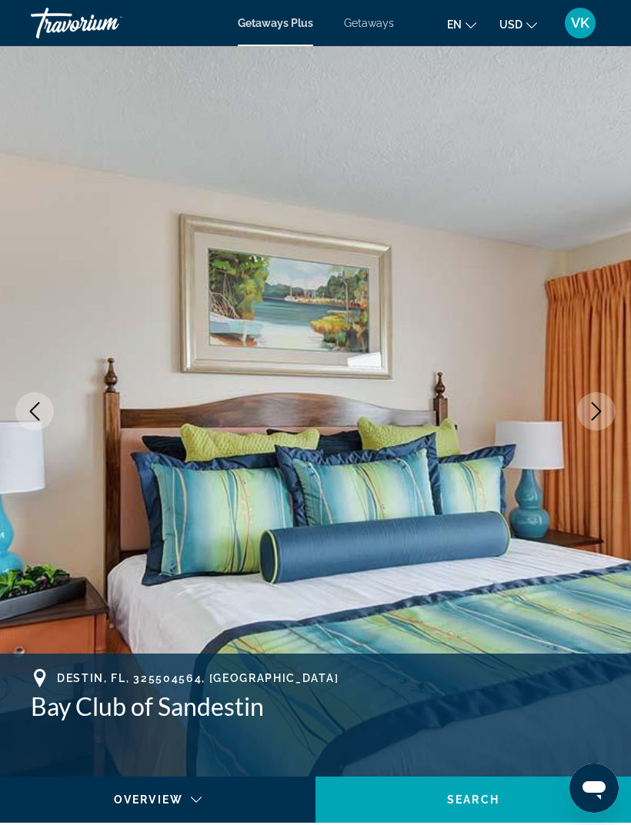
click at [598, 391] on img "Main content" at bounding box center [315, 411] width 631 height 731
click at [585, 402] on button "Next image" at bounding box center [596, 411] width 38 height 38
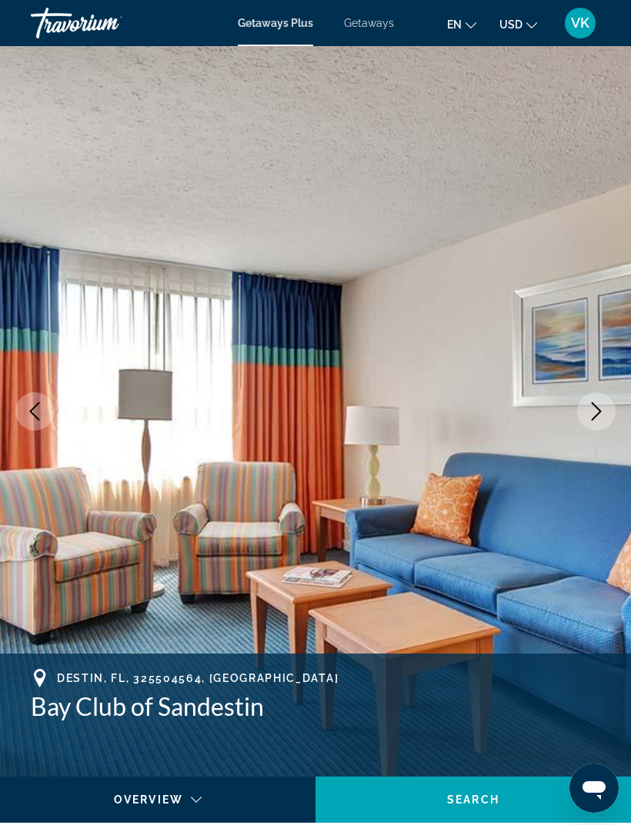
click at [590, 407] on icon "Next image" at bounding box center [596, 411] width 18 height 18
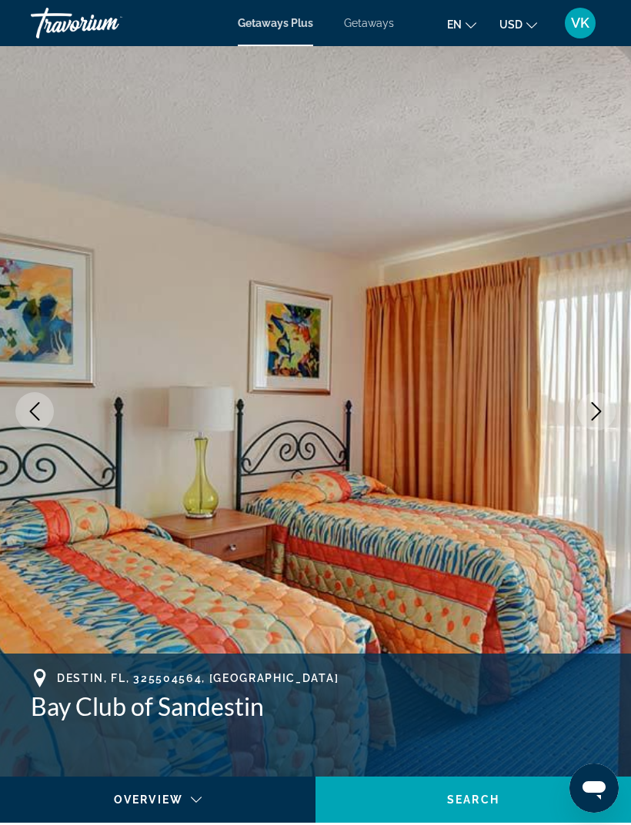
click at [591, 399] on button "Next image" at bounding box center [596, 411] width 38 height 38
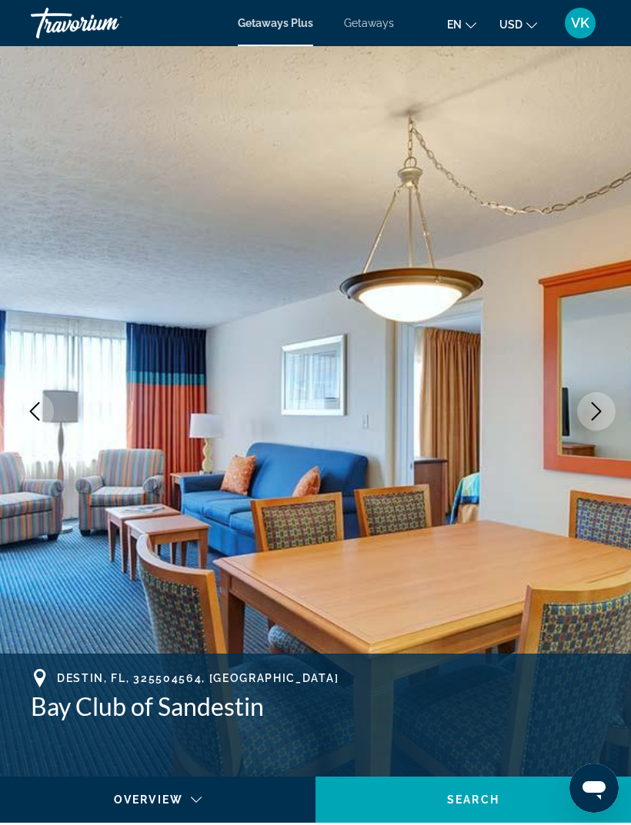
click at [602, 404] on icon "Next image" at bounding box center [596, 411] width 18 height 18
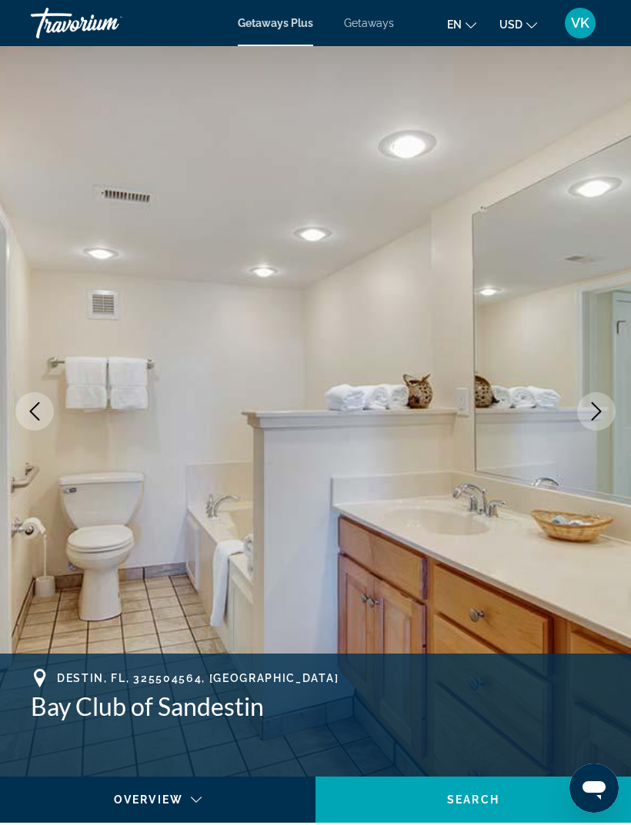
click at [594, 408] on icon "Next image" at bounding box center [596, 411] width 18 height 18
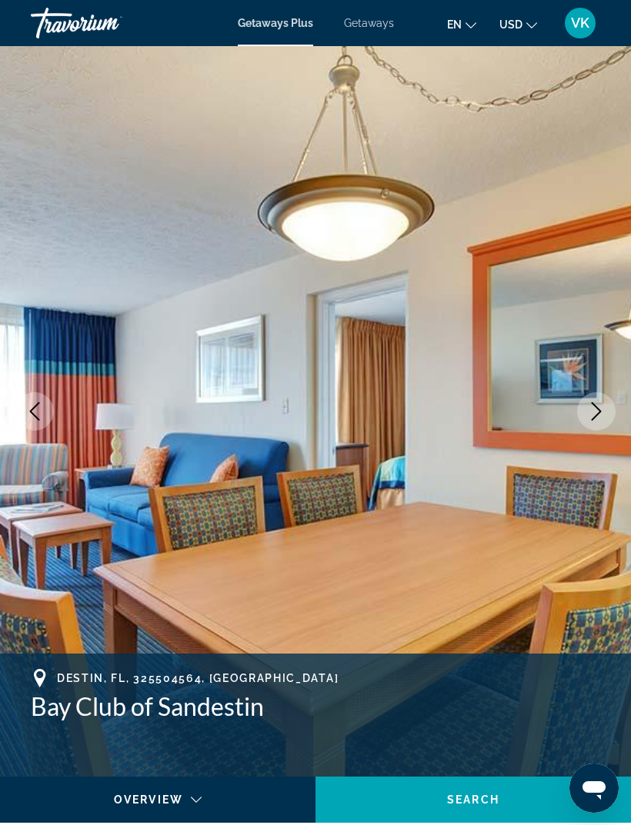
click at [597, 398] on button "Next image" at bounding box center [596, 411] width 38 height 38
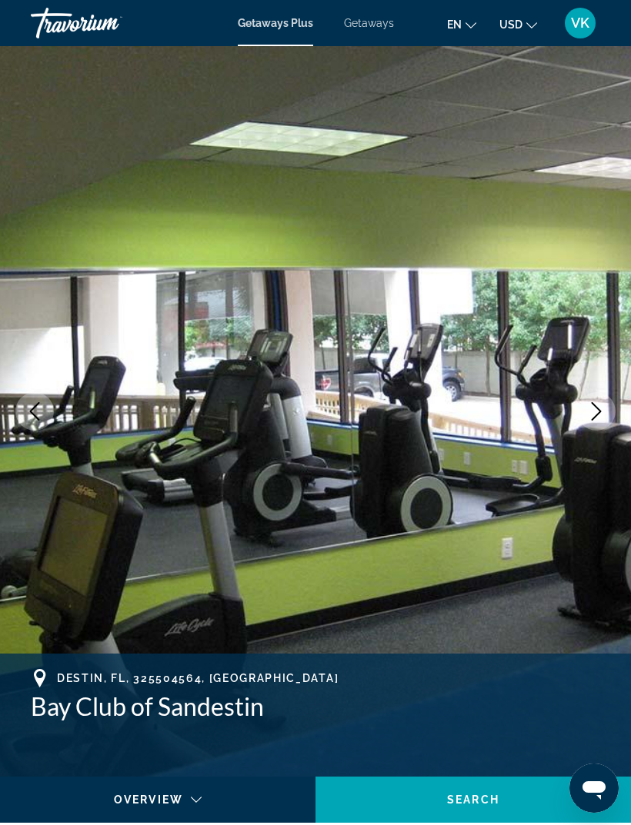
click at [601, 405] on icon "Next image" at bounding box center [596, 411] width 18 height 18
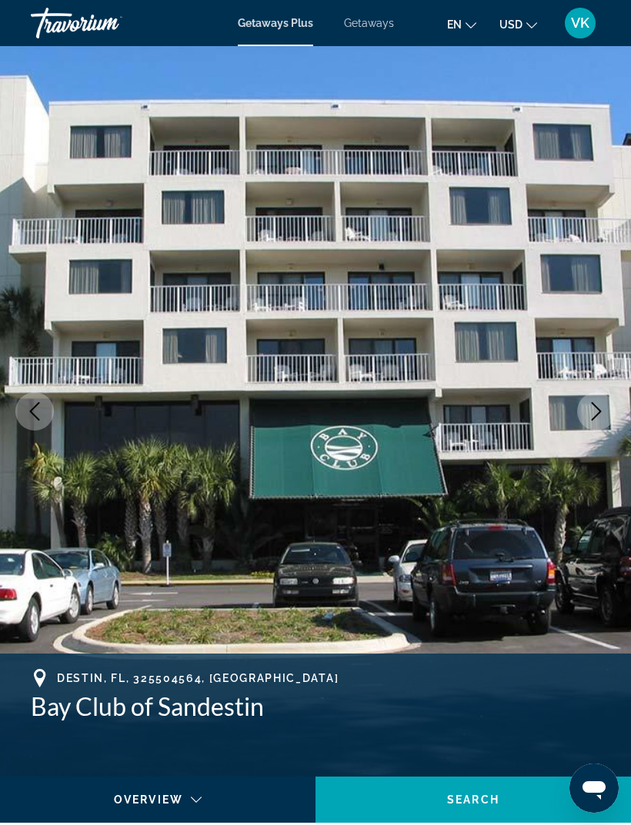
click at [375, 18] on span "Getaways" at bounding box center [369, 23] width 50 height 12
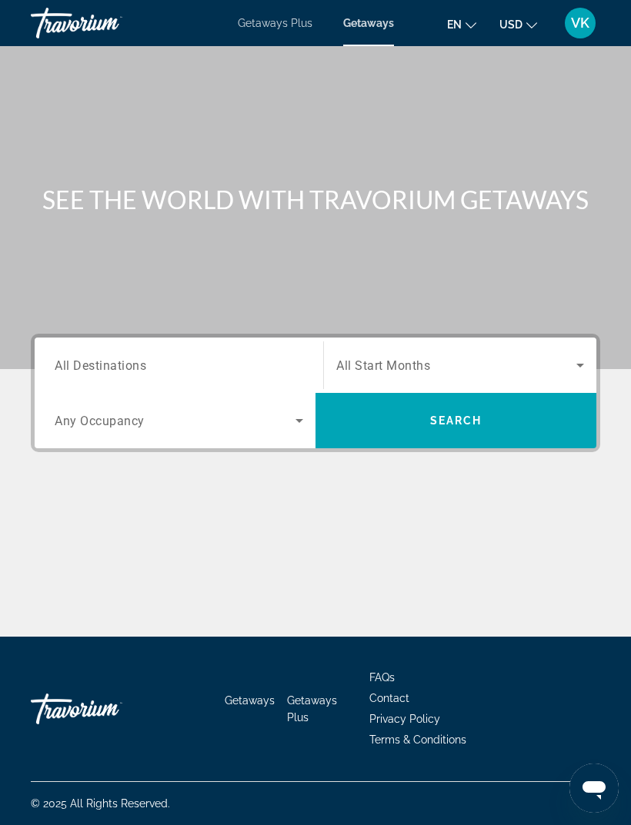
click at [237, 353] on div "Search widget" at bounding box center [179, 366] width 248 height 44
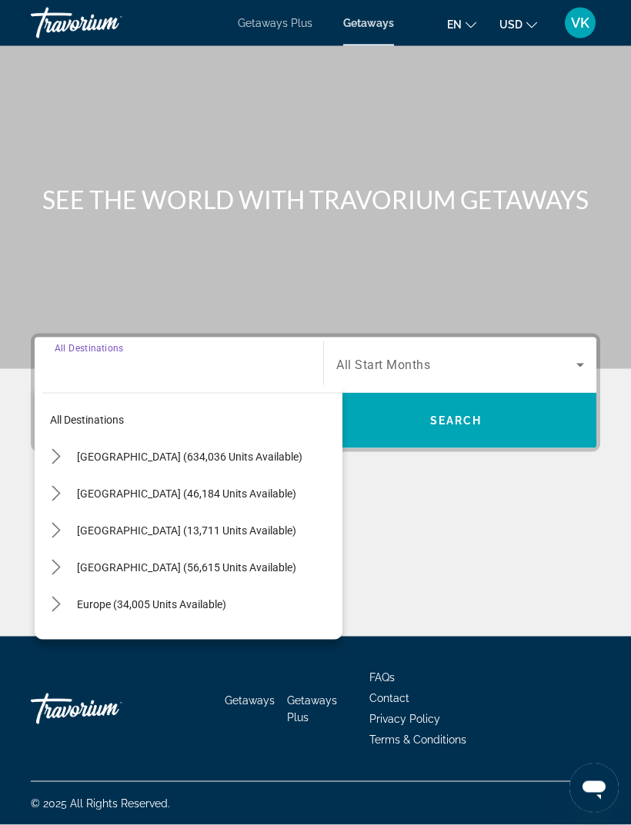
scroll to position [49, 0]
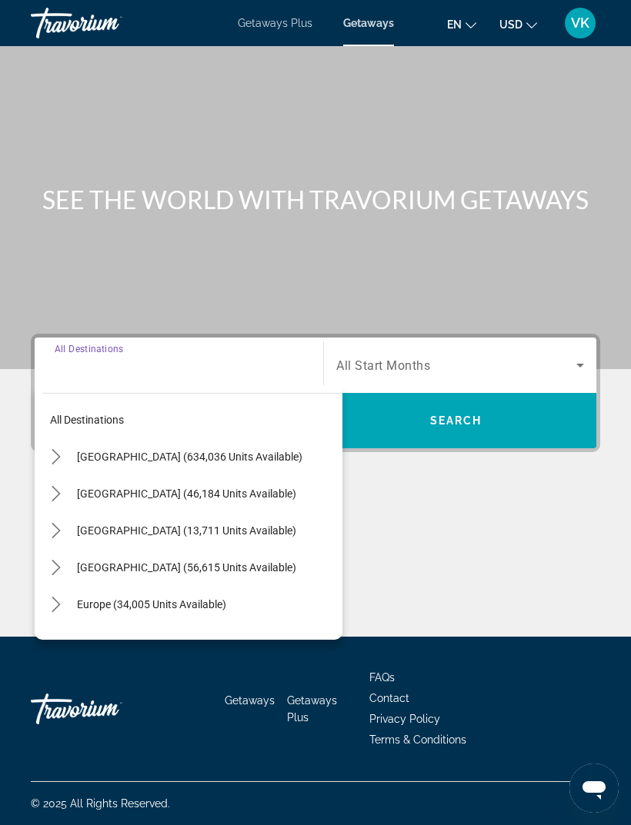
click at [56, 449] on icon "Toggle United States (634,036 units available) submenu" at bounding box center [56, 456] width 8 height 15
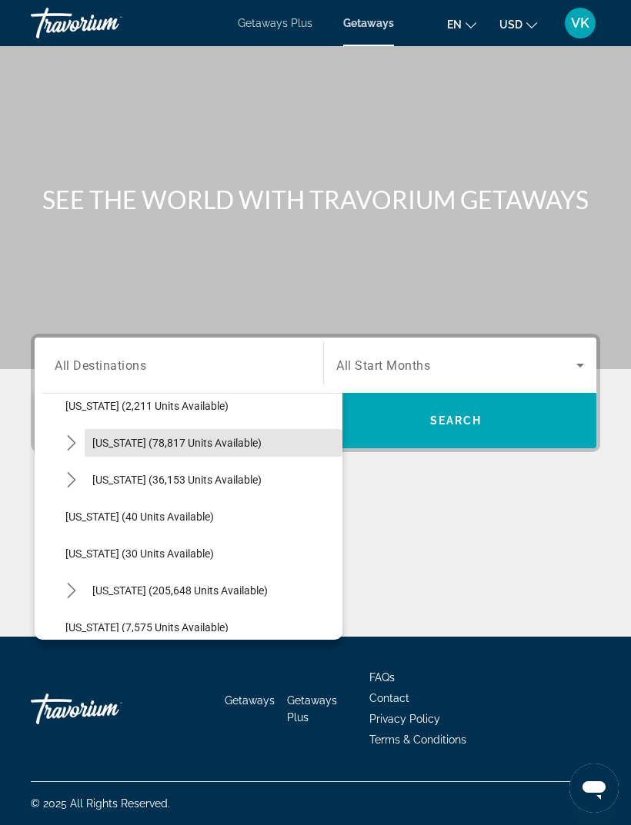
scroll to position [161, 0]
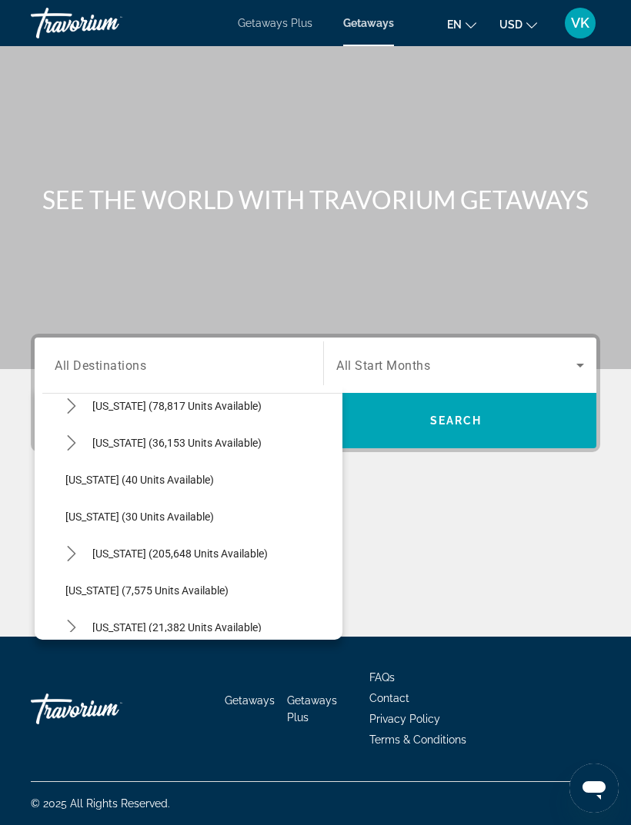
click at [78, 546] on icon "Toggle Florida (205,648 units available) submenu" at bounding box center [71, 553] width 15 height 15
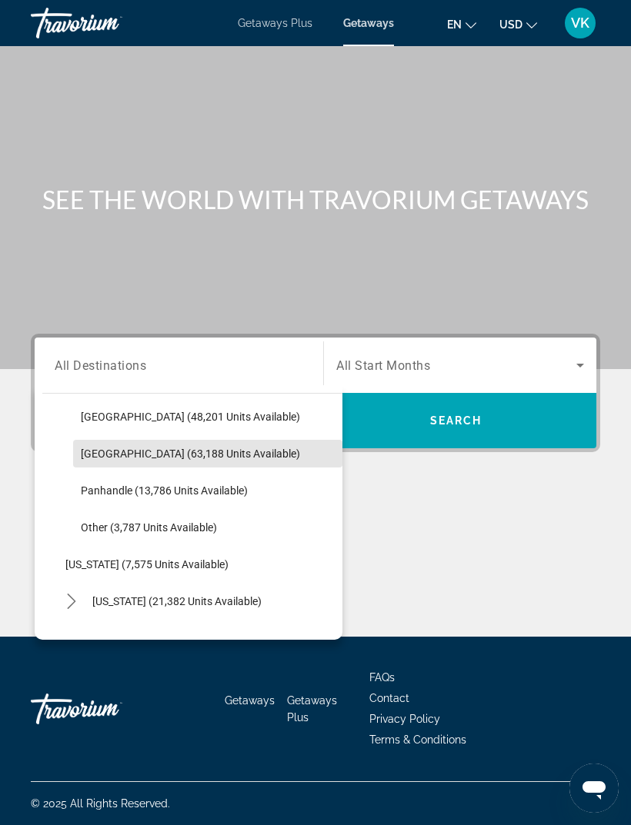
scroll to position [369, 0]
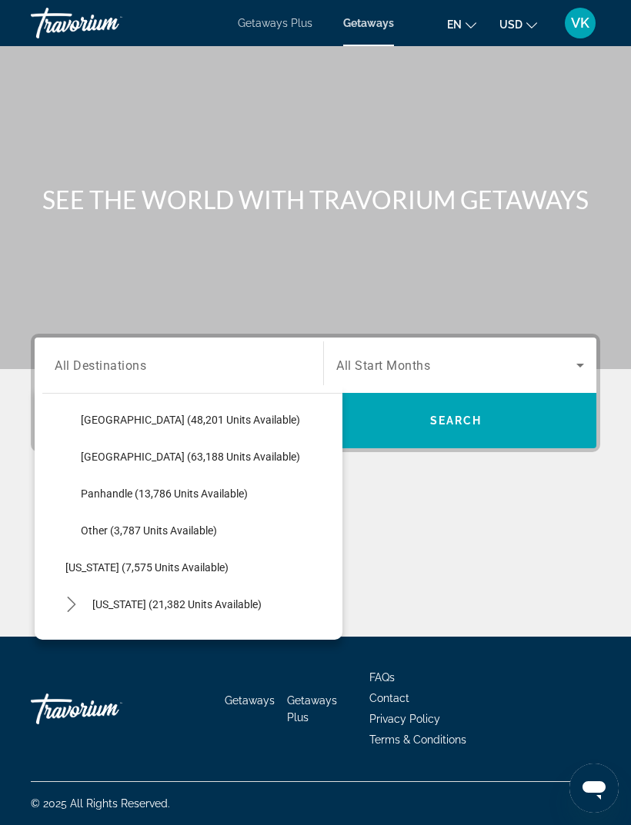
click at [215, 488] on span "Panhandle (13,786 units available)" at bounding box center [164, 494] width 167 height 12
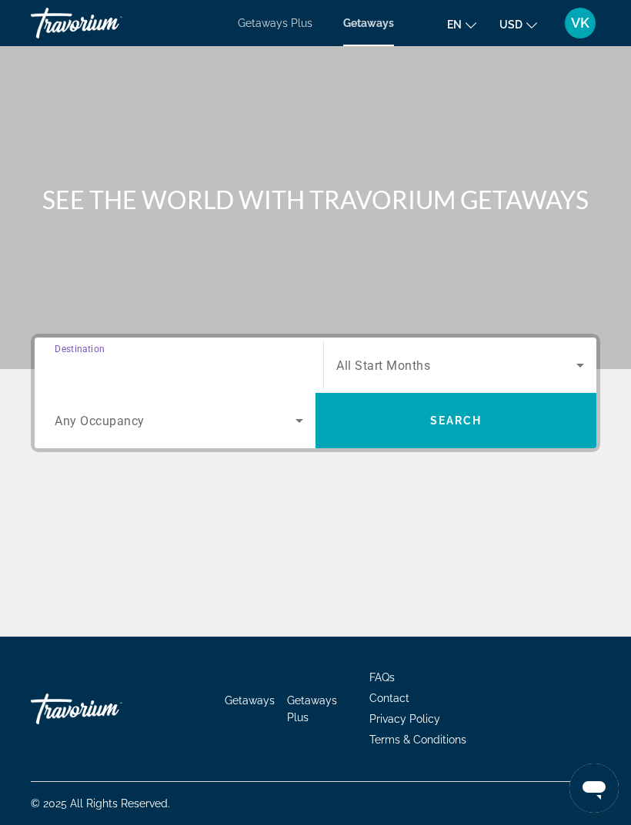
type input "**********"
click at [566, 356] on span "Search widget" at bounding box center [456, 365] width 240 height 18
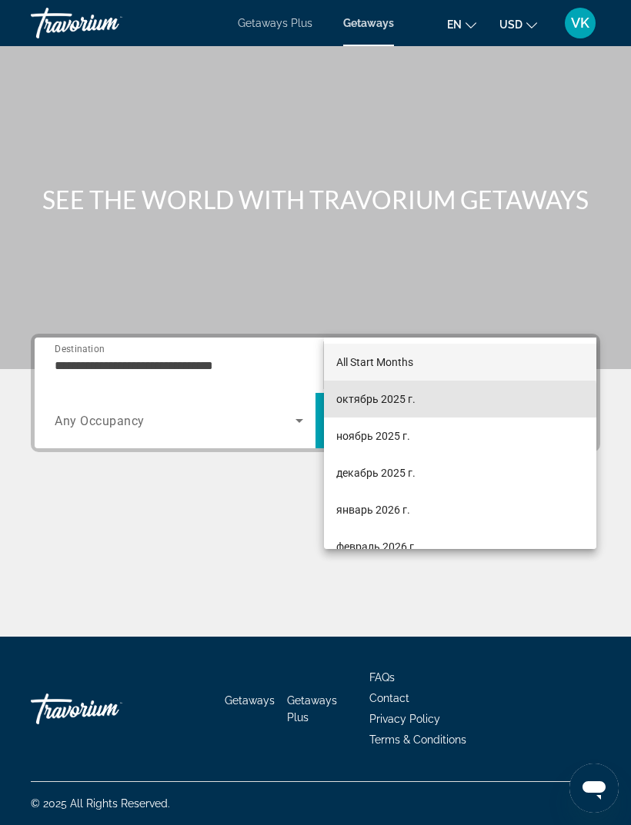
click at [382, 403] on span "октябрь 2025 г." at bounding box center [375, 399] width 79 height 18
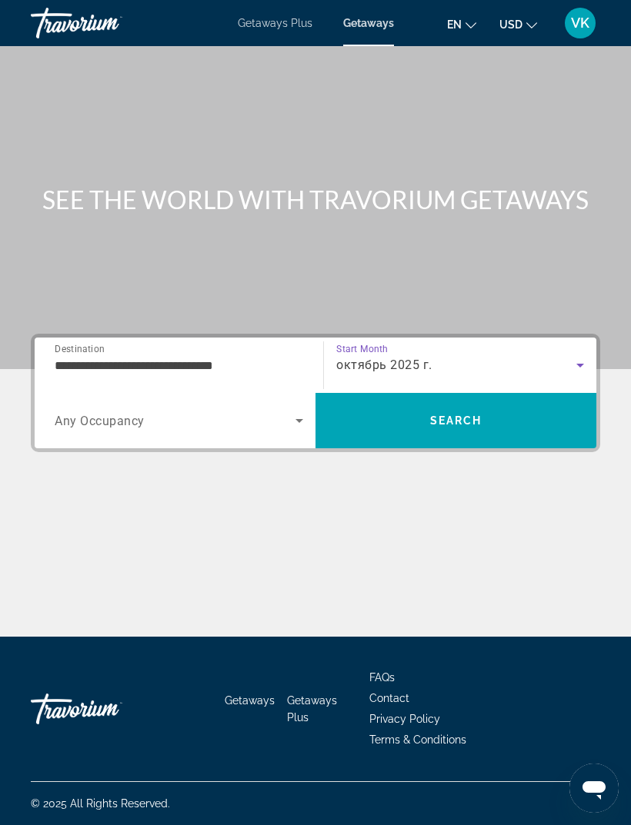
click at [266, 411] on span "Search widget" at bounding box center [175, 420] width 241 height 18
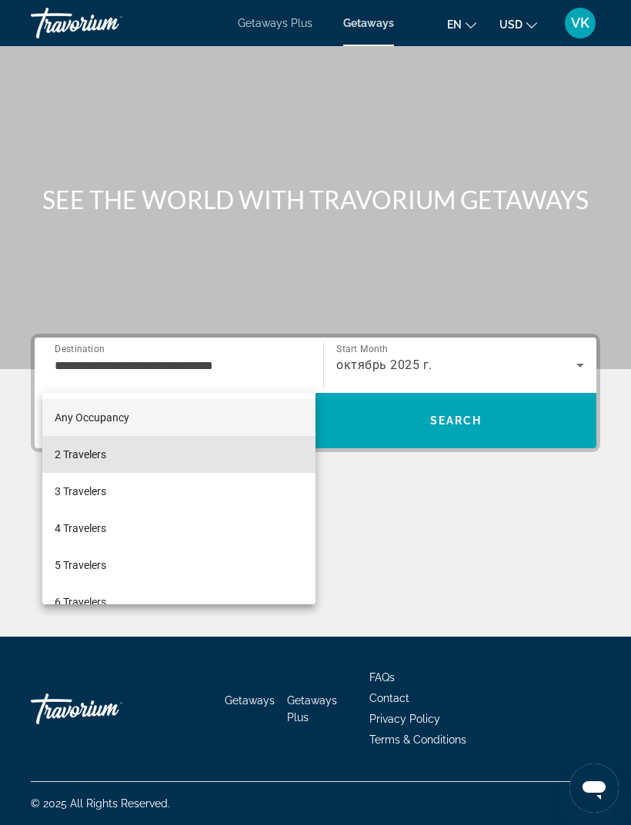
click at [90, 456] on span "2 Travelers" at bounding box center [81, 454] width 52 height 18
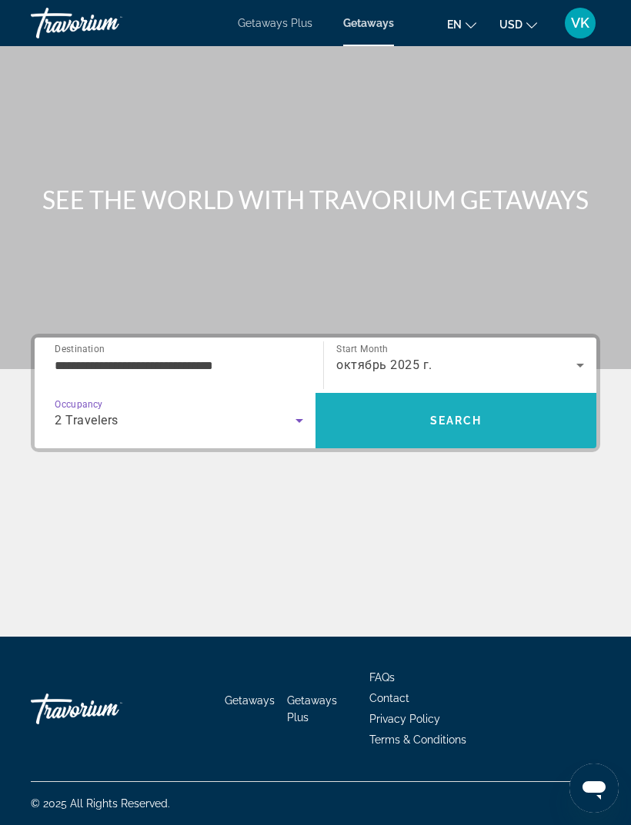
click at [488, 402] on span "Search" at bounding box center [455, 420] width 281 height 37
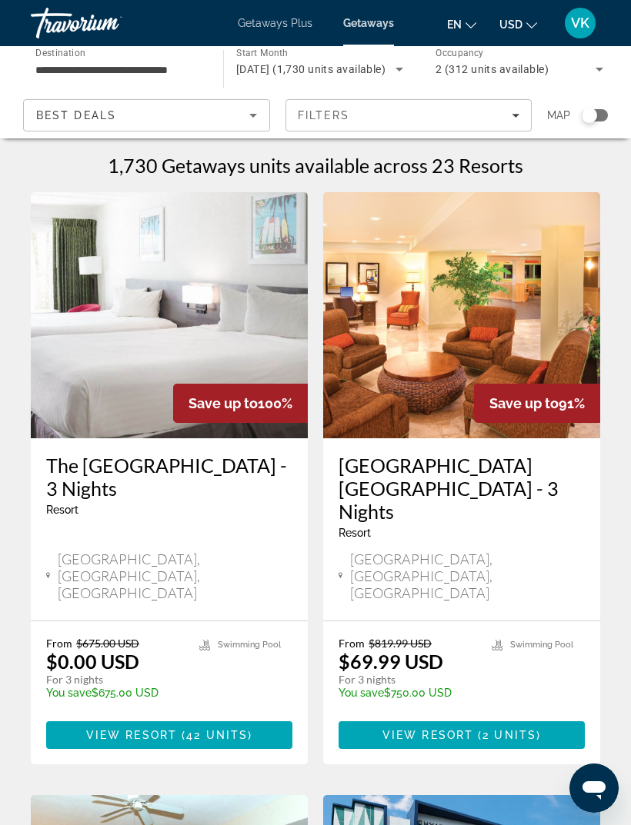
click at [328, 72] on span "[DATE] (1,730 units available)" at bounding box center [310, 69] width 149 height 12
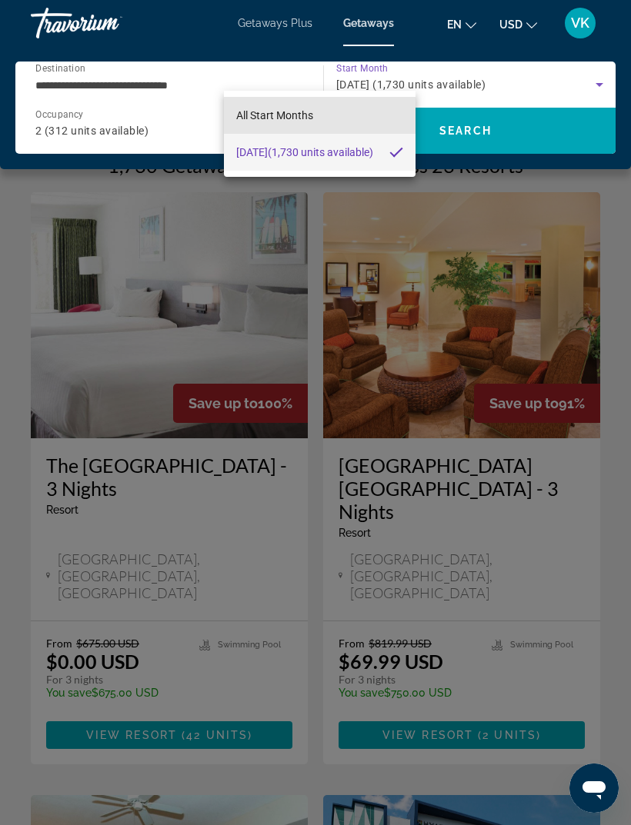
click at [316, 108] on mat-option "All Start Months" at bounding box center [319, 115] width 191 height 37
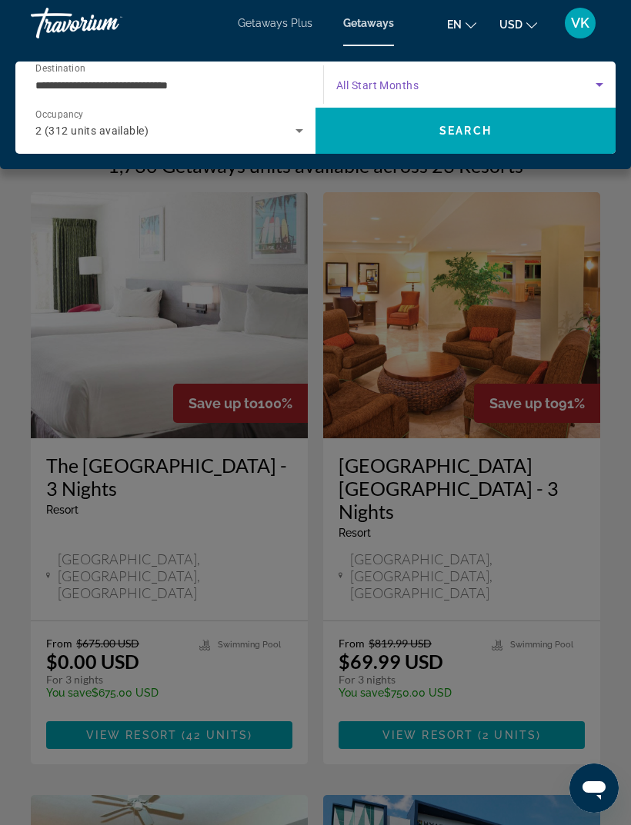
click at [519, 72] on div "Search widget" at bounding box center [469, 84] width 267 height 43
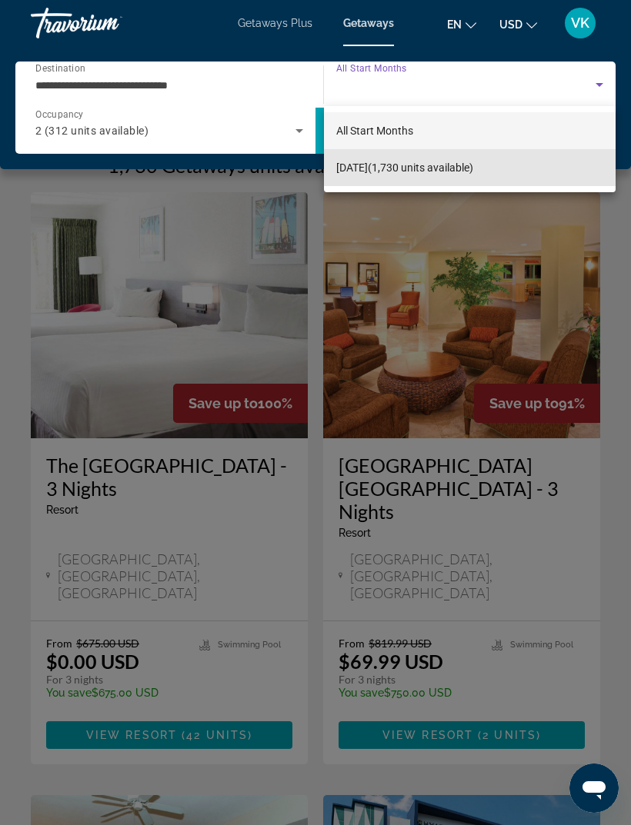
click at [544, 162] on mat-option "[DATE] (1,730 units available)" at bounding box center [469, 167] width 291 height 37
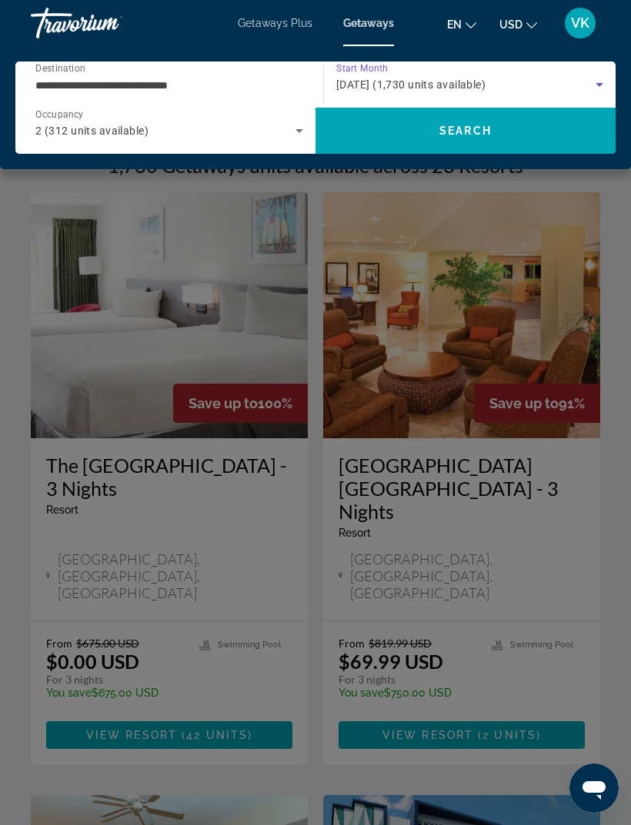
click at [571, 121] on span "Search" at bounding box center [465, 130] width 300 height 37
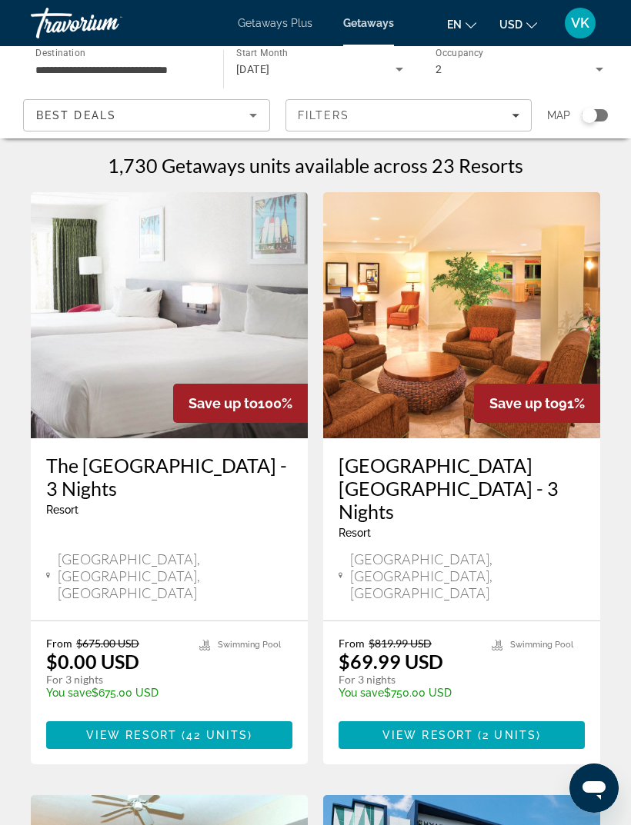
click at [288, 22] on span "Getaways Plus" at bounding box center [275, 23] width 75 height 12
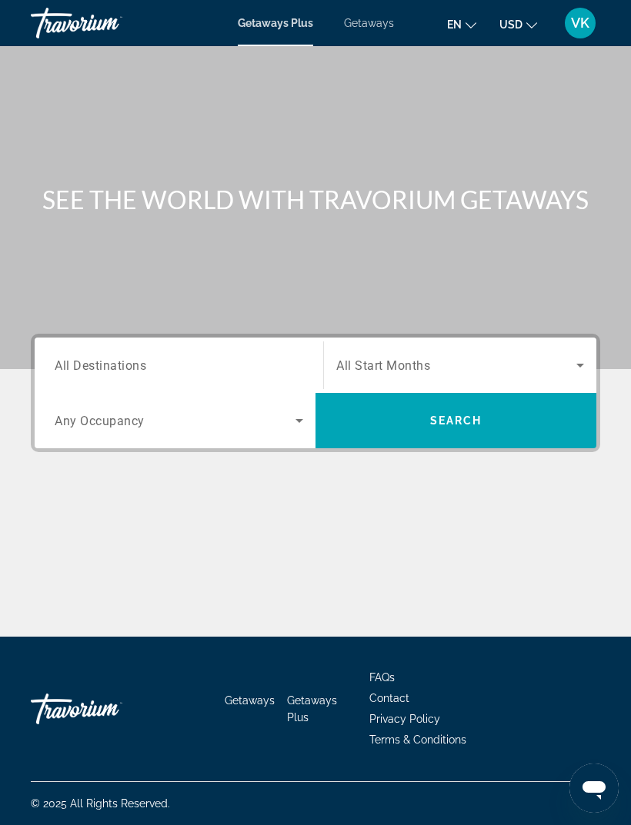
click at [280, 371] on input "Destination All Destinations" at bounding box center [179, 366] width 248 height 18
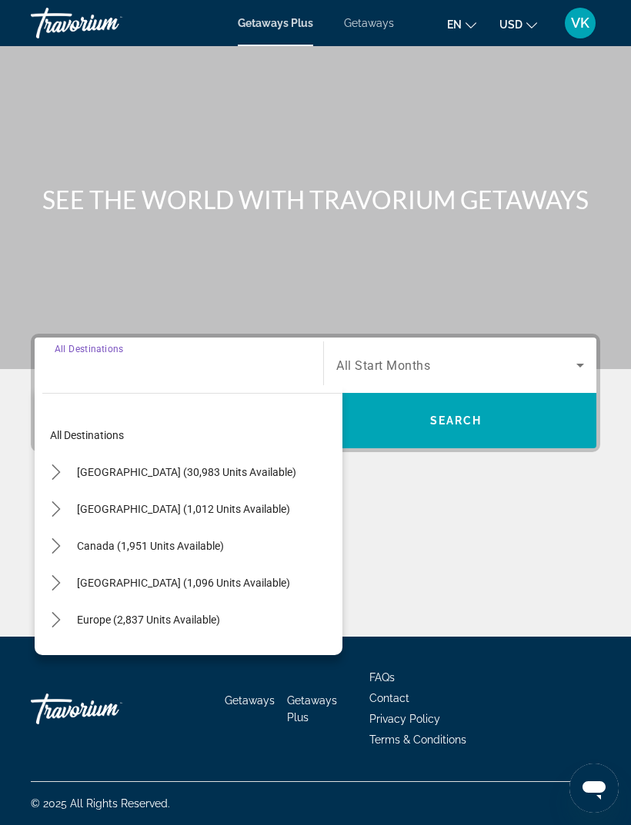
scroll to position [-1, 0]
click at [131, 466] on span "[GEOGRAPHIC_DATA] (30,983 units available)" at bounding box center [186, 472] width 219 height 12
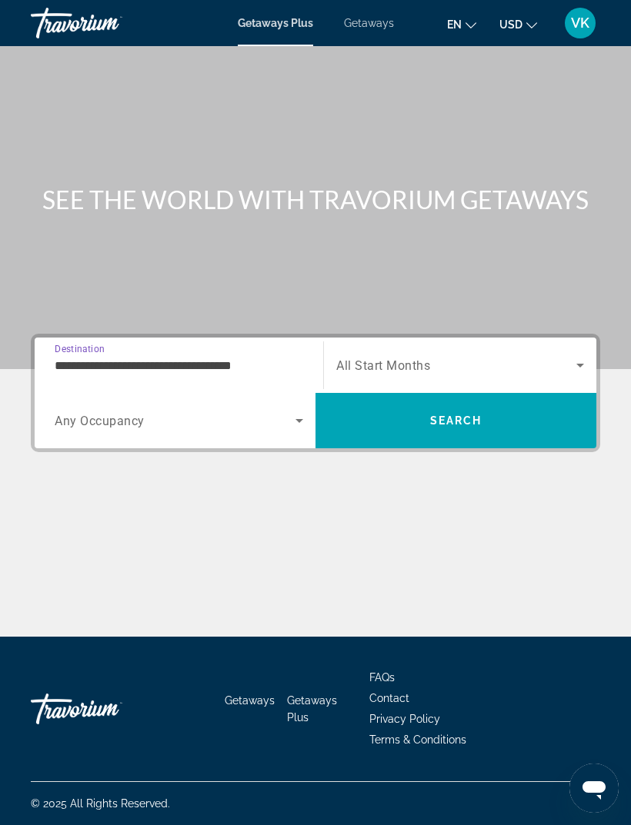
click at [282, 357] on input "**********" at bounding box center [179, 366] width 248 height 18
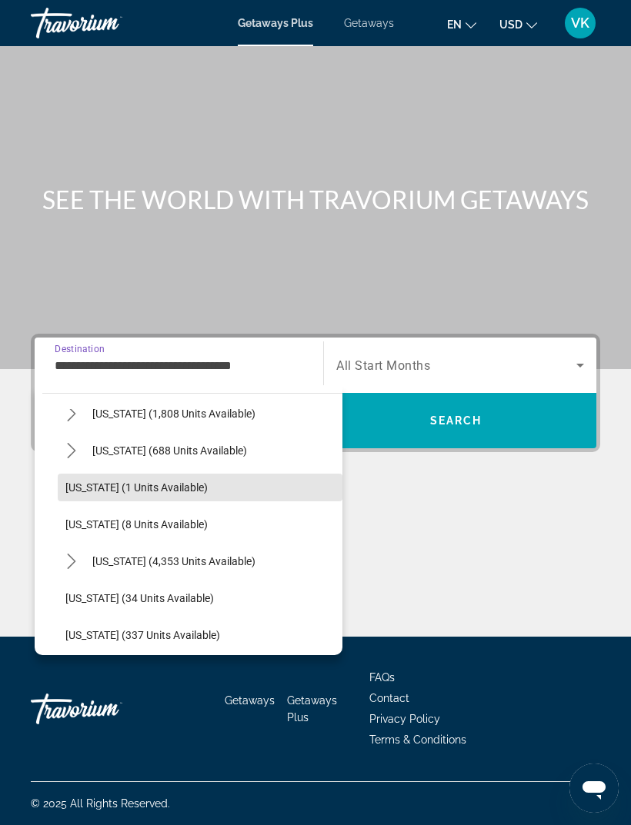
scroll to position [175, 0]
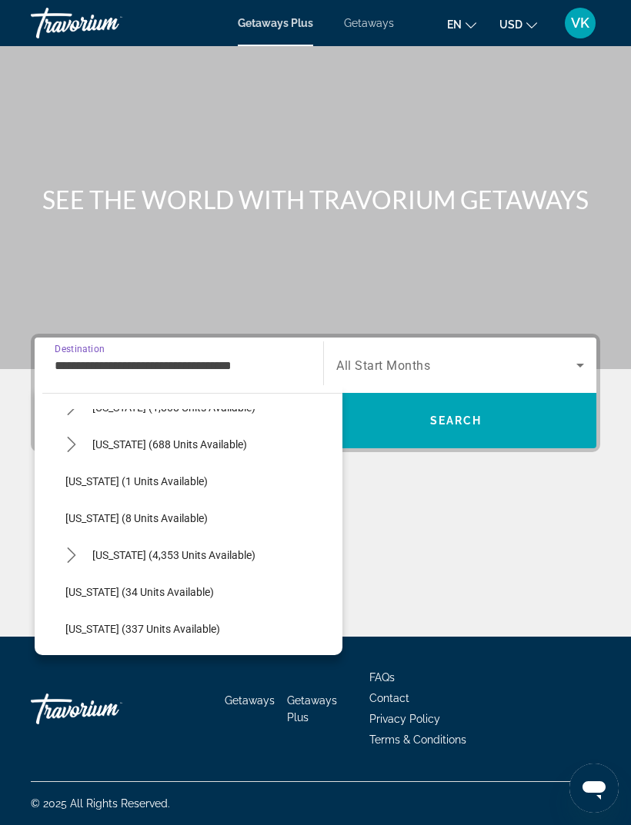
click at [75, 547] on icon "Toggle Florida (4,353 units available) submenu" at bounding box center [71, 554] width 15 height 15
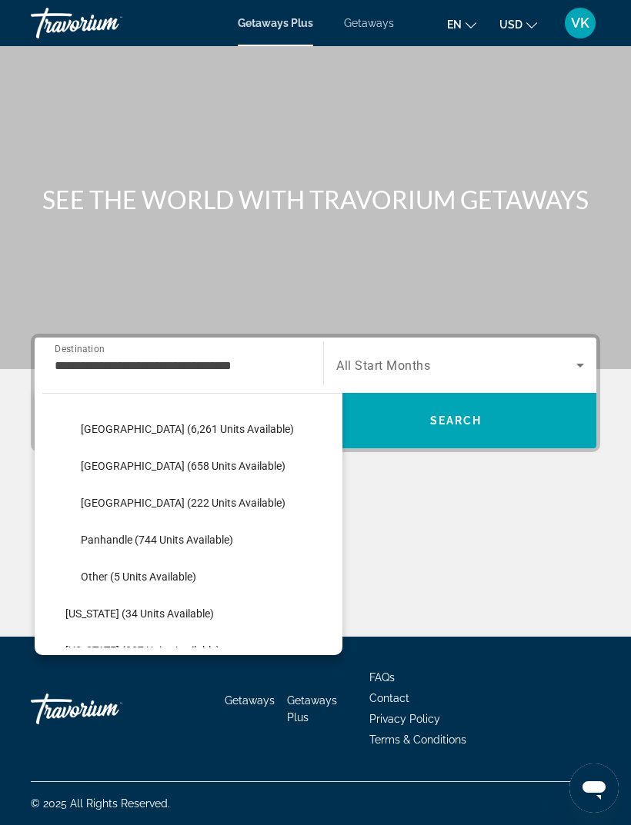
scroll to position [338, 0]
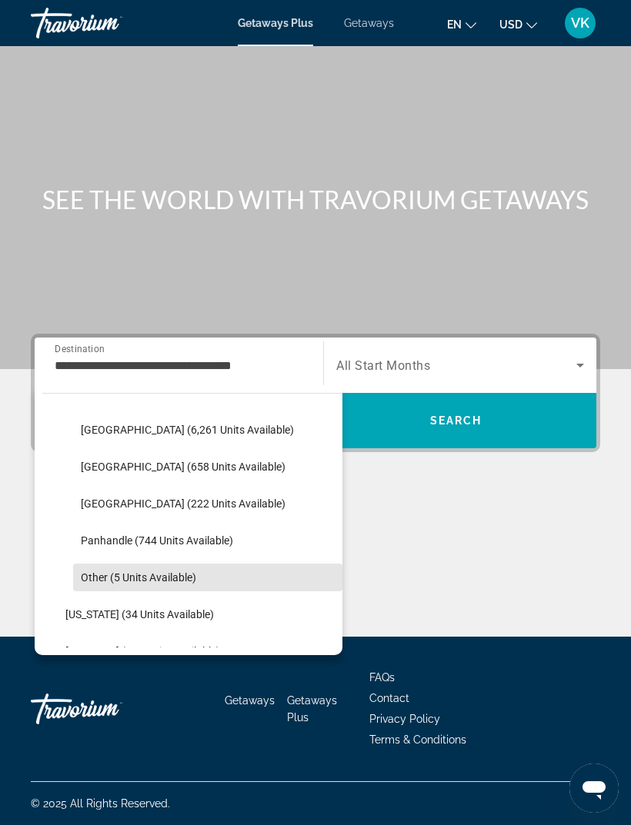
click at [166, 571] on span "Other (5 units available)" at bounding box center [138, 577] width 115 height 12
type input "**********"
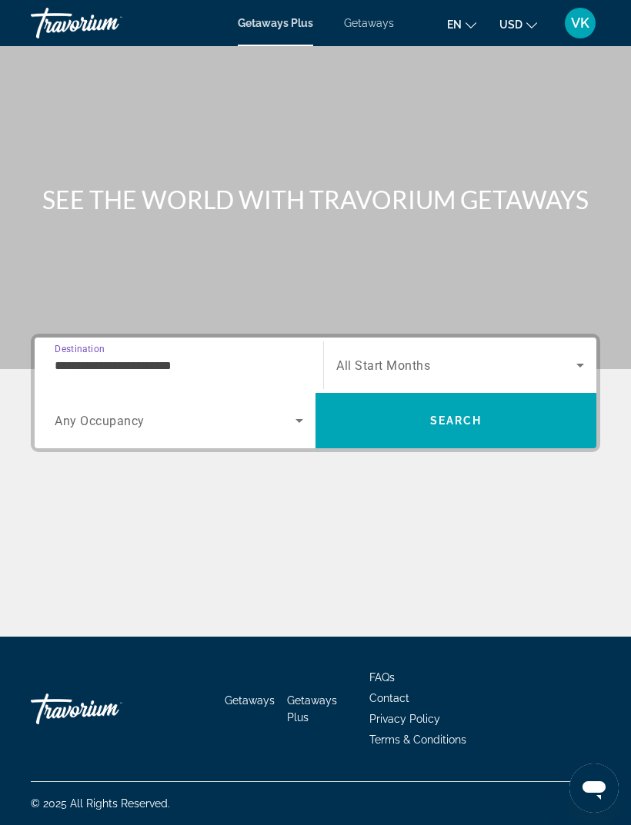
click at [569, 356] on span "Search widget" at bounding box center [456, 365] width 240 height 18
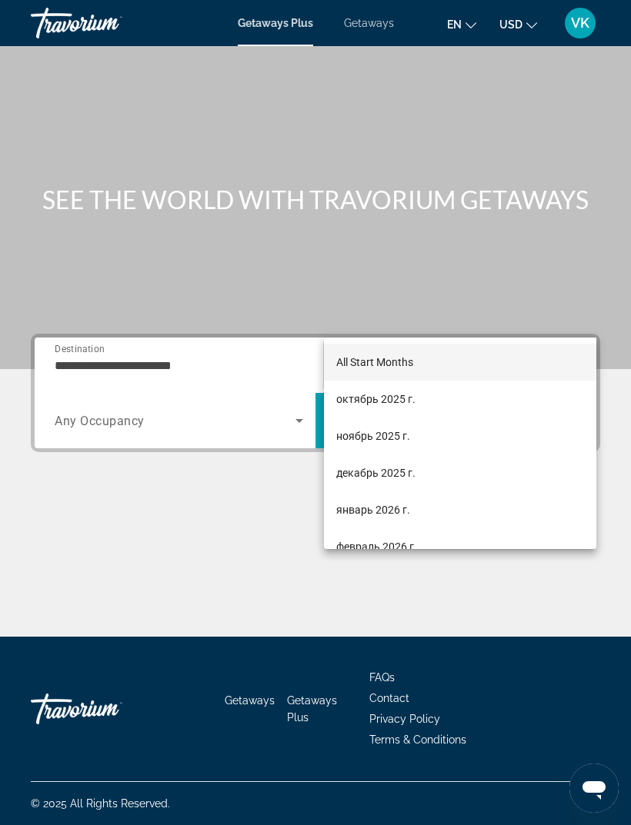
click at [191, 380] on div at bounding box center [315, 412] width 631 height 825
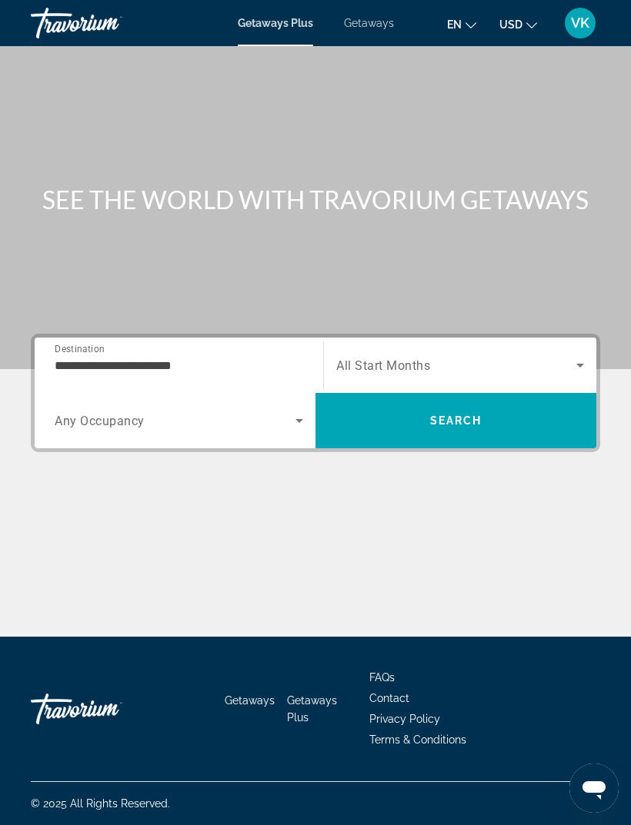
click at [214, 411] on span "Search widget" at bounding box center [175, 420] width 241 height 18
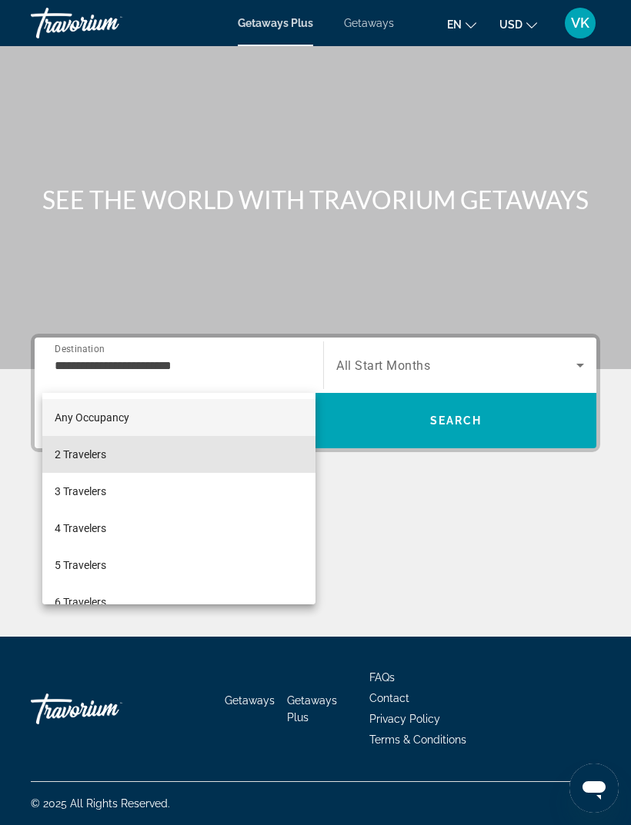
click at [90, 455] on span "2 Travelers" at bounding box center [81, 454] width 52 height 18
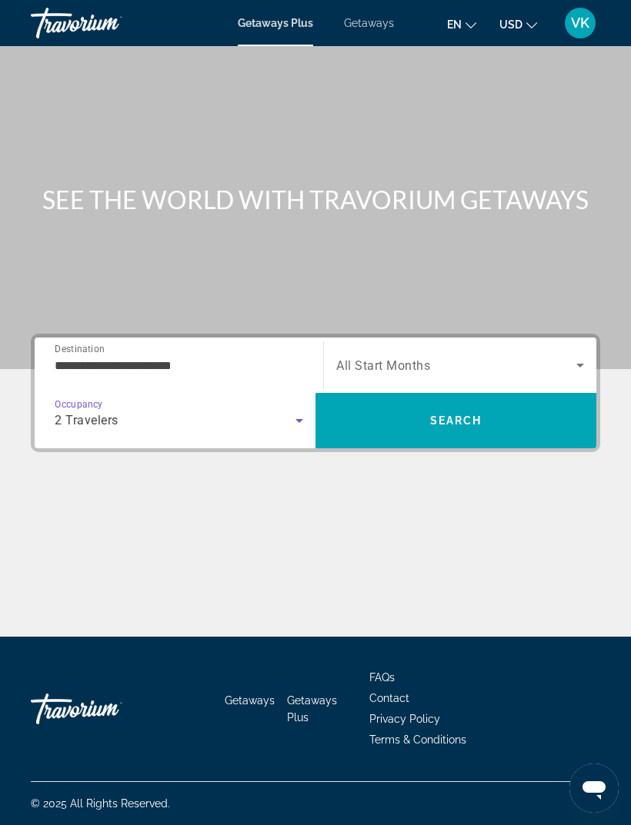
click at [572, 356] on icon "Search widget" at bounding box center [580, 365] width 18 height 18
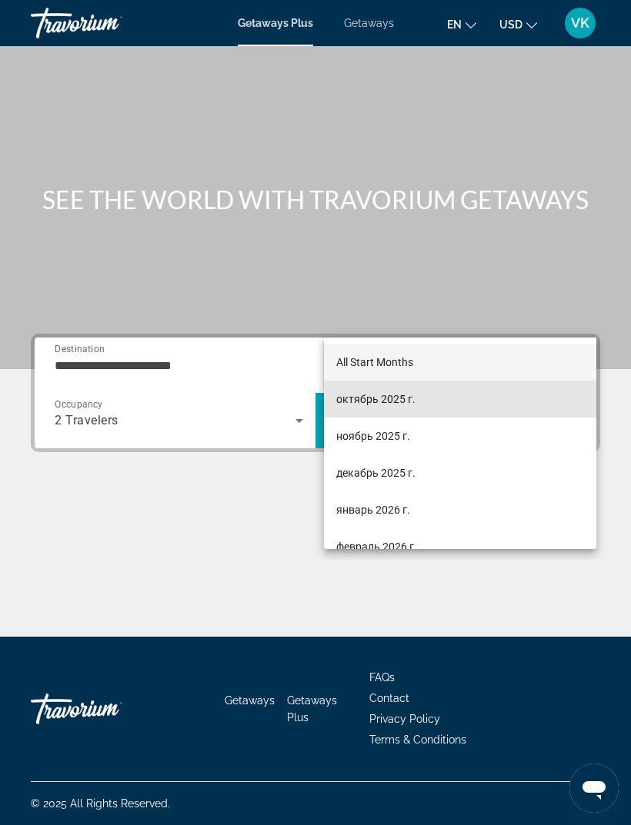
click at [394, 402] on span "октябрь 2025 г." at bounding box center [375, 399] width 79 height 18
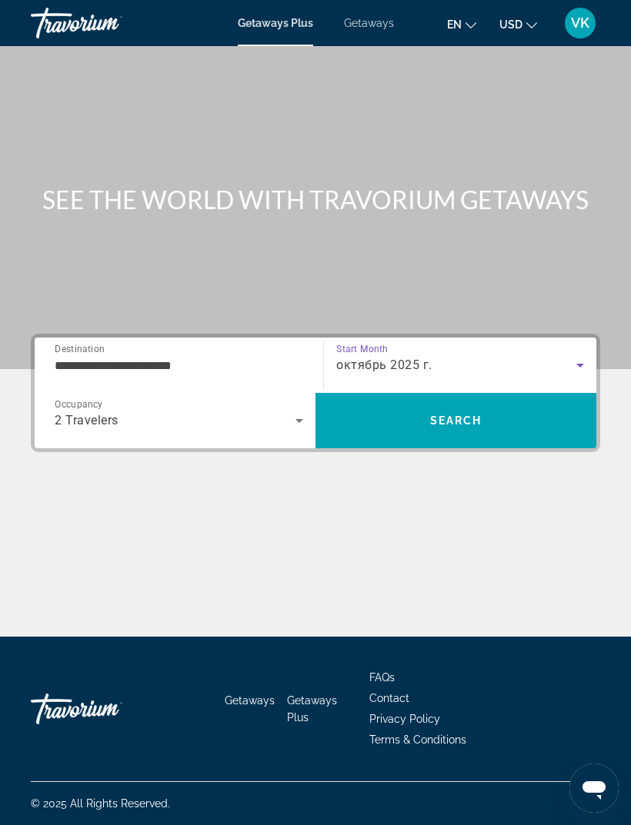
click at [473, 414] on span "Search" at bounding box center [456, 420] width 52 height 12
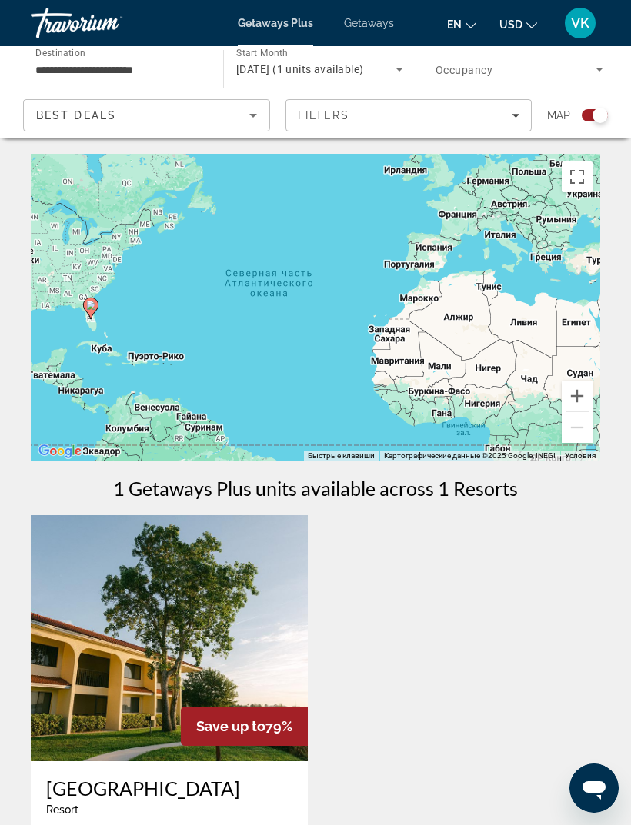
click at [253, 109] on icon "Sort by" at bounding box center [253, 115] width 18 height 18
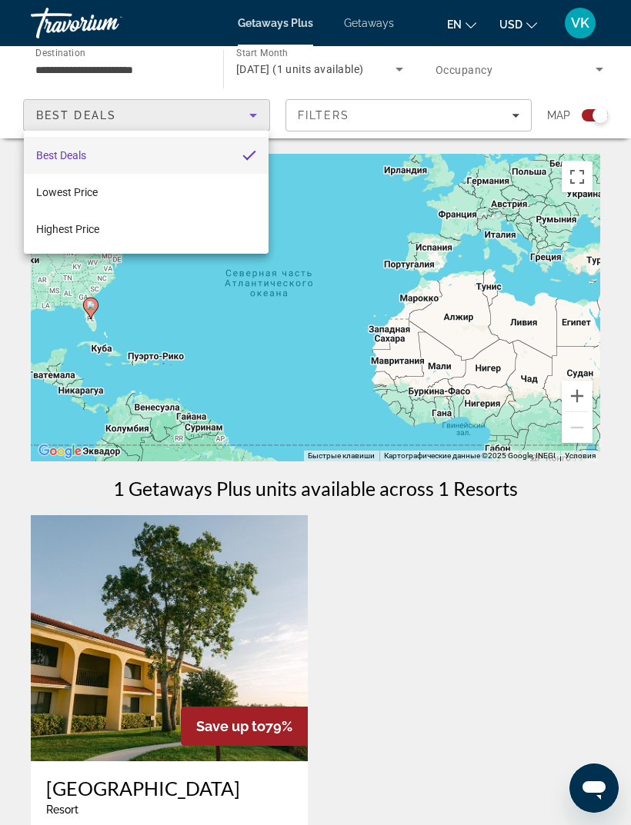
click at [460, 221] on div at bounding box center [315, 412] width 631 height 825
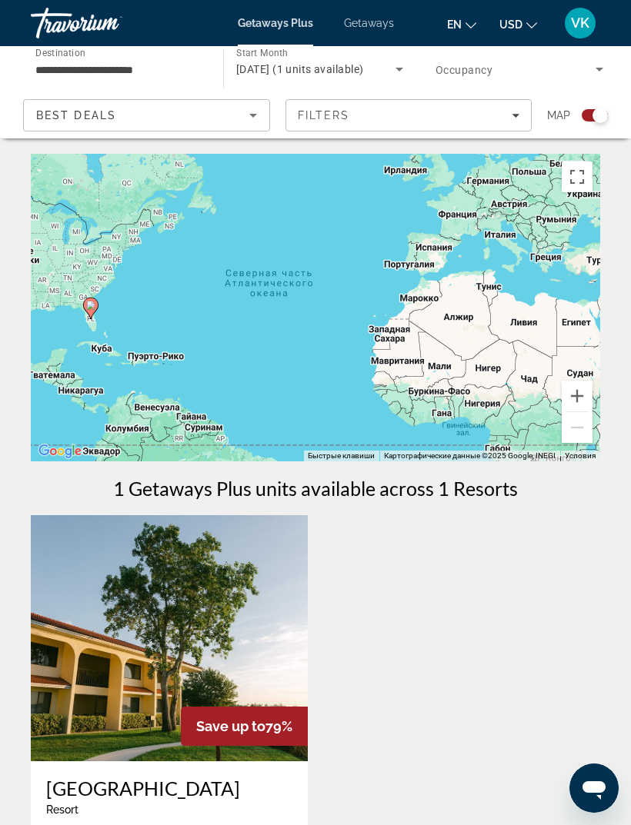
click at [189, 67] on input "**********" at bounding box center [119, 70] width 168 height 18
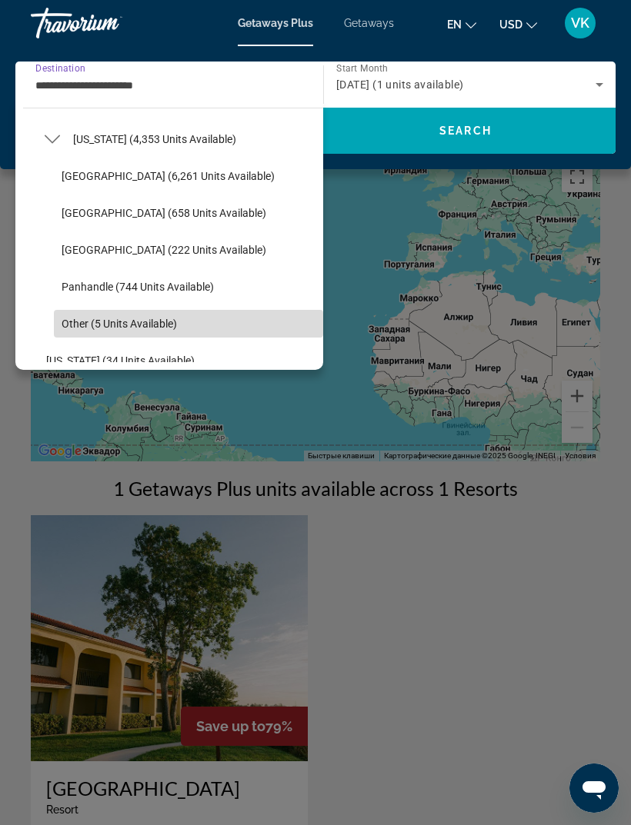
scroll to position [299, 0]
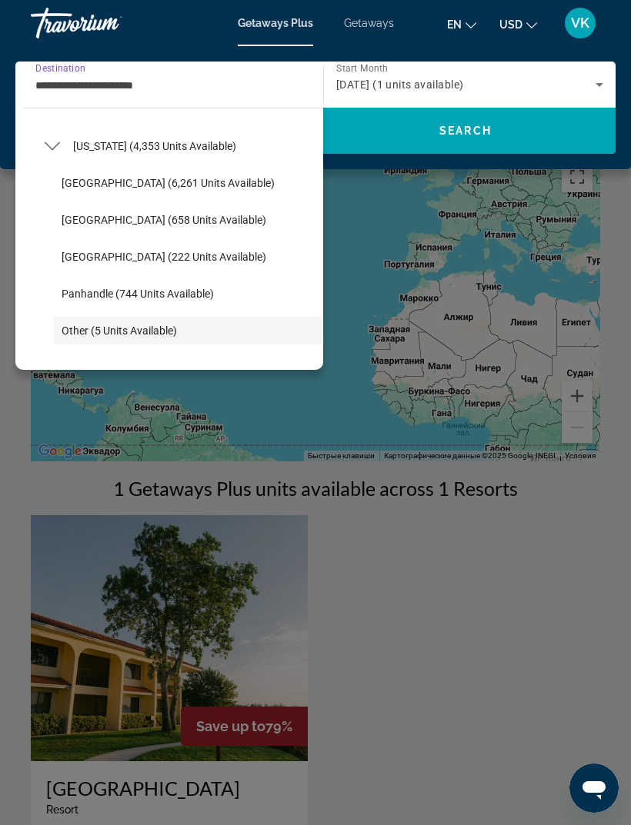
click at [199, 149] on span "[US_STATE] (4,353 units available)" at bounding box center [154, 146] width 163 height 12
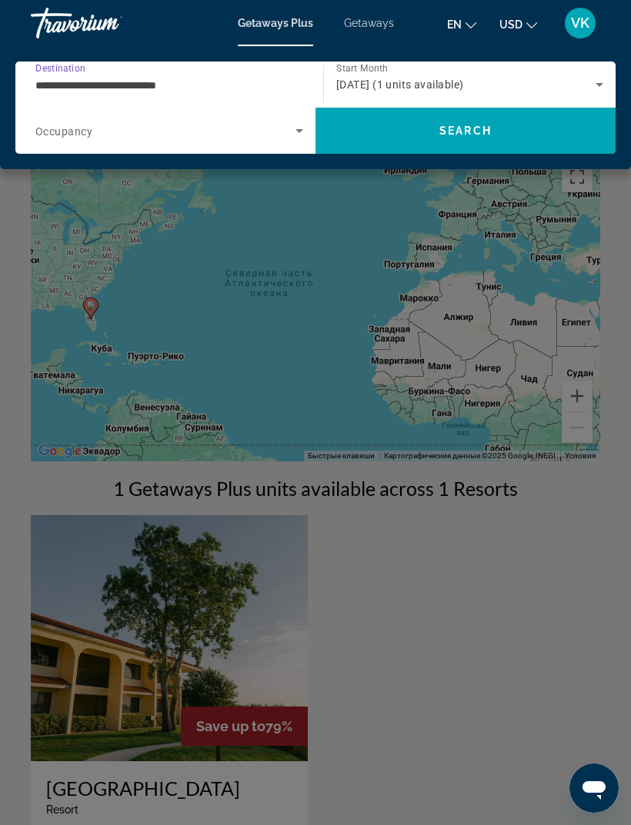
click at [588, 77] on div "[DATE] (1 units available)" at bounding box center [465, 84] width 259 height 18
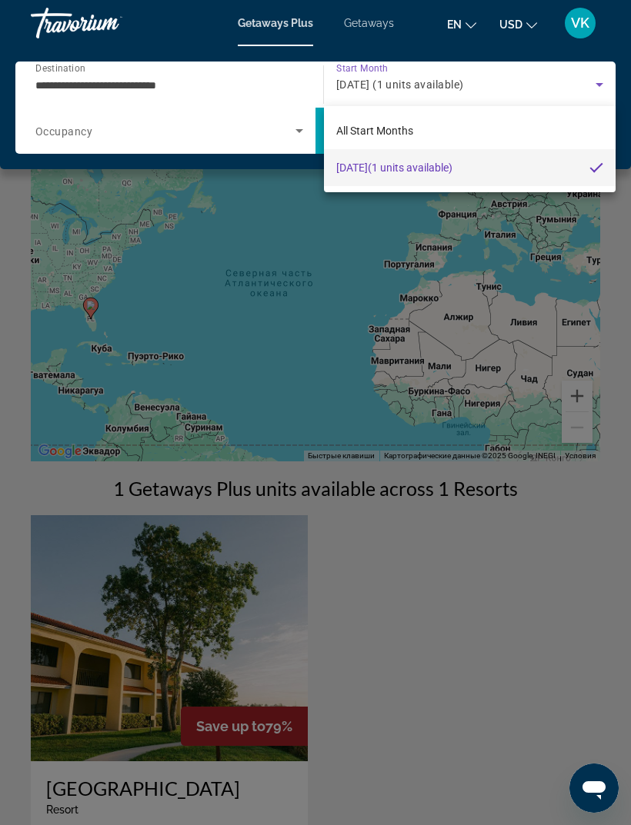
click at [280, 89] on div at bounding box center [315, 412] width 631 height 825
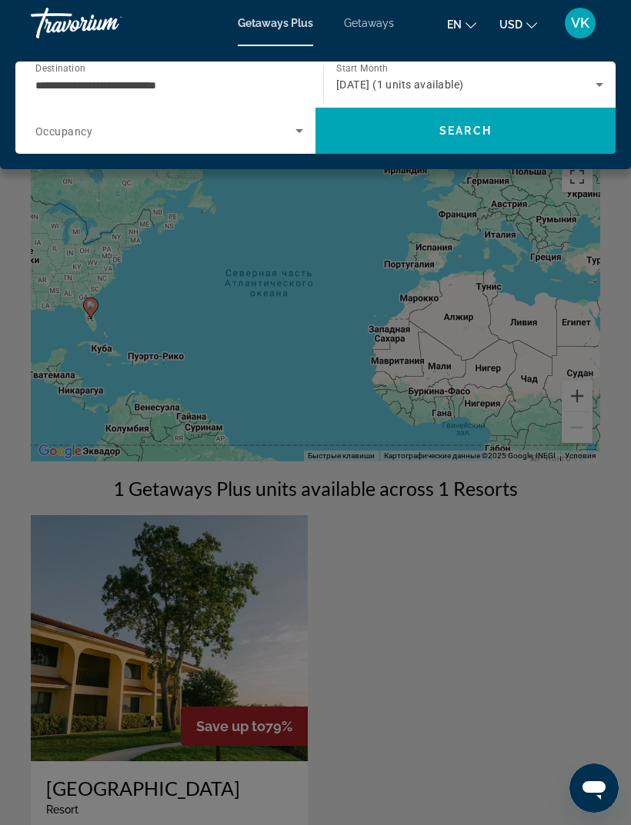
click at [303, 81] on div "**********" at bounding box center [165, 85] width 285 height 44
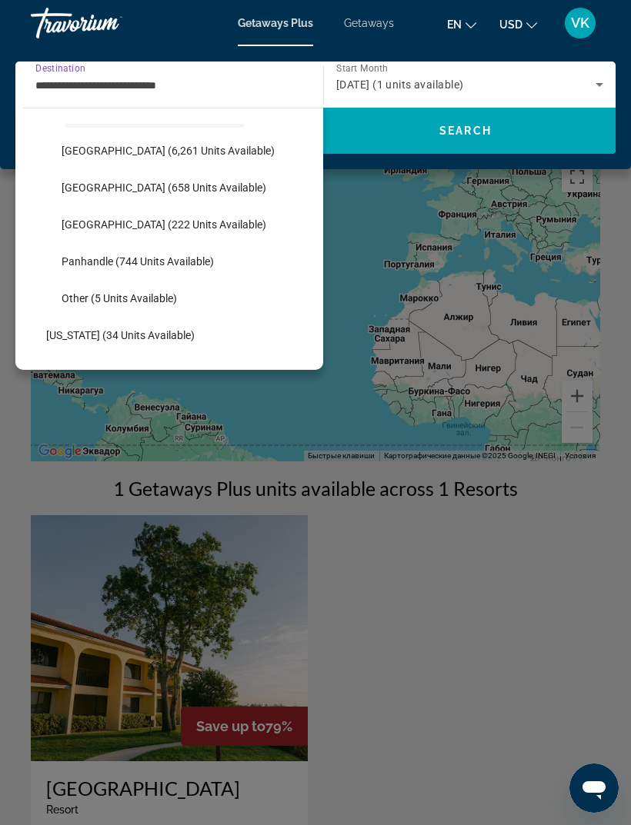
scroll to position [331, 0]
click at [155, 303] on span "Other (5 units available)" at bounding box center [119, 299] width 115 height 12
type input "**********"
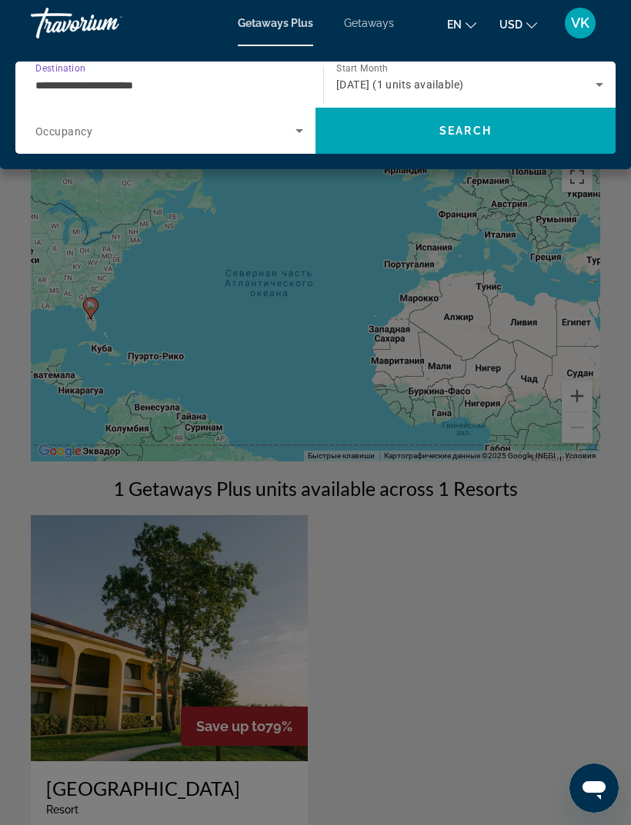
click at [584, 82] on div "[DATE] (1 units available)" at bounding box center [465, 84] width 259 height 18
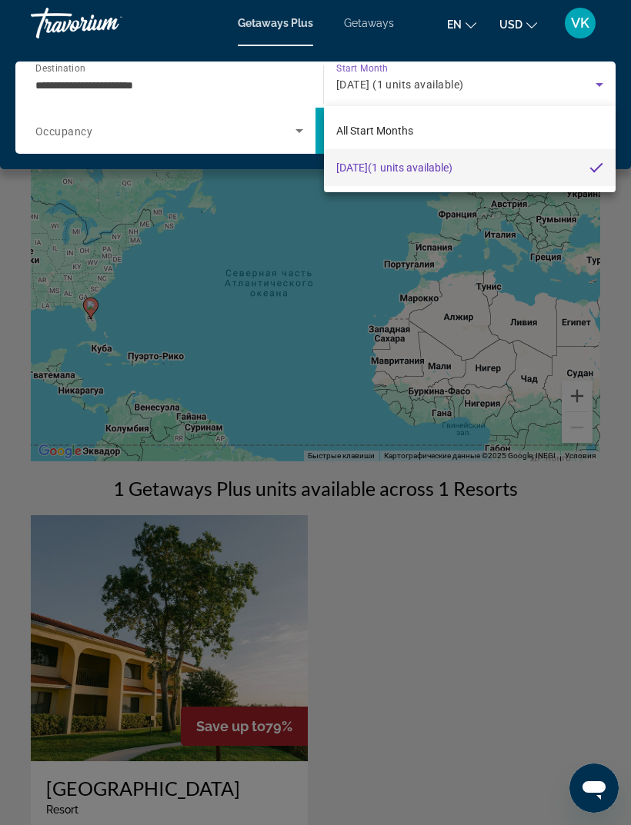
click at [471, 245] on div at bounding box center [315, 412] width 631 height 825
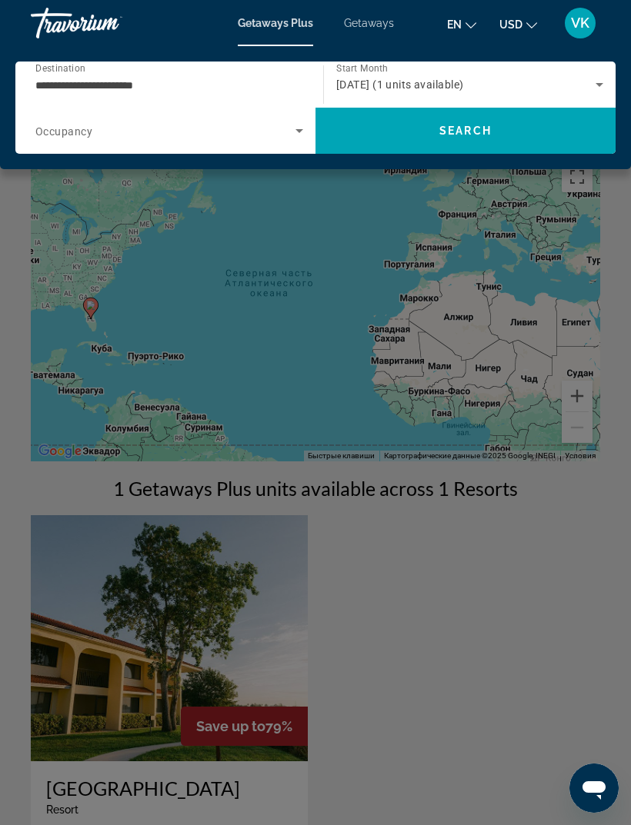
click at [384, 21] on span "Getaways" at bounding box center [369, 23] width 50 height 12
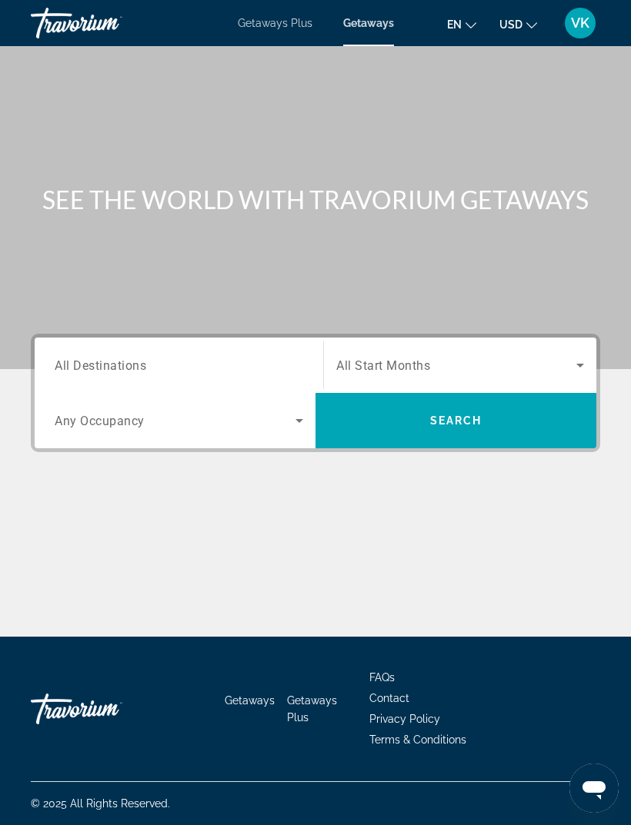
click at [283, 26] on span "Getaways Plus" at bounding box center [275, 23] width 75 height 12
click at [253, 373] on input "Destination All Destinations" at bounding box center [179, 366] width 248 height 18
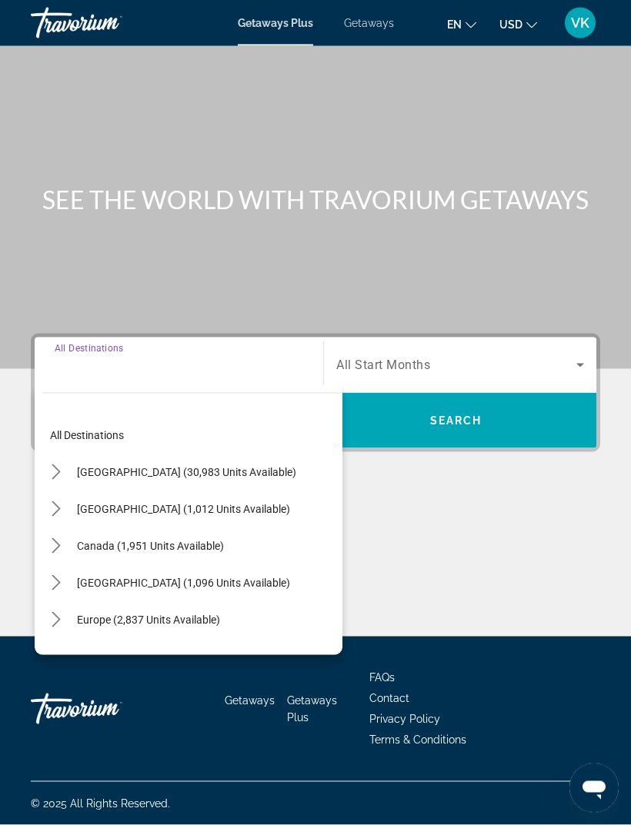
scroll to position [49, 0]
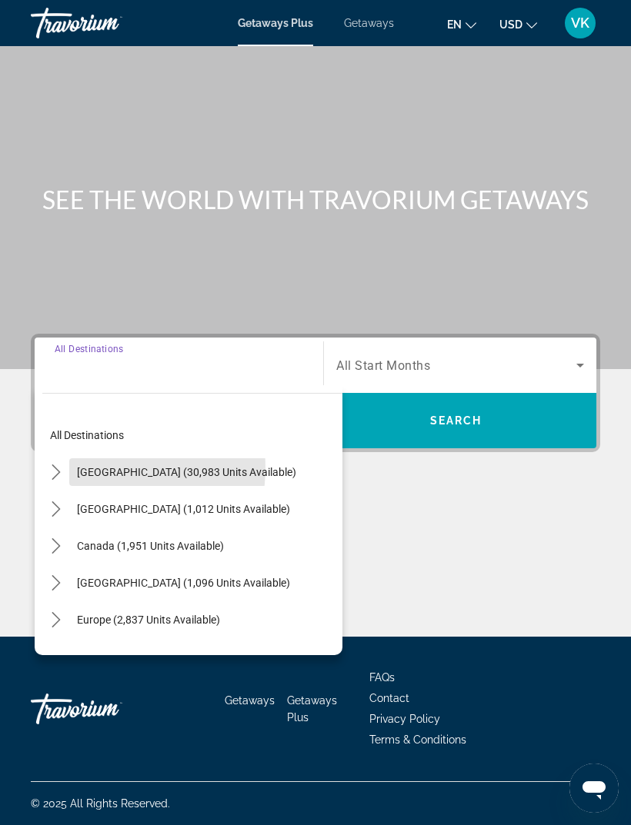
click at [92, 466] on span "[GEOGRAPHIC_DATA] (30,983 units available)" at bounding box center [186, 472] width 219 height 12
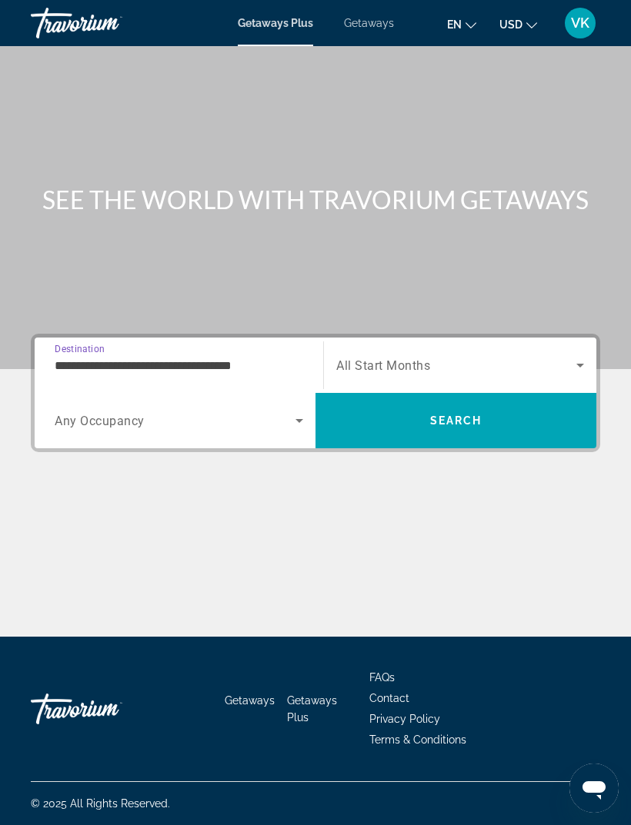
click at [125, 357] on input "**********" at bounding box center [179, 366] width 248 height 18
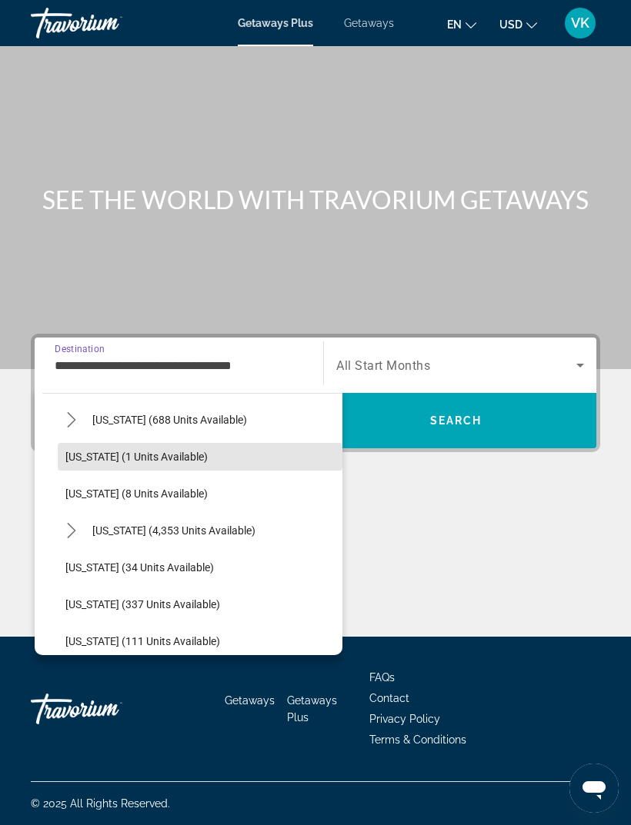
scroll to position [202, 0]
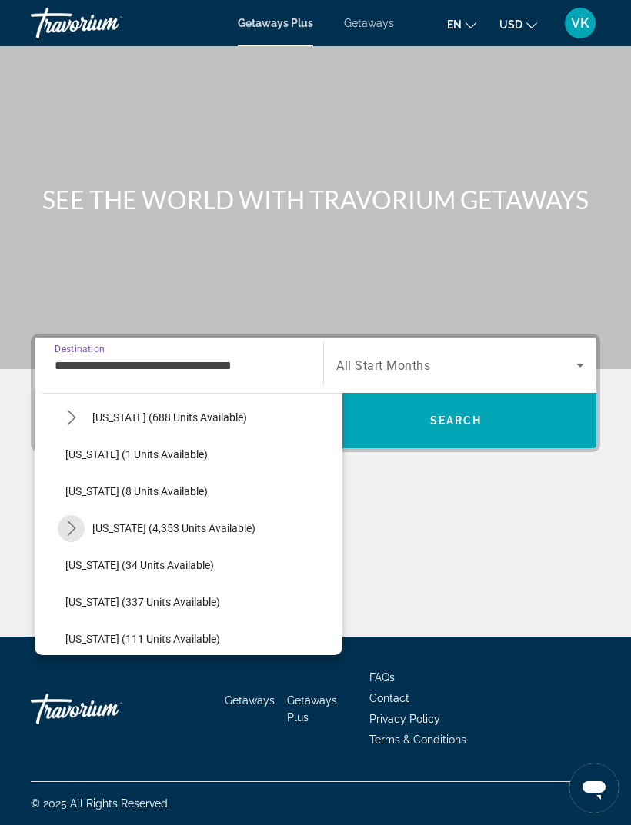
click at [79, 515] on mat-icon "Toggle Florida (4,353 units available) submenu" at bounding box center [71, 528] width 27 height 27
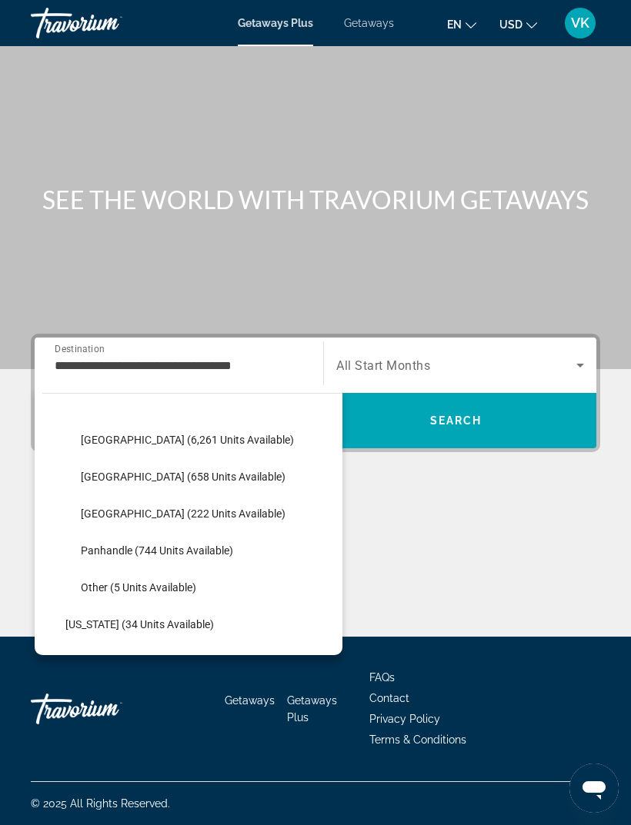
scroll to position [353, 0]
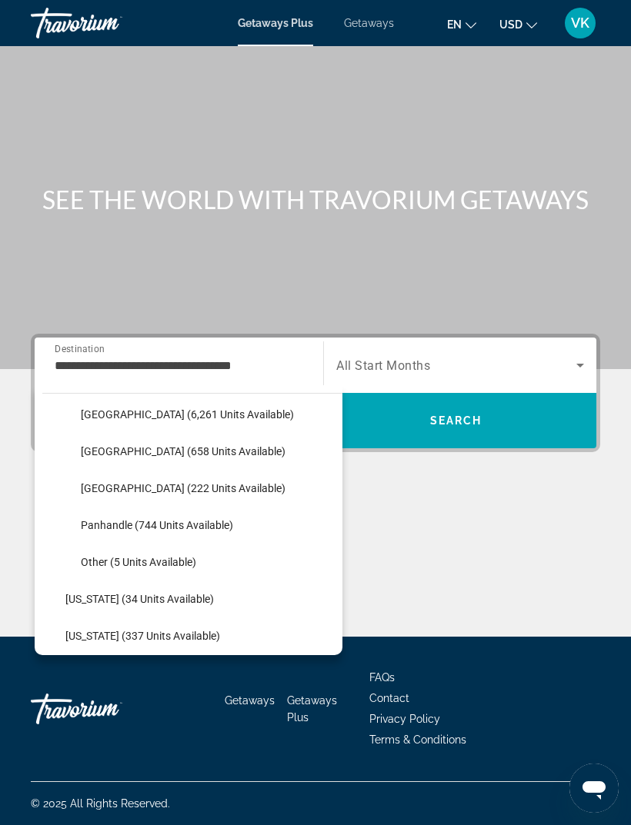
click at [184, 556] on span "Other (5 units available)" at bounding box center [138, 562] width 115 height 12
type input "**********"
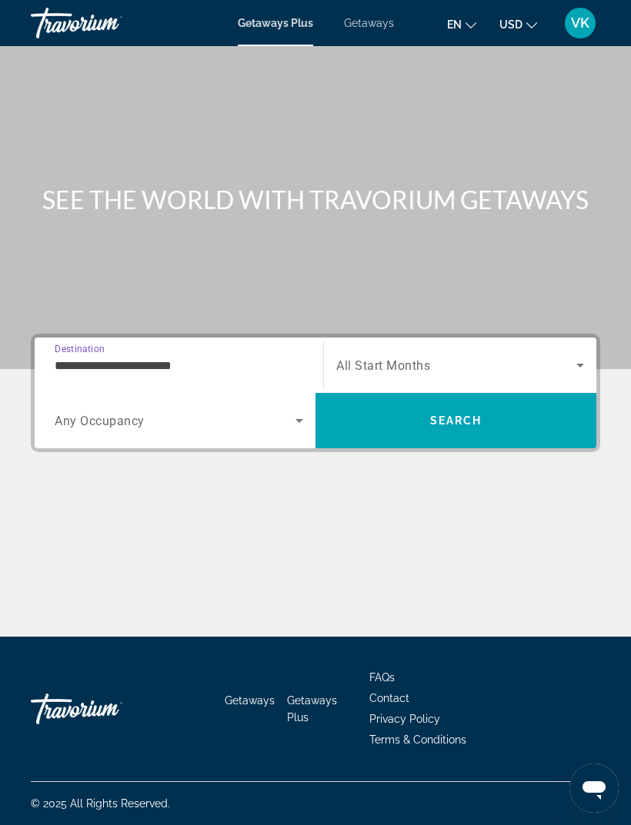
click at [559, 356] on span "Search widget" at bounding box center [456, 365] width 240 height 18
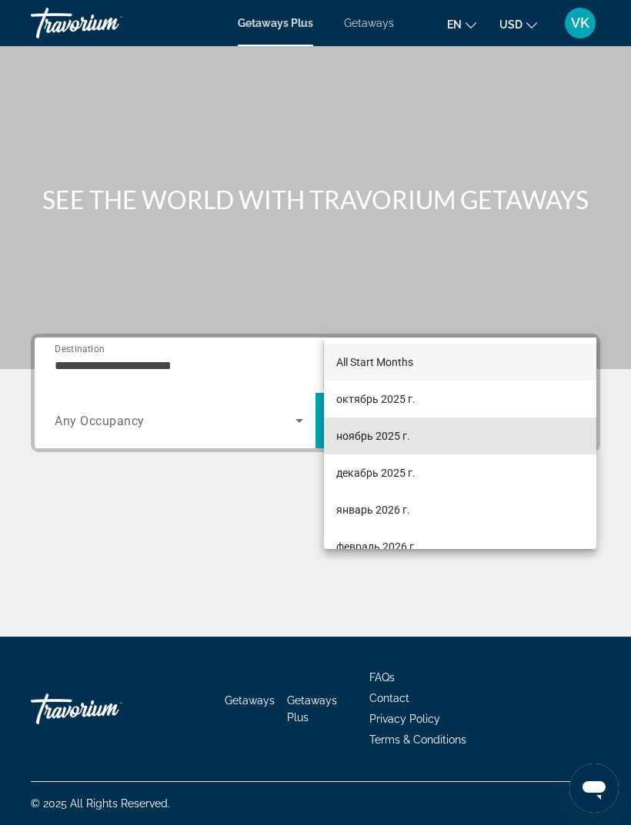
click at [424, 431] on mat-option "ноябрь 2025 г." at bounding box center [460, 436] width 272 height 37
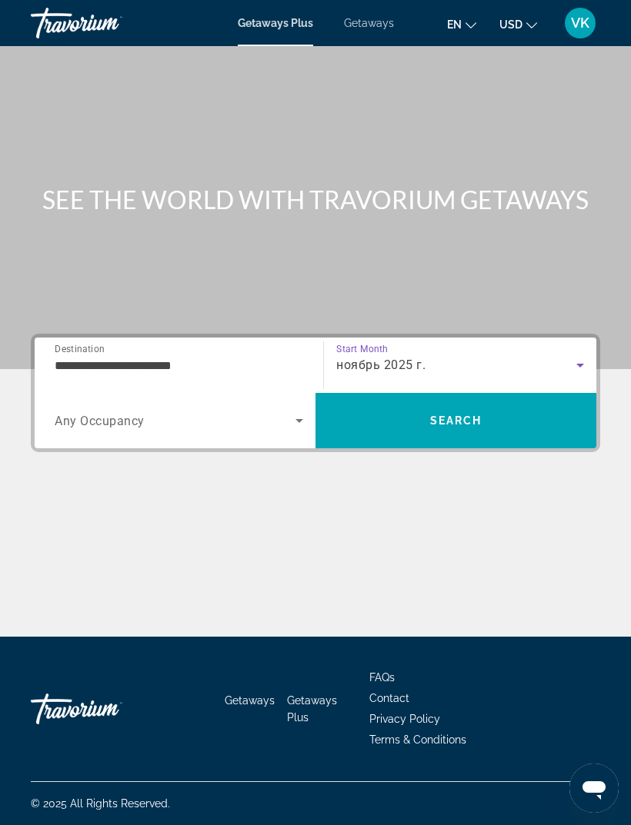
click at [290, 411] on icon "Search widget" at bounding box center [299, 420] width 18 height 18
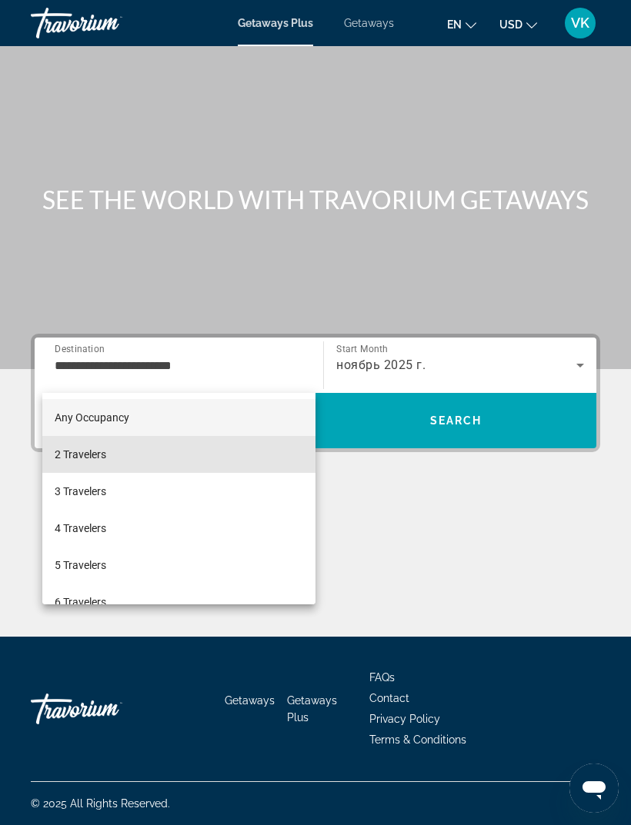
click at [110, 461] on mat-option "2 Travelers" at bounding box center [178, 454] width 273 height 37
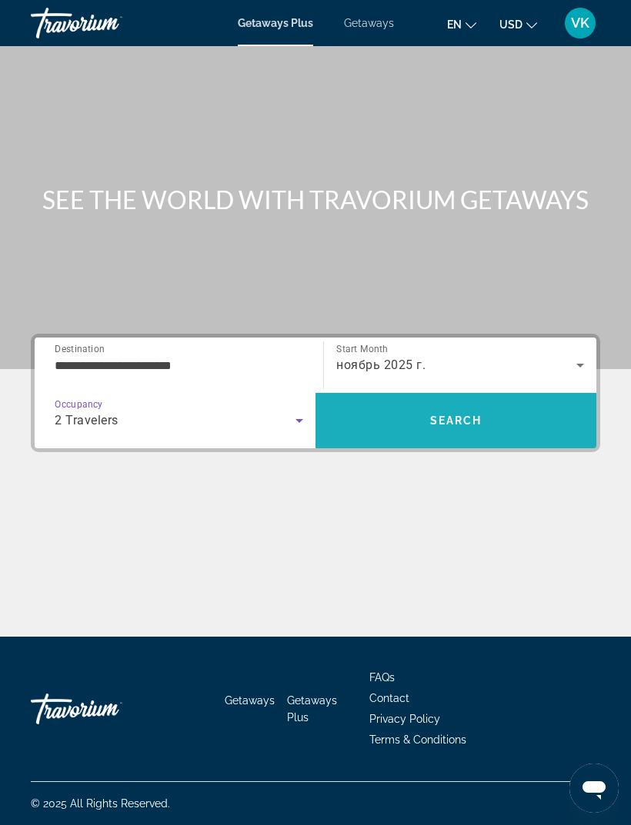
click at [538, 402] on span "Search" at bounding box center [455, 420] width 281 height 37
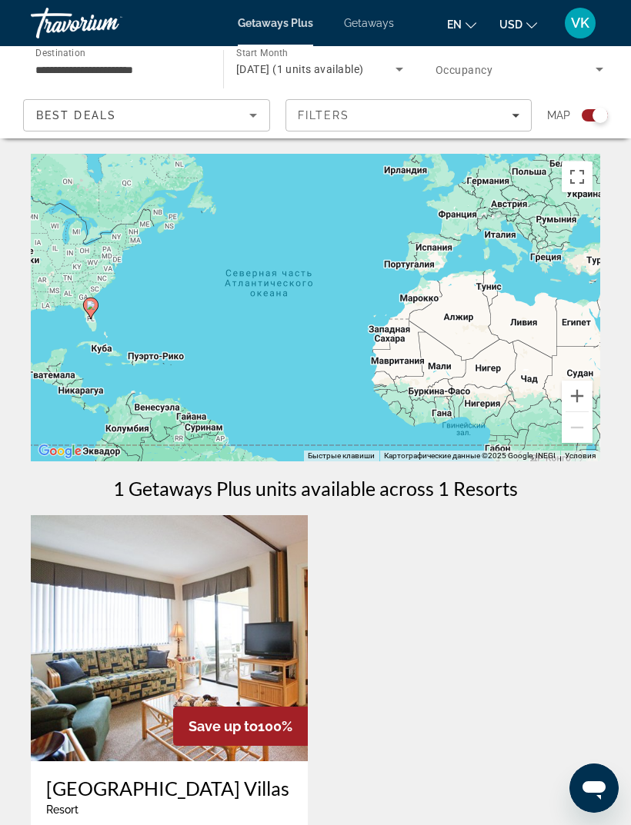
click at [374, 25] on span "Getaways" at bounding box center [369, 23] width 50 height 12
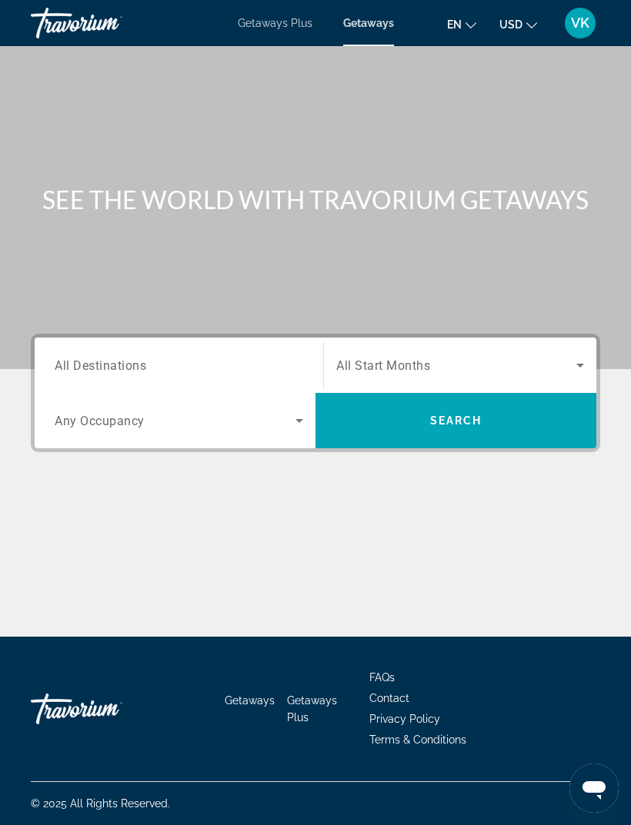
click at [283, 26] on span "Getaways Plus" at bounding box center [275, 23] width 75 height 12
click at [301, 357] on input "Destination All Destinations" at bounding box center [179, 366] width 248 height 18
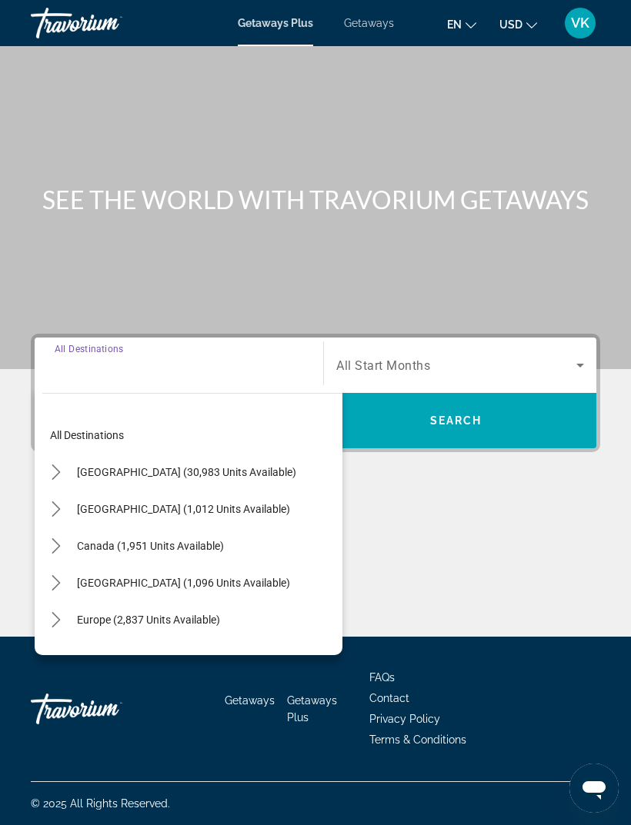
click at [60, 464] on icon "Toggle United States (30,983 units available) submenu" at bounding box center [55, 471] width 15 height 15
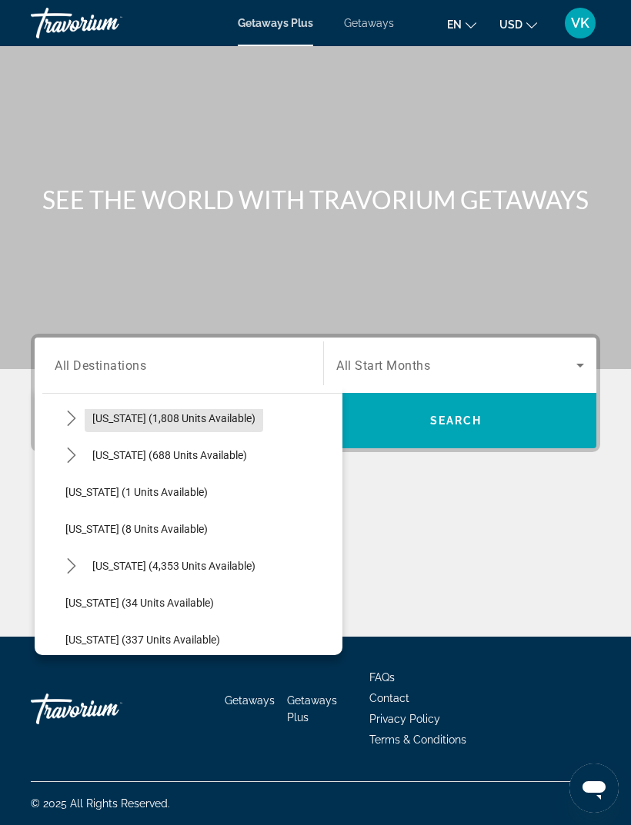
scroll to position [184, 0]
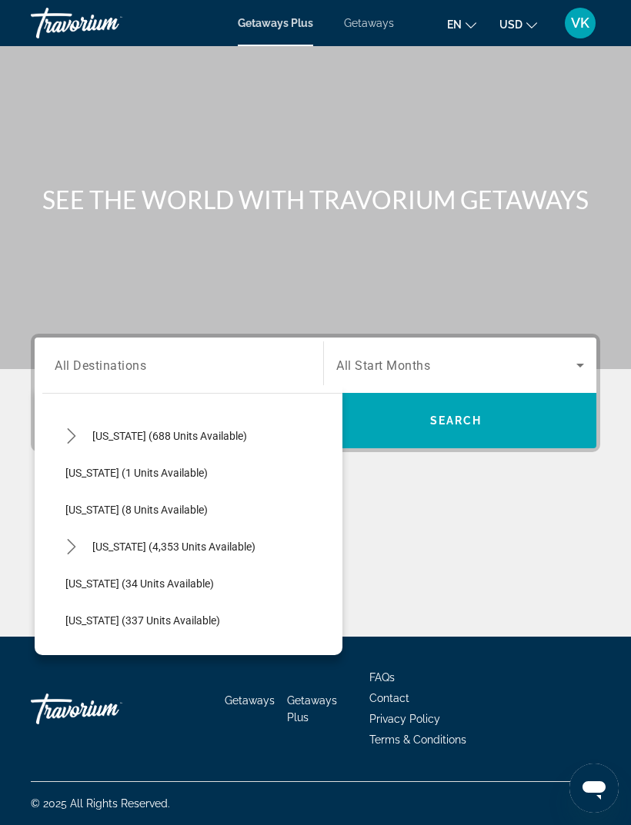
click at [82, 534] on mat-icon "Toggle Florida (4,353 units available) submenu" at bounding box center [71, 547] width 27 height 27
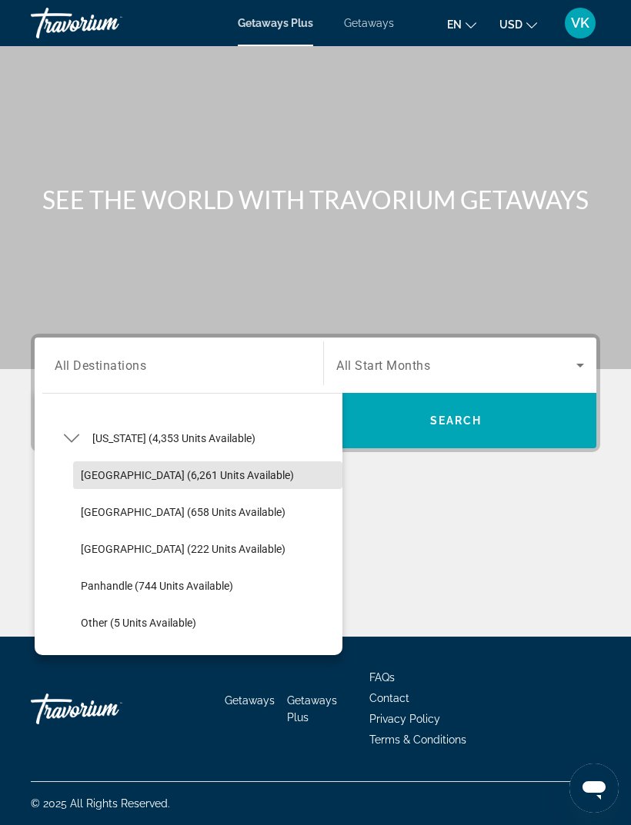
scroll to position [307, 0]
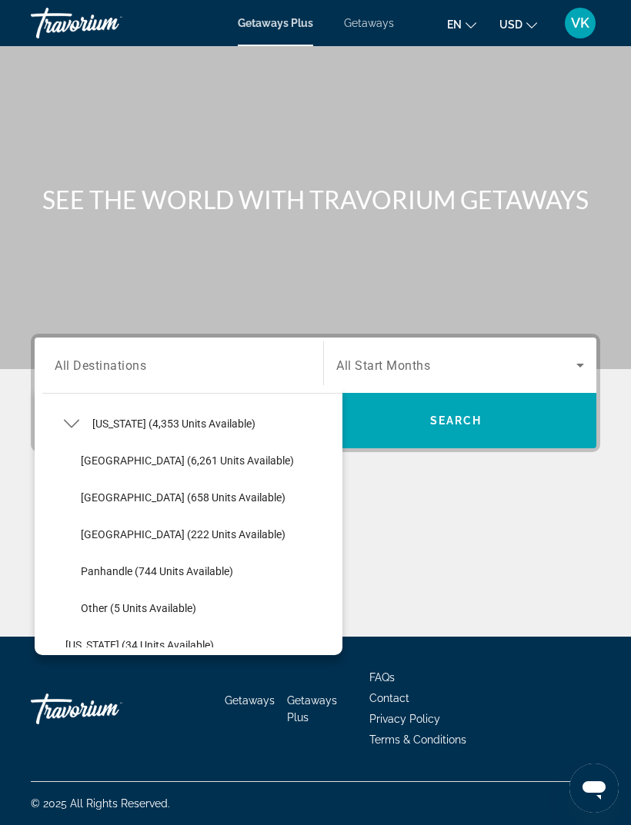
click at [155, 565] on span "Panhandle (744 units available)" at bounding box center [157, 571] width 152 height 12
type input "**********"
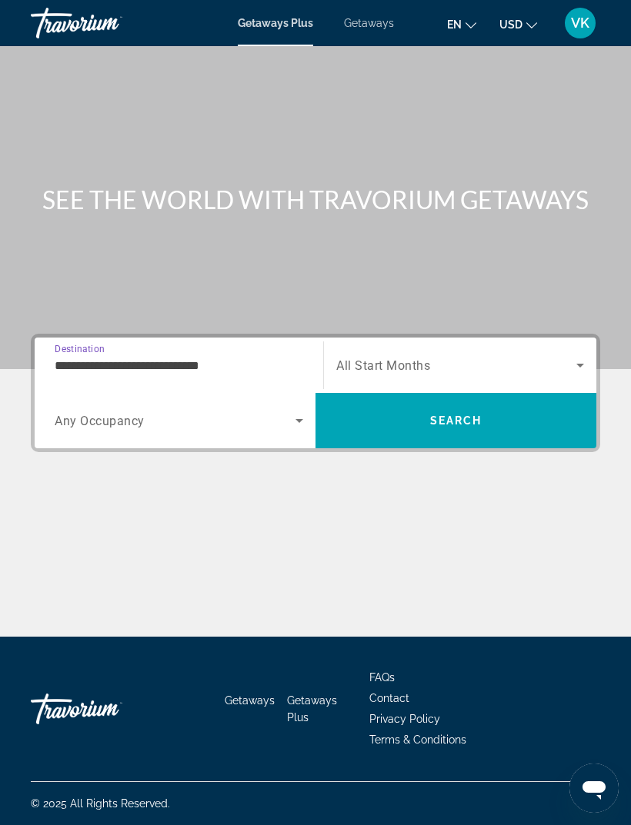
click at [574, 356] on icon "Search widget" at bounding box center [580, 365] width 18 height 18
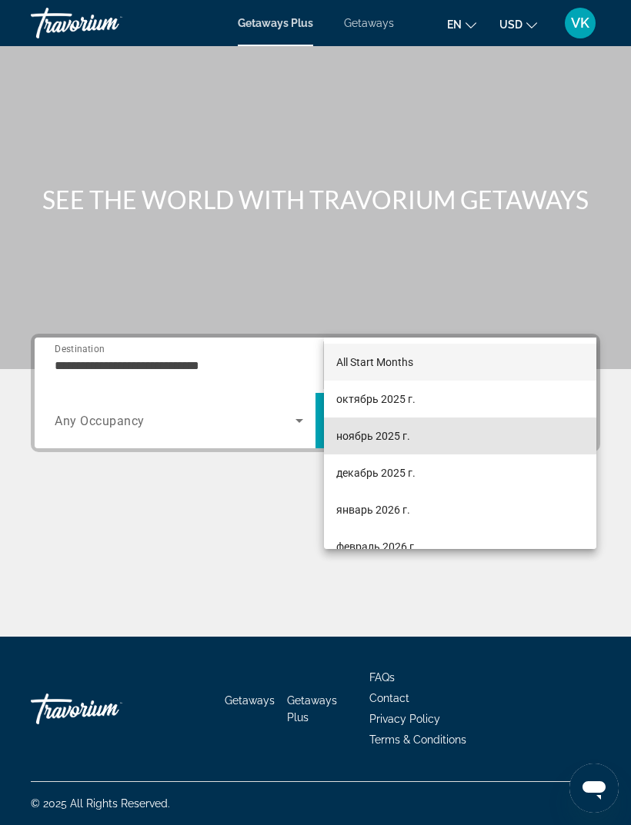
click at [388, 437] on span "ноябрь 2025 г." at bounding box center [373, 436] width 74 height 18
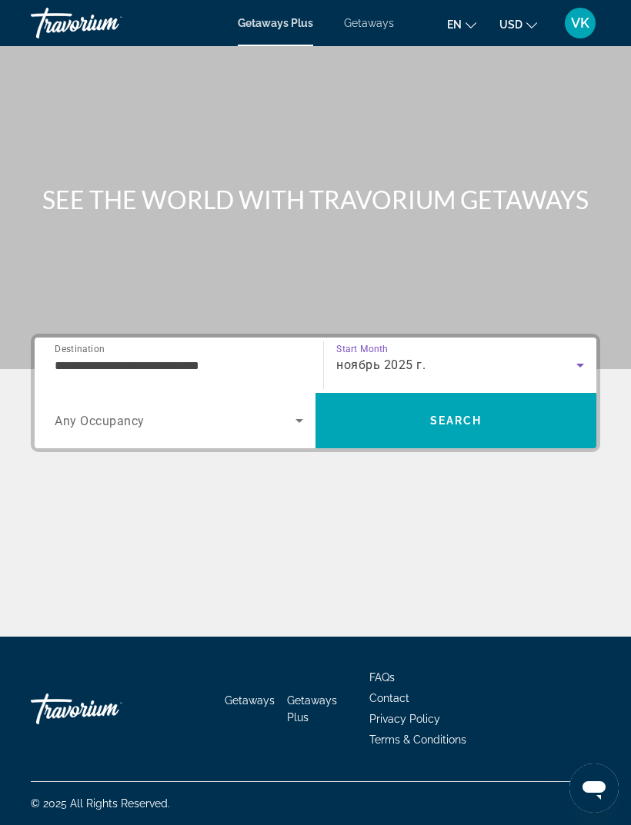
click at [291, 411] on icon "Search widget" at bounding box center [299, 420] width 18 height 18
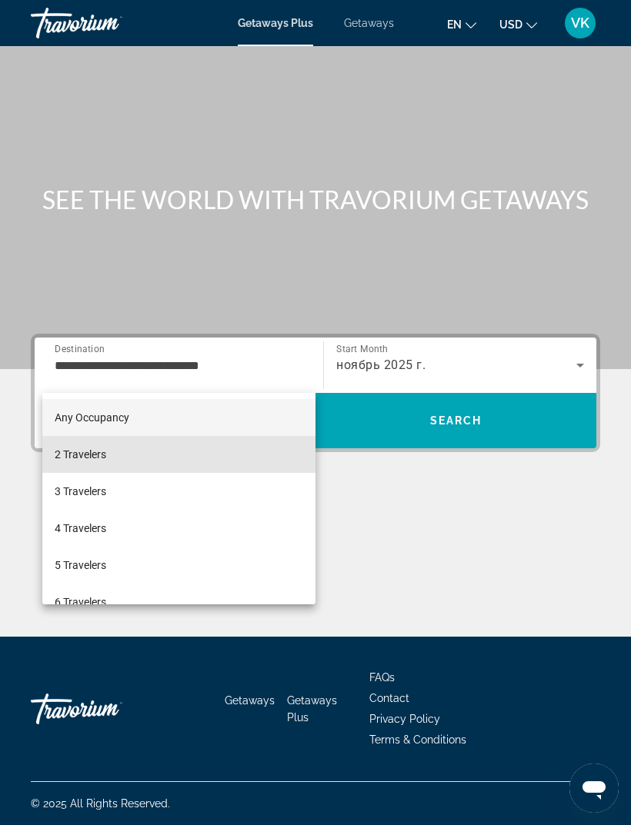
click at [91, 454] on span "2 Travelers" at bounding box center [81, 454] width 52 height 18
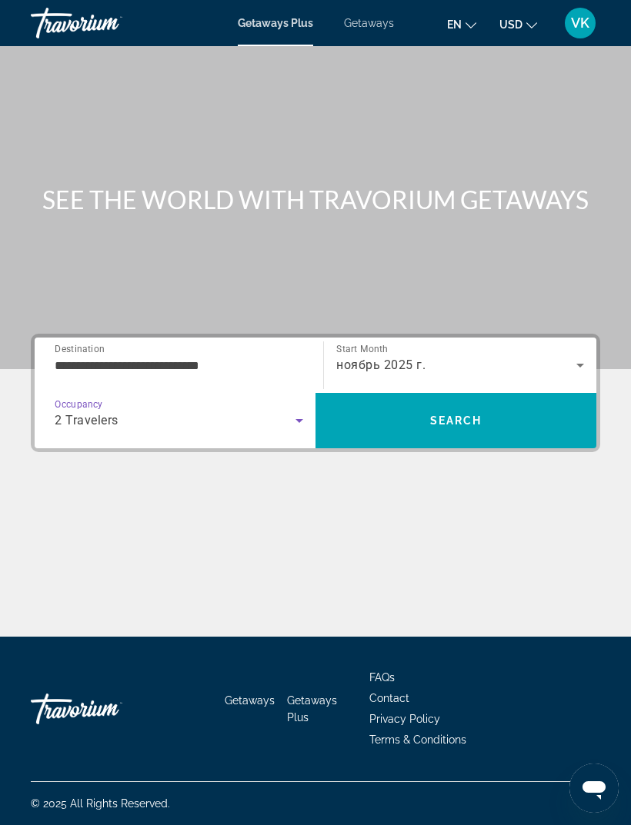
click at [474, 414] on span "Search" at bounding box center [456, 420] width 52 height 12
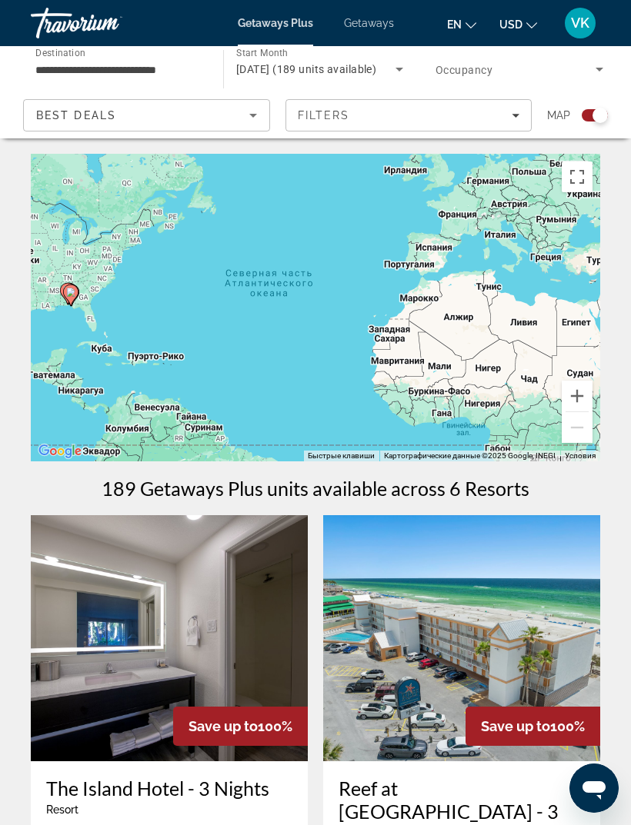
click at [178, 62] on input "**********" at bounding box center [119, 70] width 168 height 18
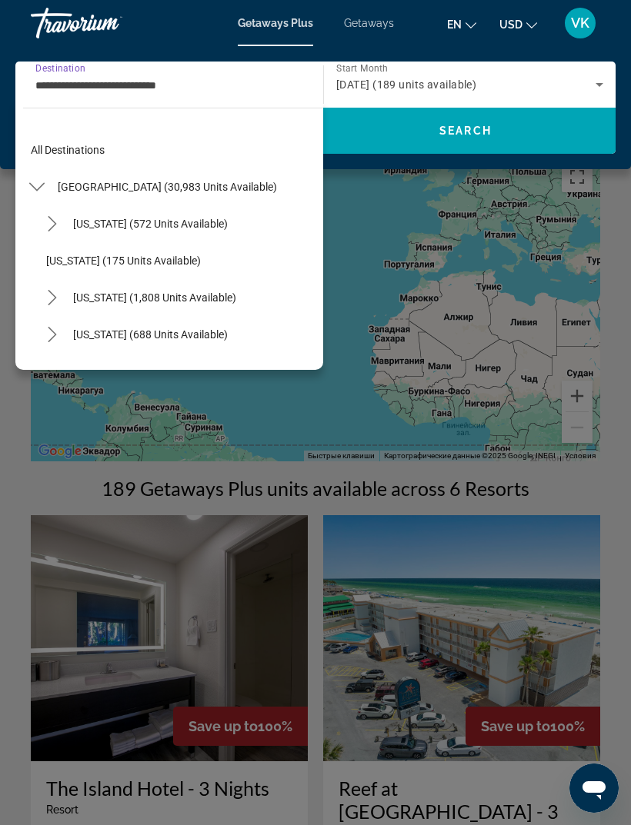
scroll to position [350, 0]
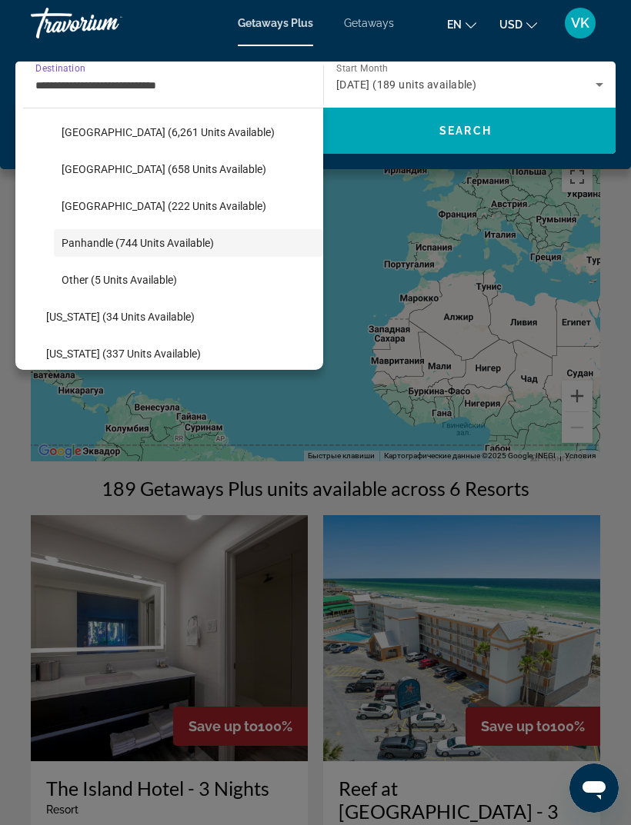
click at [102, 205] on span "[GEOGRAPHIC_DATA] (222 units available)" at bounding box center [164, 206] width 205 height 12
type input "**********"
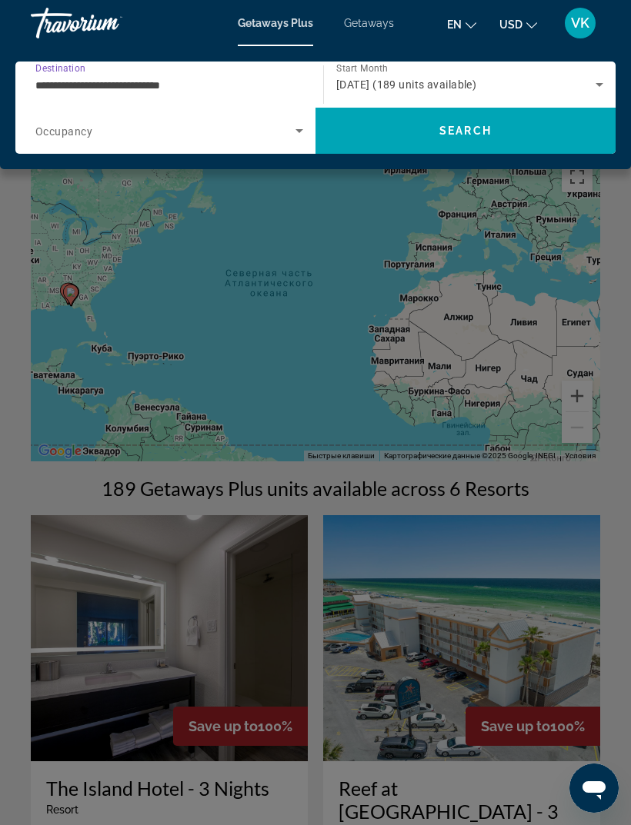
click at [515, 128] on span "Search" at bounding box center [465, 130] width 300 height 37
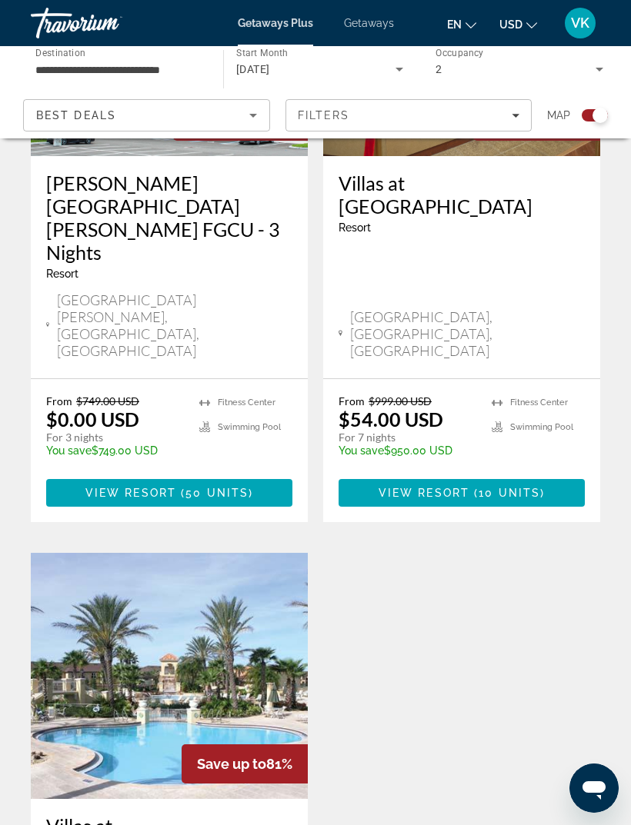
scroll to position [591, 0]
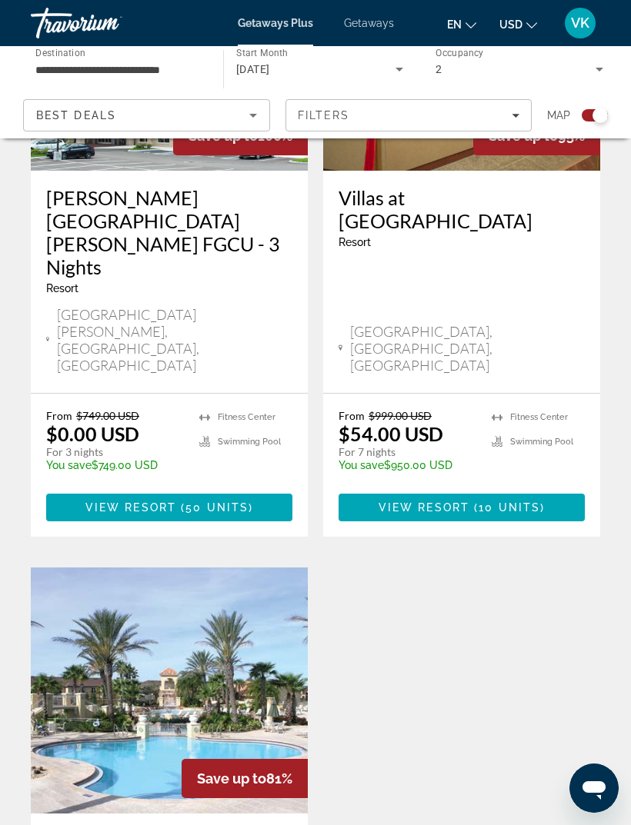
click at [536, 501] on span "10 units" at bounding box center [509, 507] width 62 height 12
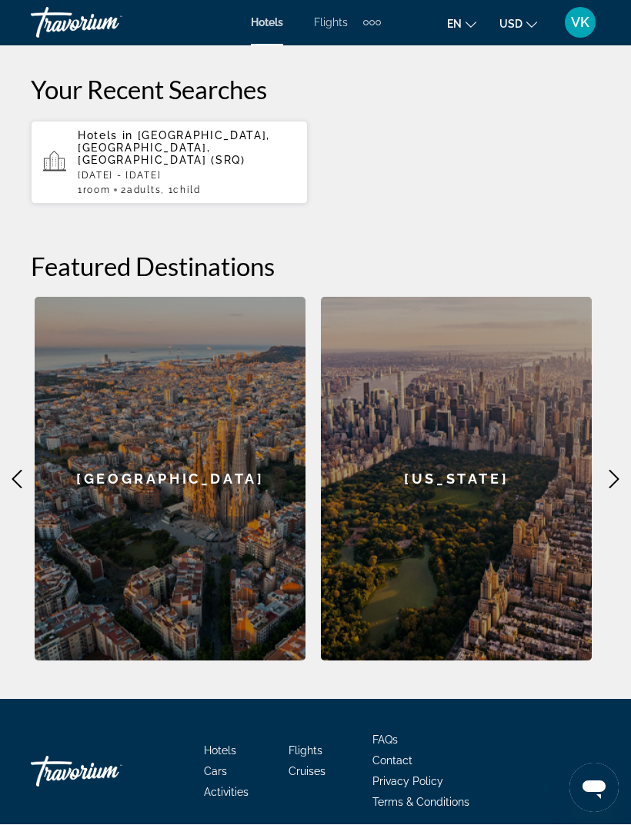
scroll to position [528, 0]
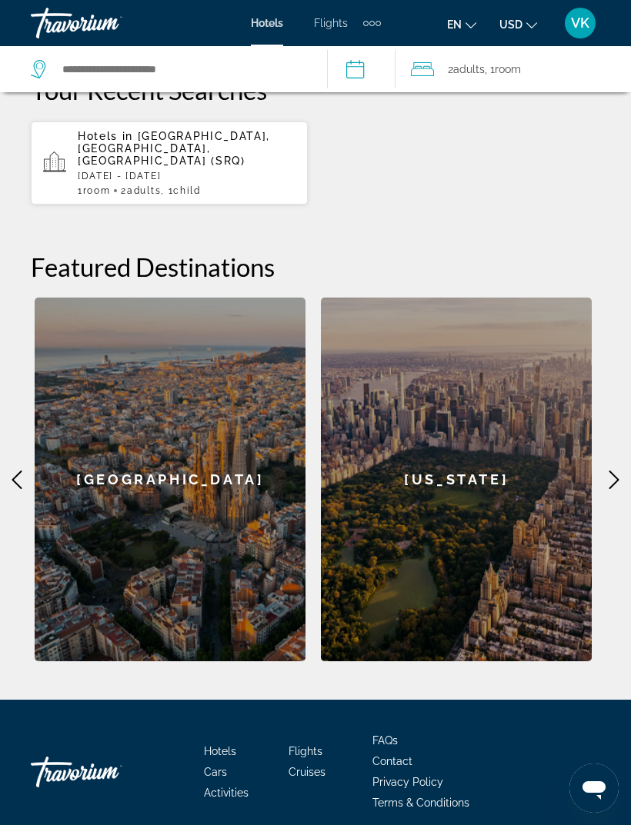
click at [607, 471] on icon "Main content" at bounding box center [613, 480] width 18 height 18
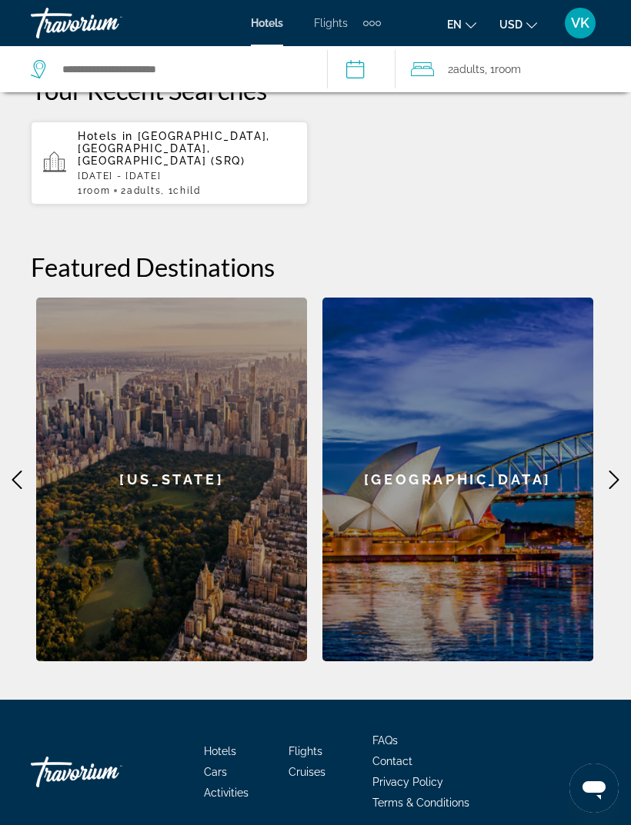
click at [607, 472] on icon "Main content" at bounding box center [613, 480] width 18 height 18
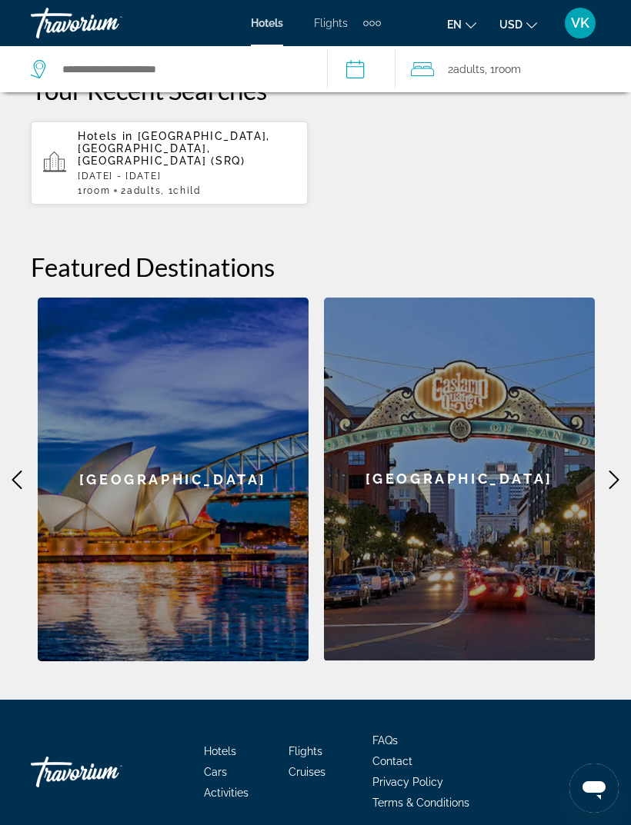
click at [607, 471] on icon "Main content" at bounding box center [613, 480] width 18 height 18
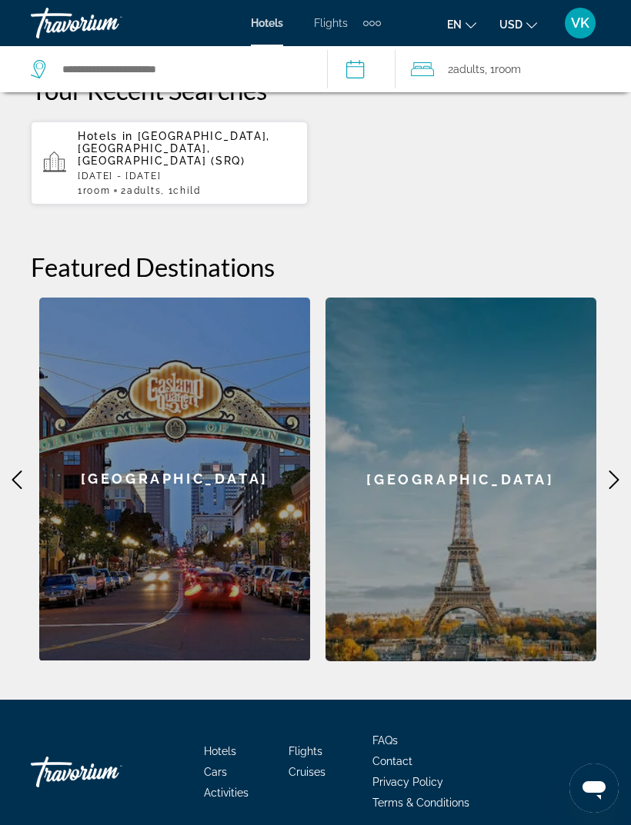
click at [612, 471] on icon "Main content" at bounding box center [613, 480] width 18 height 18
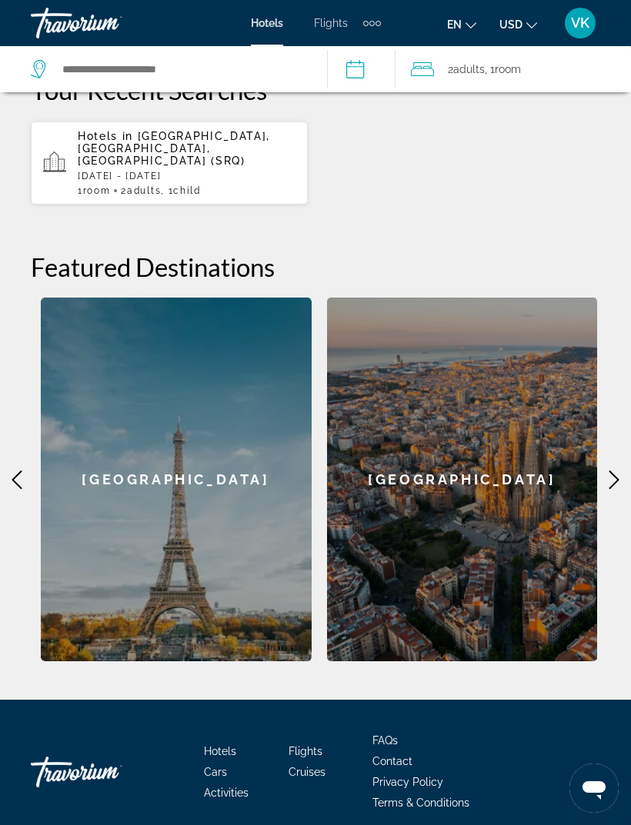
click at [610, 471] on icon "Main content" at bounding box center [613, 480] width 18 height 18
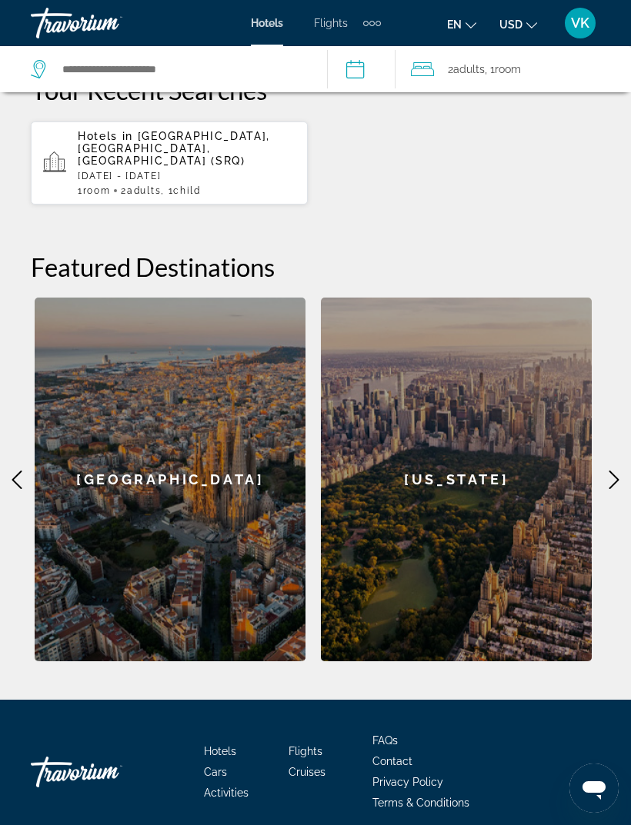
click at [616, 472] on icon "Main content" at bounding box center [613, 480] width 18 height 18
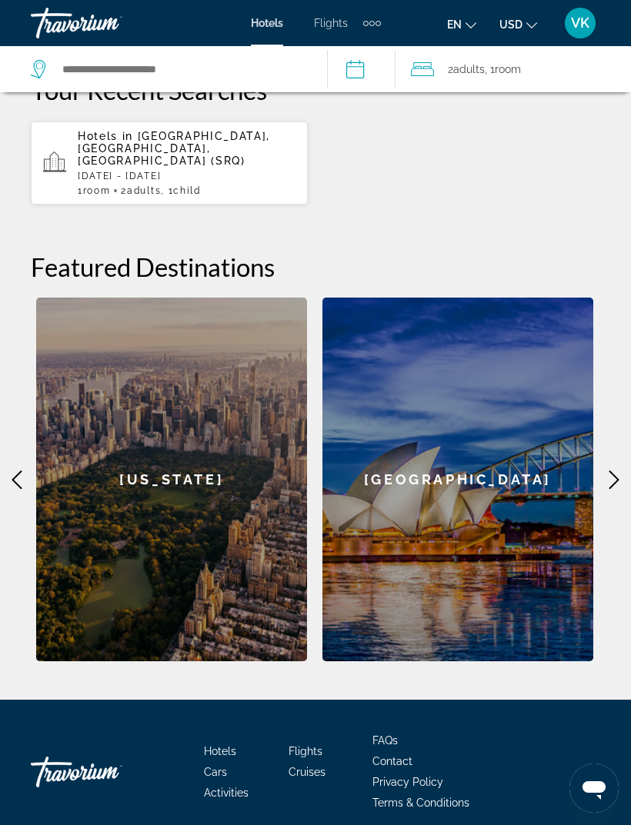
click at [617, 471] on icon "Main content" at bounding box center [614, 480] width 10 height 18
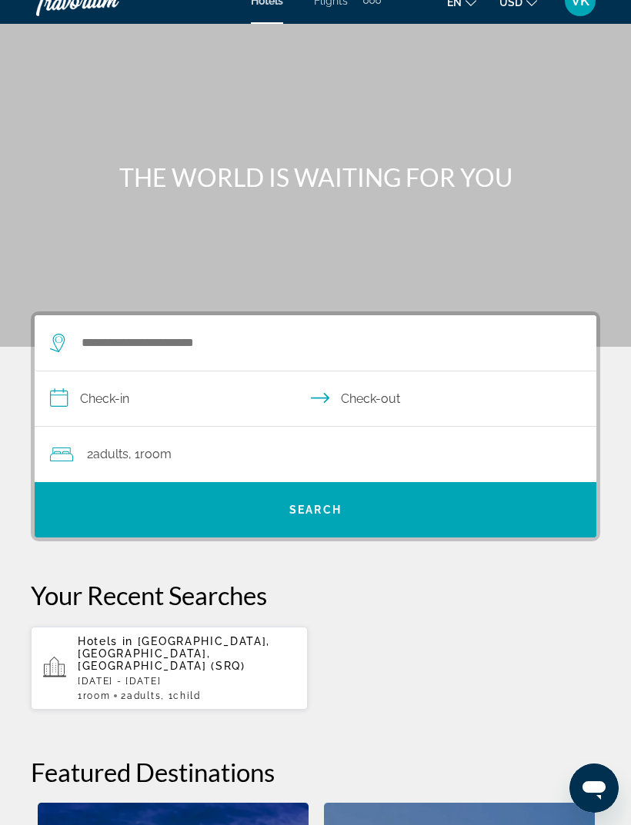
scroll to position [21, 0]
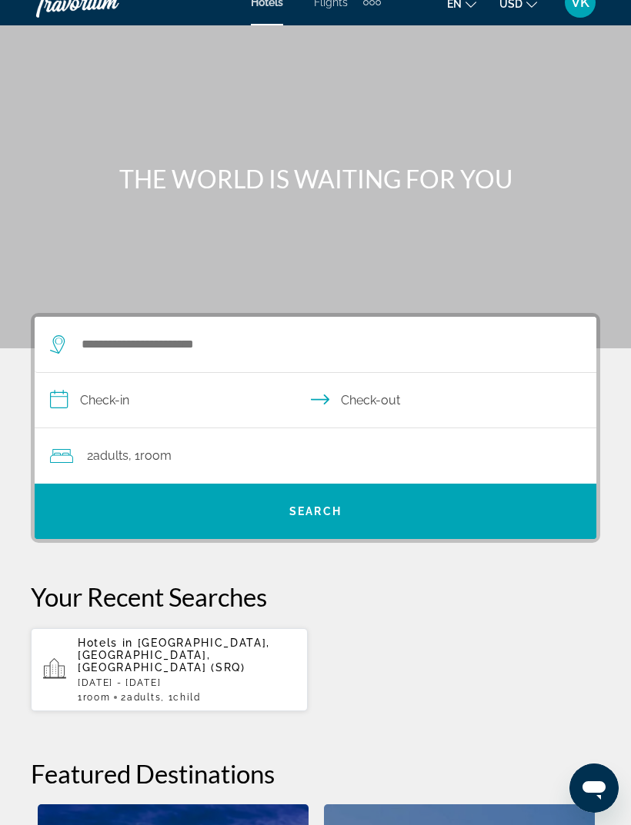
click at [77, 342] on div "Search widget" at bounding box center [304, 344] width 508 height 23
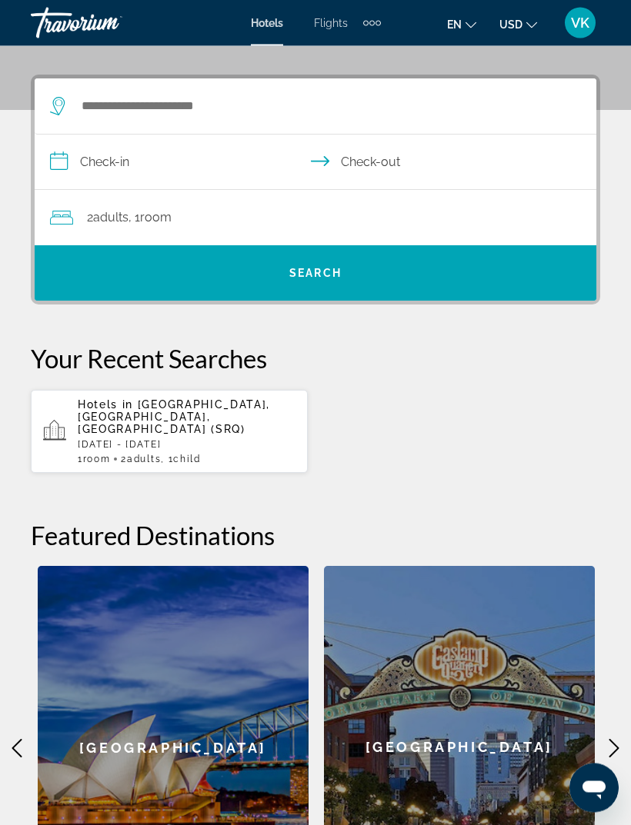
scroll to position [283, 0]
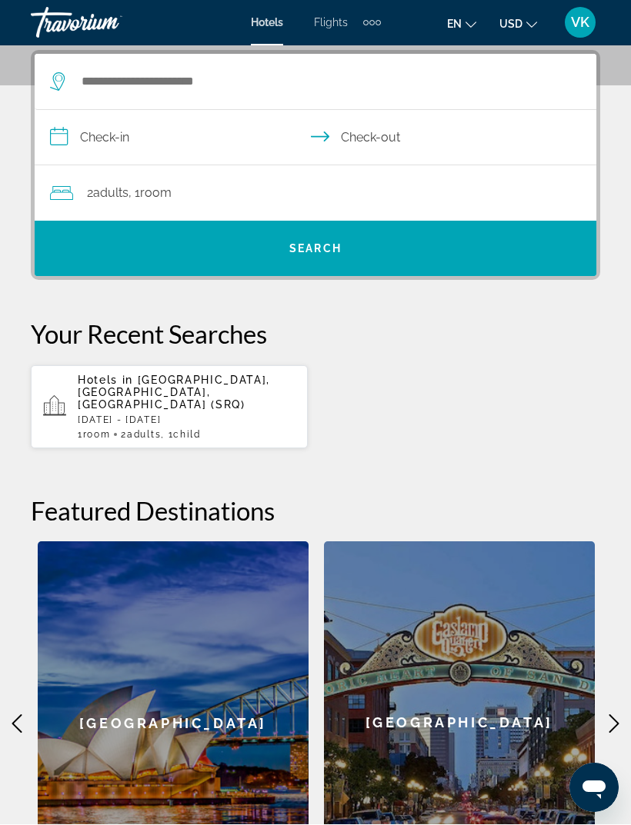
click at [53, 82] on icon "Search widget" at bounding box center [59, 82] width 18 height 18
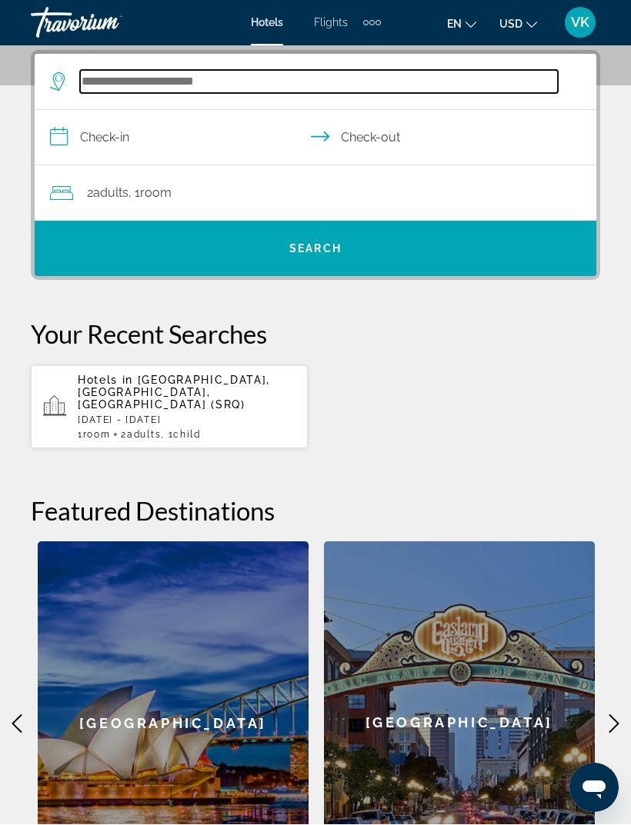
click at [150, 78] on input "Search hotel destination" at bounding box center [319, 82] width 478 height 23
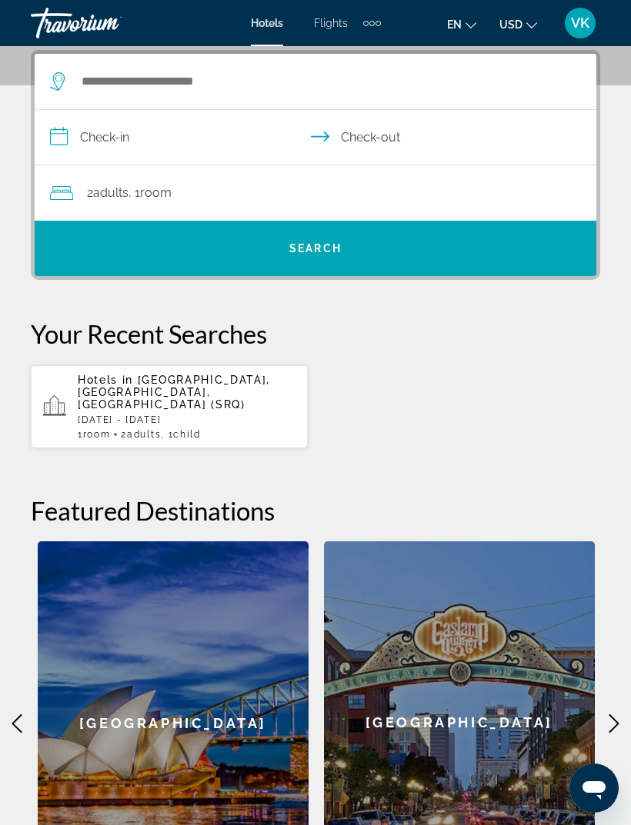
click at [484, 824] on div "San Diego" at bounding box center [459, 722] width 271 height 363
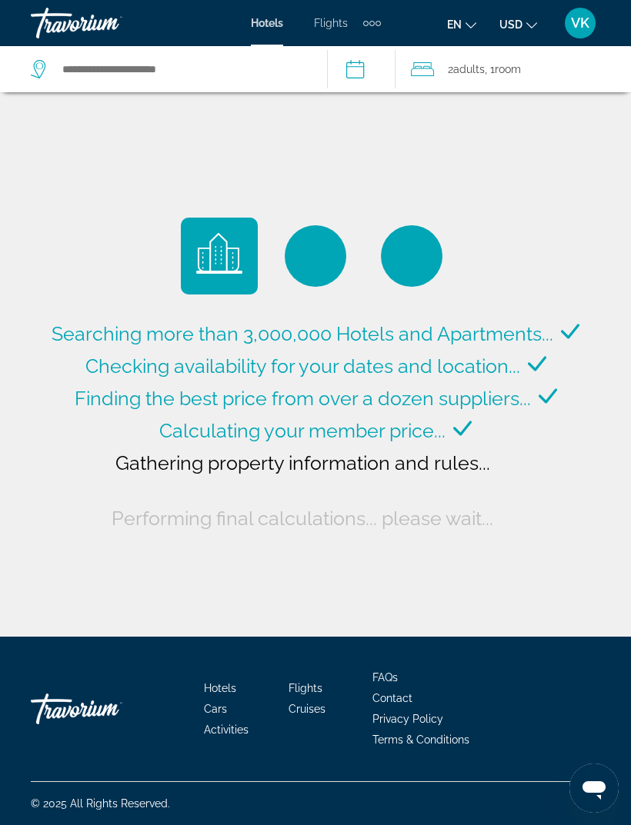
type input "**********"
